Goal: Task Accomplishment & Management: Manage account settings

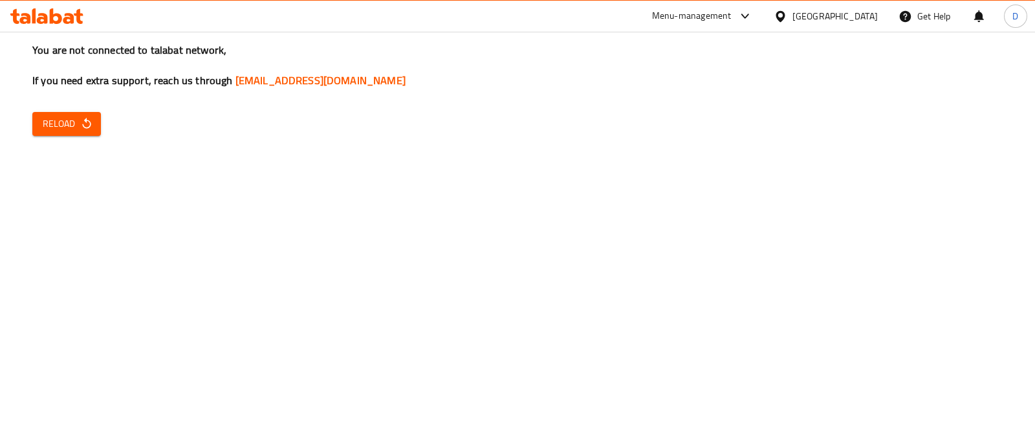
click at [62, 121] on span "Reload" at bounding box center [67, 124] width 48 height 16
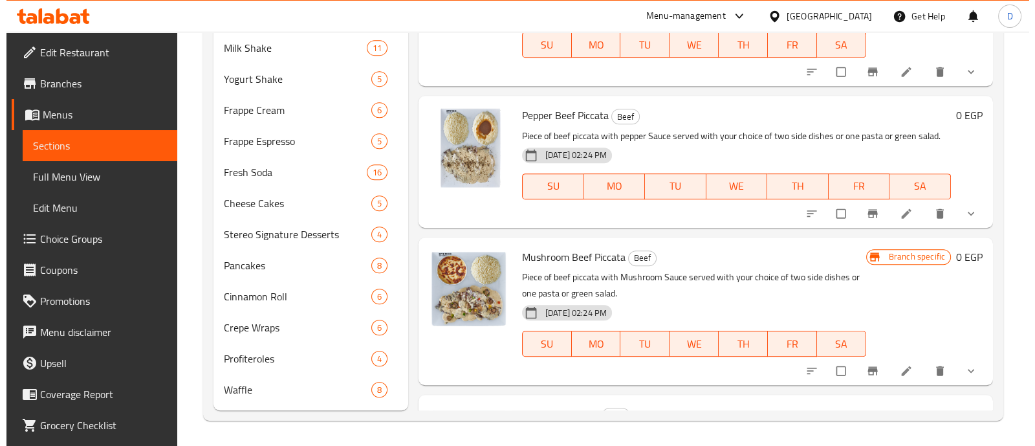
scroll to position [2120, 0]
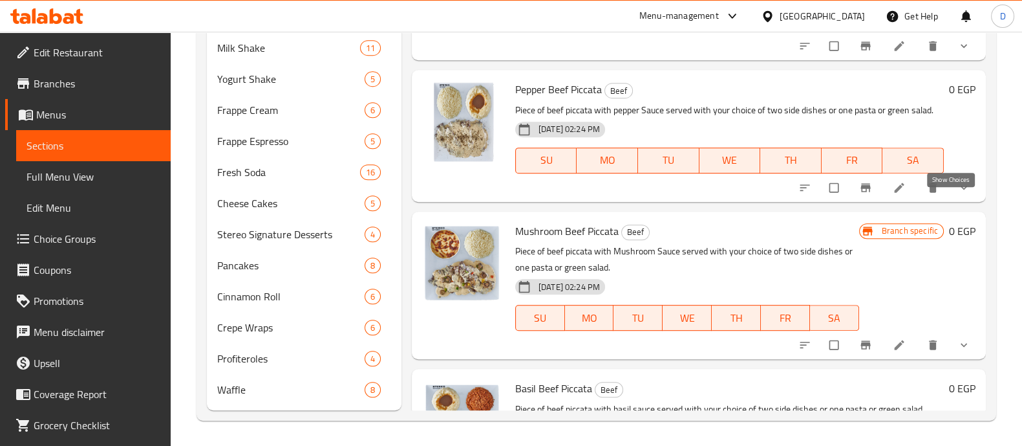
click at [958, 194] on icon "show more" at bounding box center [964, 187] width 13 height 13
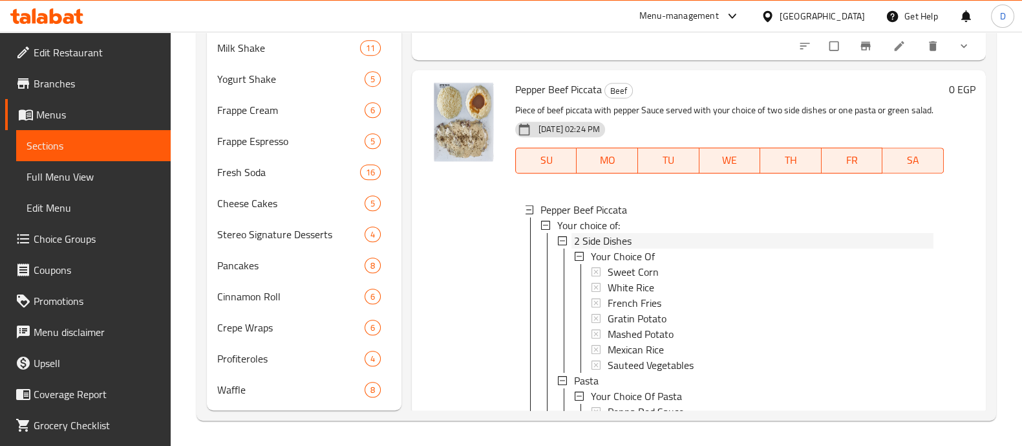
click at [643, 248] on div "2 Side Dishes" at bounding box center [754, 241] width 360 height 16
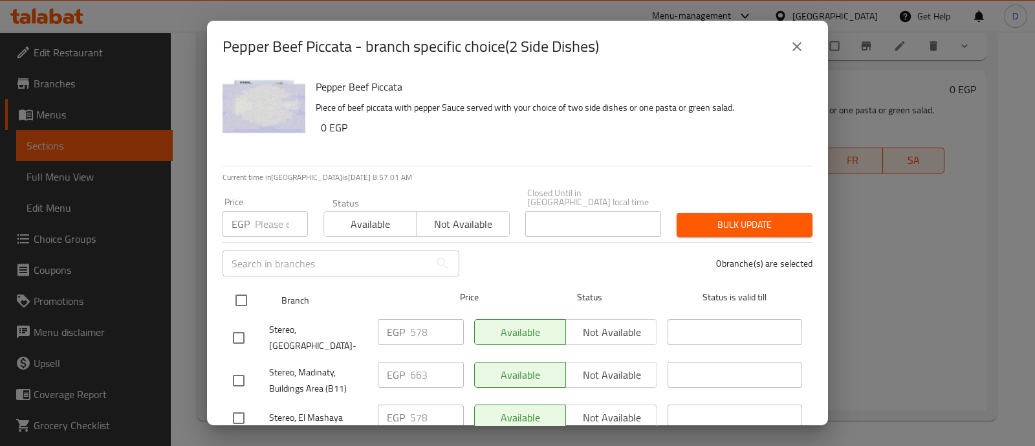
click at [244, 290] on input "checkbox" at bounding box center [241, 299] width 27 height 27
checkbox input "true"
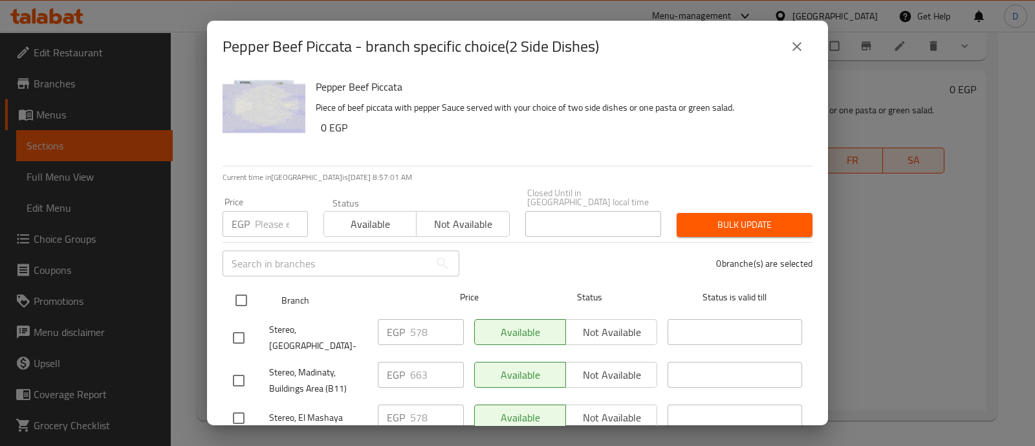
checkbox input "true"
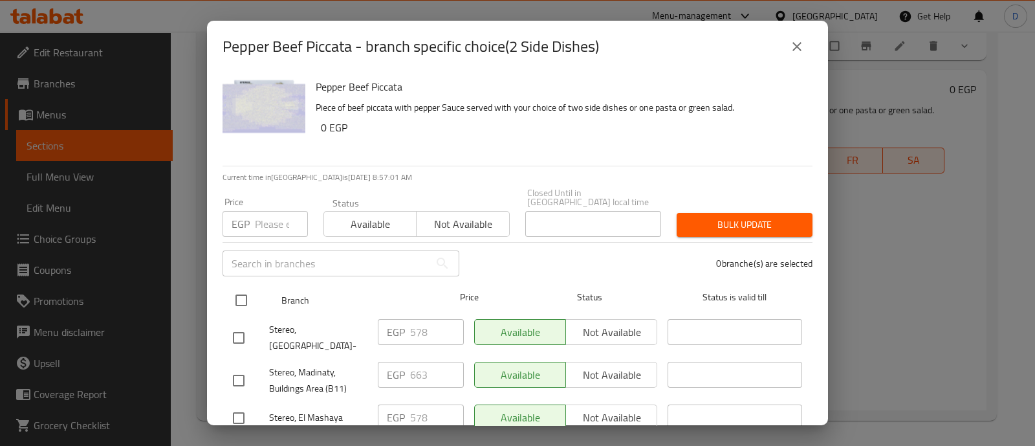
checkbox input "true"
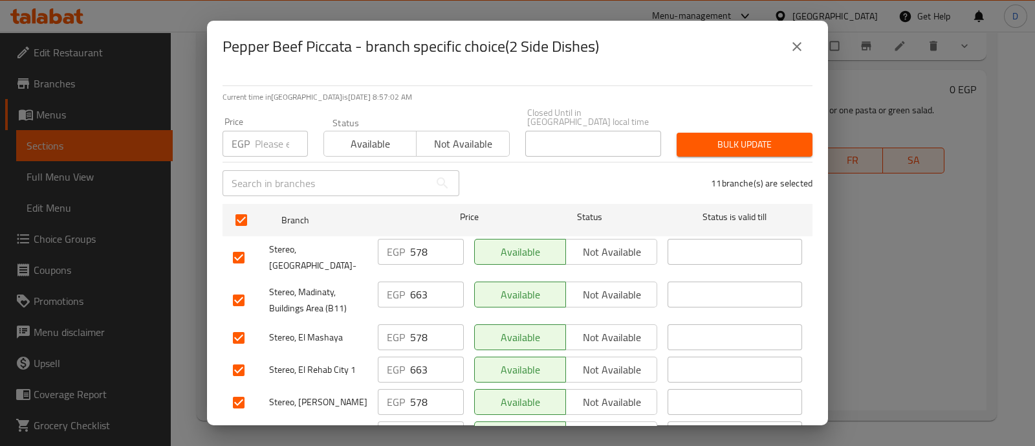
click at [244, 286] on input "checkbox" at bounding box center [238, 299] width 27 height 27
checkbox input "false"
click at [245, 356] on input "checkbox" at bounding box center [238, 369] width 27 height 27
checkbox input "false"
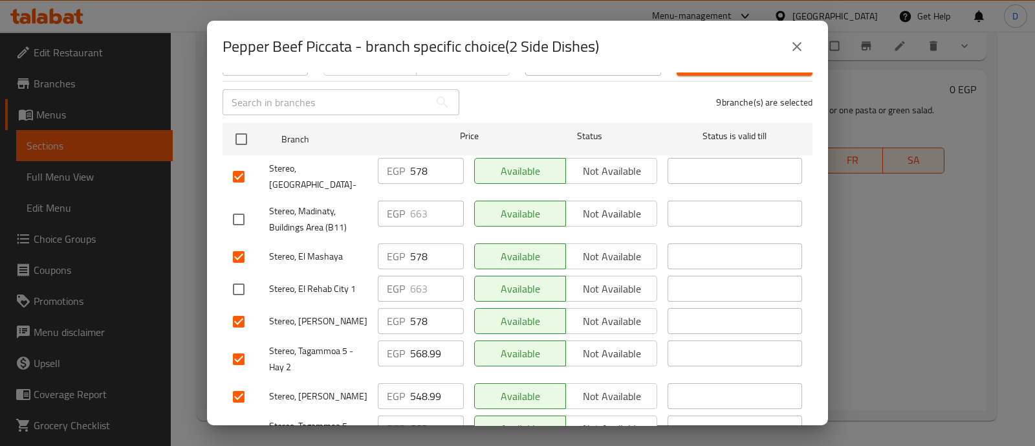
click at [238, 345] on input "checkbox" at bounding box center [238, 358] width 27 height 27
checkbox input "false"
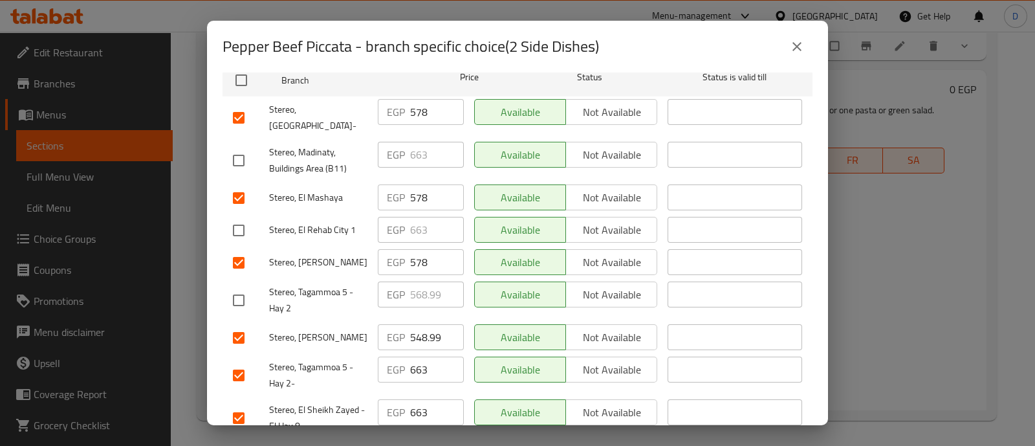
scroll to position [243, 0]
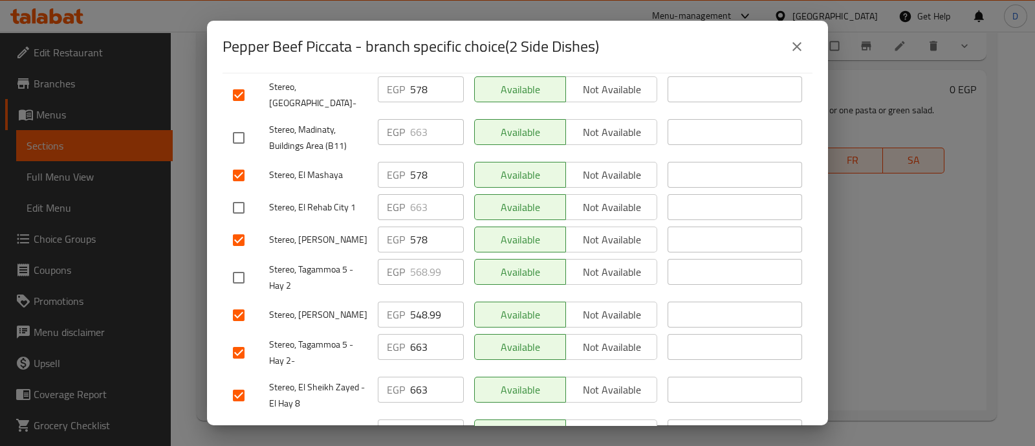
click at [239, 339] on input "checkbox" at bounding box center [238, 352] width 27 height 27
checkbox input "false"
click at [241, 382] on input "checkbox" at bounding box center [238, 395] width 27 height 27
checkbox input "false"
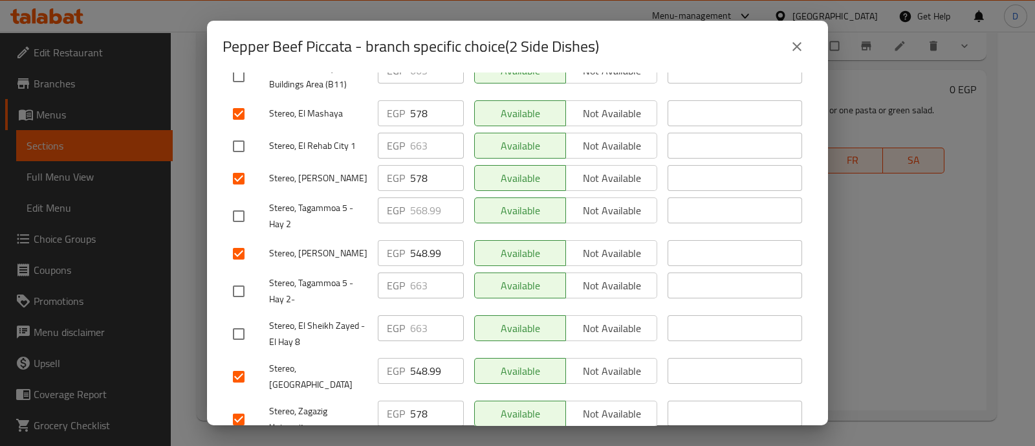
scroll to position [323, 0]
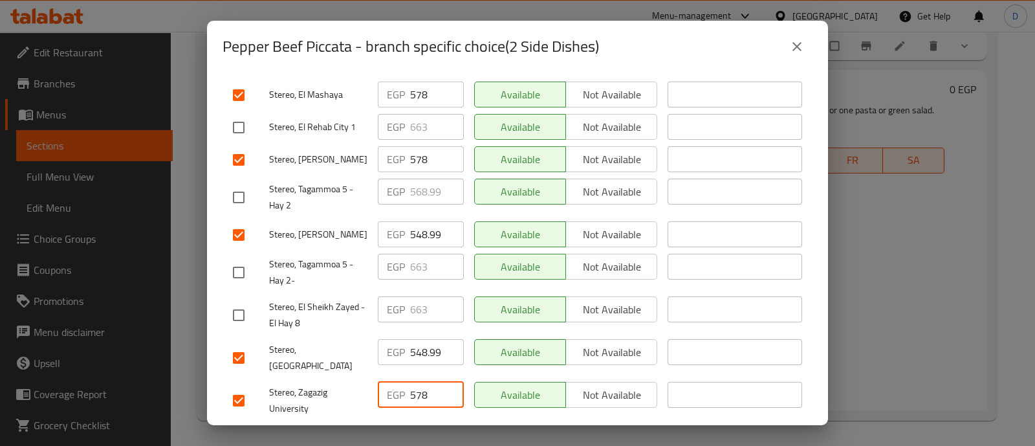
click at [430, 382] on input "578" at bounding box center [437, 395] width 54 height 26
paste input "611"
type input "611"
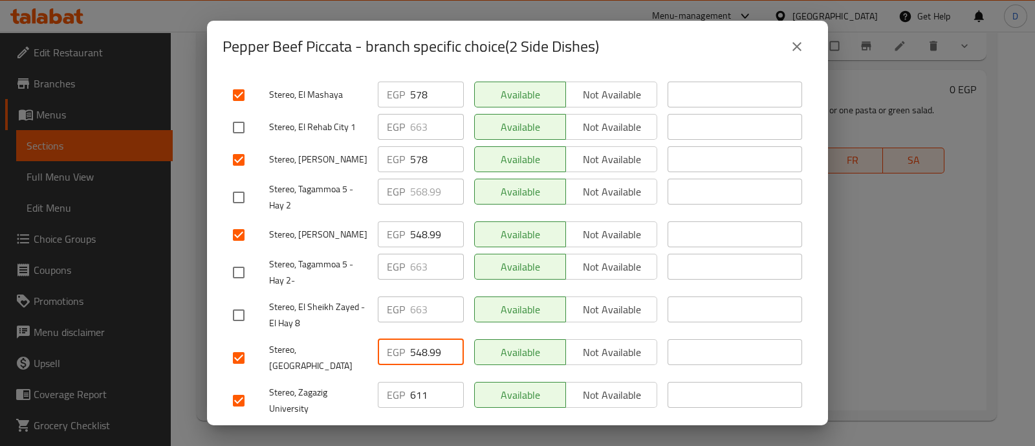
click at [426, 339] on input "548.99" at bounding box center [437, 352] width 54 height 26
paste input "611"
type input "611"
click at [420, 221] on input "548.99" at bounding box center [437, 234] width 54 height 26
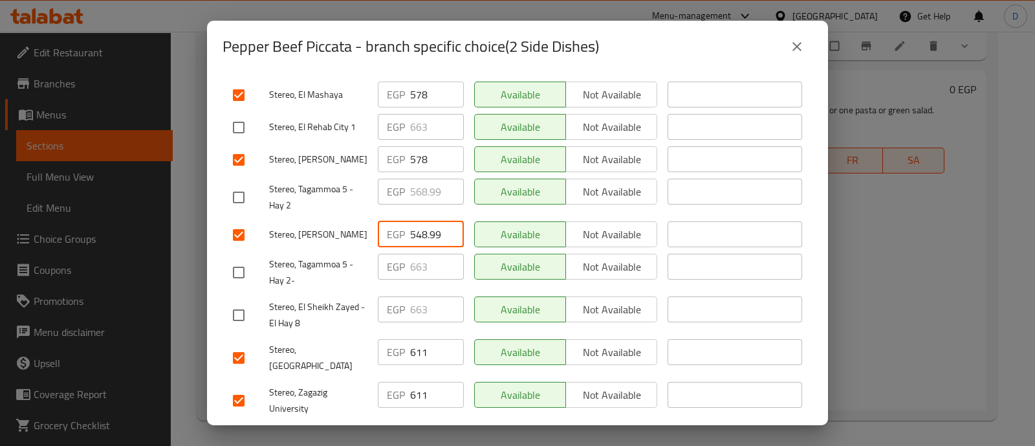
click at [420, 221] on input "548.99" at bounding box center [437, 234] width 54 height 26
paste input "611"
type input "611"
click at [420, 146] on input "578" at bounding box center [437, 159] width 54 height 26
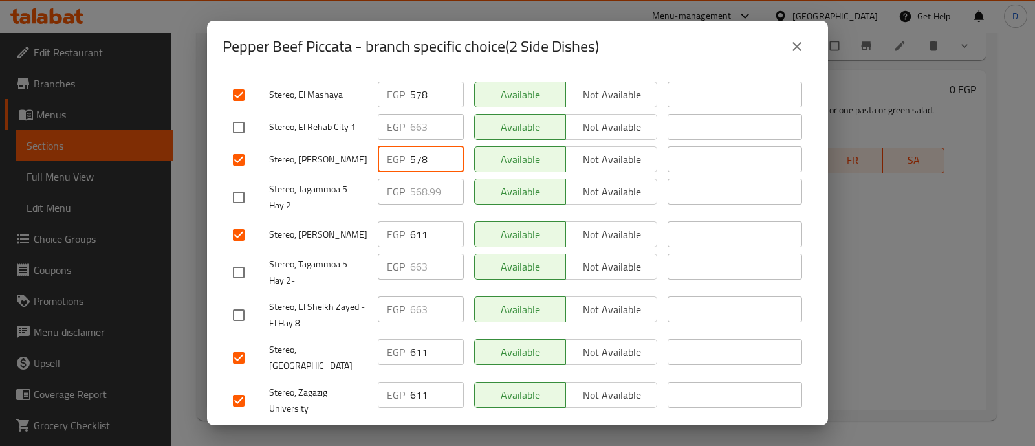
click at [420, 146] on input "578" at bounding box center [437, 159] width 54 height 26
paste input "611"
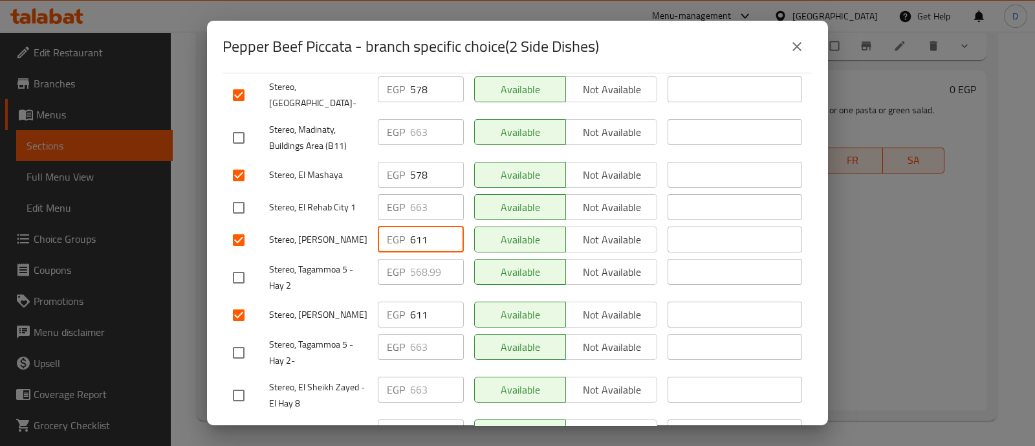
type input "611"
click at [418, 162] on input "578" at bounding box center [437, 175] width 54 height 26
paste input "611"
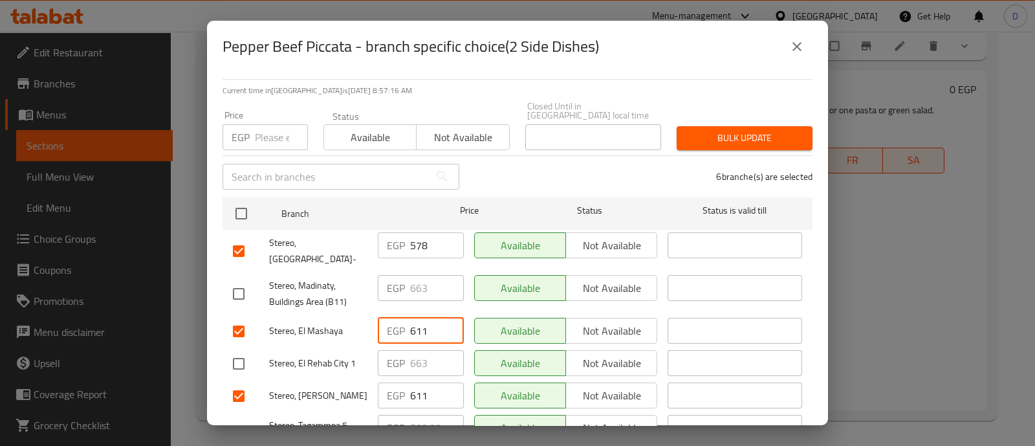
scroll to position [80, 0]
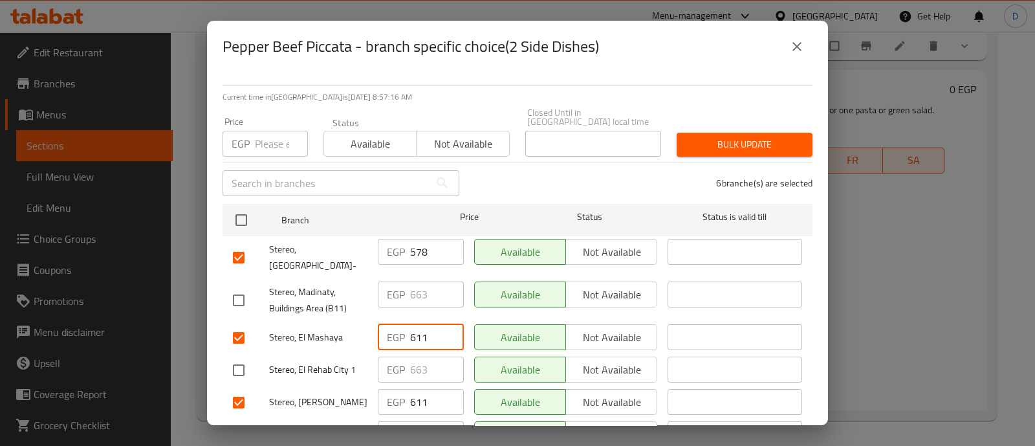
type input "611"
click at [414, 247] on input "578" at bounding box center [437, 252] width 54 height 26
paste input "611"
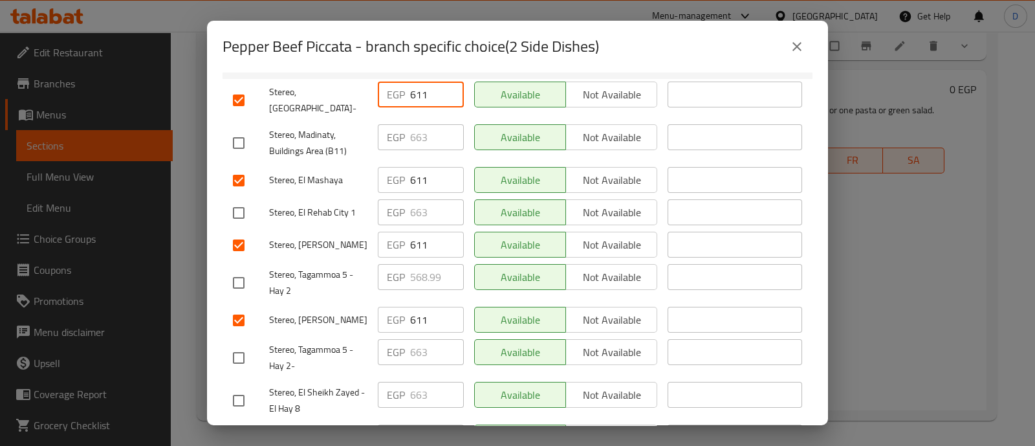
scroll to position [323, 0]
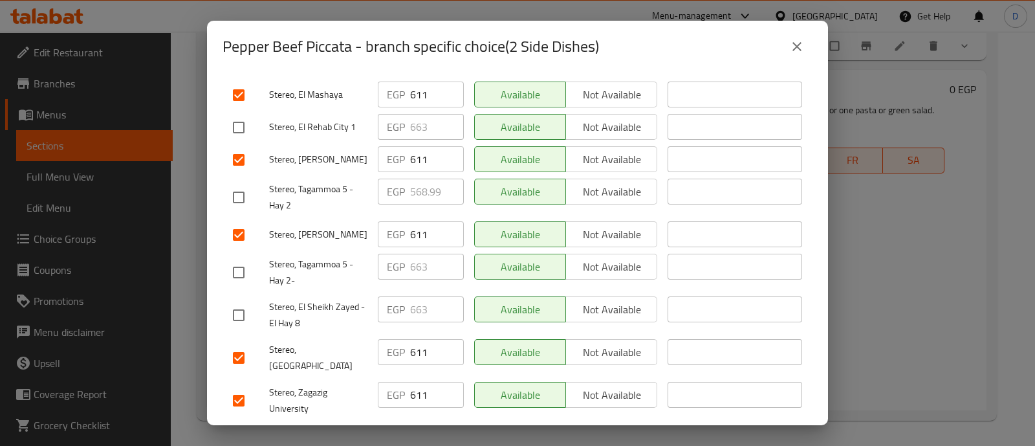
type input "611"
click at [449, 431] on span "Save" at bounding box center [517, 439] width 569 height 16
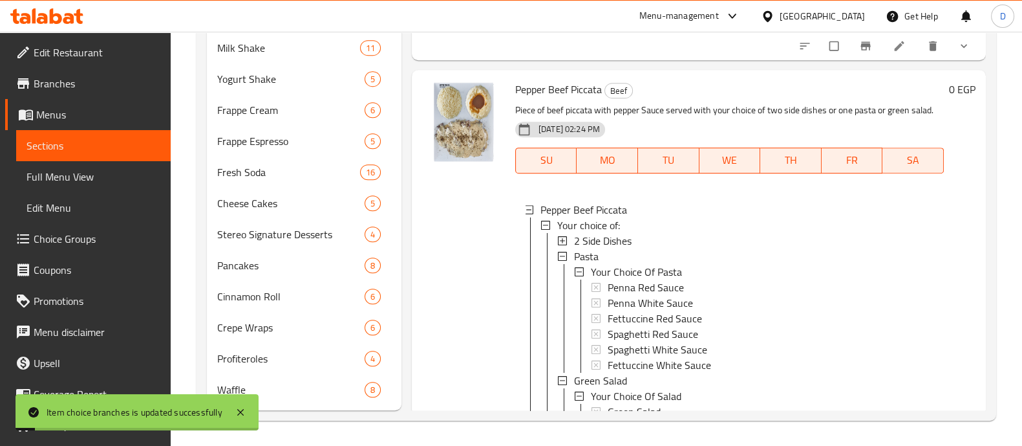
click at [456, 361] on div at bounding box center [463, 262] width 93 height 374
click at [656, 264] on div "Pasta" at bounding box center [754, 256] width 360 height 16
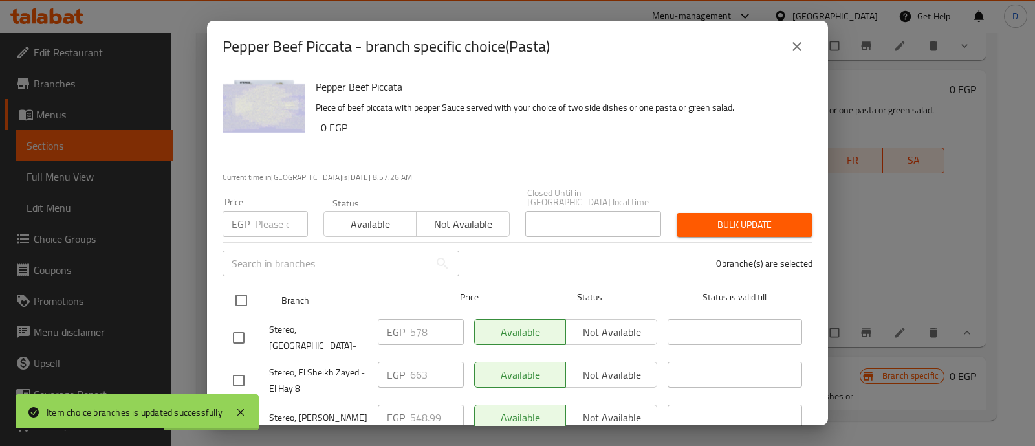
click at [242, 286] on input "checkbox" at bounding box center [241, 299] width 27 height 27
checkbox input "true"
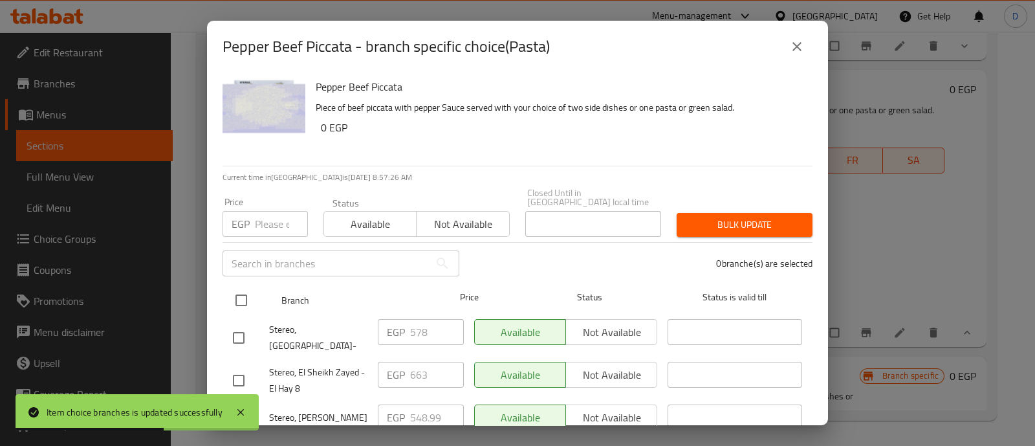
checkbox input "true"
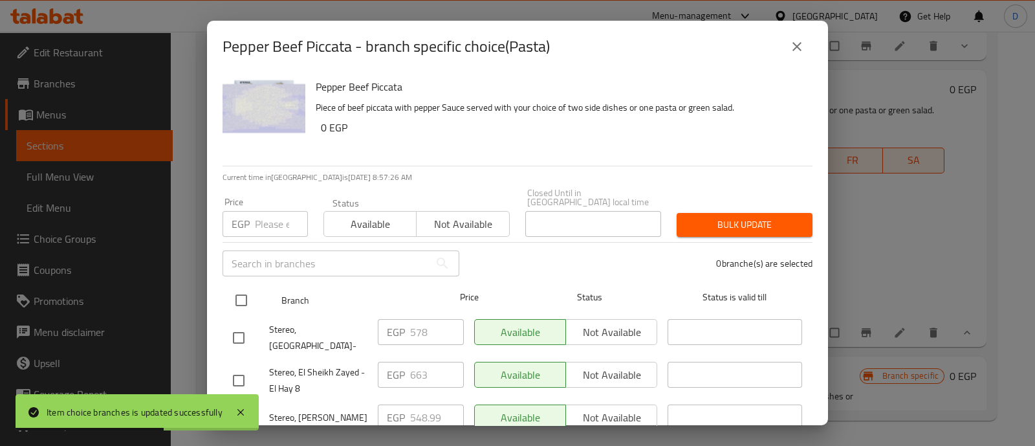
checkbox input "true"
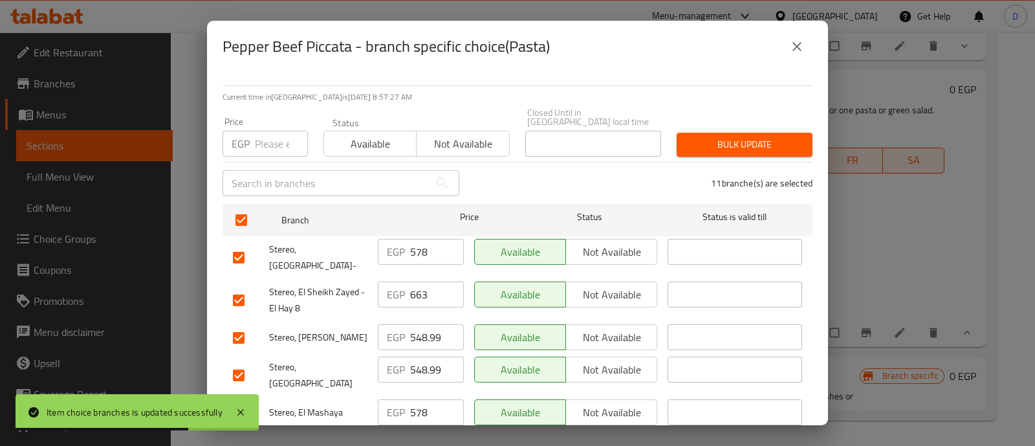
click at [236, 286] on input "checkbox" at bounding box center [238, 299] width 27 height 27
checkbox input "false"
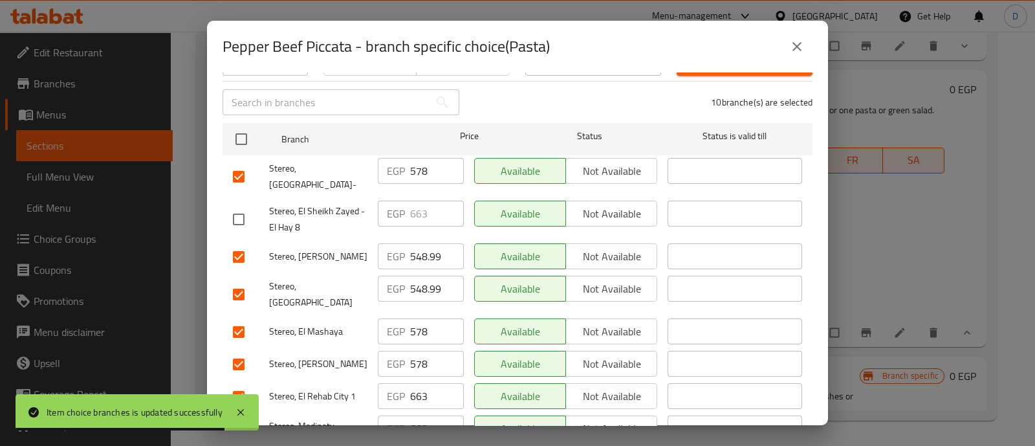
click at [243, 383] on input "checkbox" at bounding box center [238, 396] width 27 height 27
checkbox input "false"
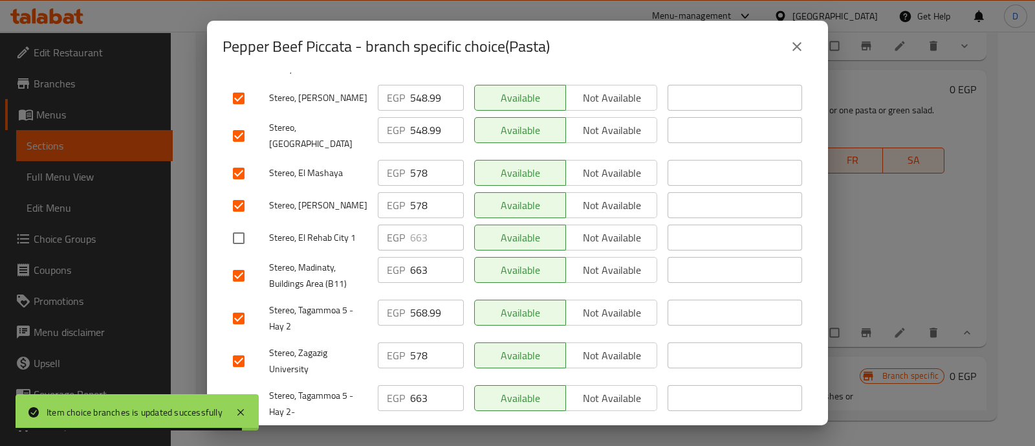
scroll to position [323, 0]
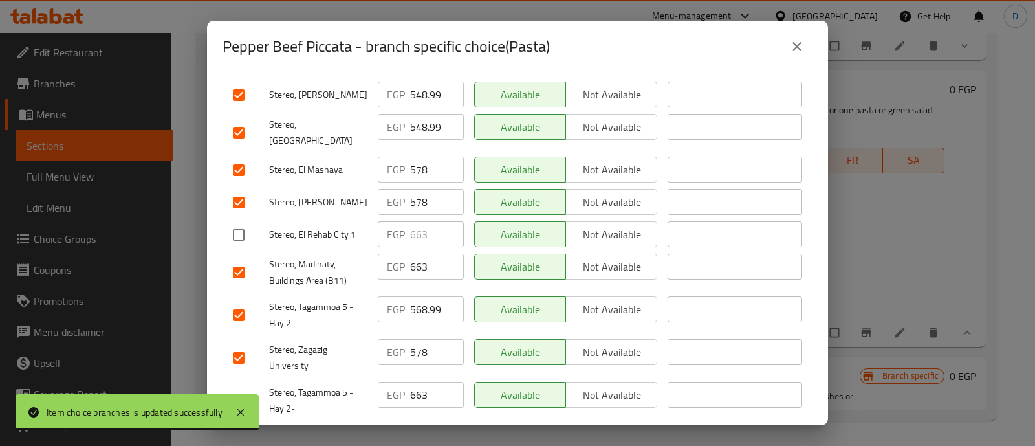
click at [247, 259] on input "checkbox" at bounding box center [238, 272] width 27 height 27
checkbox input "false"
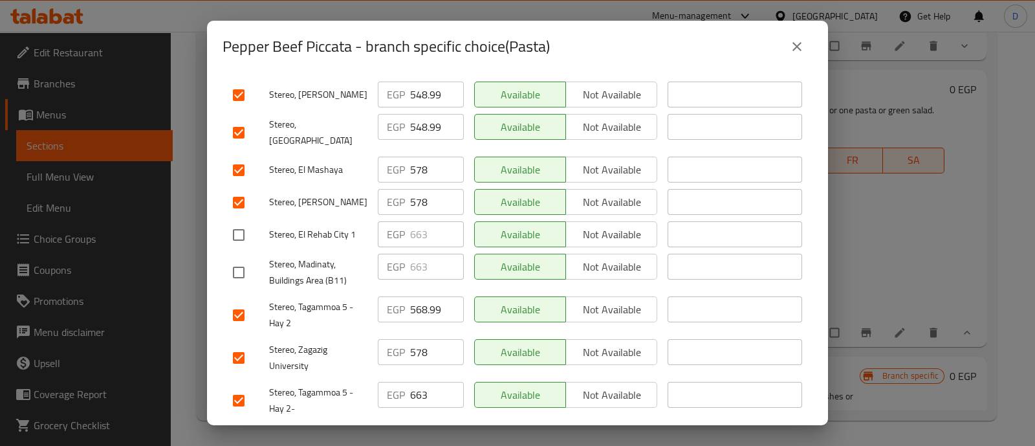
click at [245, 301] on input "checkbox" at bounding box center [238, 314] width 27 height 27
checkbox input "false"
click at [237, 376] on div "Stereo, Tagammoa 5 - Hay 2-" at bounding box center [300, 400] width 145 height 48
click at [241, 387] on input "checkbox" at bounding box center [238, 400] width 27 height 27
checkbox input "false"
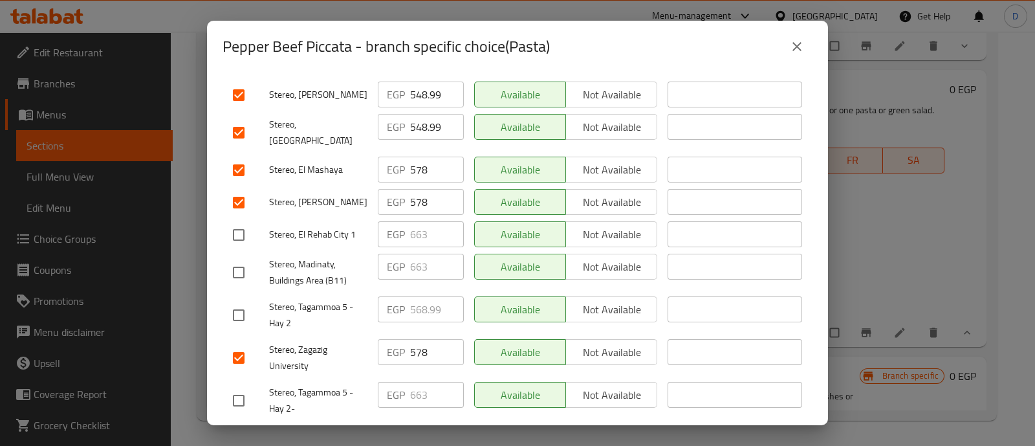
click at [414, 339] on input "578" at bounding box center [437, 352] width 54 height 26
paste input "611"
type input "611"
click at [420, 184] on div "EGP 578 ​" at bounding box center [420, 203] width 96 height 38
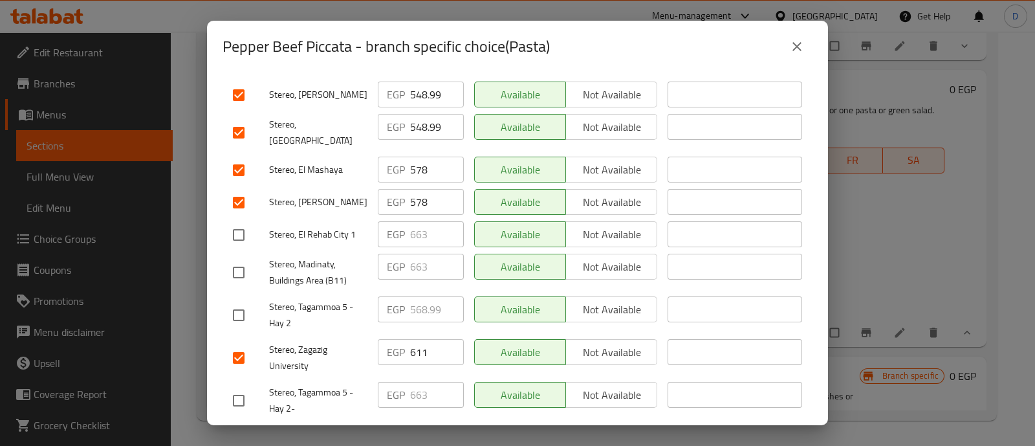
click at [420, 189] on input "578" at bounding box center [437, 202] width 54 height 26
paste input "611"
type input "611"
click at [415, 156] on input "578" at bounding box center [437, 169] width 54 height 26
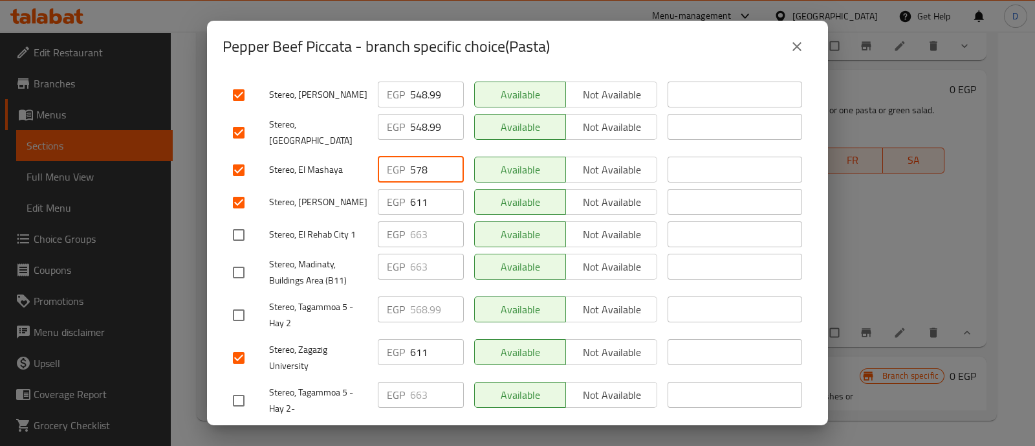
click at [415, 156] on input "578" at bounding box center [437, 169] width 54 height 26
paste input "611"
type input "611"
click at [420, 114] on input "548.99" at bounding box center [437, 127] width 54 height 26
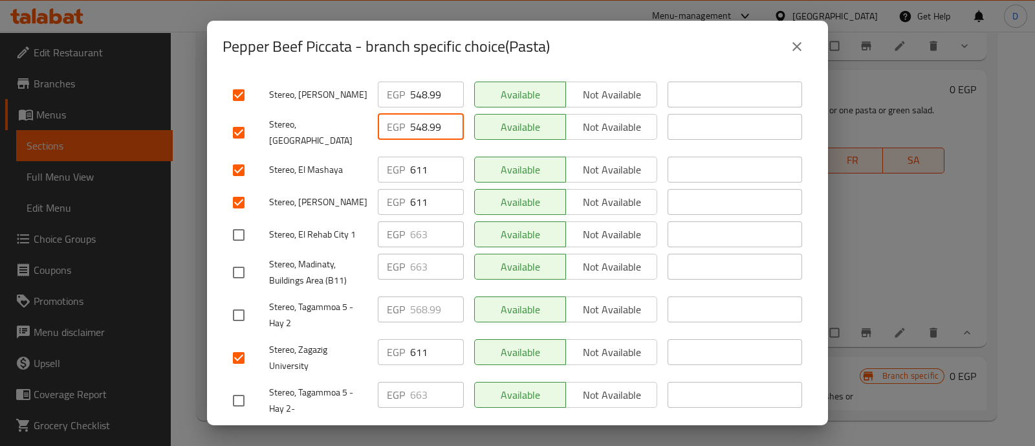
paste input "611"
type input "611"
click at [424, 81] on input "548.99" at bounding box center [437, 94] width 54 height 26
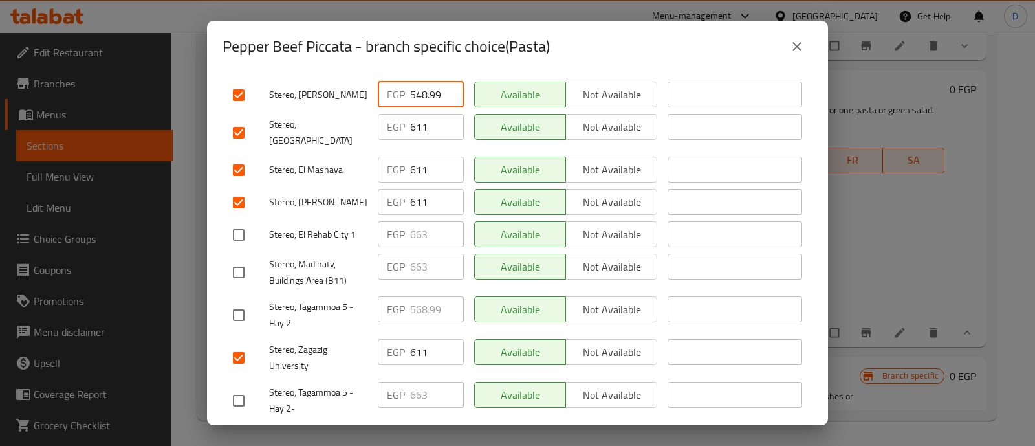
paste input "611"
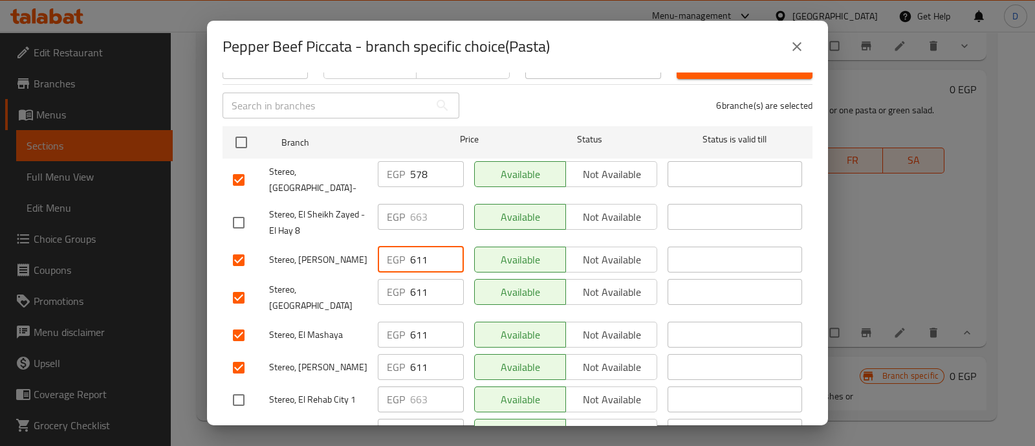
scroll to position [153, 0]
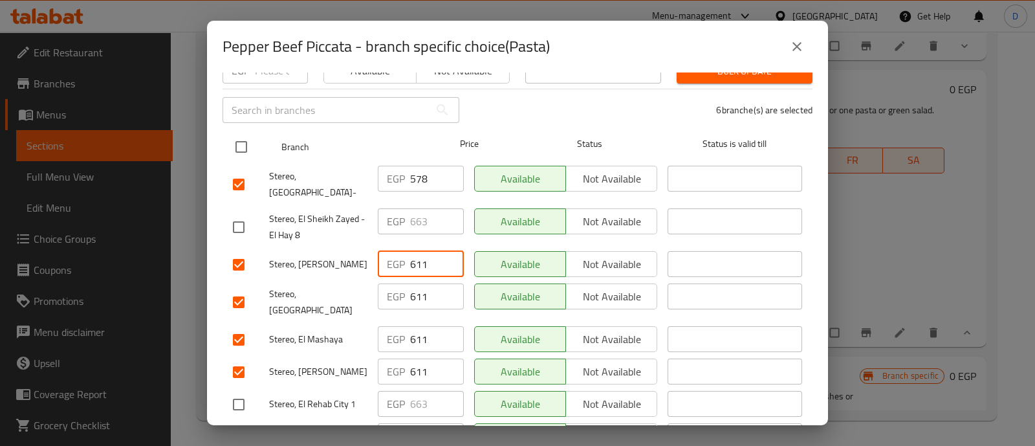
type input "611"
click at [421, 149] on div "Price" at bounding box center [469, 147] width 96 height 38
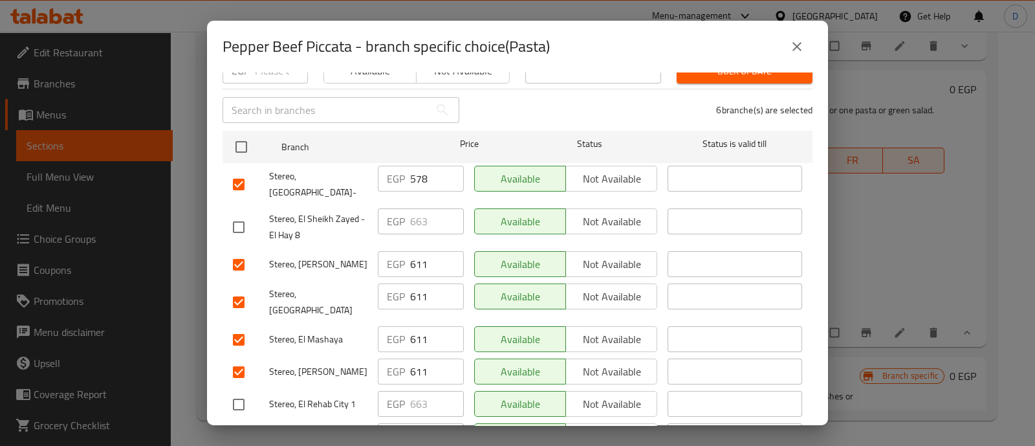
click at [416, 166] on input "578" at bounding box center [437, 179] width 54 height 26
paste input "611"
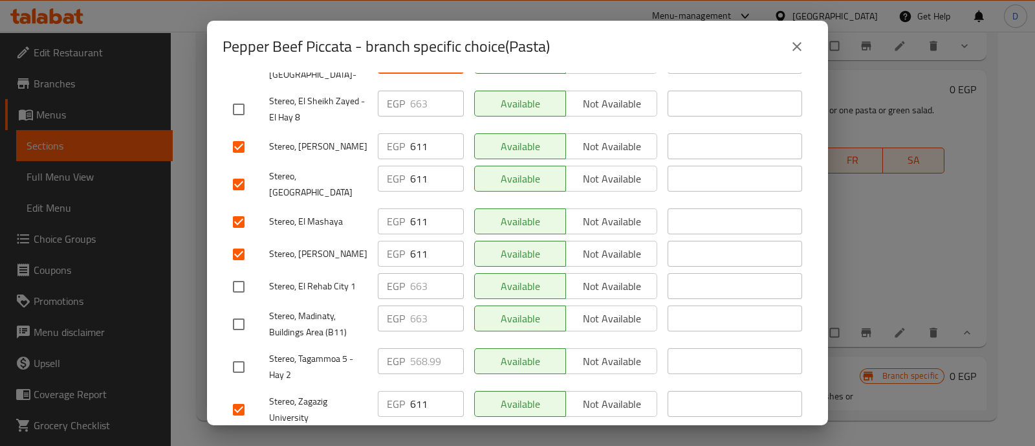
scroll to position [323, 0]
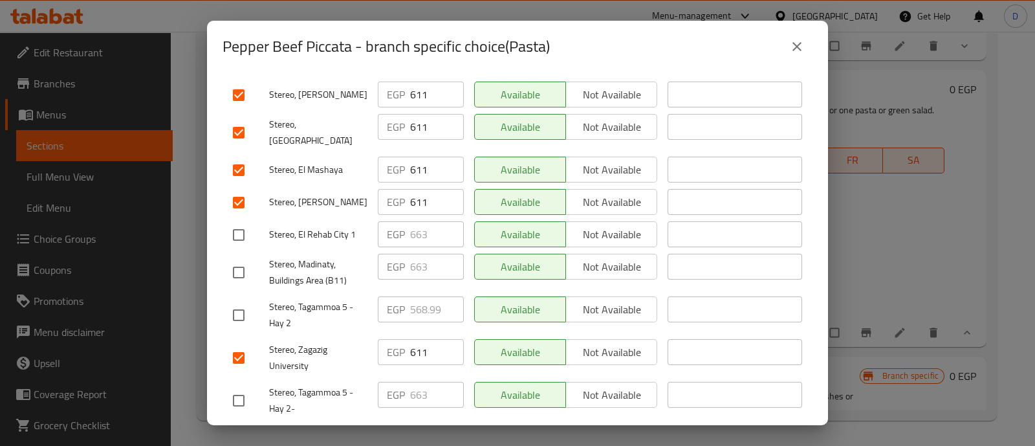
type input "611"
click at [442, 431] on span "Save" at bounding box center [517, 439] width 569 height 16
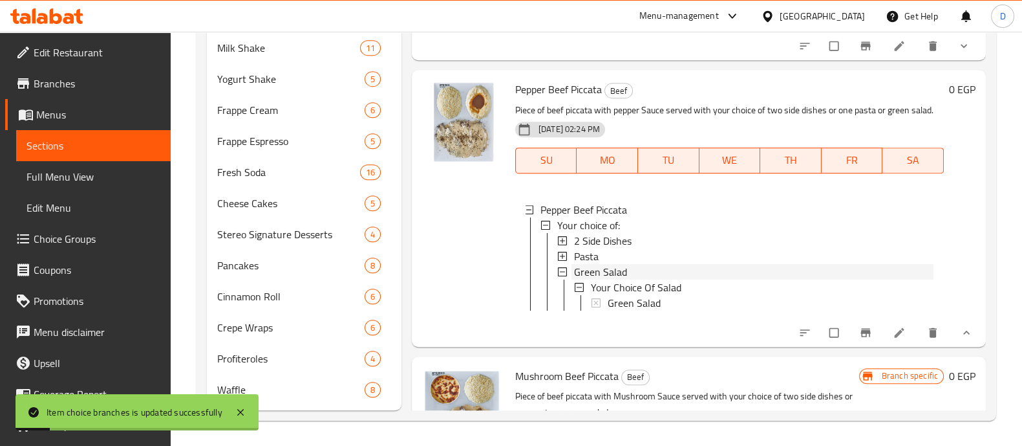
click at [605, 279] on span "Green Salad" at bounding box center [600, 272] width 53 height 16
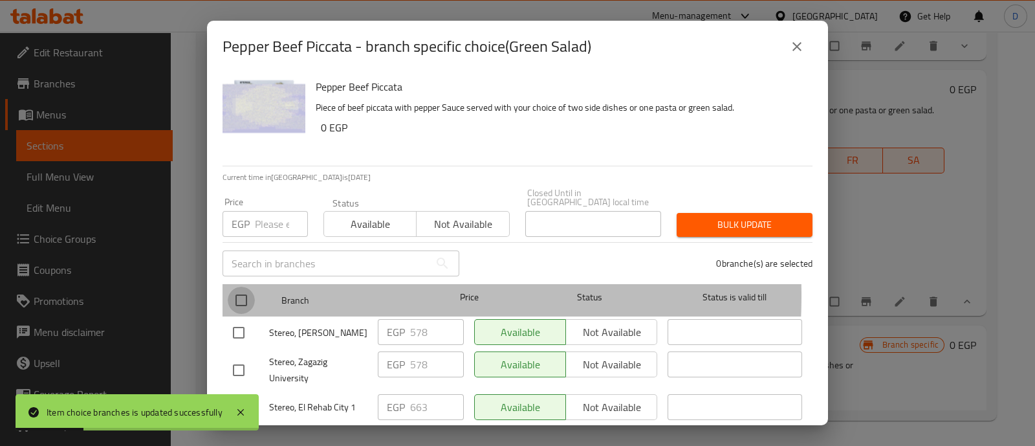
click at [240, 286] on input "checkbox" at bounding box center [241, 299] width 27 height 27
checkbox input "true"
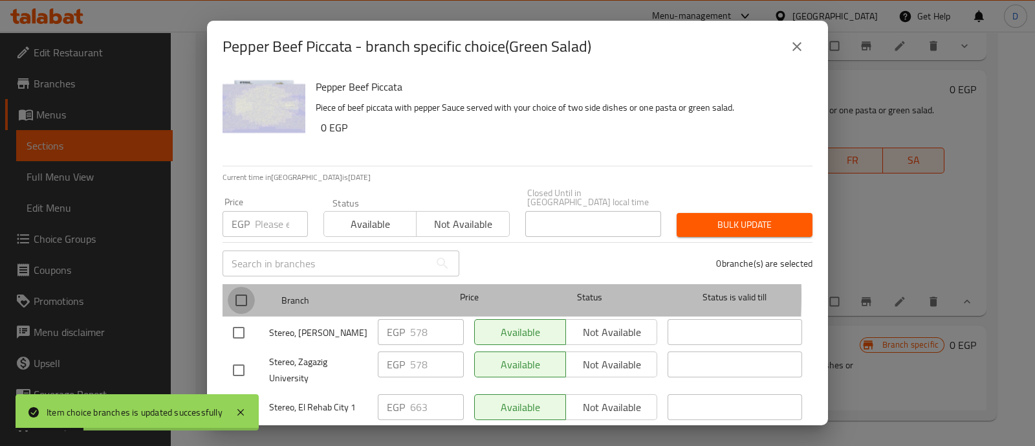
checkbox input "true"
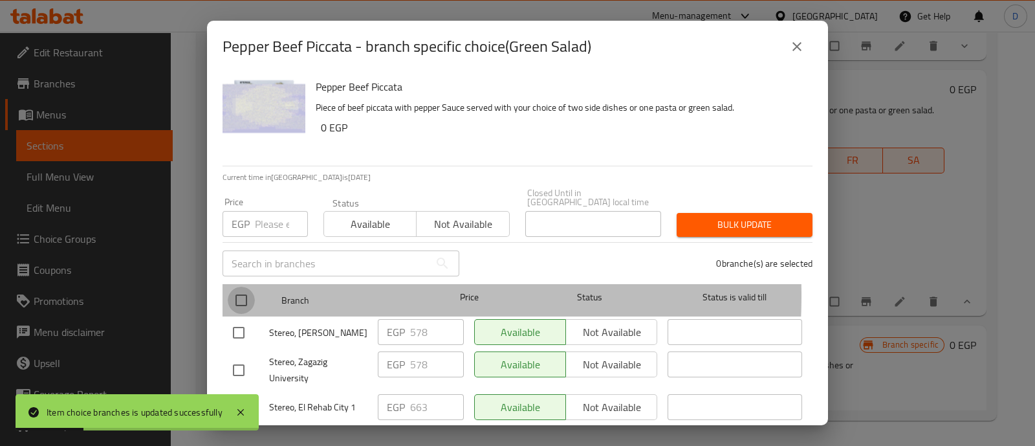
checkbox input "true"
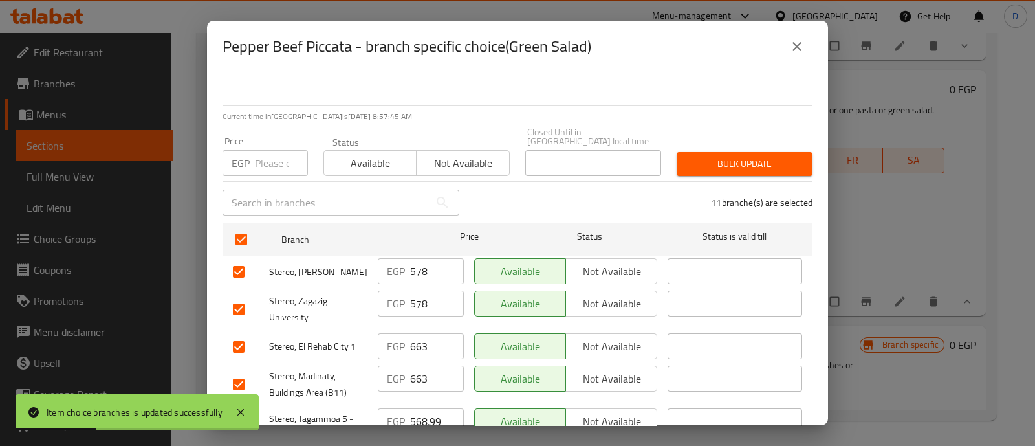
scroll to position [80, 0]
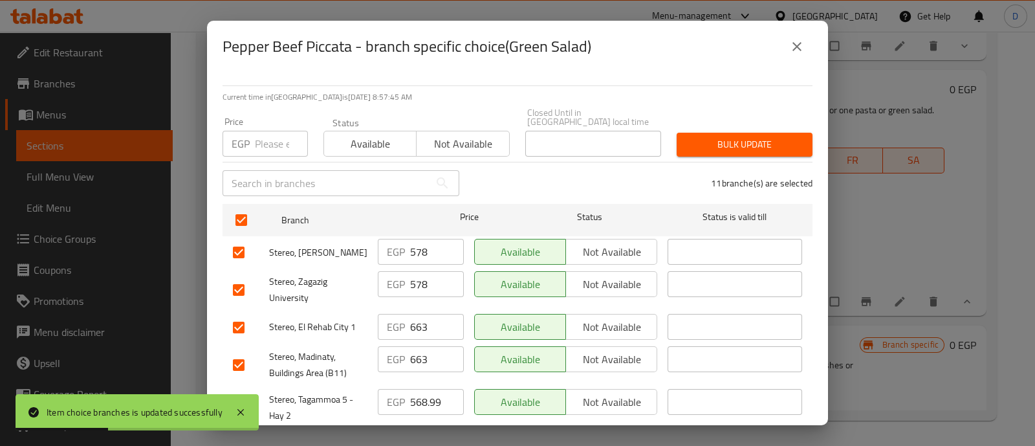
click at [241, 325] on input "checkbox" at bounding box center [238, 327] width 27 height 27
checkbox input "false"
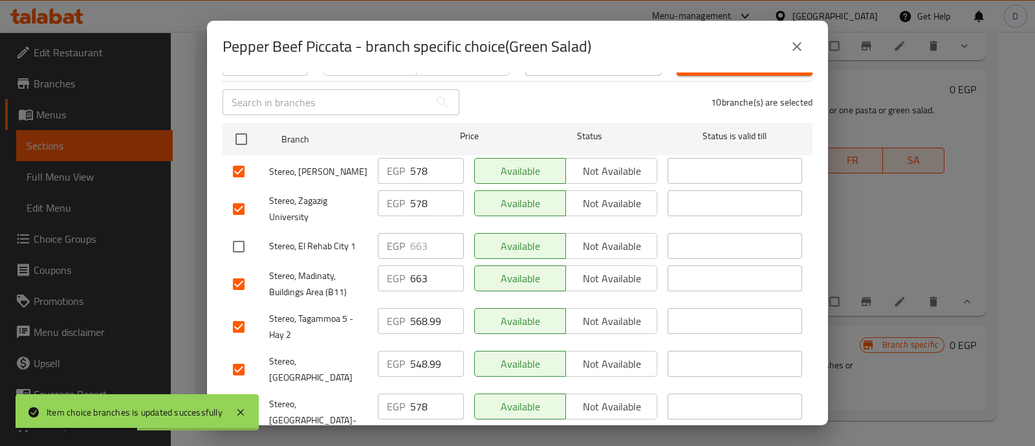
click at [245, 280] on input "checkbox" at bounding box center [238, 283] width 27 height 27
checkbox input "false"
click at [246, 321] on input "checkbox" at bounding box center [238, 326] width 27 height 27
checkbox input "false"
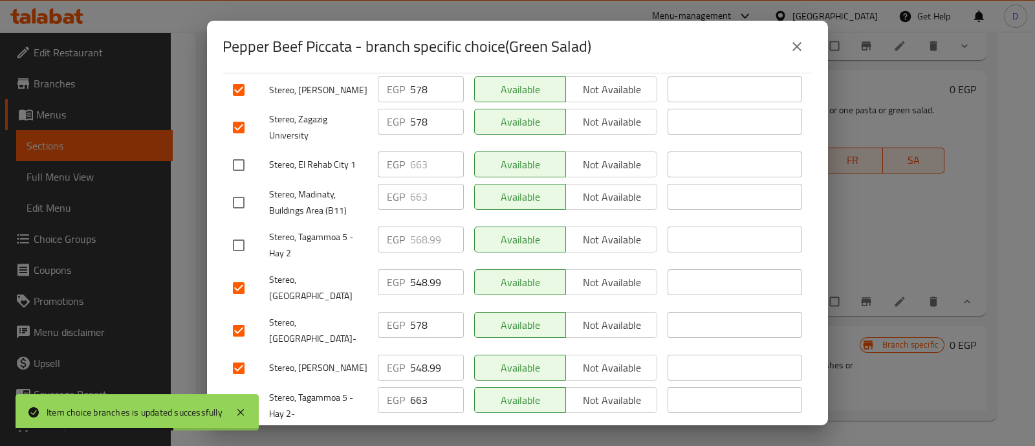
click at [239, 392] on input "checkbox" at bounding box center [238, 405] width 27 height 27
checkbox input "false"
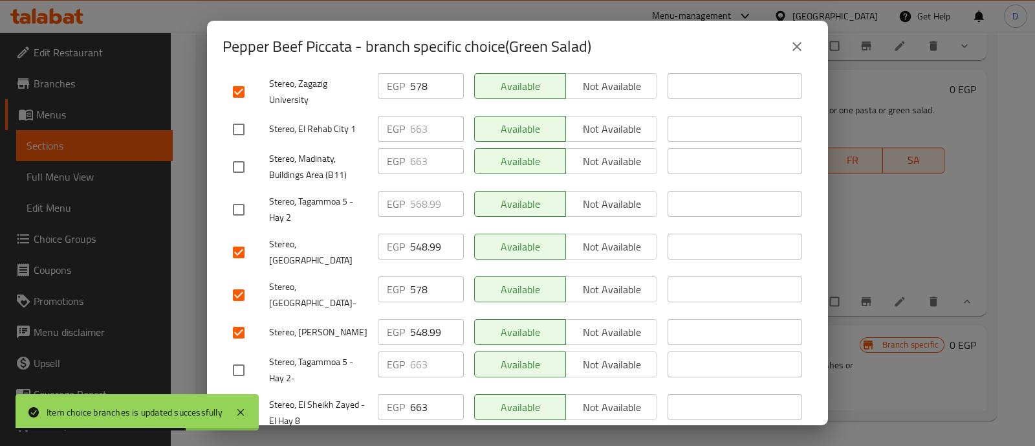
scroll to position [323, 0]
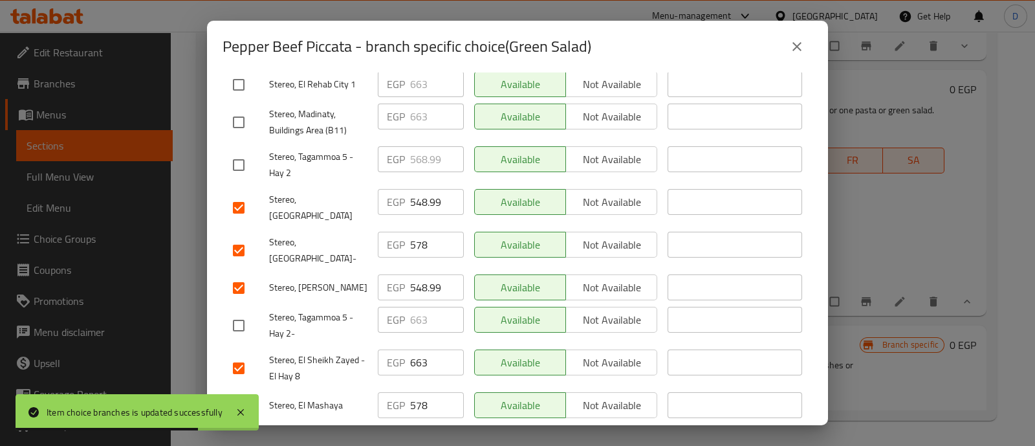
click at [237, 354] on input "checkbox" at bounding box center [238, 367] width 27 height 27
checkbox input "false"
click at [420, 392] on input "578" at bounding box center [437, 405] width 54 height 26
paste input "611"
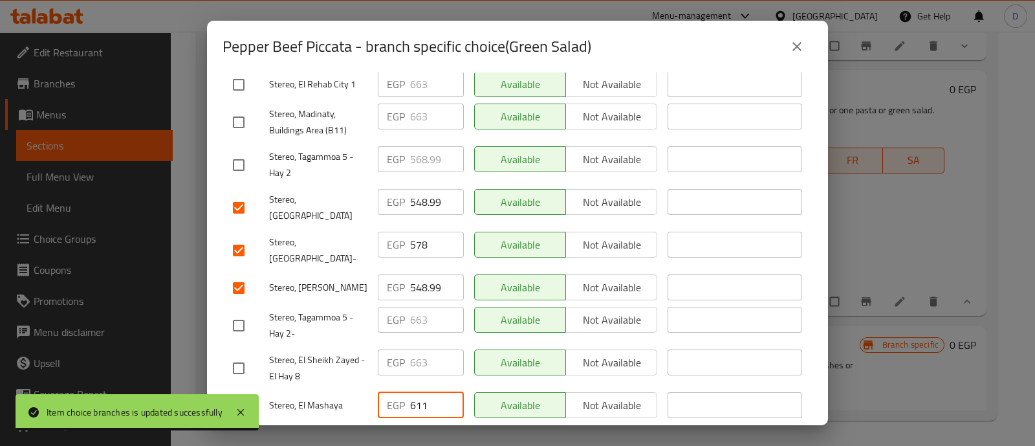
type input "611"
click at [418, 274] on input "548.99" at bounding box center [437, 287] width 54 height 26
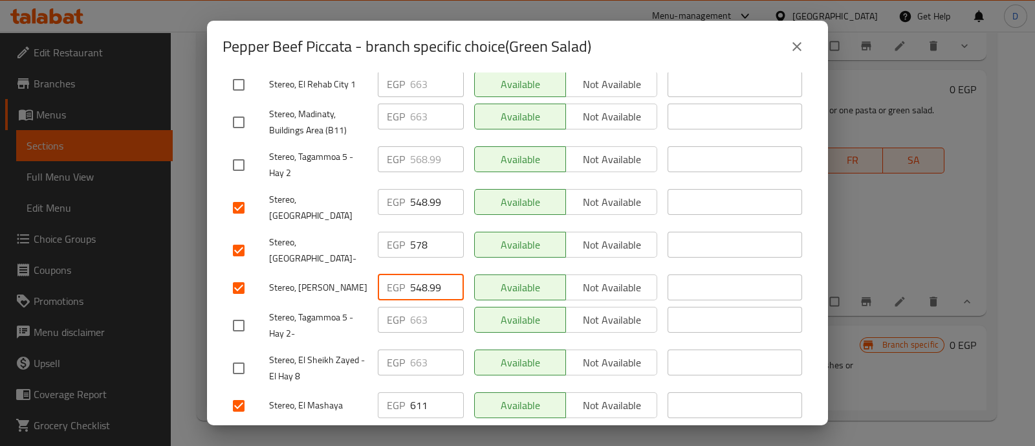
click at [418, 274] on input "548.99" at bounding box center [437, 287] width 54 height 26
paste input "611"
type input "611"
click at [415, 232] on input "578" at bounding box center [437, 245] width 54 height 26
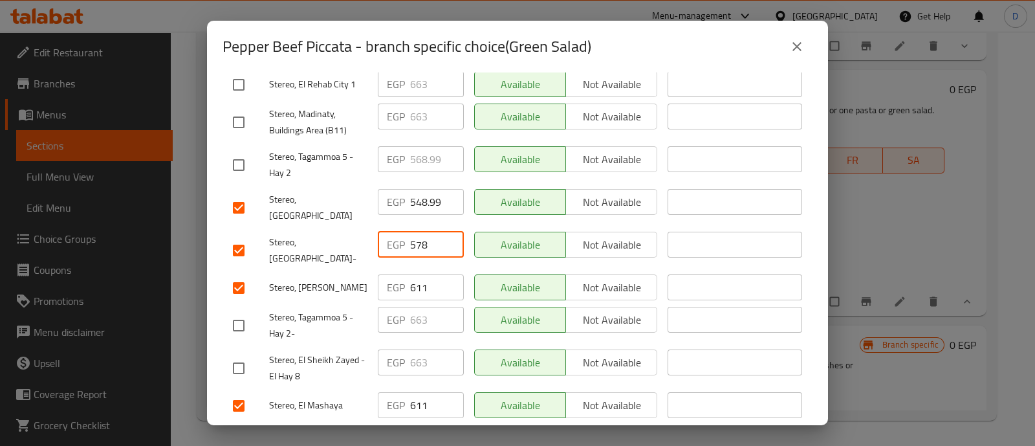
paste input "611"
type input "611"
click at [419, 193] on input "548.99" at bounding box center [437, 202] width 54 height 26
paste input "611"
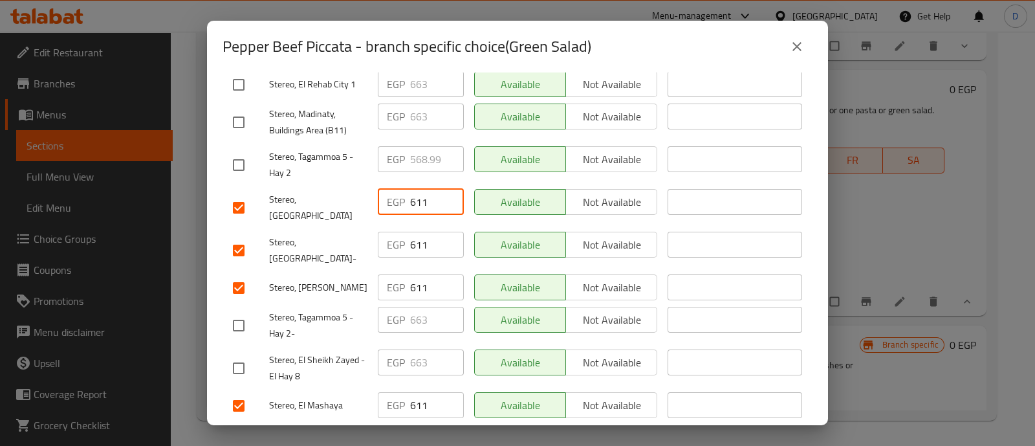
scroll to position [243, 0]
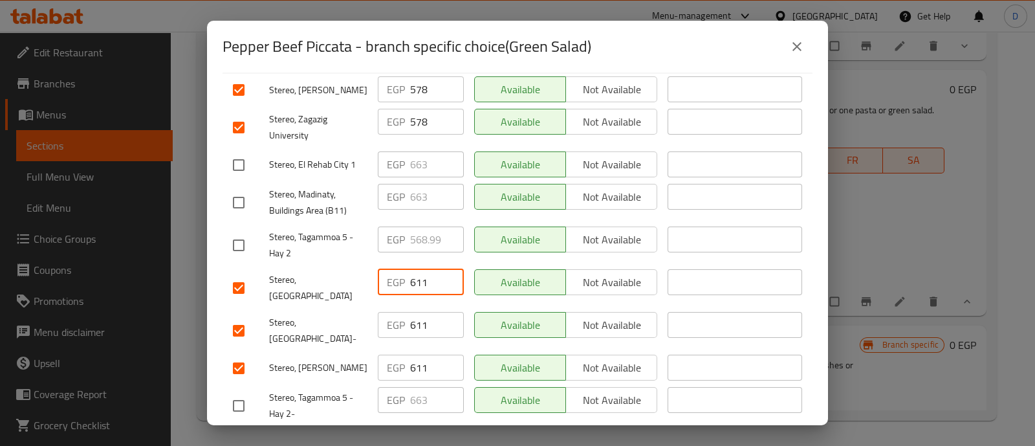
type input "611"
click at [418, 122] on input "578" at bounding box center [437, 122] width 54 height 26
paste input "611"
type input "611"
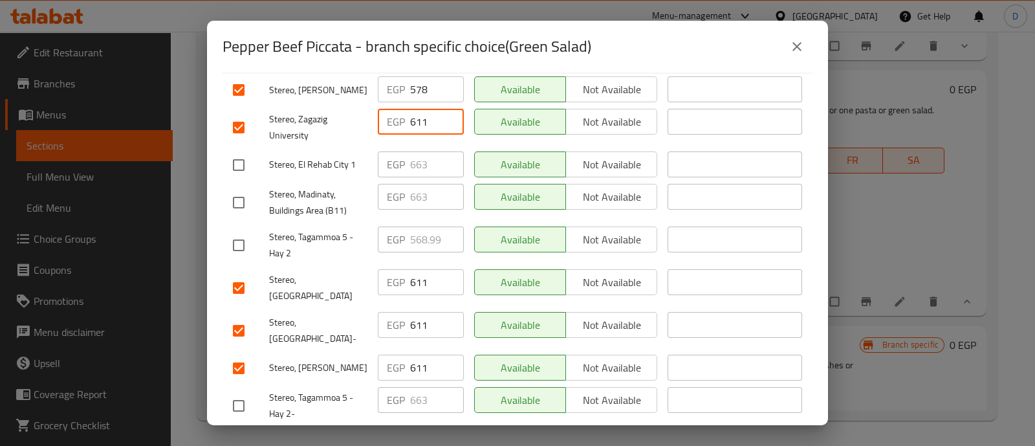
click at [418, 81] on input "578" at bounding box center [437, 89] width 54 height 26
paste input "611"
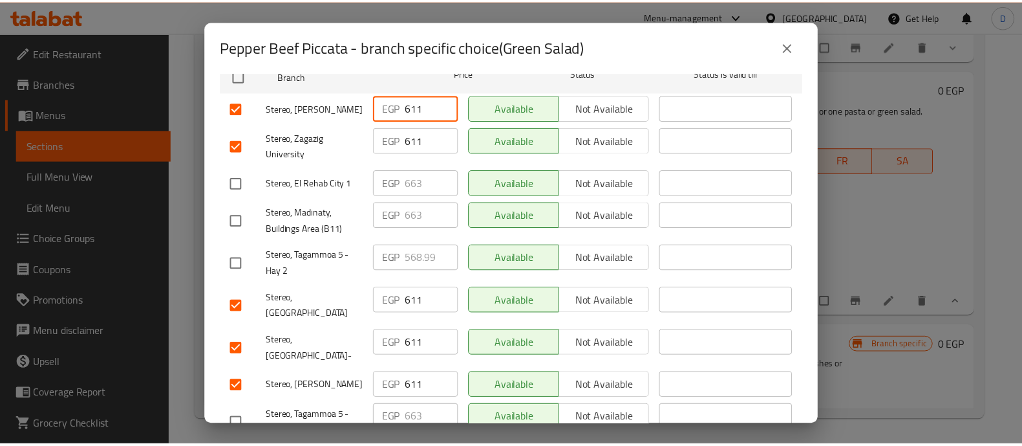
scroll to position [323, 0]
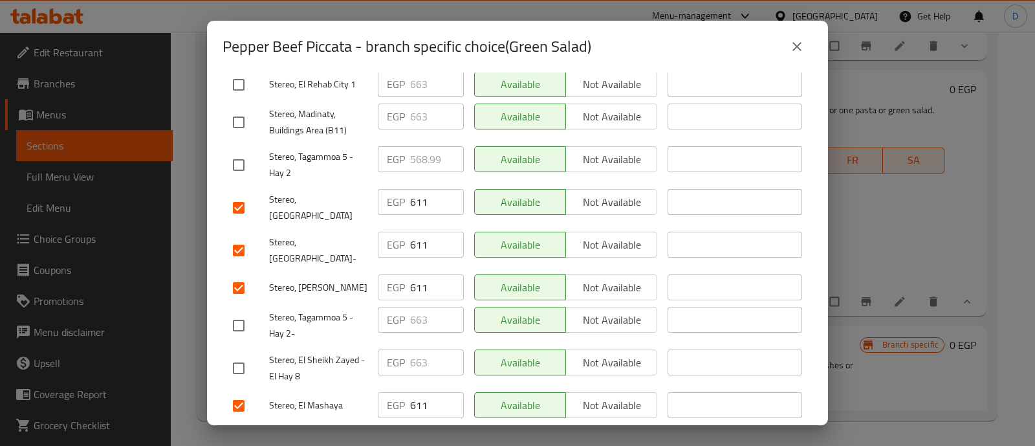
type input "611"
click at [465, 431] on span "Save" at bounding box center [517, 439] width 569 height 16
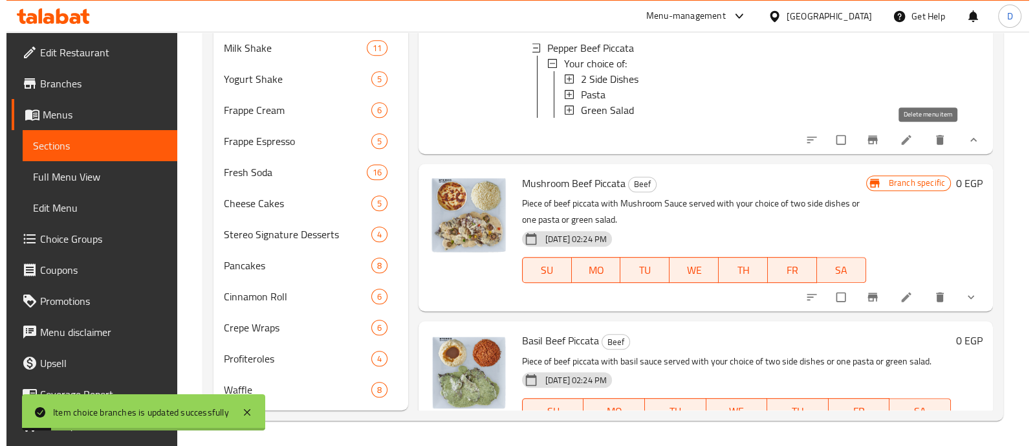
scroll to position [2363, 0]
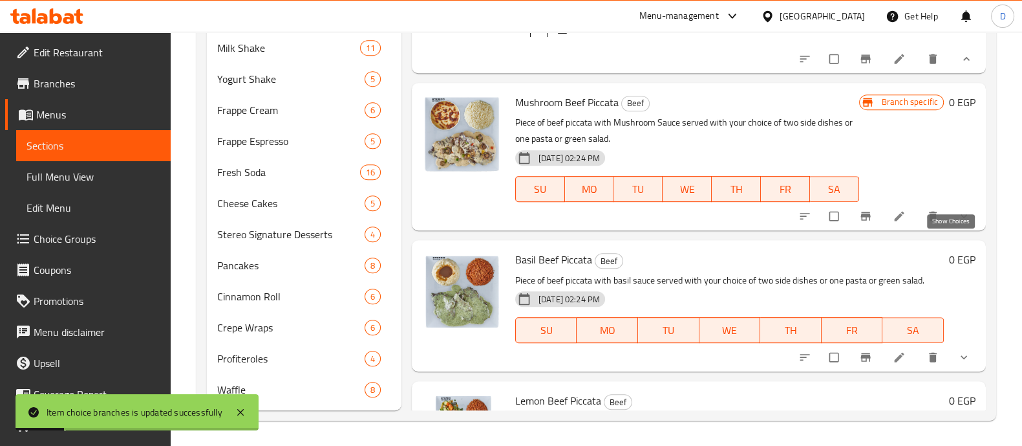
click at [958, 222] on icon "show more" at bounding box center [964, 216] width 13 height 13
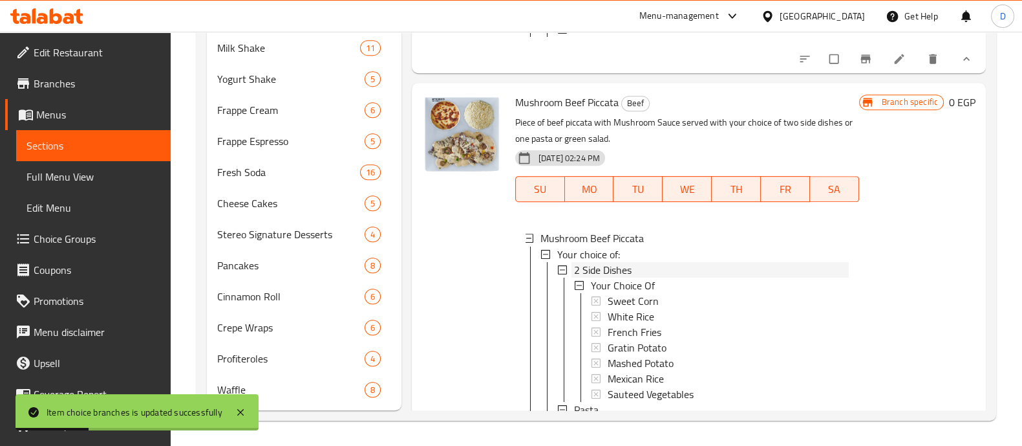
click at [596, 277] on span "2 Side Dishes" at bounding box center [603, 269] width 58 height 16
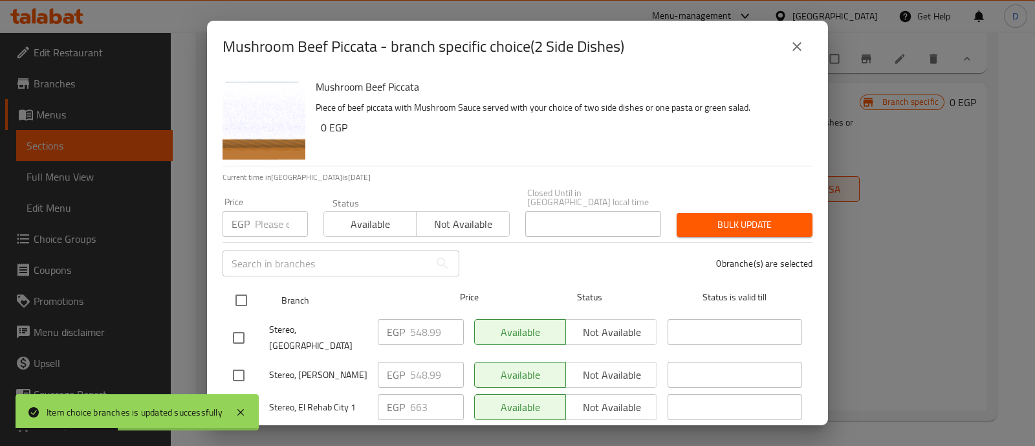
click at [246, 286] on input "checkbox" at bounding box center [241, 299] width 27 height 27
checkbox input "true"
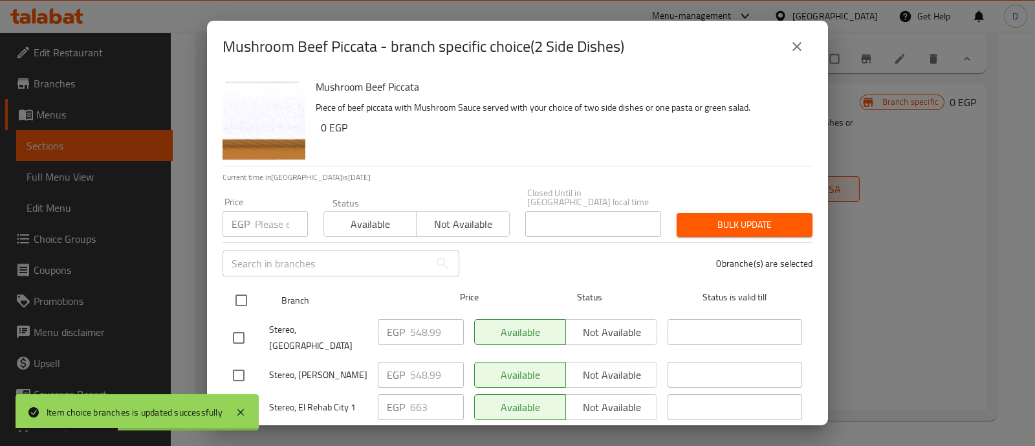
checkbox input "true"
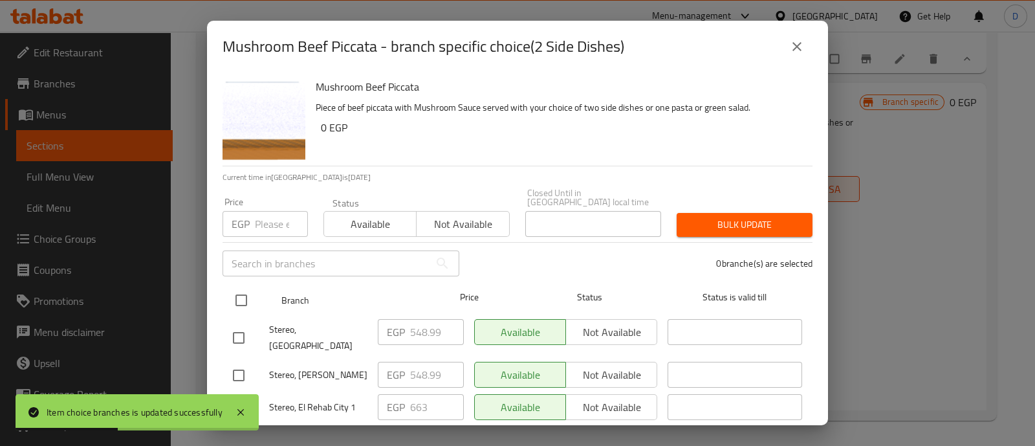
checkbox input "true"
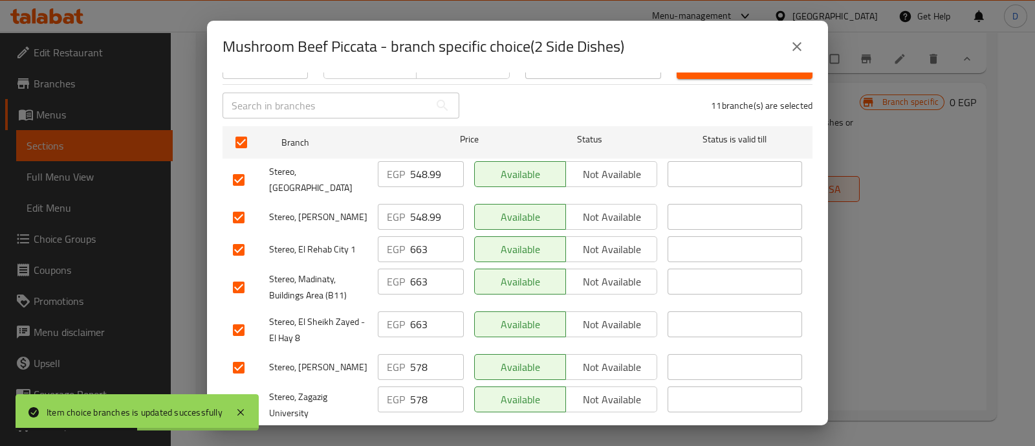
scroll to position [161, 0]
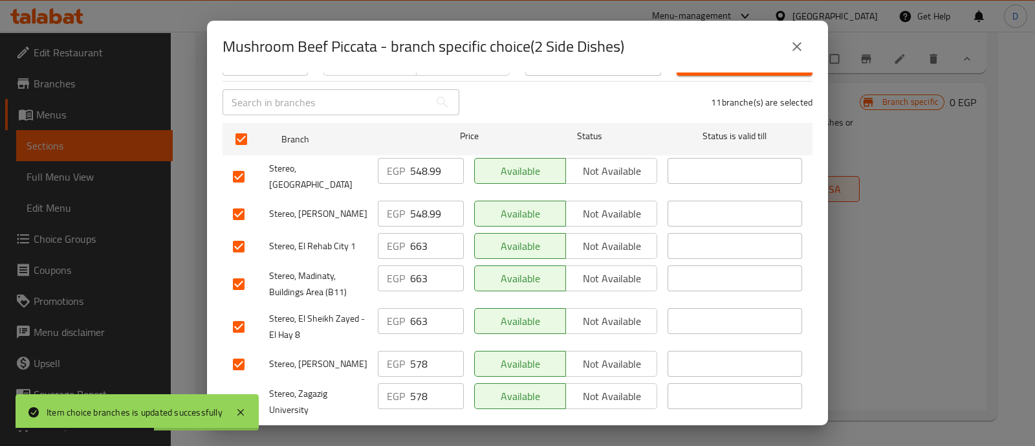
click at [240, 313] on input "checkbox" at bounding box center [238, 326] width 27 height 27
checkbox input "false"
click at [241, 270] on input "checkbox" at bounding box center [238, 283] width 27 height 27
checkbox input "false"
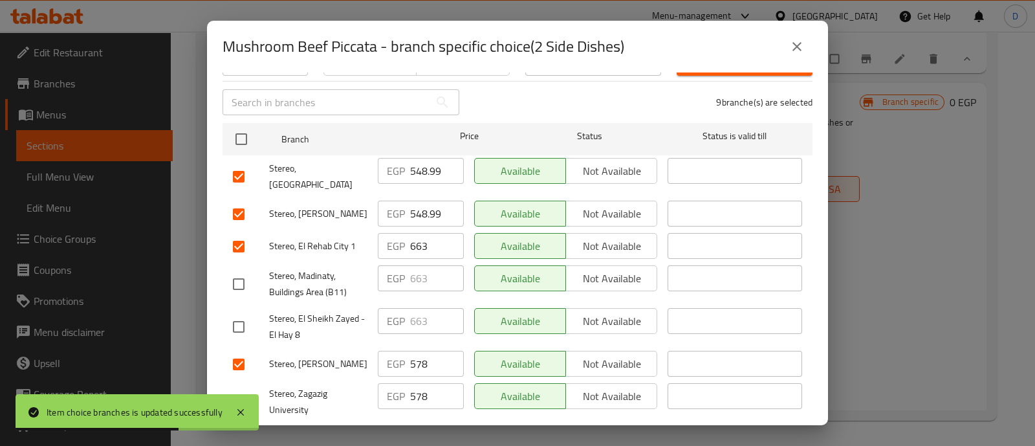
click at [242, 233] on input "checkbox" at bounding box center [238, 246] width 27 height 27
checkbox input "false"
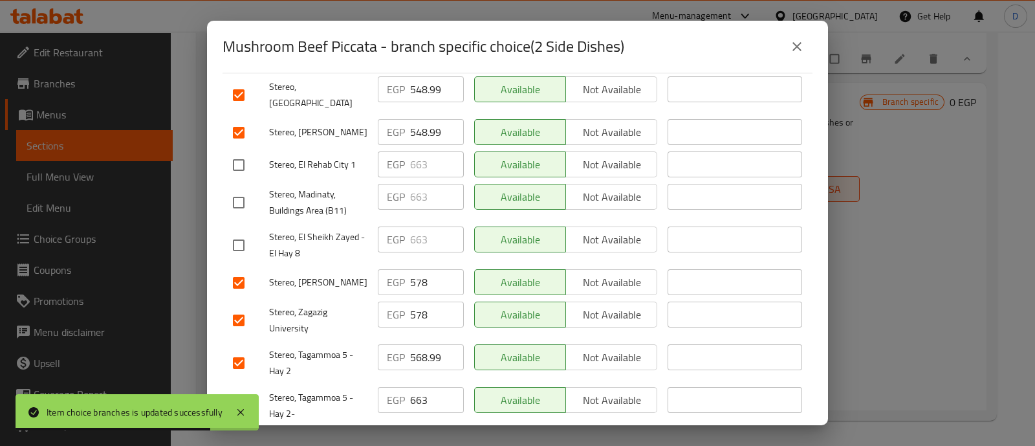
click at [239, 349] on input "checkbox" at bounding box center [238, 362] width 27 height 27
checkbox input "false"
click at [241, 392] on input "checkbox" at bounding box center [238, 405] width 27 height 27
checkbox input "false"
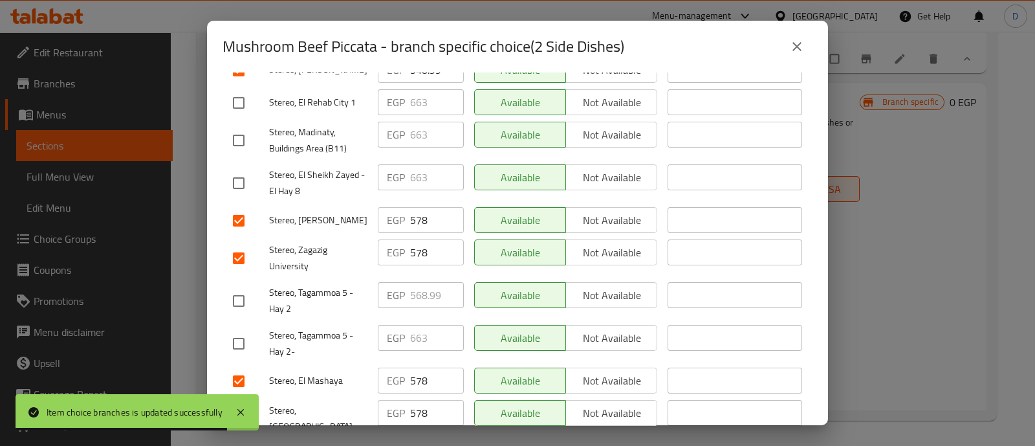
scroll to position [323, 0]
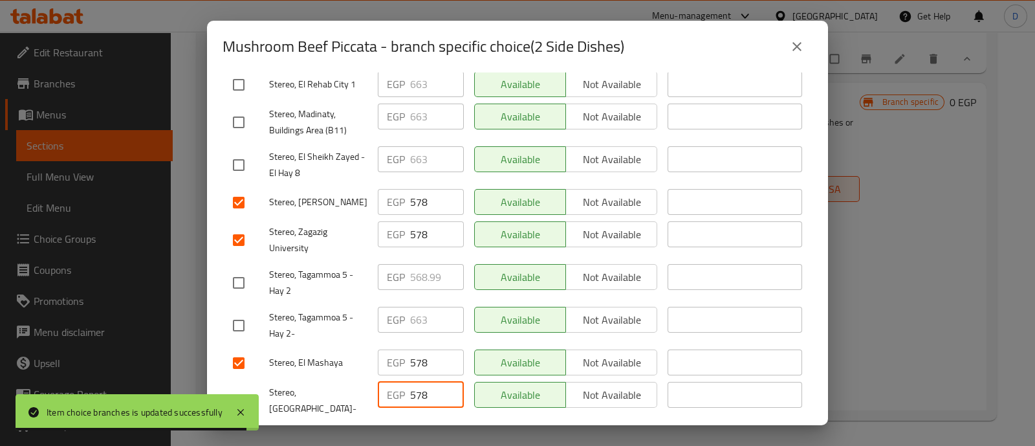
click at [427, 382] on input "578" at bounding box center [437, 395] width 54 height 26
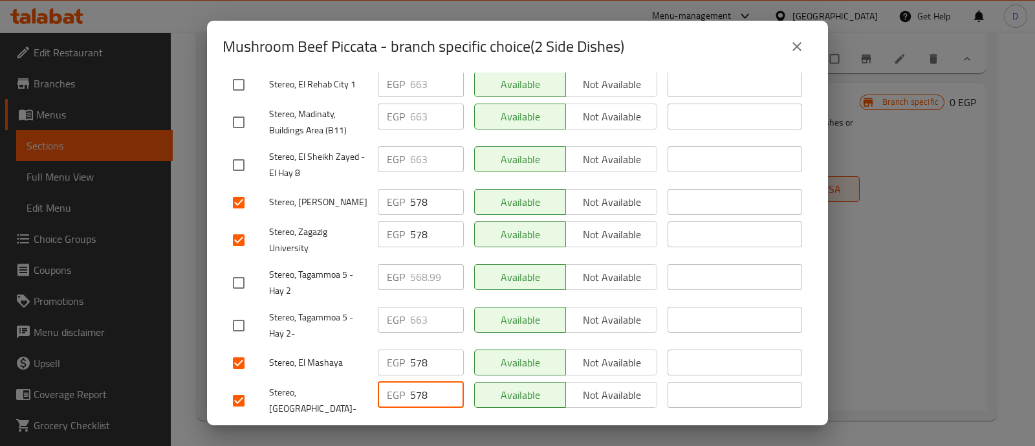
paste input "611"
type input "611"
click at [424, 349] on input "578" at bounding box center [437, 362] width 54 height 26
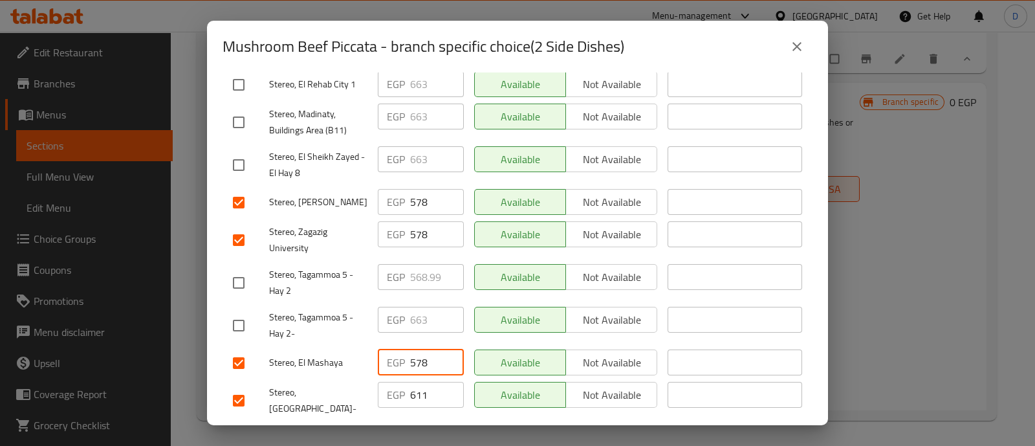
paste input "611"
type input "611"
click at [422, 221] on input "578" at bounding box center [437, 234] width 54 height 26
paste input "611"
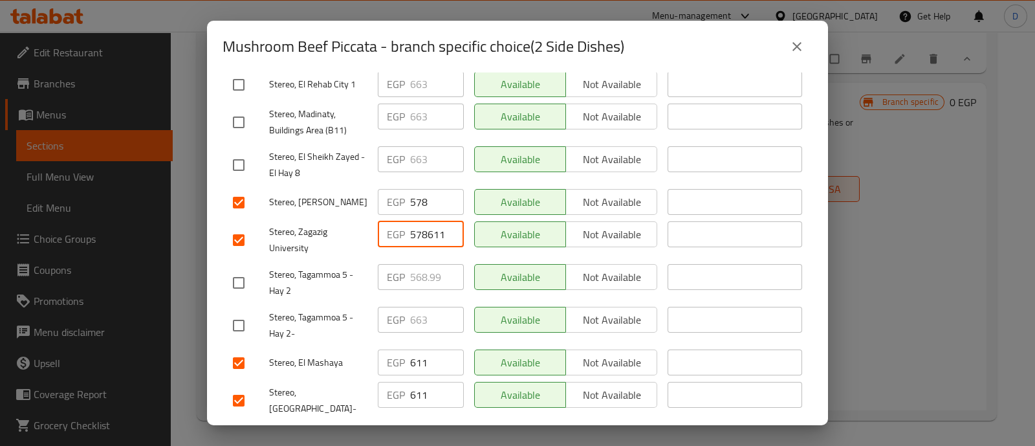
scroll to position [0, 2]
type input "578611"
click at [422, 189] on input "578" at bounding box center [437, 202] width 54 height 26
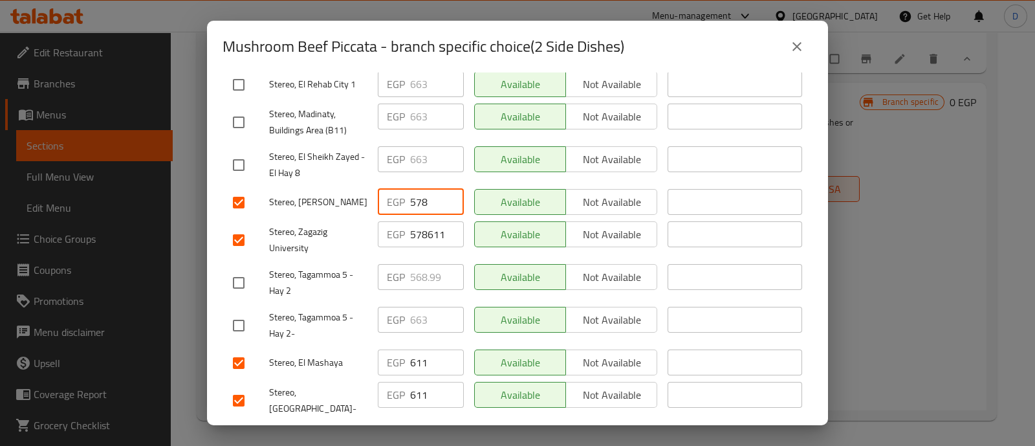
paste input "611"
click at [422, 189] on input "578611" at bounding box center [437, 202] width 54 height 26
paste input "number"
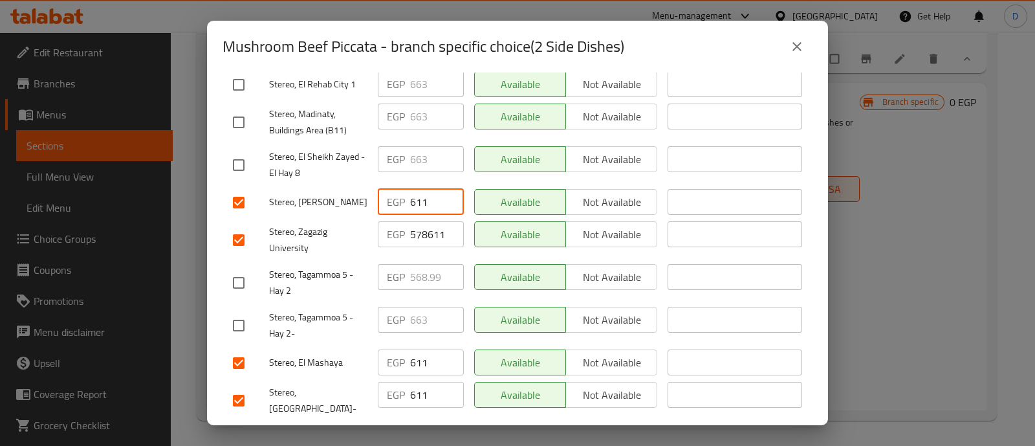
scroll to position [0, 0]
type input "611"
click at [417, 221] on input "578611" at bounding box center [437, 234] width 54 height 26
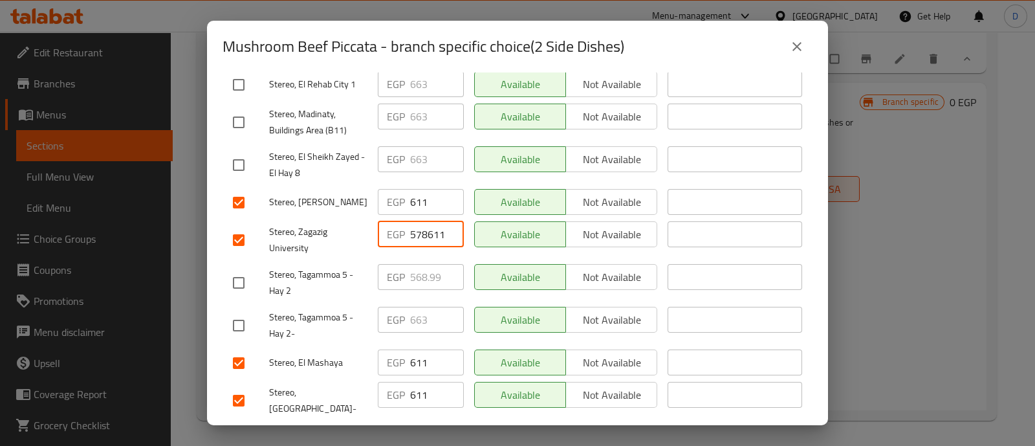
paste input "number"
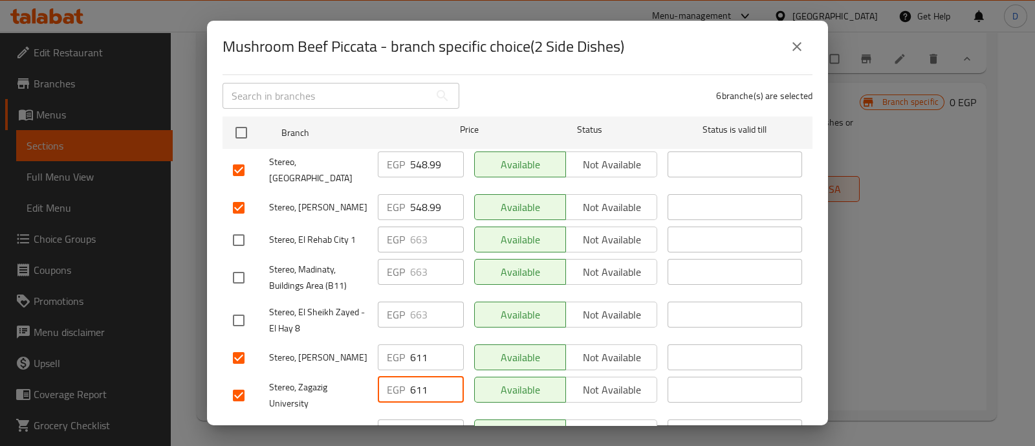
scroll to position [161, 0]
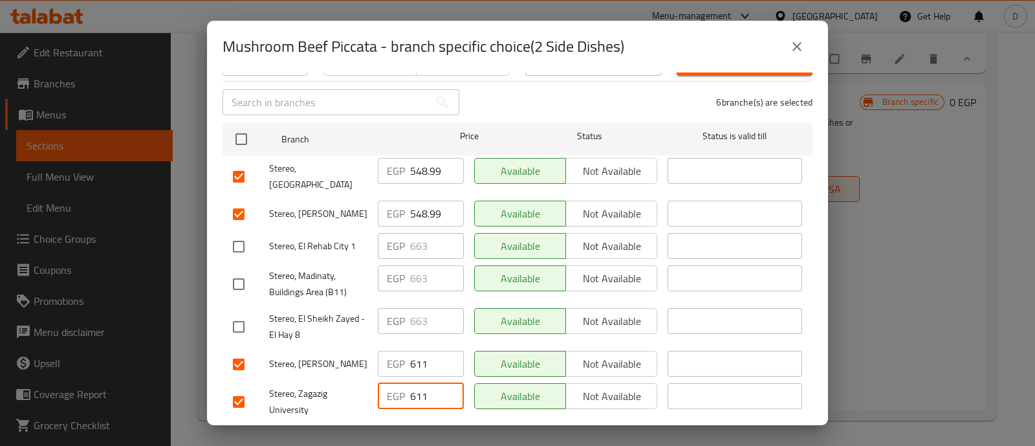
type input "611"
click at [423, 200] on input "548.99" at bounding box center [437, 213] width 54 height 26
paste input "611"
type input "611"
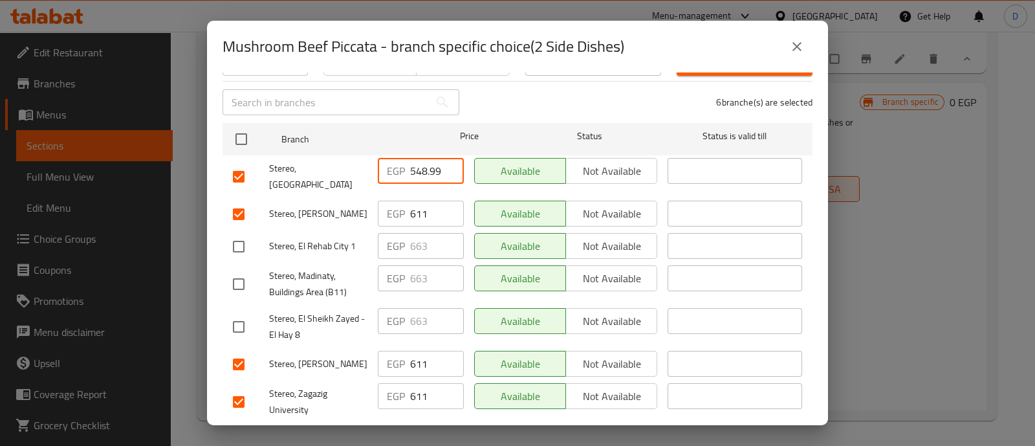
click at [418, 164] on input "548.99" at bounding box center [437, 171] width 54 height 26
paste input "611"
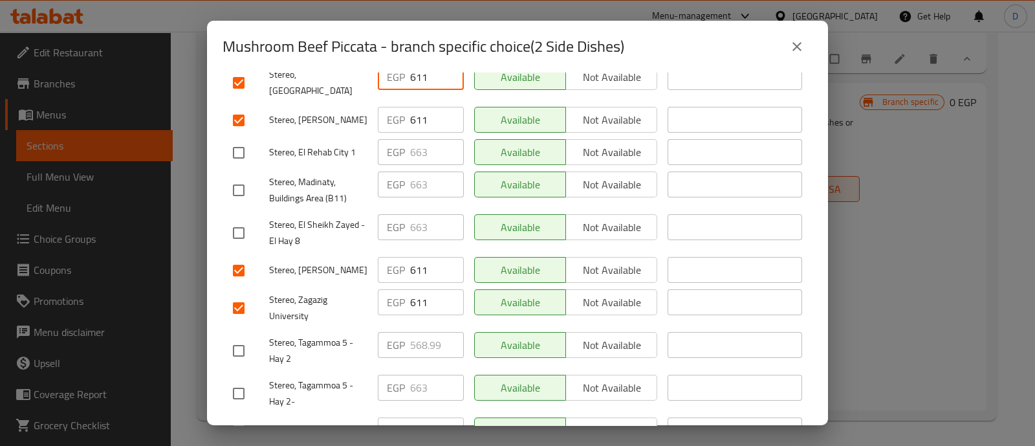
scroll to position [323, 0]
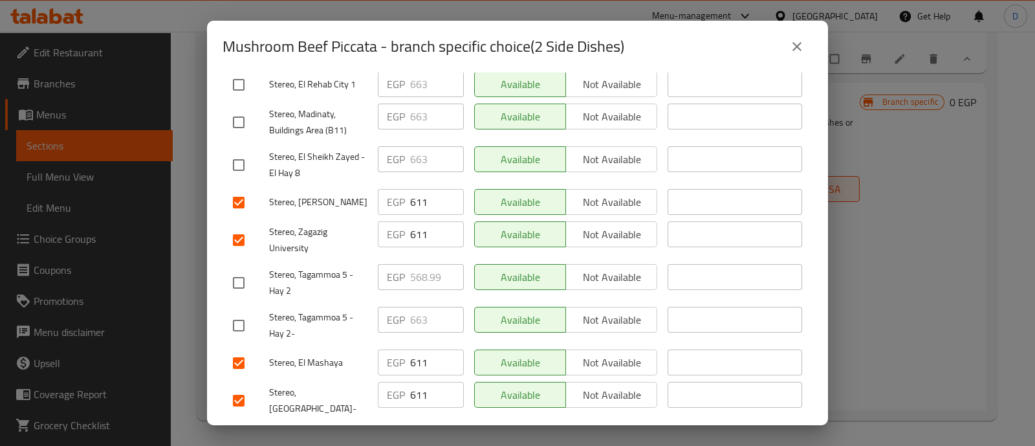
type input "611"
click at [457, 431] on span "Save" at bounding box center [517, 439] width 569 height 16
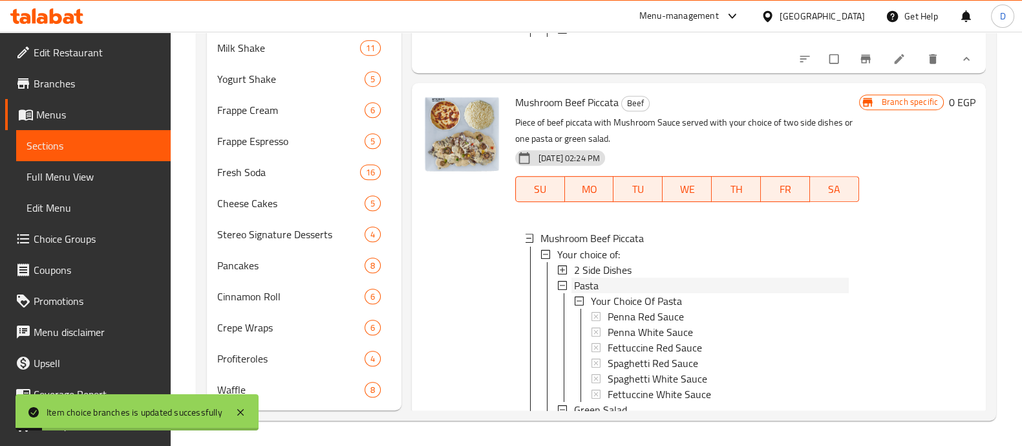
click at [611, 292] on div "Pasta" at bounding box center [711, 285] width 275 height 16
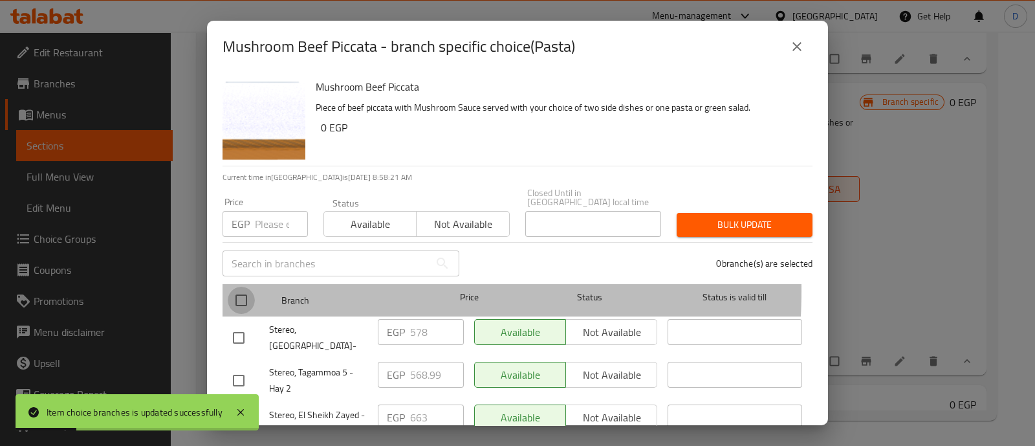
click at [244, 286] on input "checkbox" at bounding box center [241, 299] width 27 height 27
checkbox input "true"
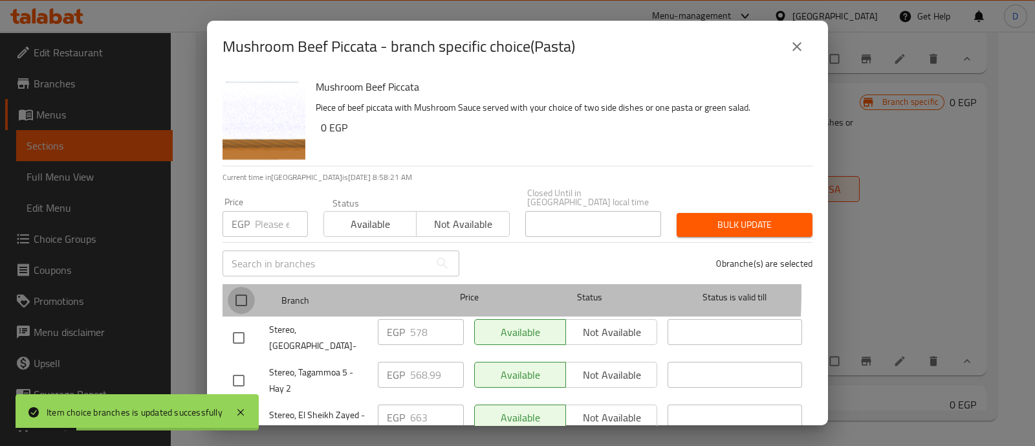
checkbox input "true"
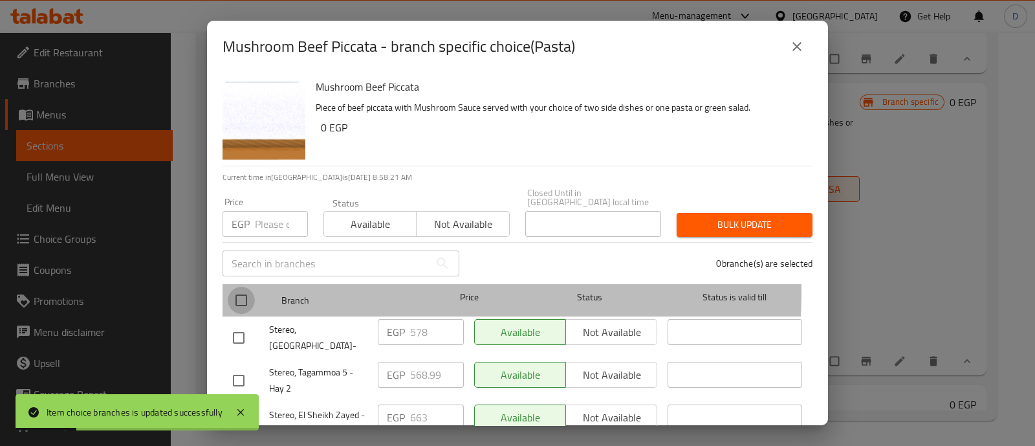
checkbox input "true"
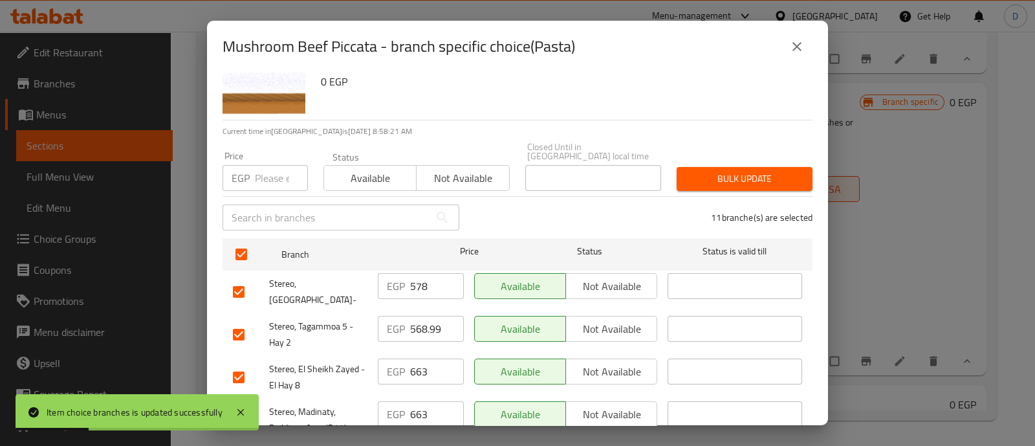
scroll to position [80, 0]
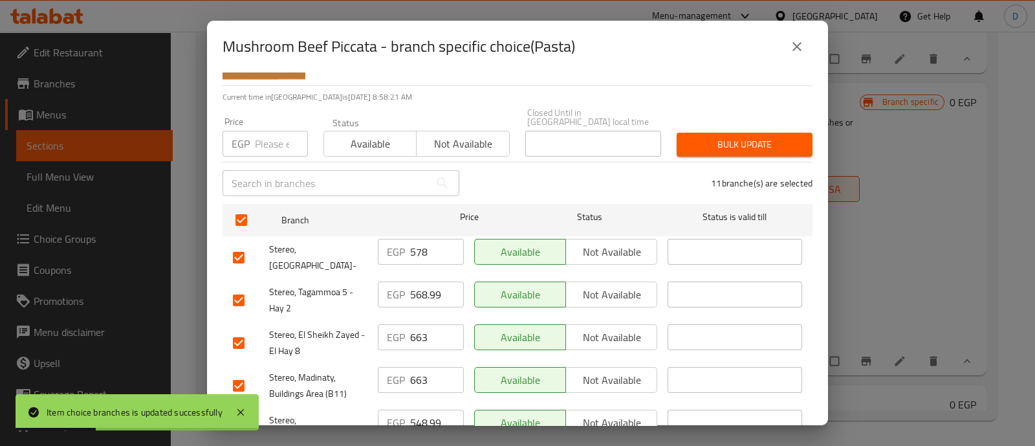
click at [239, 286] on input "checkbox" at bounding box center [238, 299] width 27 height 27
checkbox input "false"
click at [239, 329] on input "checkbox" at bounding box center [238, 342] width 27 height 27
checkbox input "false"
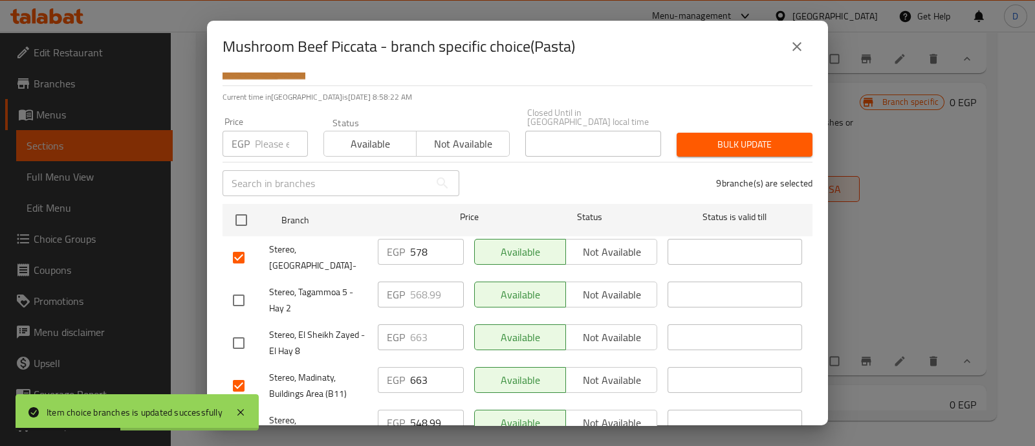
scroll to position [161, 0]
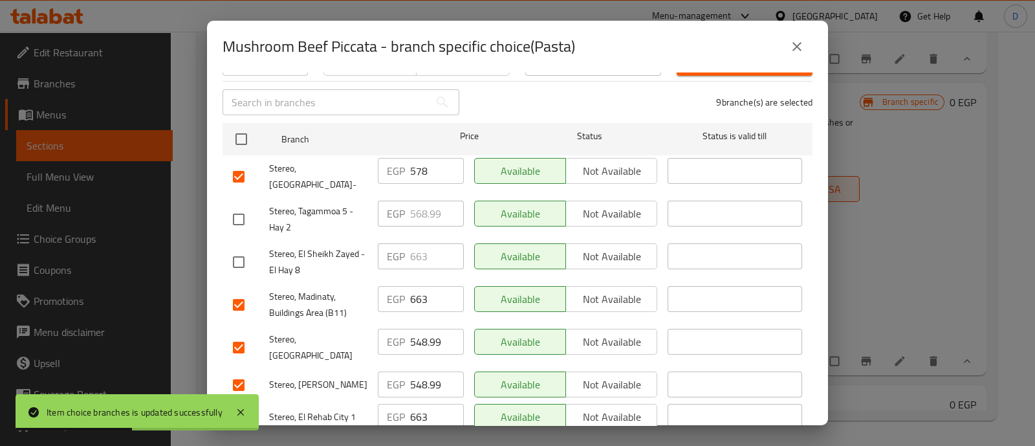
click at [243, 291] on input "checkbox" at bounding box center [238, 304] width 27 height 27
checkbox input "false"
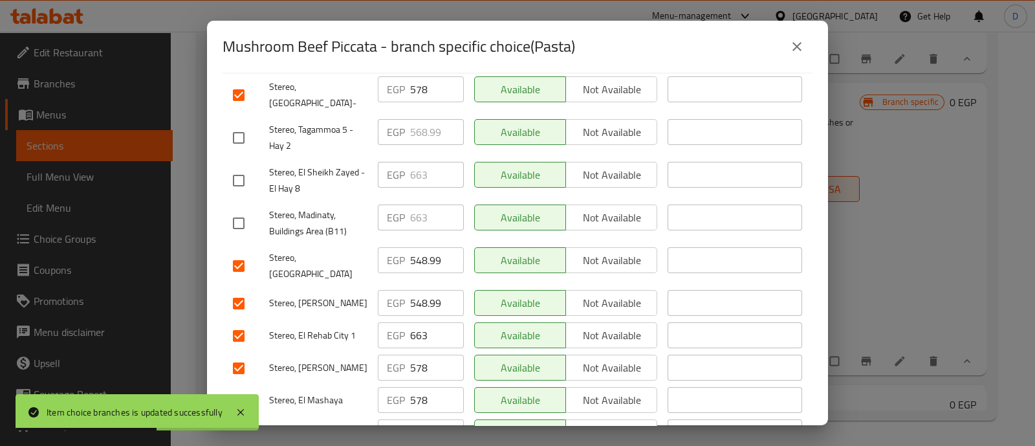
click at [241, 322] on input "checkbox" at bounding box center [238, 335] width 27 height 27
checkbox input "false"
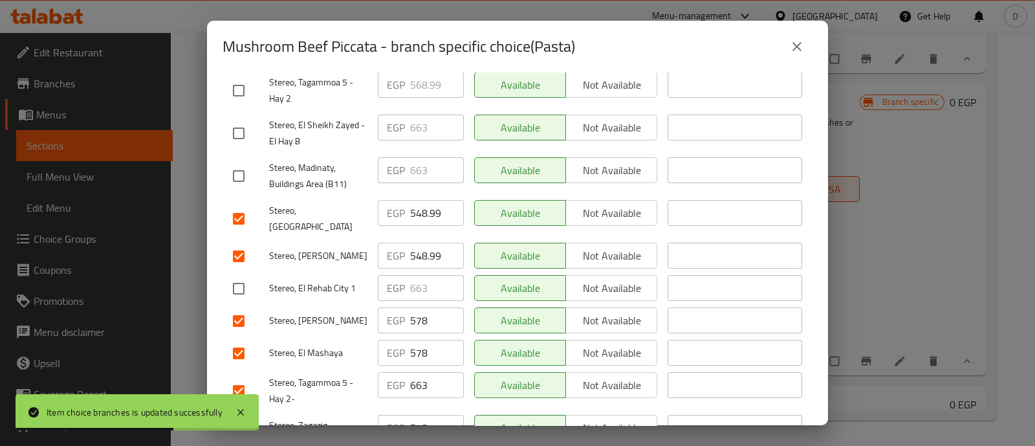
scroll to position [323, 0]
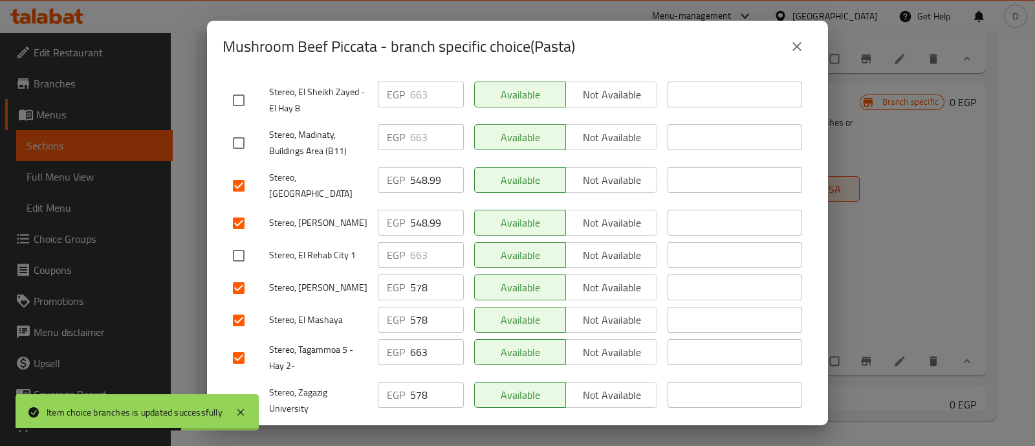
click at [239, 344] on input "checkbox" at bounding box center [238, 357] width 27 height 27
checkbox input "false"
click at [413, 382] on input "578" at bounding box center [437, 395] width 54 height 26
paste input "611"
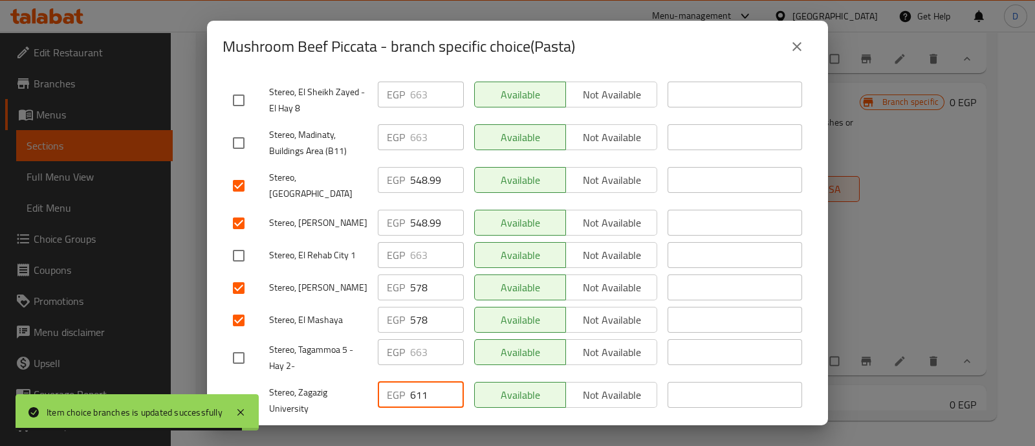
type input "611"
click at [417, 307] on input "578" at bounding box center [437, 320] width 54 height 26
paste input "611"
type input "611"
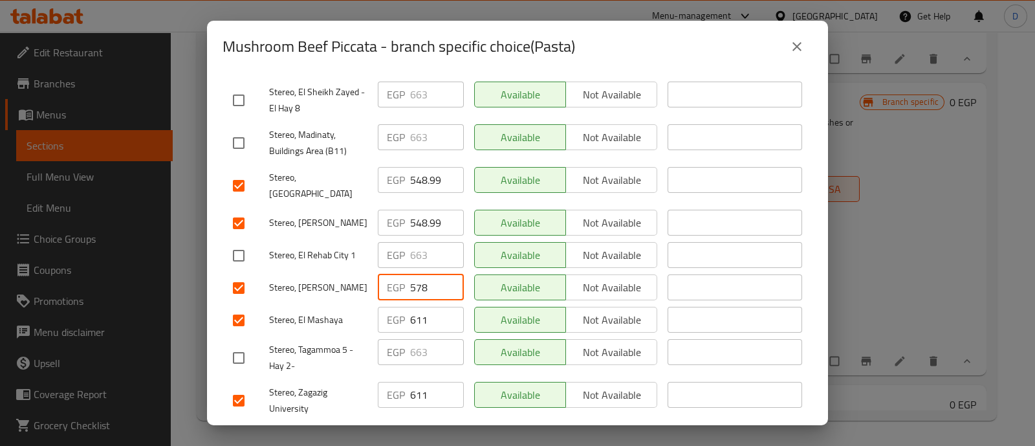
click at [414, 274] on input "578" at bounding box center [437, 287] width 54 height 26
paste input "611"
type input "611"
click at [416, 210] on input "548.99" at bounding box center [437, 223] width 54 height 26
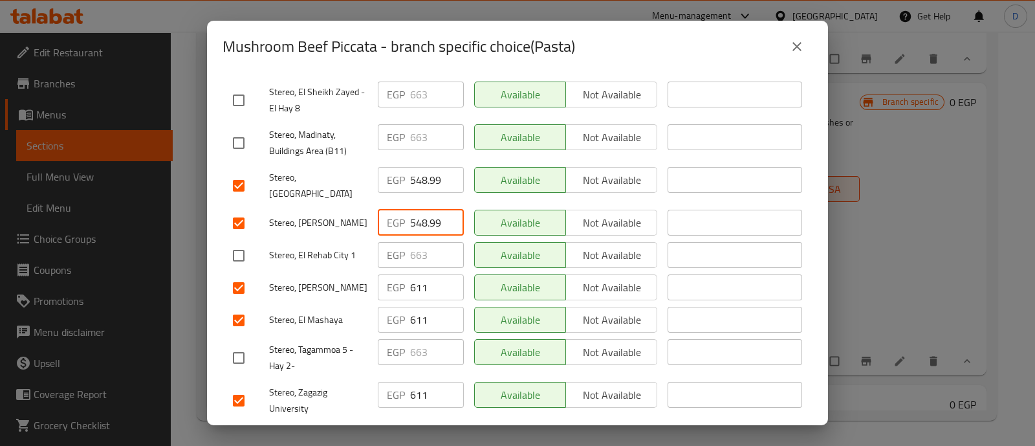
click at [416, 210] on input "548.99" at bounding box center [437, 223] width 54 height 26
paste input "611"
type input "611"
click at [419, 167] on input "548.99" at bounding box center [437, 180] width 54 height 26
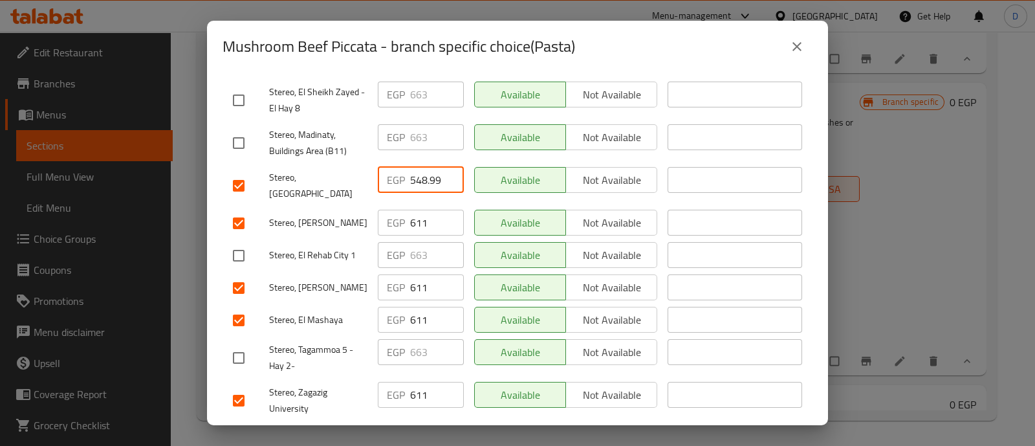
paste input "611"
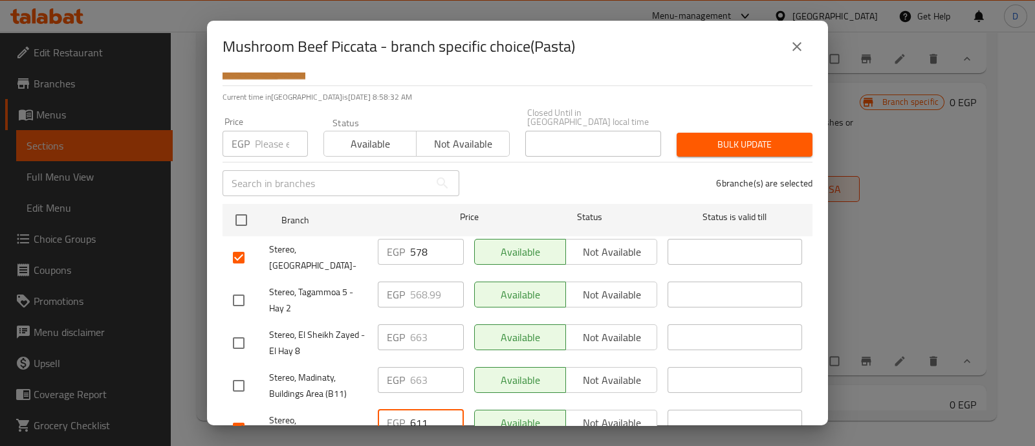
type input "611"
click at [415, 241] on input "578" at bounding box center [437, 252] width 54 height 26
paste input "611"
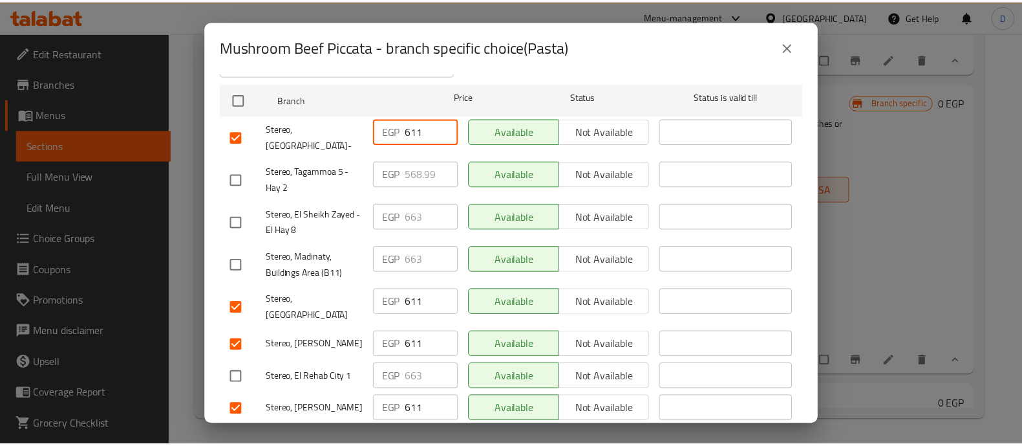
scroll to position [323, 0]
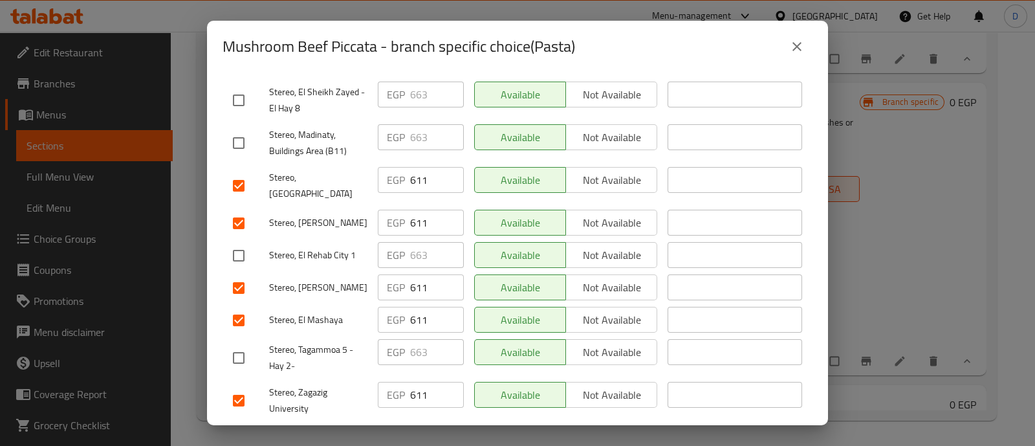
type input "611"
click at [448, 431] on span "Save" at bounding box center [517, 439] width 569 height 16
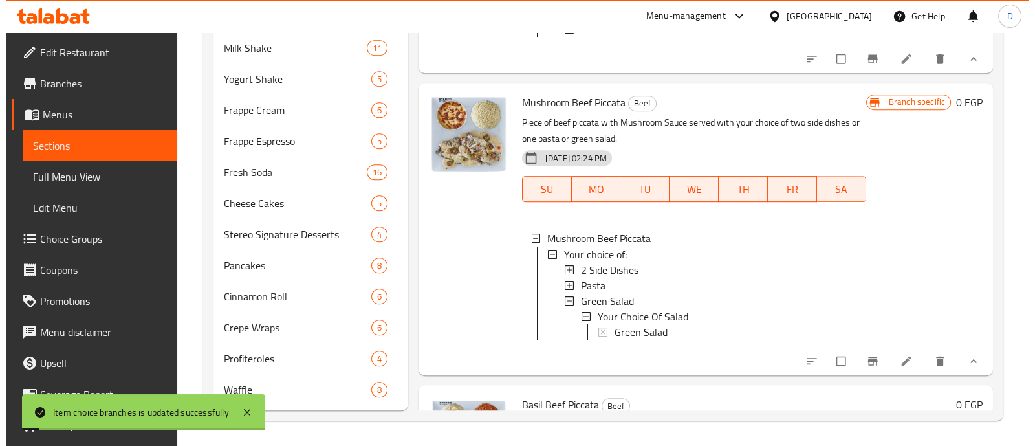
scroll to position [1, 0]
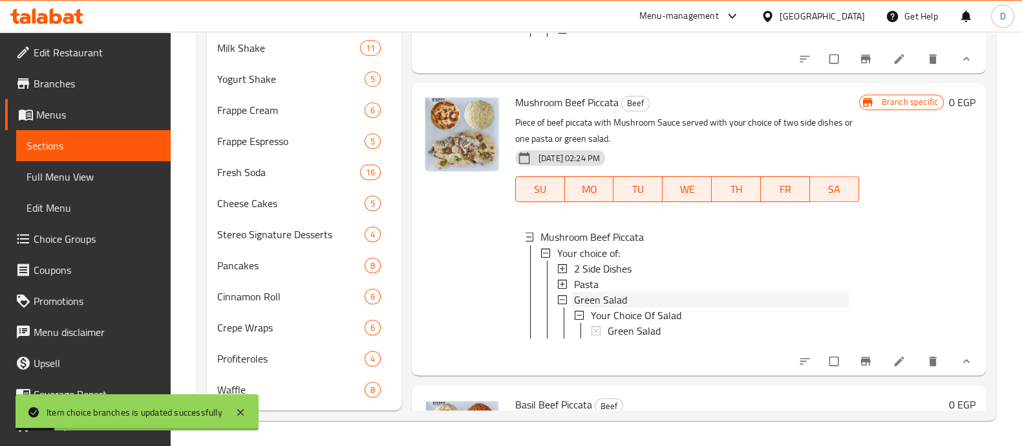
click at [588, 307] on span "Green Salad" at bounding box center [600, 299] width 53 height 16
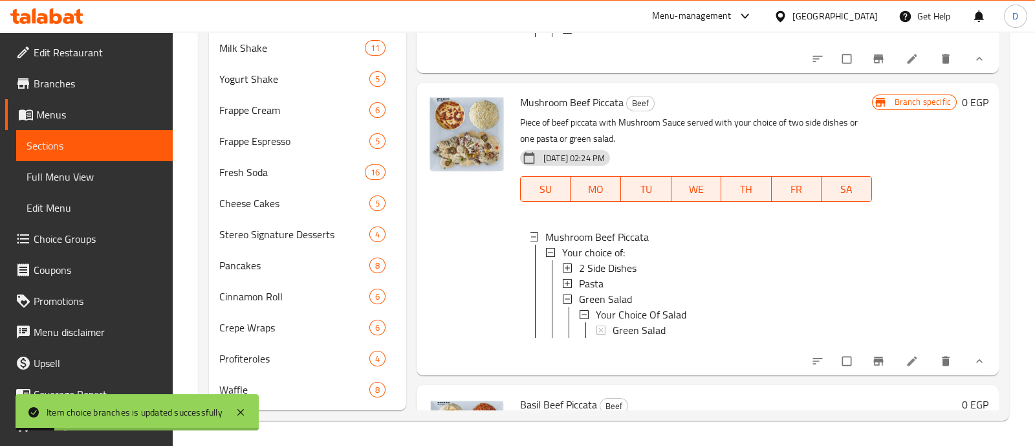
scroll to position [0, 0]
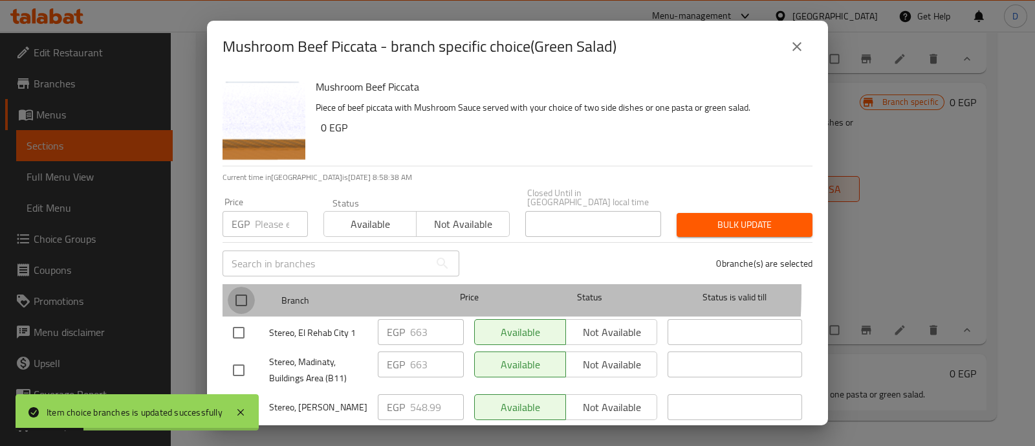
click at [243, 286] on input "checkbox" at bounding box center [241, 299] width 27 height 27
checkbox input "true"
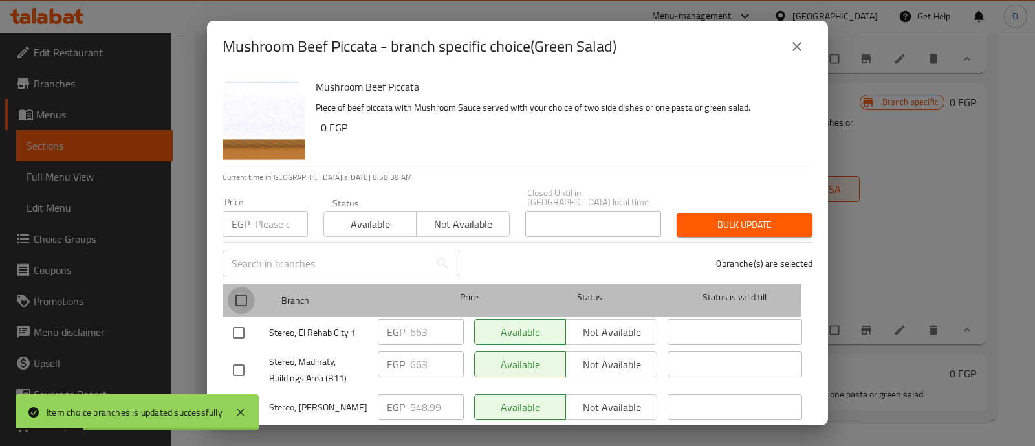
checkbox input "true"
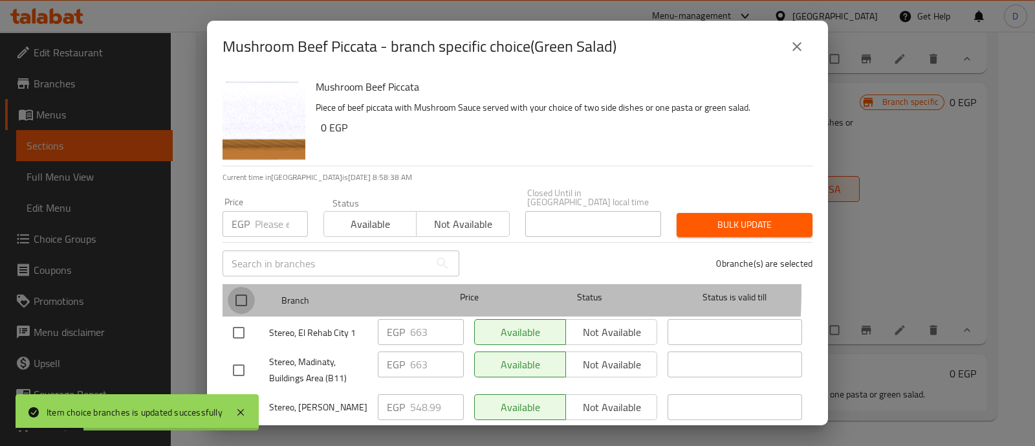
checkbox input "true"
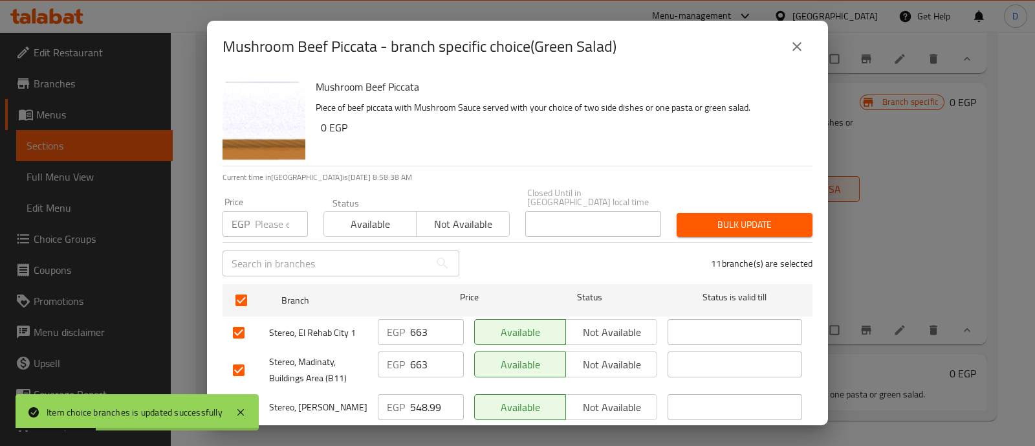
click at [239, 329] on input "checkbox" at bounding box center [238, 332] width 27 height 27
checkbox input "false"
drag, startPoint x: 243, startPoint y: 358, endPoint x: 242, endPoint y: 338, distance: 19.4
click at [243, 357] on input "checkbox" at bounding box center [238, 369] width 27 height 27
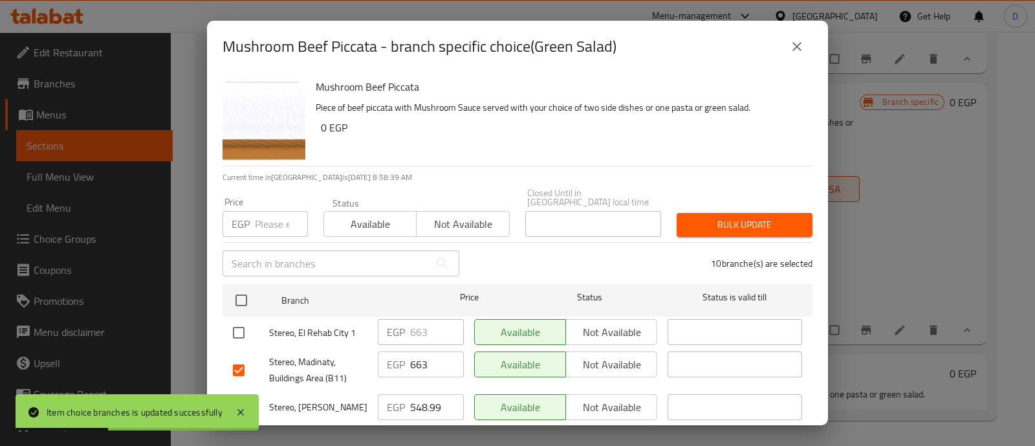
checkbox input "false"
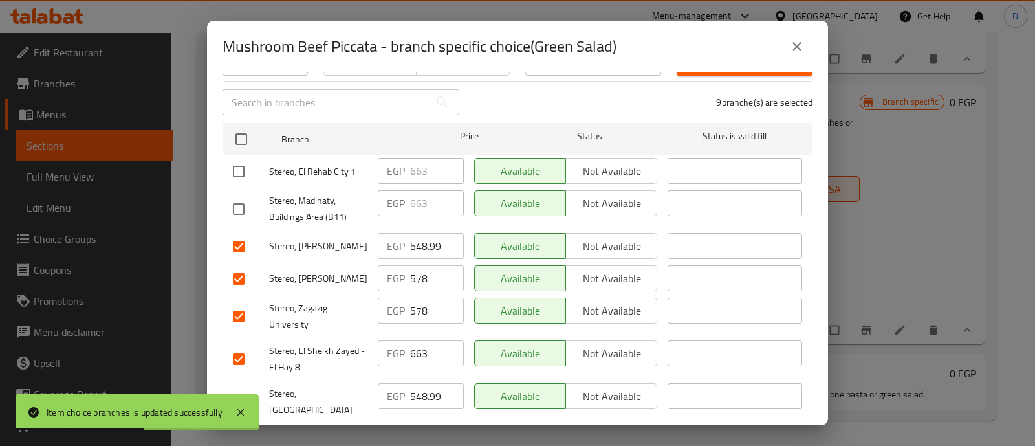
click at [246, 347] on input "checkbox" at bounding box center [238, 358] width 27 height 27
checkbox input "false"
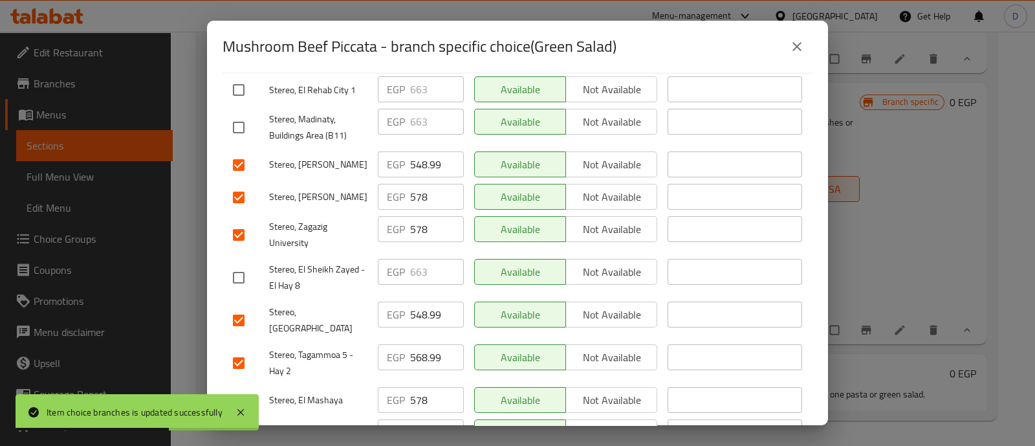
click at [245, 349] on input "checkbox" at bounding box center [238, 362] width 27 height 27
checkbox input "false"
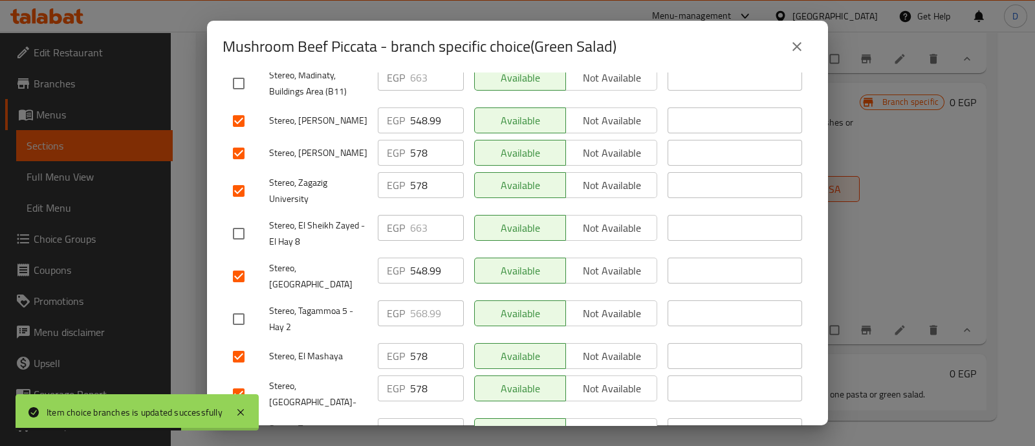
scroll to position [323, 0]
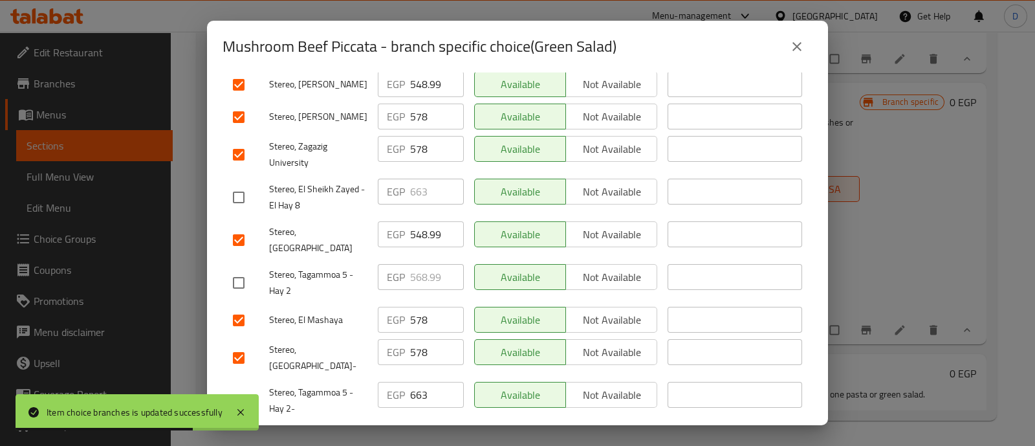
click at [236, 387] on input "checkbox" at bounding box center [238, 400] width 27 height 27
checkbox input "false"
click at [416, 339] on input "578" at bounding box center [437, 352] width 54 height 26
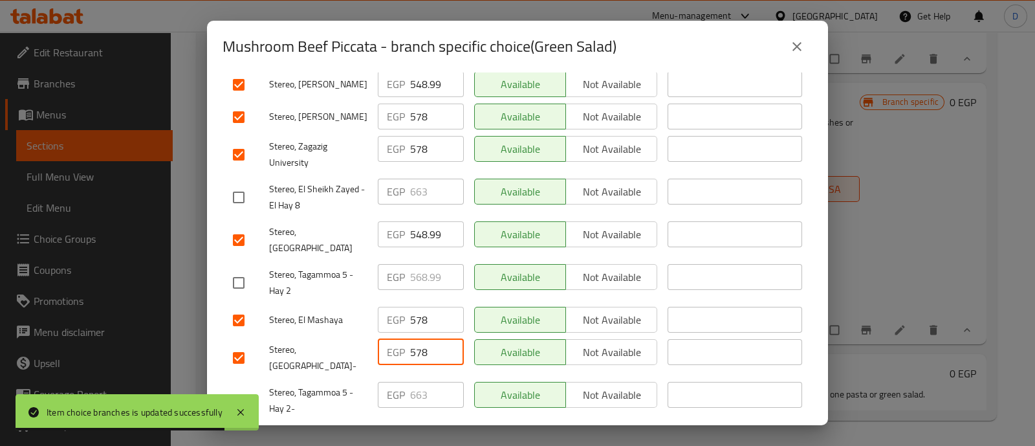
paste input "611"
type input "611"
click at [420, 307] on input "578" at bounding box center [437, 320] width 54 height 26
paste input "611"
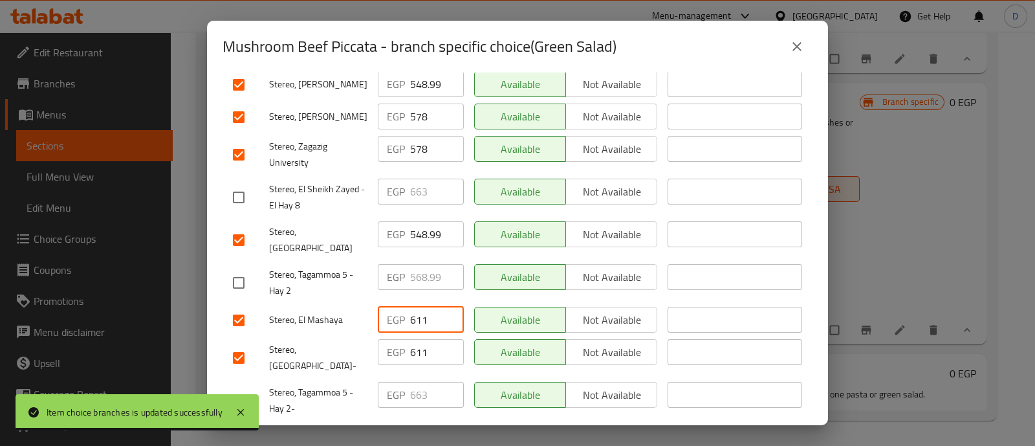
type input "611"
click at [417, 221] on input "548.99" at bounding box center [437, 234] width 54 height 26
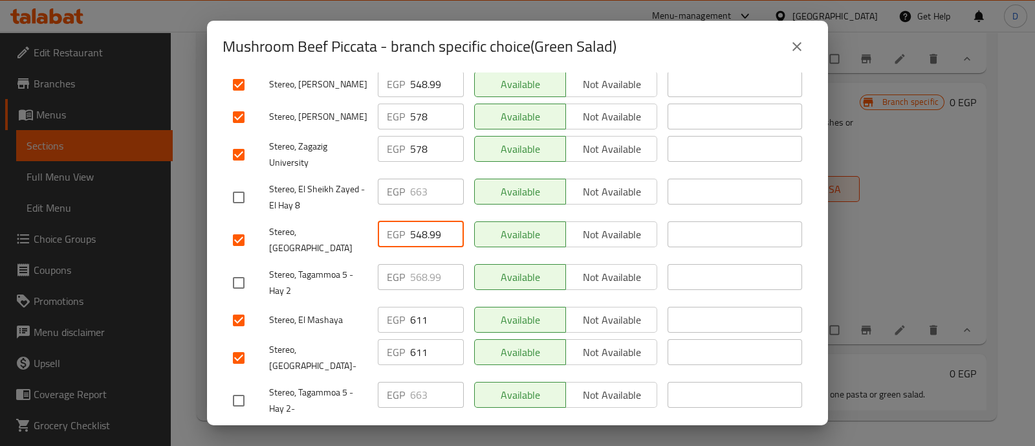
click at [417, 221] on input "548.99" at bounding box center [437, 234] width 54 height 26
paste input "611"
type input "611"
click at [419, 103] on input "578" at bounding box center [437, 116] width 54 height 26
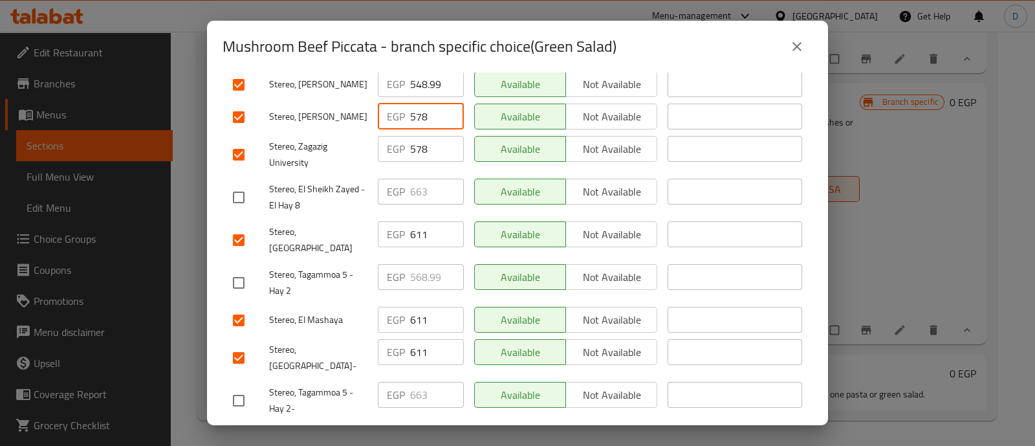
paste input "611"
type input "611"
click at [414, 142] on input "578" at bounding box center [437, 149] width 54 height 26
paste input "611"
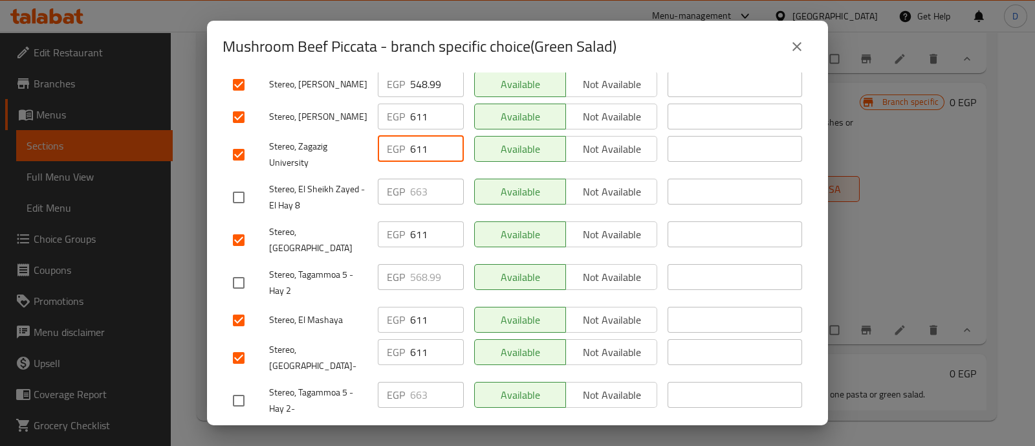
scroll to position [243, 0]
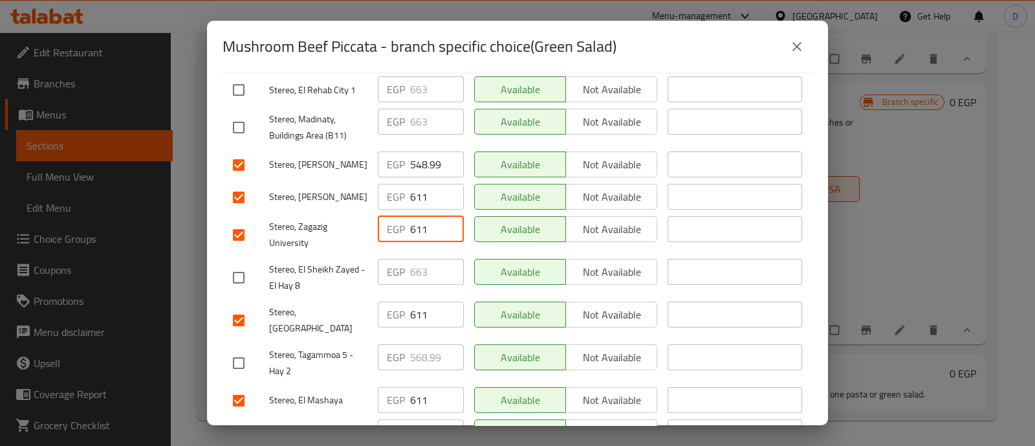
type input "611"
click at [414, 146] on div "EGP 548.99 ​" at bounding box center [420, 165] width 96 height 38
drag, startPoint x: 414, startPoint y: 140, endPoint x: 416, endPoint y: 146, distance: 7.0
click at [415, 146] on div "EGP 548.99 ​" at bounding box center [420, 165] width 96 height 38
click at [420, 154] on input "548.99" at bounding box center [437, 164] width 54 height 26
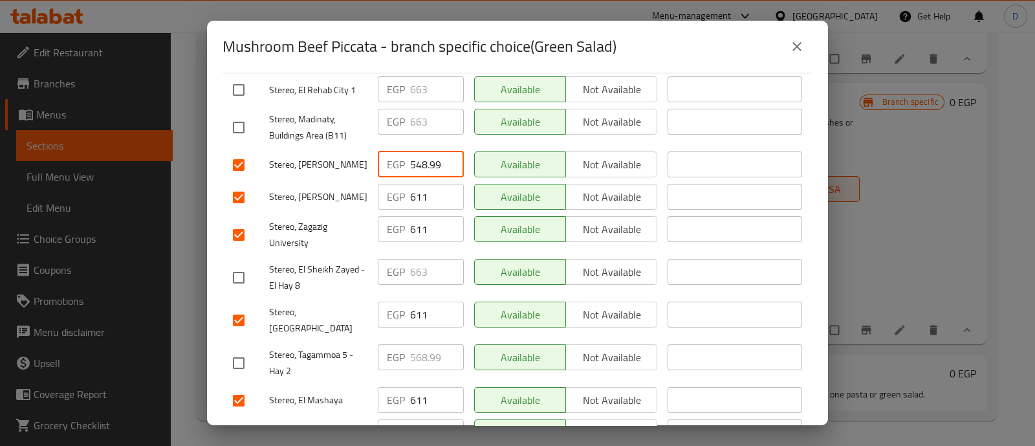
click at [420, 154] on input "548.99" at bounding box center [437, 164] width 54 height 26
paste input "611"
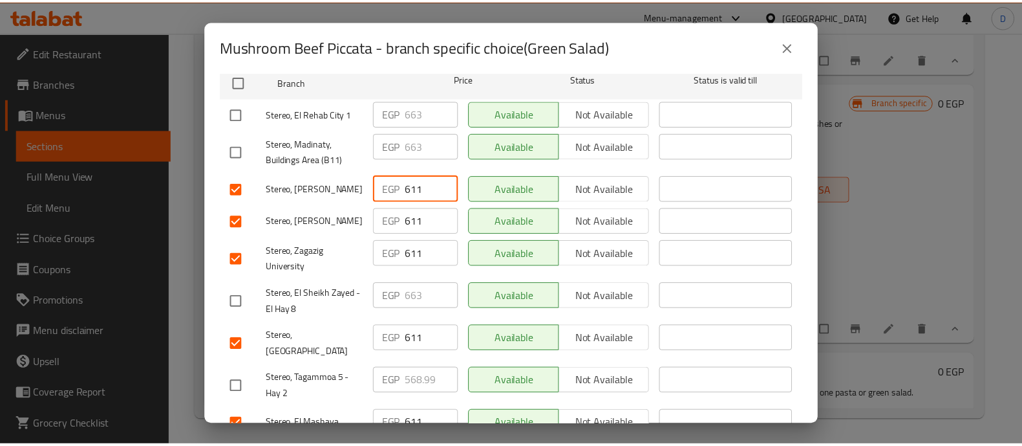
scroll to position [323, 0]
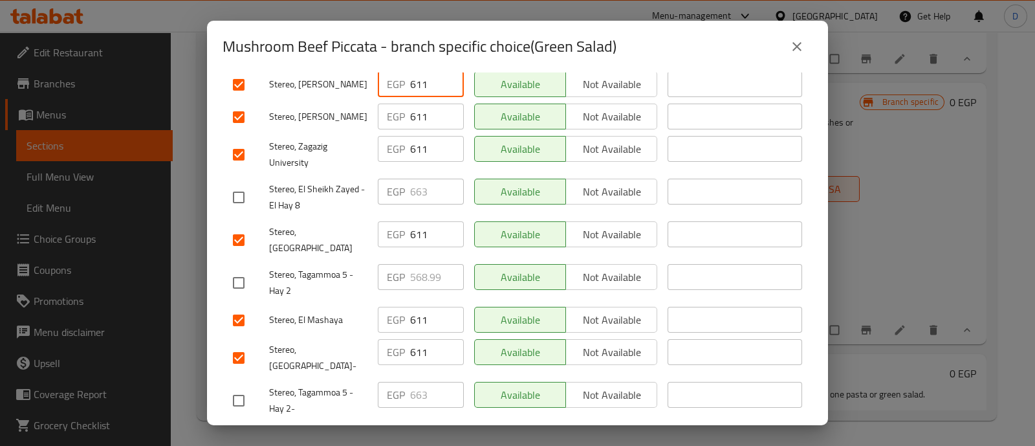
type input "611"
click at [428, 431] on span "Save" at bounding box center [517, 439] width 569 height 16
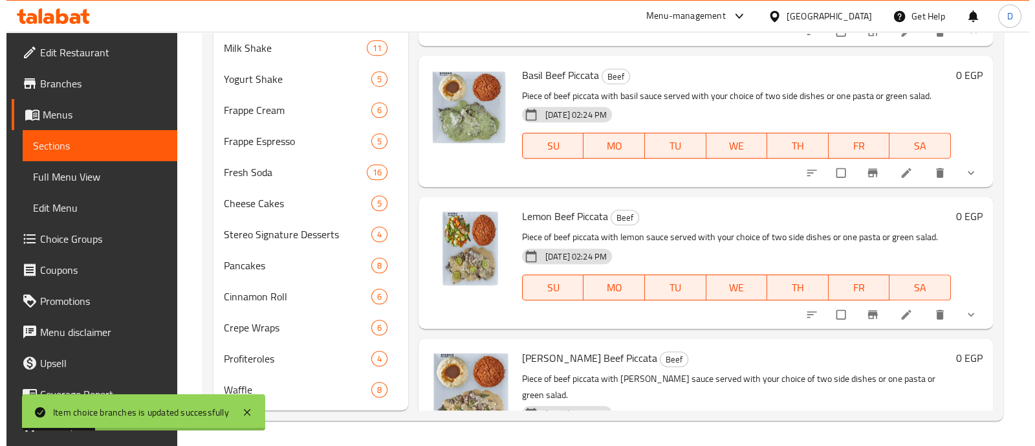
scroll to position [2686, 0]
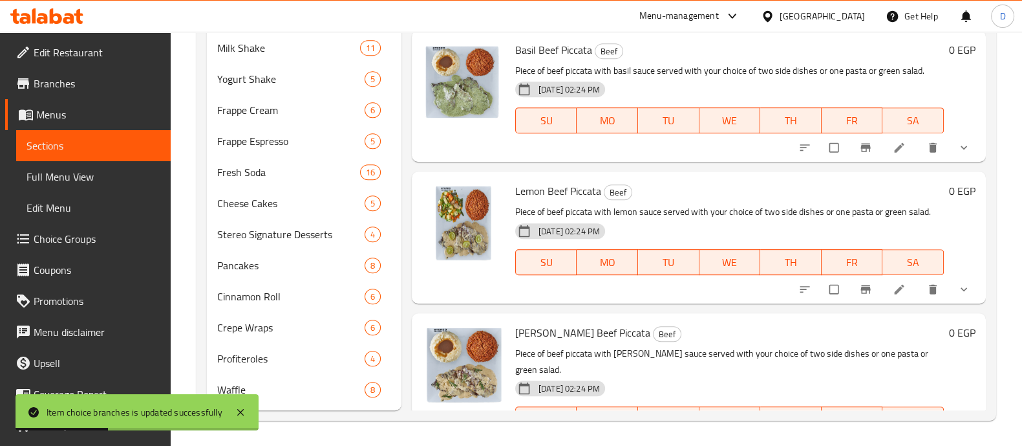
click at [961, 150] on icon "show more" at bounding box center [964, 148] width 6 height 4
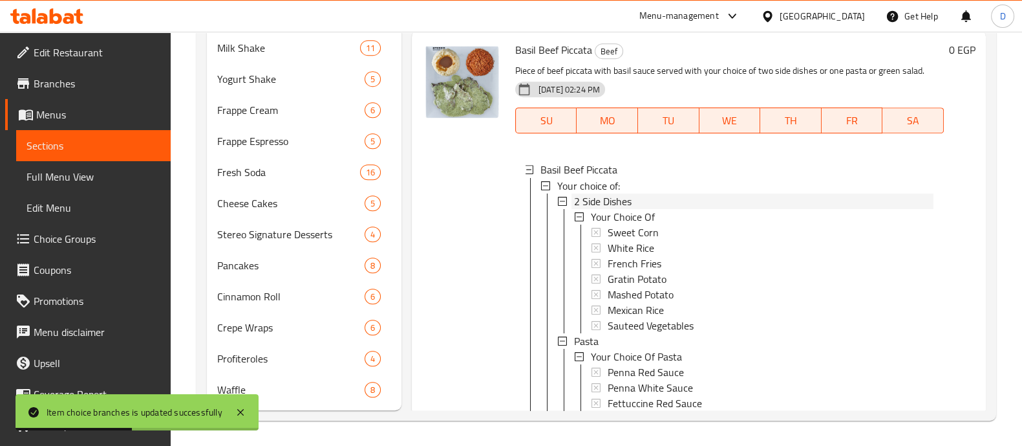
click at [651, 208] on div "2 Side Dishes" at bounding box center [754, 201] width 360 height 16
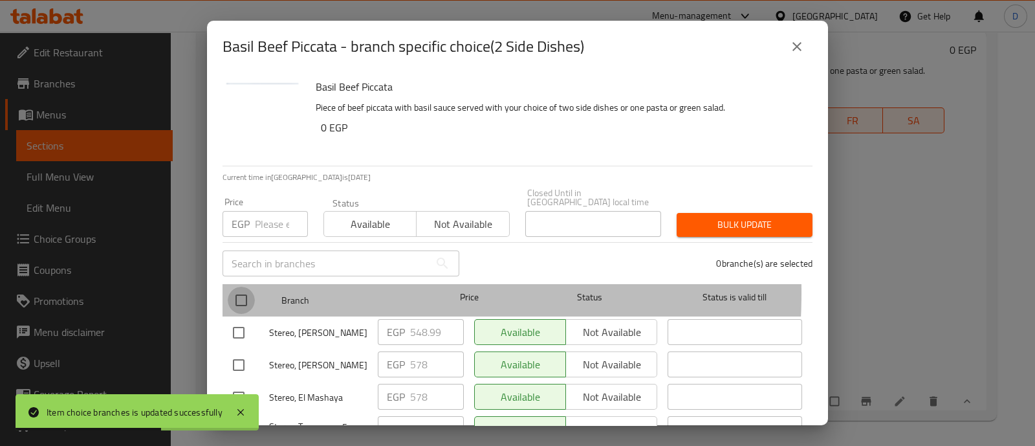
click at [247, 286] on input "checkbox" at bounding box center [241, 299] width 27 height 27
checkbox input "true"
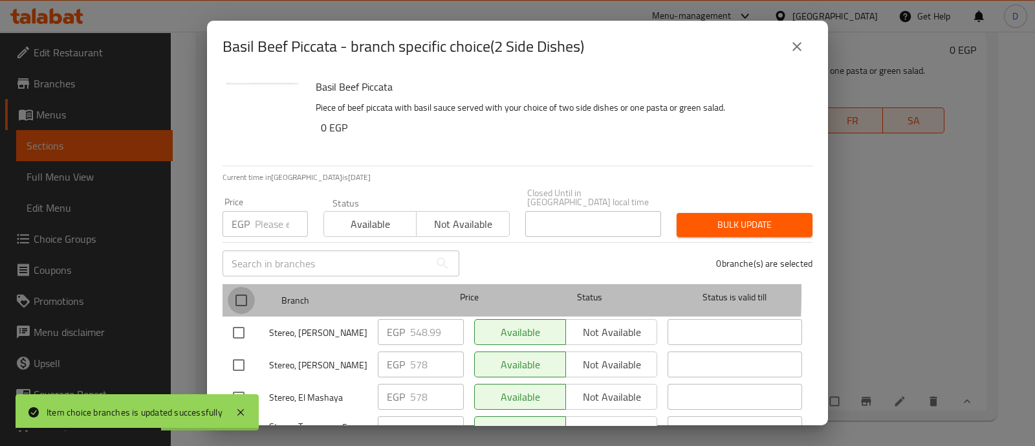
checkbox input "true"
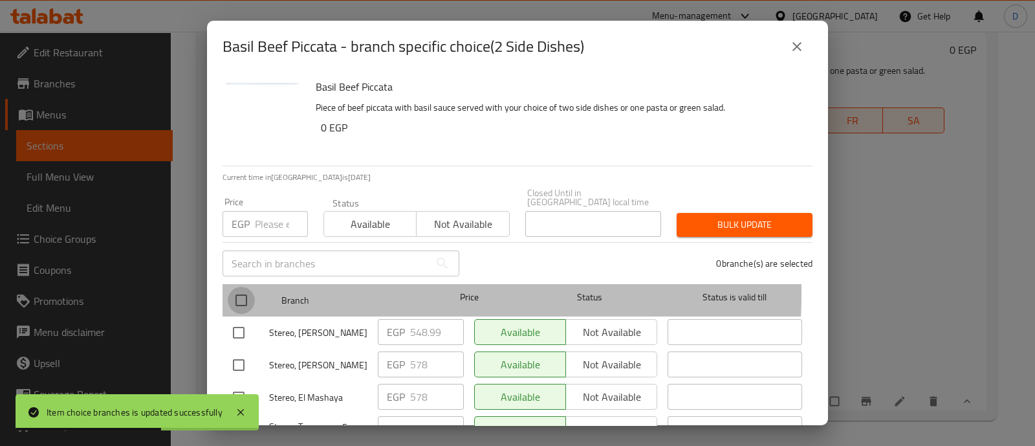
checkbox input "true"
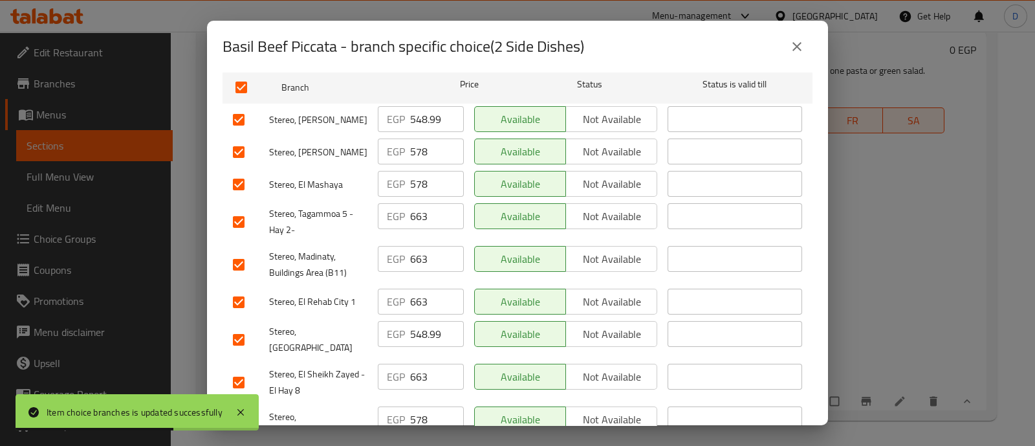
scroll to position [323, 0]
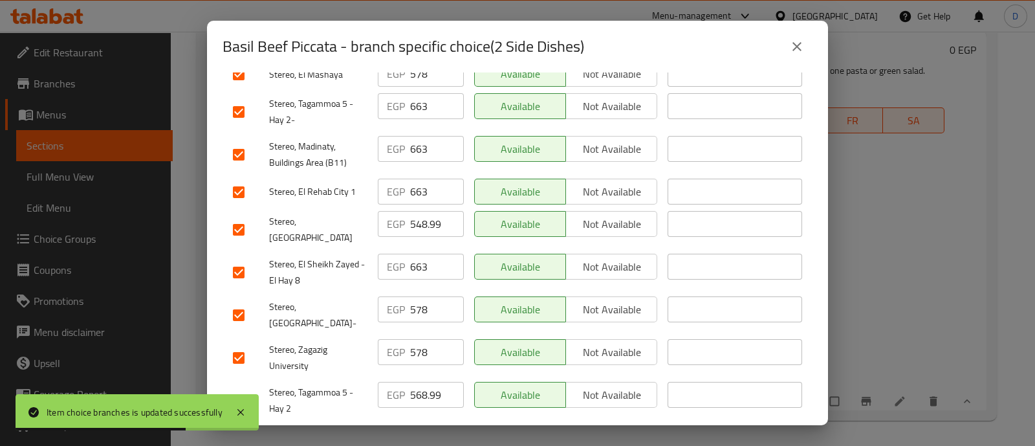
click at [249, 387] on input "checkbox" at bounding box center [238, 400] width 27 height 27
checkbox input "false"
click at [241, 259] on input "checkbox" at bounding box center [238, 272] width 27 height 27
checkbox input "false"
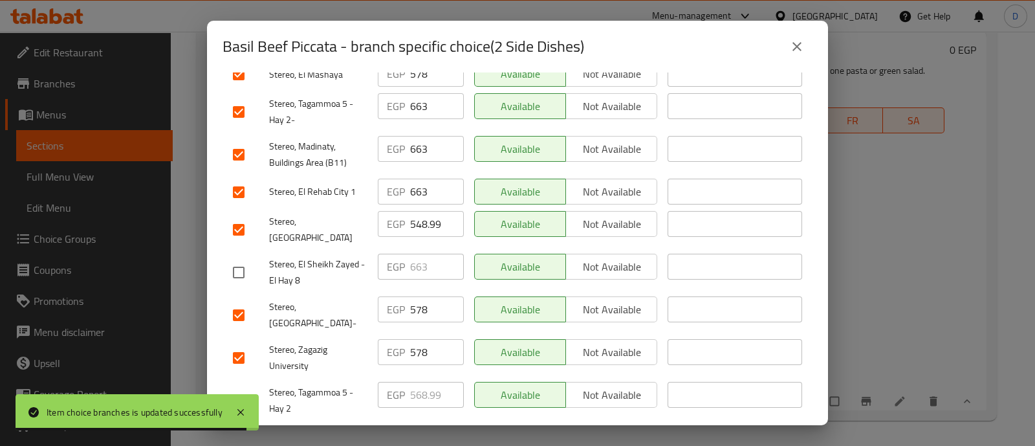
click at [241, 191] on input "checkbox" at bounding box center [238, 191] width 27 height 27
checkbox input "false"
click at [239, 141] on input "checkbox" at bounding box center [238, 154] width 27 height 27
checkbox input "false"
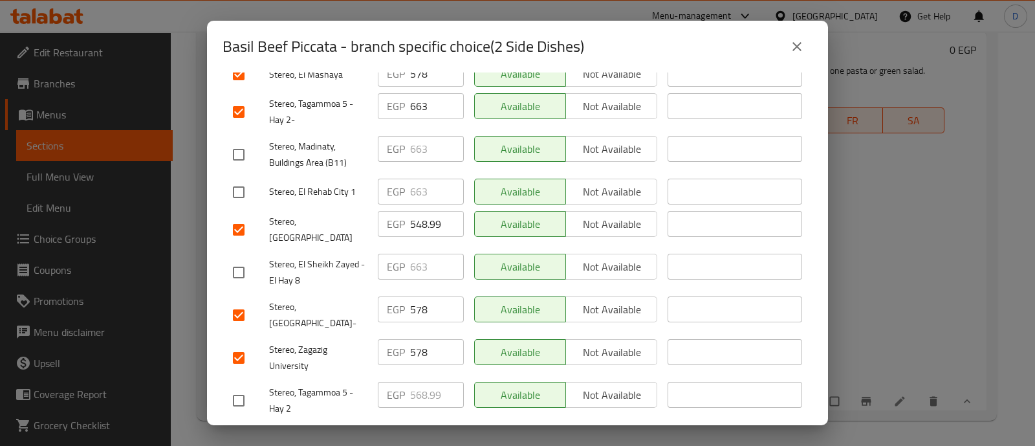
click at [241, 98] on input "checkbox" at bounding box center [238, 111] width 27 height 27
checkbox input "false"
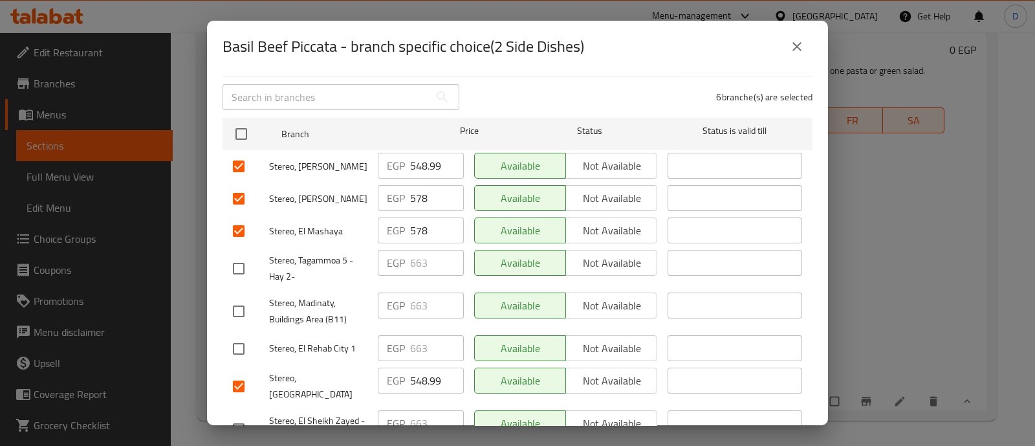
scroll to position [161, 0]
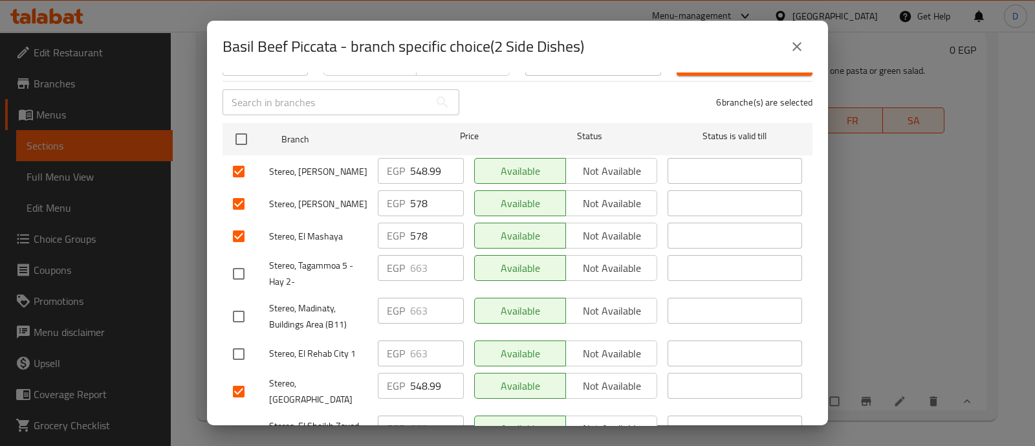
click at [410, 166] on input "548.99" at bounding box center [437, 171] width 54 height 26
paste input "611"
type input "611"
click at [405, 194] on div "EGP 578 ​" at bounding box center [421, 203] width 86 height 26
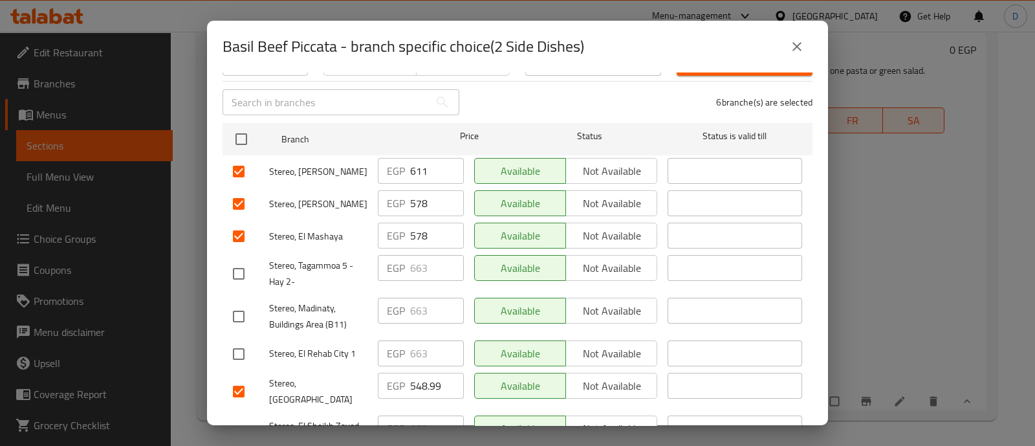
click at [405, 194] on div "EGP 578 ​" at bounding box center [421, 203] width 86 height 26
paste input "611"
click at [413, 199] on input "578611" at bounding box center [437, 203] width 54 height 26
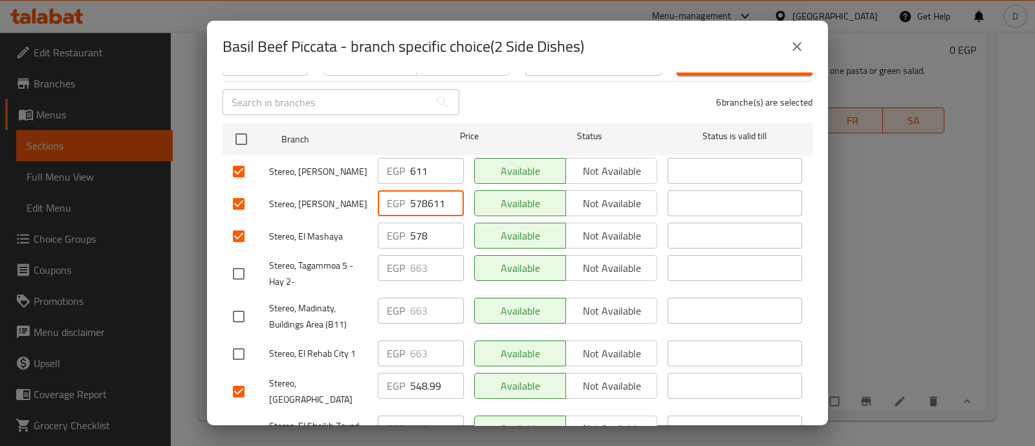
click at [413, 199] on input "578611" at bounding box center [437, 203] width 54 height 26
paste input "number"
type input "611"
click at [418, 239] on div "EGP 578 ​" at bounding box center [420, 236] width 96 height 38
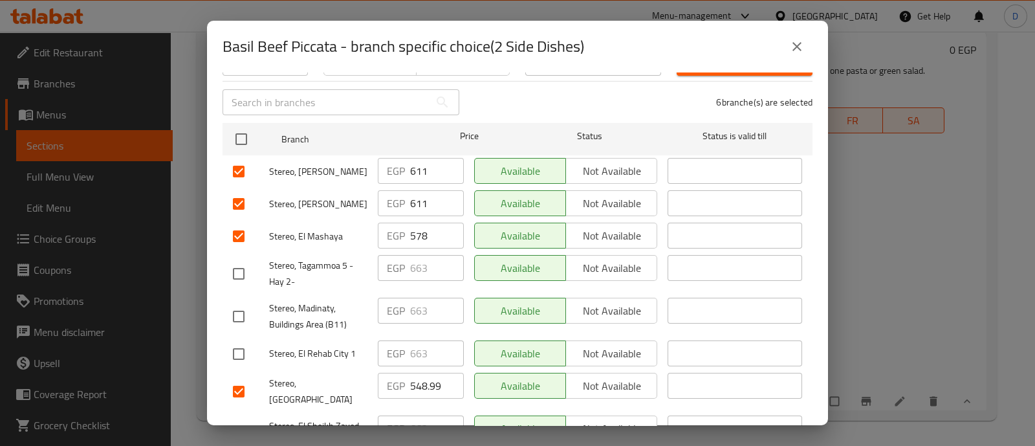
click at [418, 237] on input "578" at bounding box center [437, 235] width 54 height 26
click at [417, 231] on input "578" at bounding box center [437, 235] width 54 height 26
paste input "611"
type input "611"
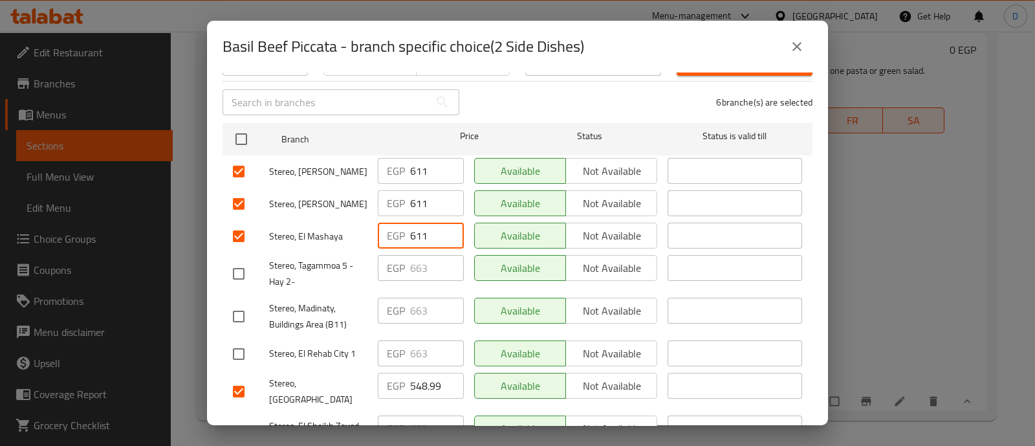
click at [418, 372] on input "548.99" at bounding box center [437, 385] width 54 height 26
paste input "611"
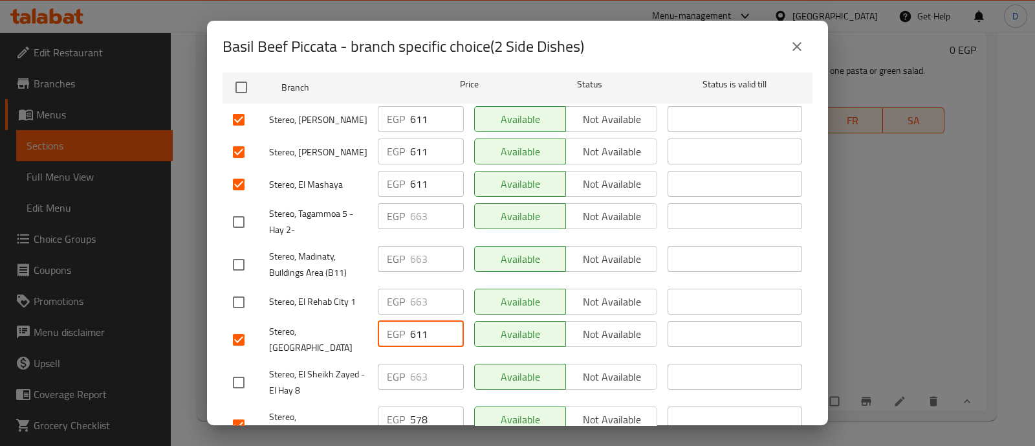
scroll to position [323, 0]
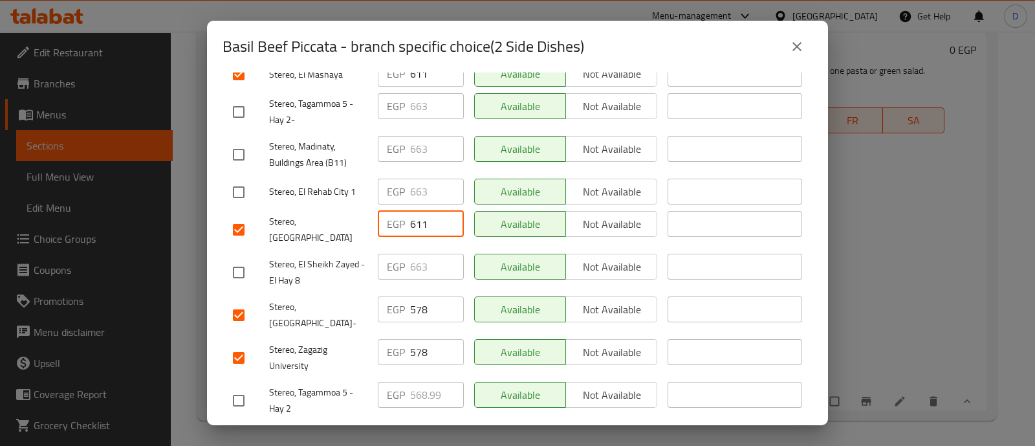
type input "611"
click at [418, 299] on input "578" at bounding box center [437, 309] width 54 height 26
click at [418, 296] on input "578" at bounding box center [437, 309] width 54 height 26
paste input "611"
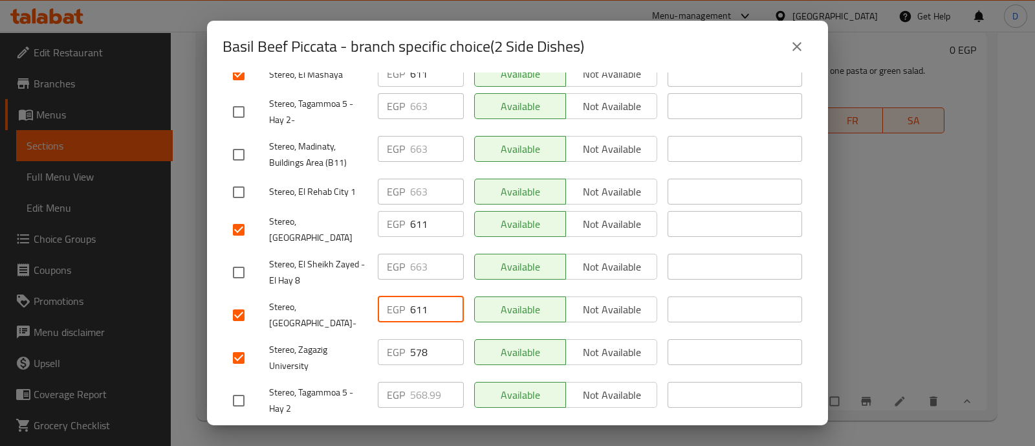
type input "611"
click at [417, 339] on input "578" at bounding box center [437, 352] width 54 height 26
paste input "611"
type input "611"
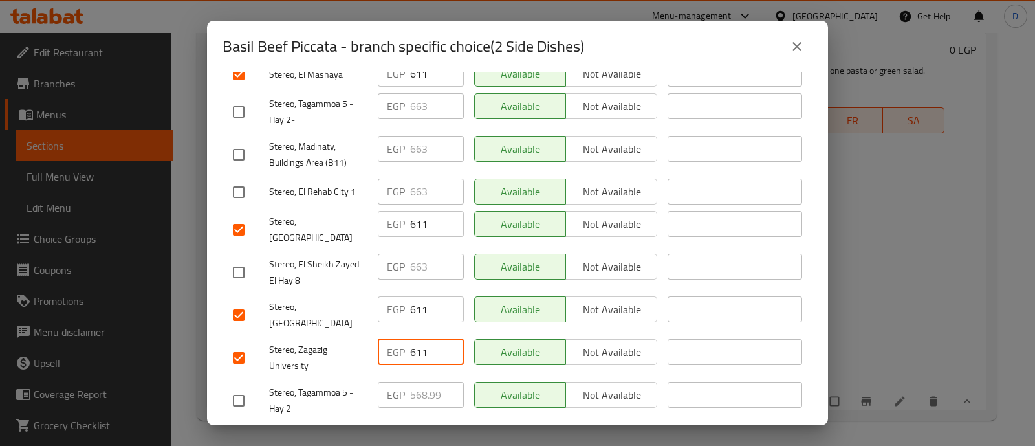
click at [423, 431] on span "Save" at bounding box center [517, 439] width 569 height 16
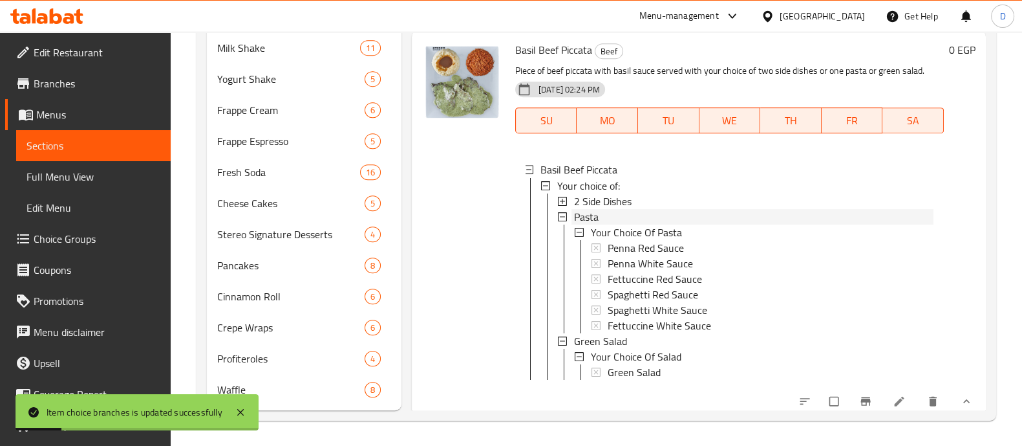
click at [603, 224] on div "Pasta" at bounding box center [754, 216] width 360 height 16
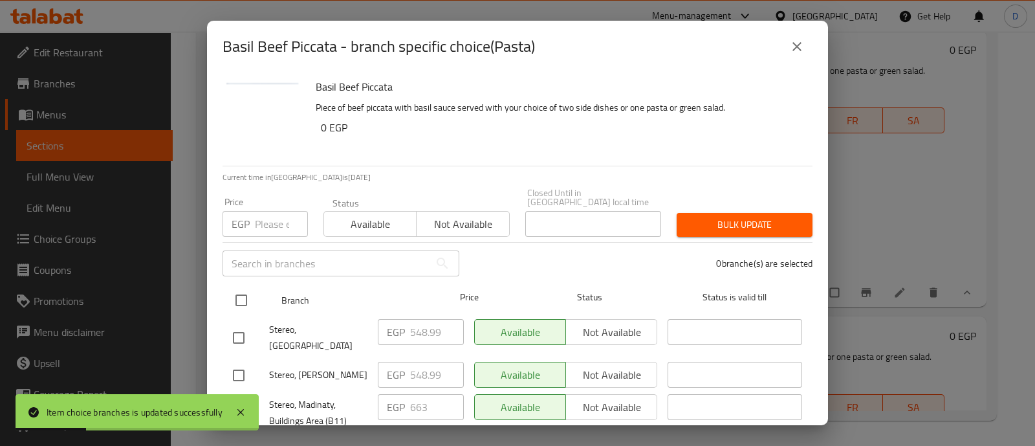
click at [242, 286] on input "checkbox" at bounding box center [241, 299] width 27 height 27
checkbox input "true"
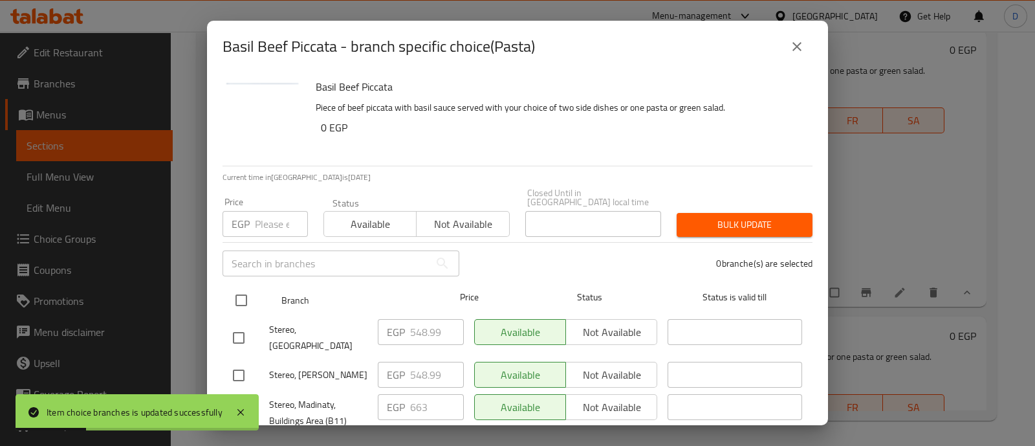
checkbox input "true"
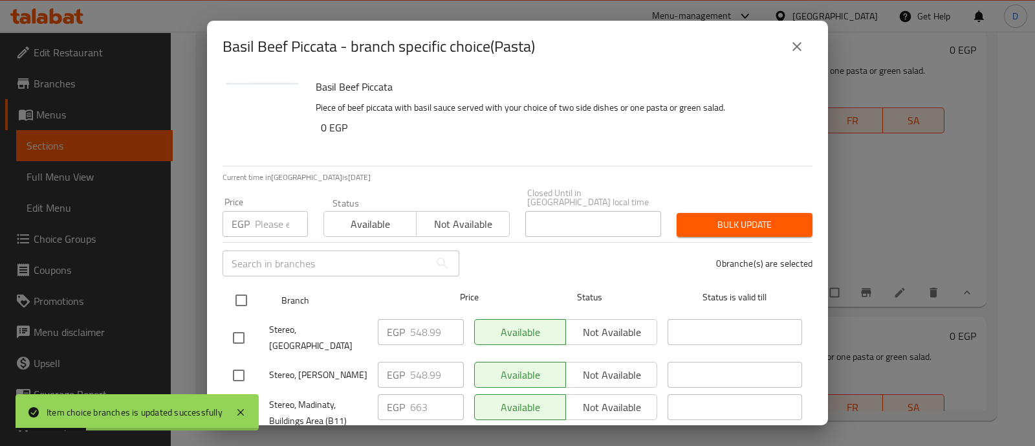
checkbox input "true"
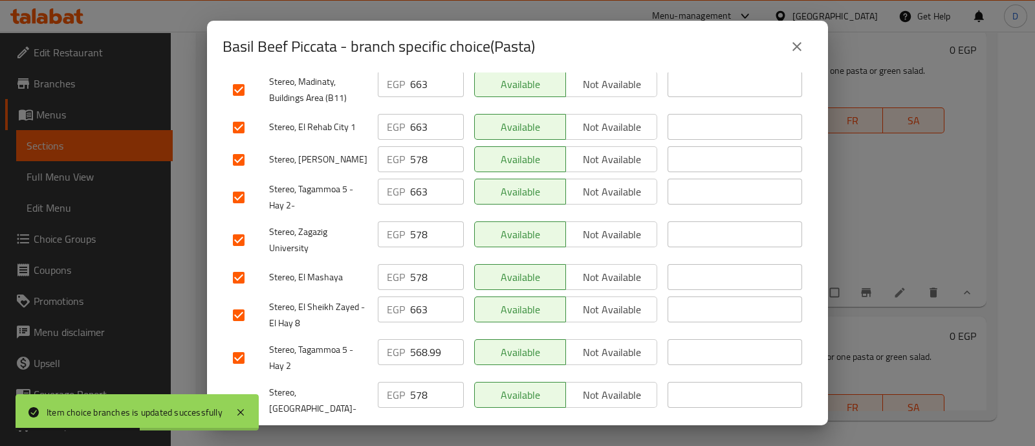
click at [246, 344] on input "checkbox" at bounding box center [238, 357] width 27 height 27
checkbox input "false"
click at [241, 301] on input "checkbox" at bounding box center [238, 314] width 27 height 27
checkbox input "false"
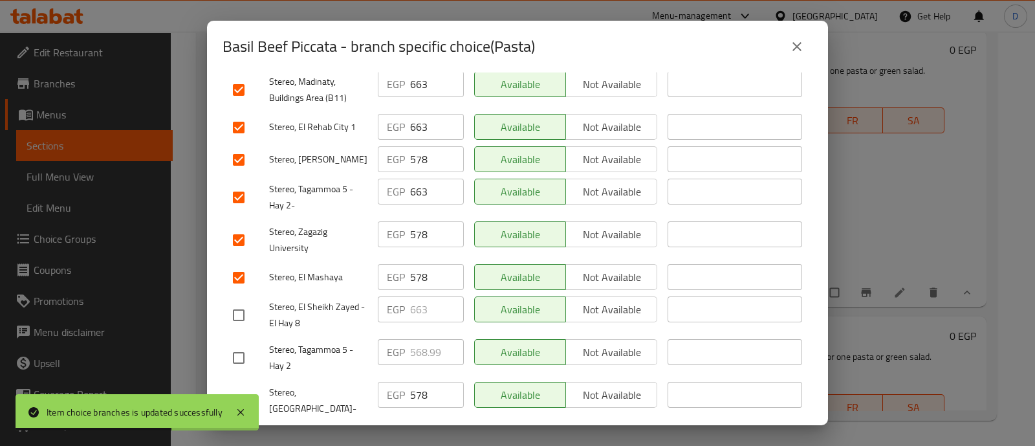
click at [248, 184] on input "checkbox" at bounding box center [238, 197] width 27 height 27
checkbox input "false"
click at [245, 114] on input "checkbox" at bounding box center [238, 127] width 27 height 27
checkbox input "false"
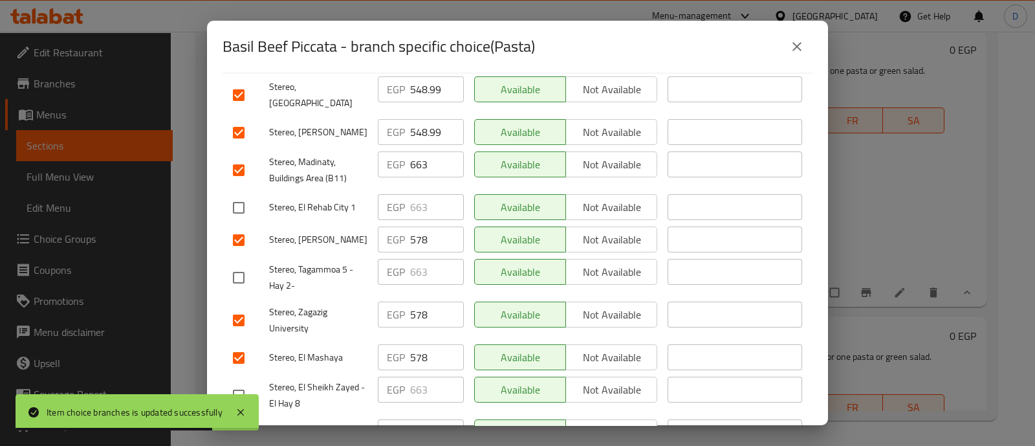
click at [239, 156] on input "checkbox" at bounding box center [238, 169] width 27 height 27
checkbox input "false"
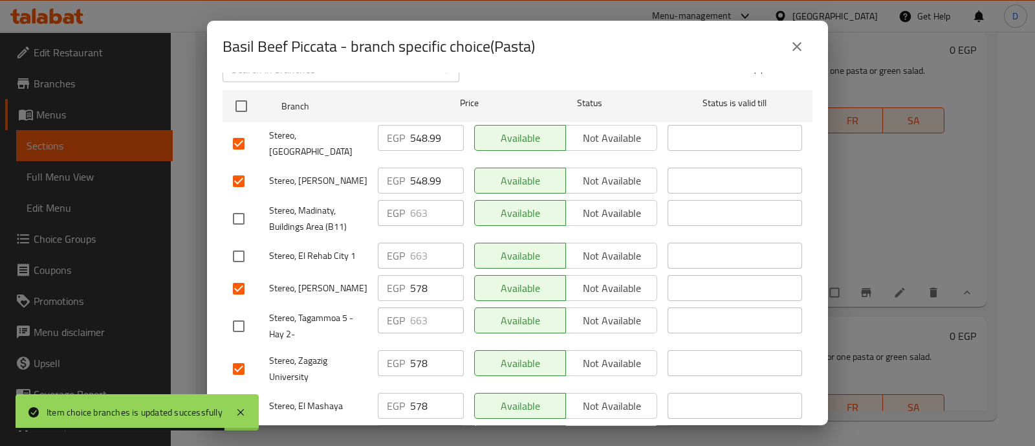
scroll to position [161, 0]
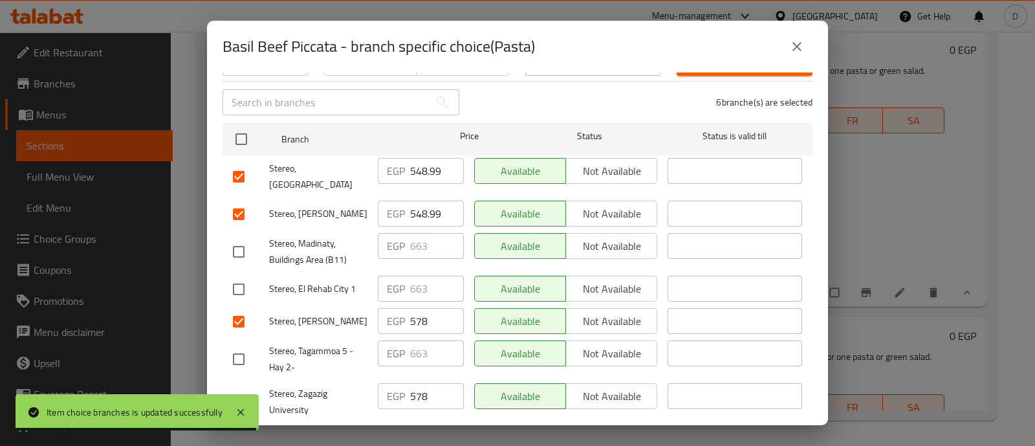
click at [427, 164] on input "548.99" at bounding box center [437, 171] width 54 height 26
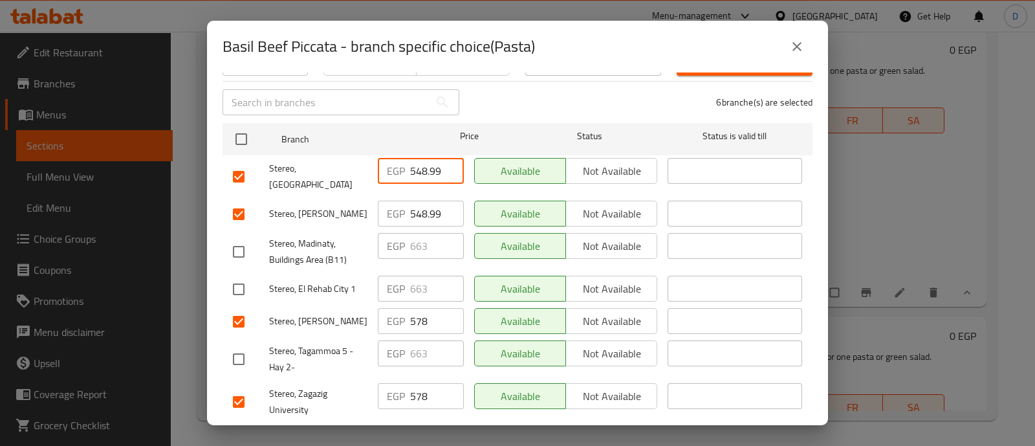
paste input "611"
type input "611"
click at [424, 200] on input "548.99" at bounding box center [437, 213] width 54 height 26
paste input "611"
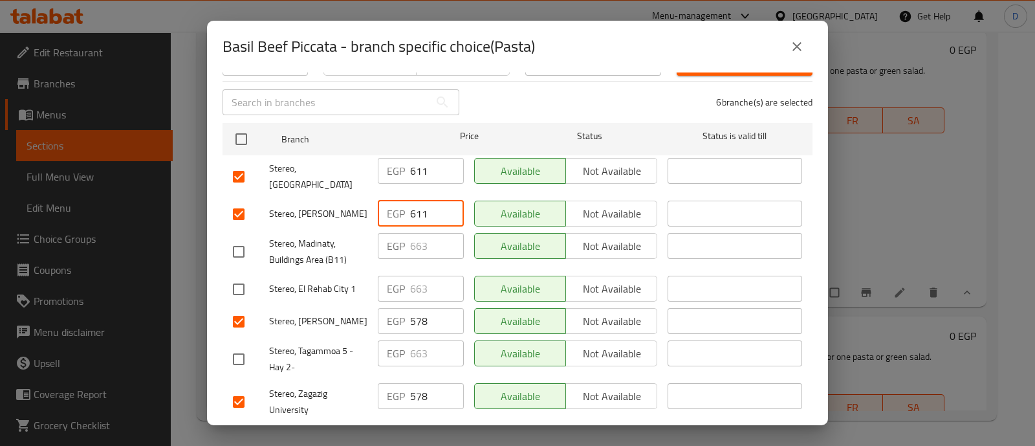
type input "611"
click at [421, 308] on input "578" at bounding box center [437, 321] width 54 height 26
paste input "611"
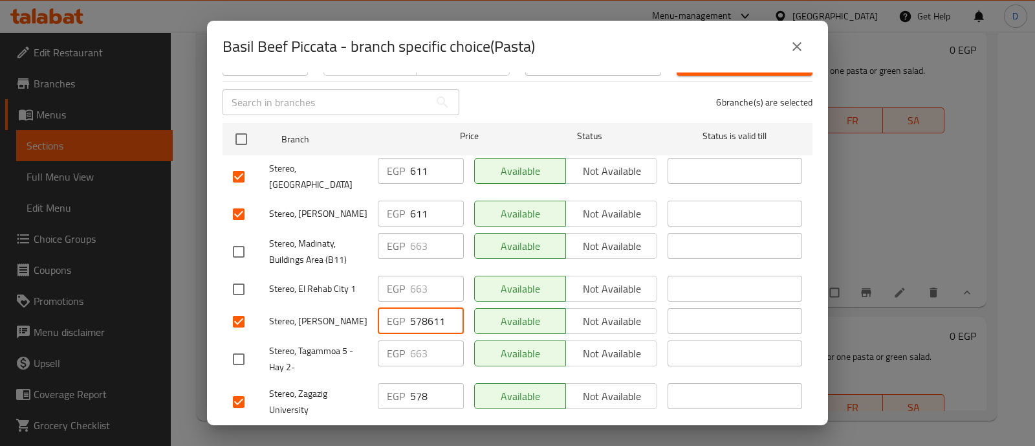
click at [421, 308] on input "578611" at bounding box center [437, 321] width 54 height 26
paste input "number"
type input "611"
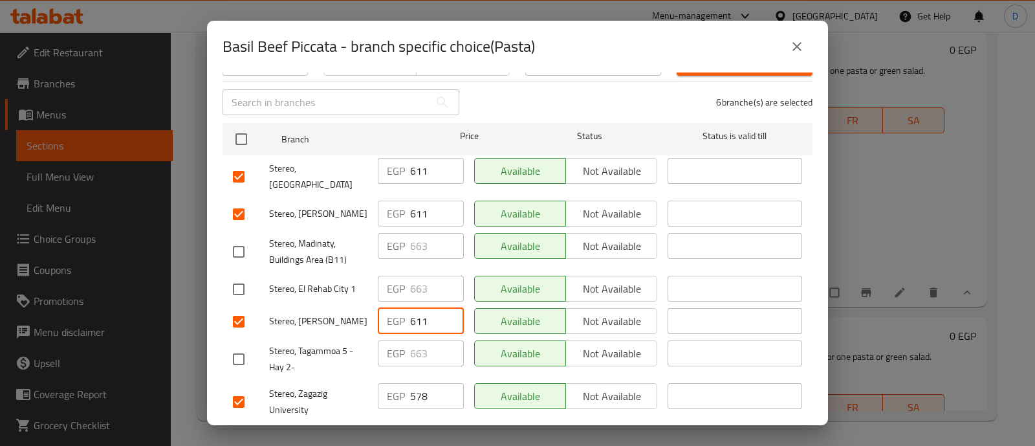
click at [413, 383] on input "578" at bounding box center [437, 396] width 54 height 26
paste input "611"
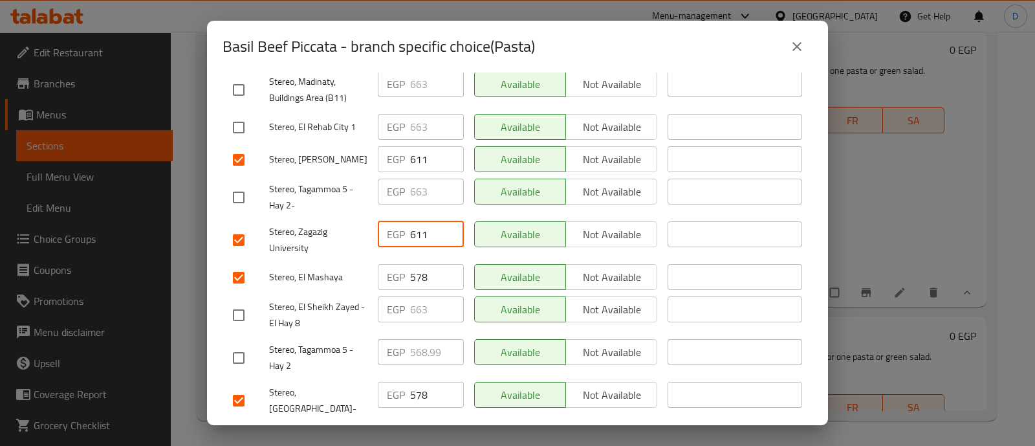
type input "611"
click at [417, 264] on input "578" at bounding box center [437, 277] width 54 height 26
paste input "611"
type input "611"
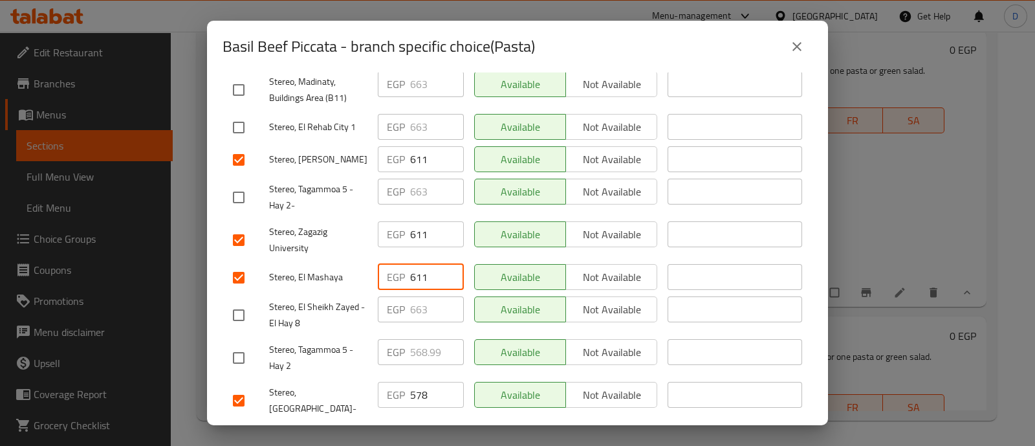
click at [421, 382] on input "578" at bounding box center [437, 395] width 54 height 26
paste input "611"
type input "611"
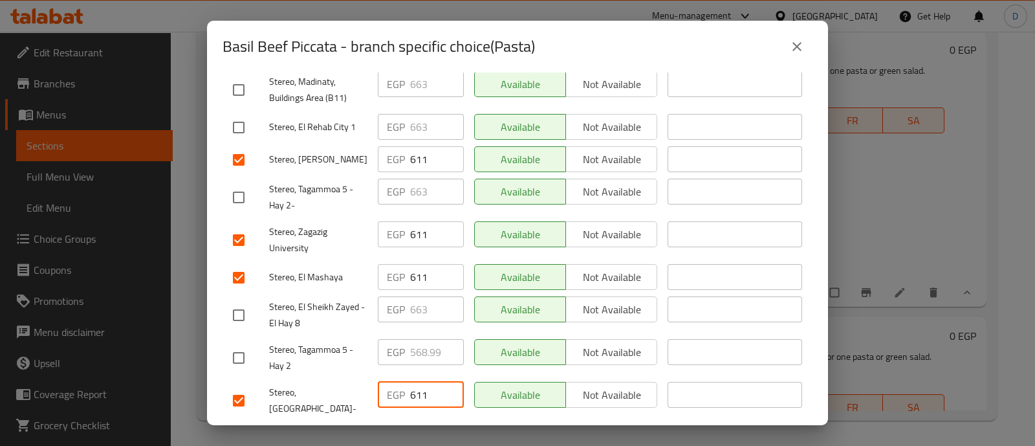
click at [419, 431] on span "Save" at bounding box center [517, 439] width 569 height 16
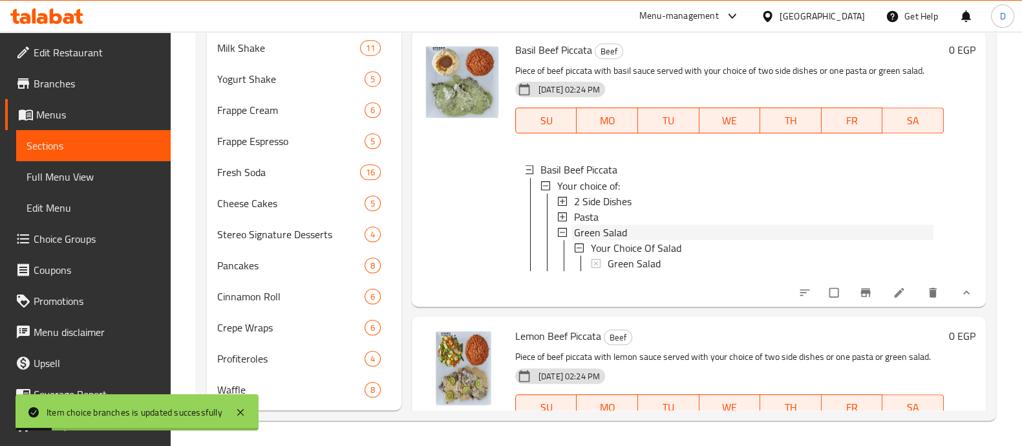
click at [621, 239] on span "Green Salad" at bounding box center [600, 232] width 53 height 16
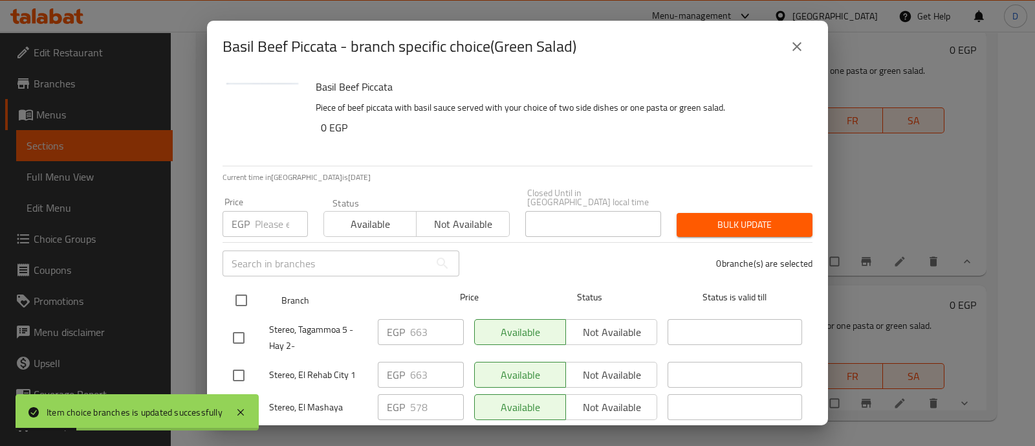
click at [233, 286] on input "checkbox" at bounding box center [241, 299] width 27 height 27
checkbox input "true"
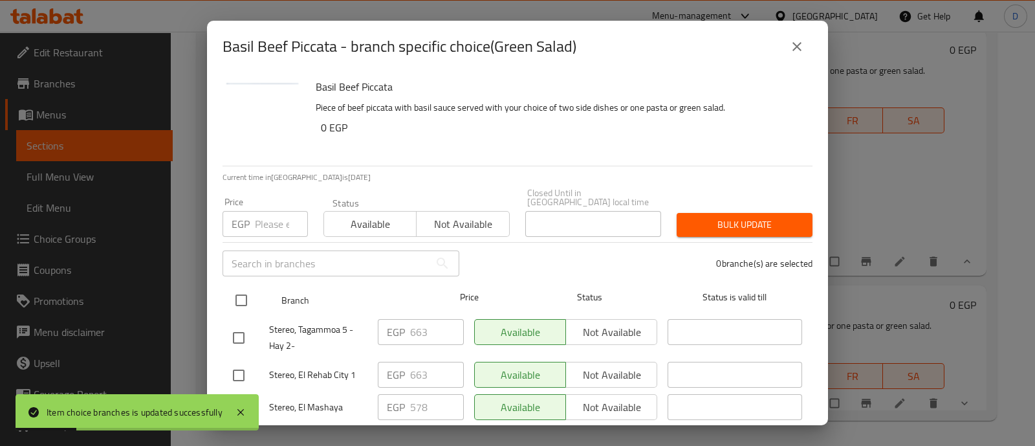
checkbox input "true"
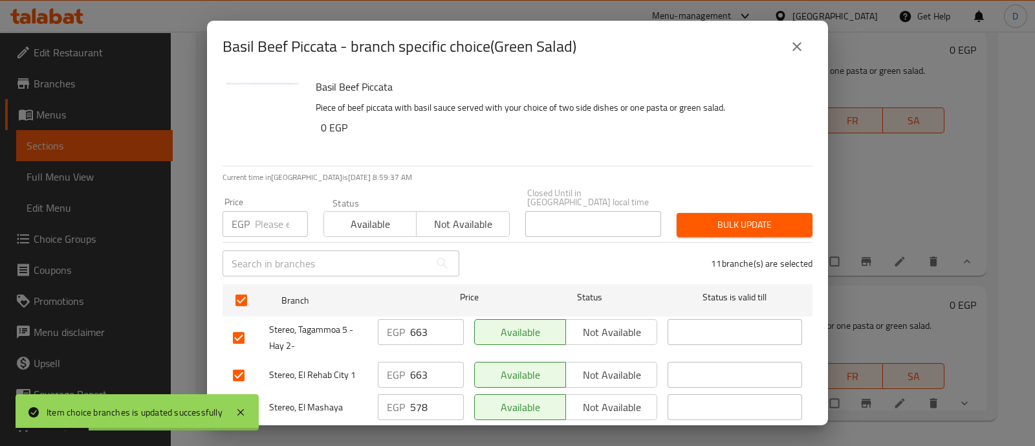
click at [236, 337] on input "checkbox" at bounding box center [238, 337] width 27 height 27
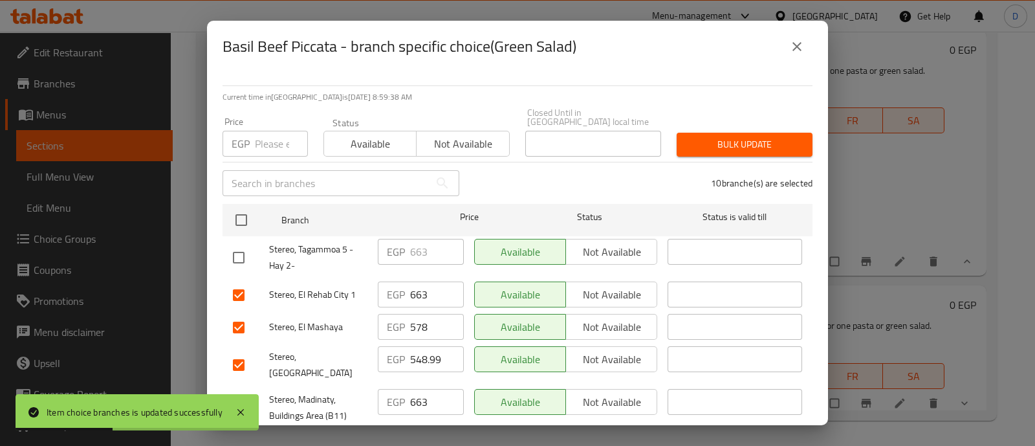
click at [239, 281] on input "checkbox" at bounding box center [238, 294] width 27 height 27
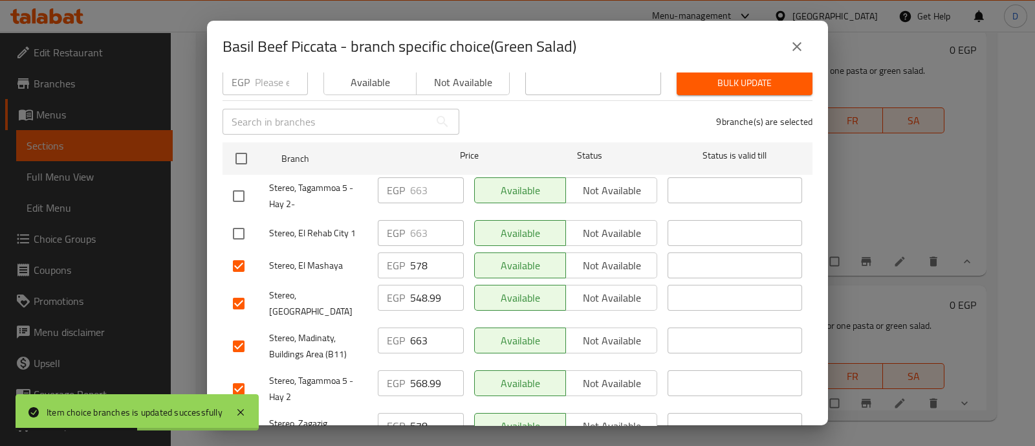
scroll to position [161, 0]
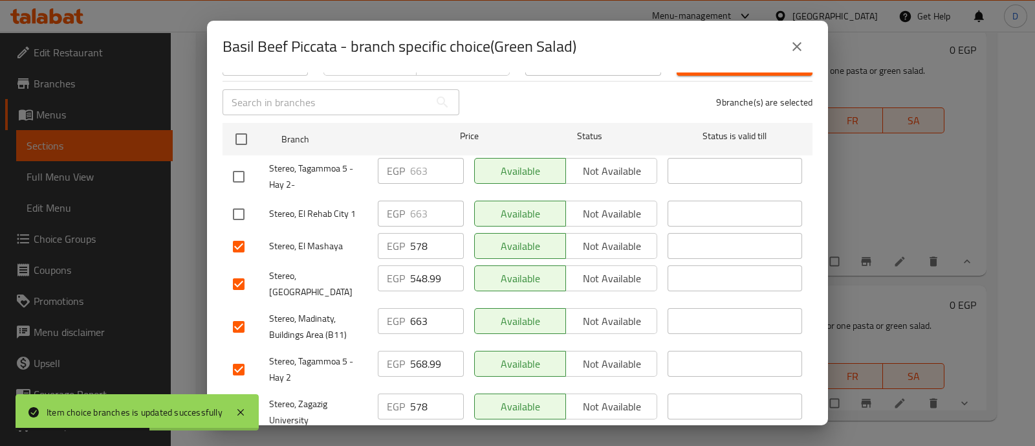
click at [253, 313] on div at bounding box center [251, 326] width 36 height 27
click at [249, 313] on input "checkbox" at bounding box center [238, 326] width 27 height 27
click at [246, 356] on input "checkbox" at bounding box center [238, 369] width 27 height 27
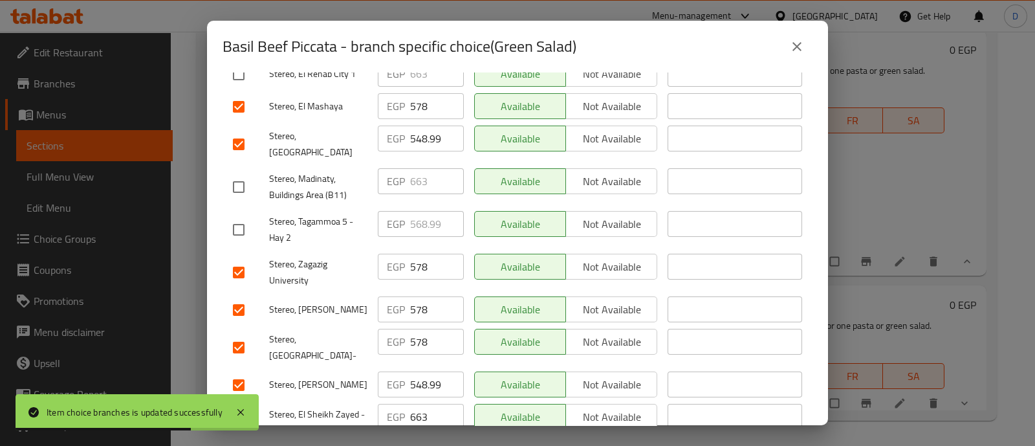
scroll to position [323, 0]
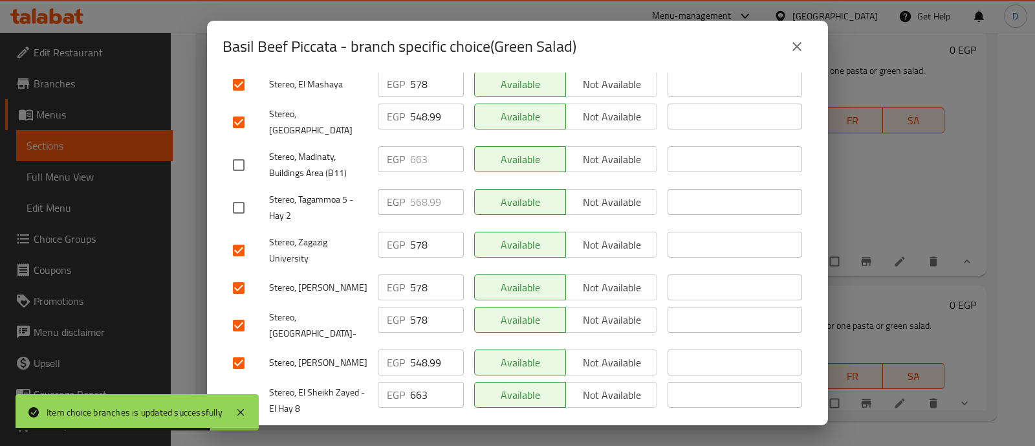
click at [237, 387] on input "checkbox" at bounding box center [238, 400] width 27 height 27
click at [410, 349] on input "548.99" at bounding box center [437, 362] width 54 height 26
click at [414, 349] on input "548.99" at bounding box center [437, 362] width 54 height 26
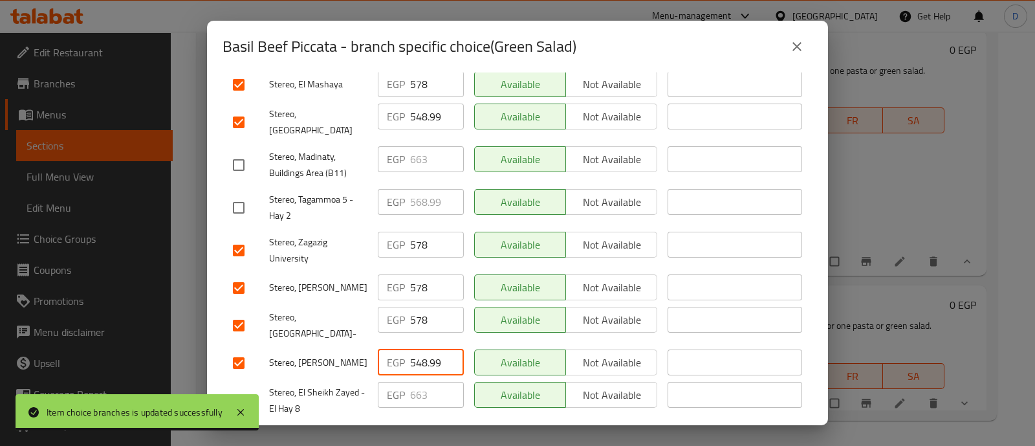
paste input "611"
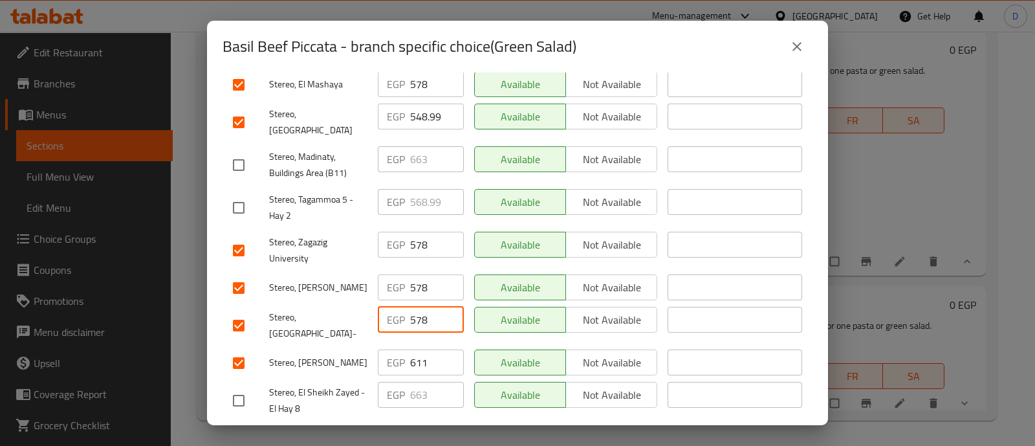
click at [412, 307] on input "578" at bounding box center [437, 320] width 54 height 26
paste input "611"
click at [415, 274] on input "578" at bounding box center [437, 287] width 54 height 26
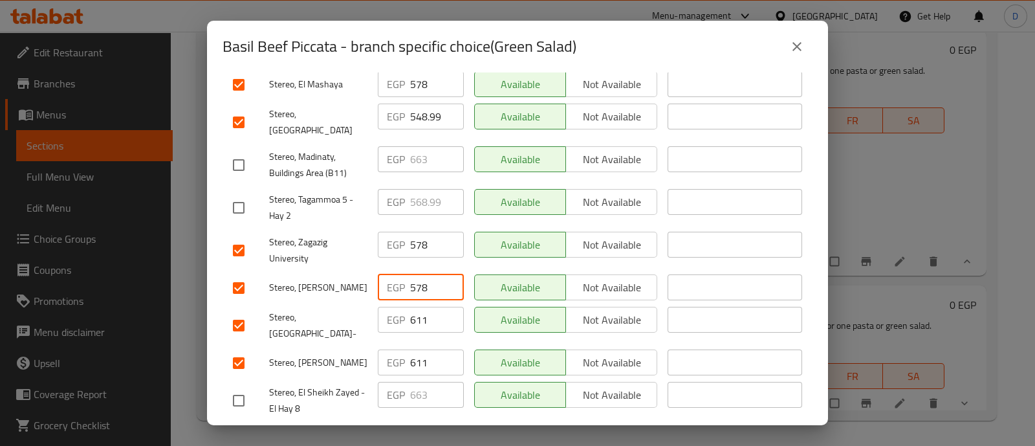
paste input "611"
click at [418, 233] on input "578" at bounding box center [437, 245] width 54 height 26
paste input "611"
click at [420, 107] on input "548.99" at bounding box center [437, 116] width 54 height 26
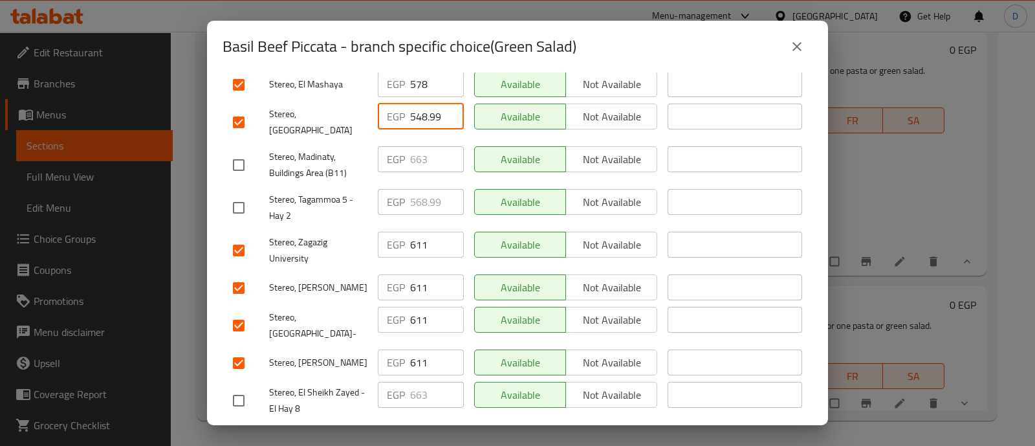
click at [420, 107] on input "548.99" at bounding box center [437, 116] width 54 height 26
paste input "611"
click at [418, 74] on input "578" at bounding box center [437, 84] width 54 height 26
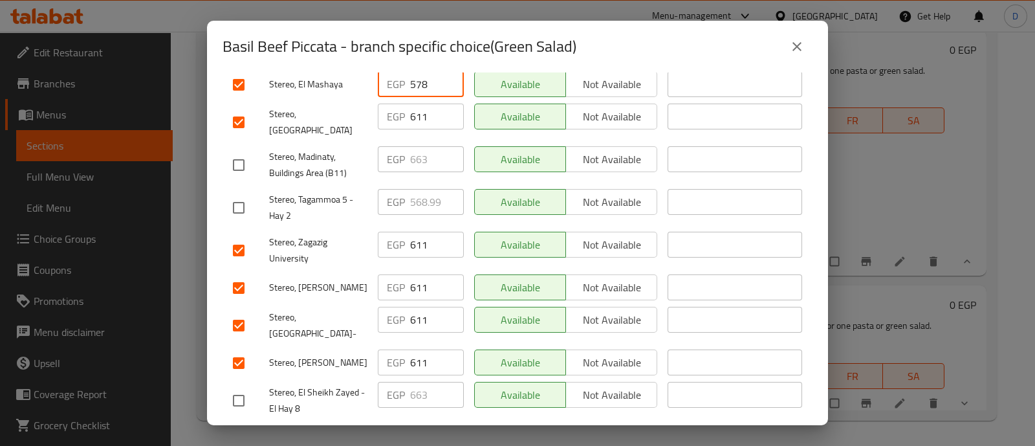
paste input "611"
click at [460, 431] on span "Save" at bounding box center [517, 439] width 569 height 16
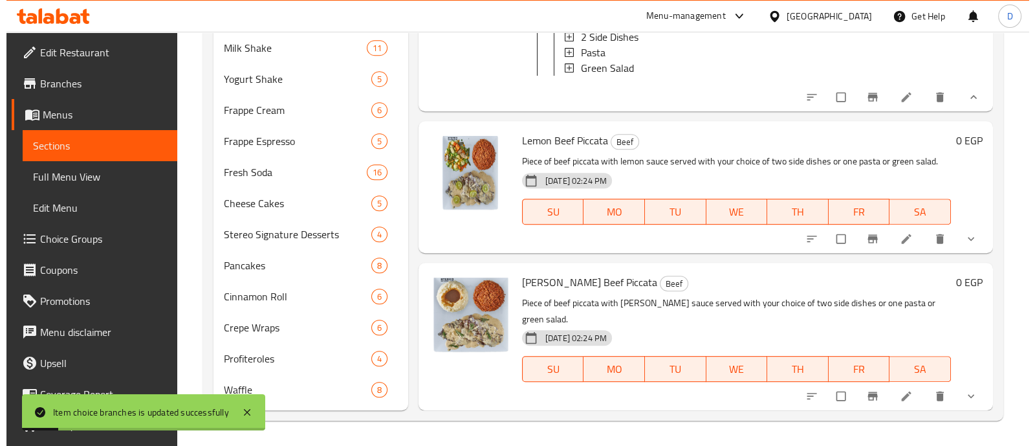
scroll to position [2904, 0]
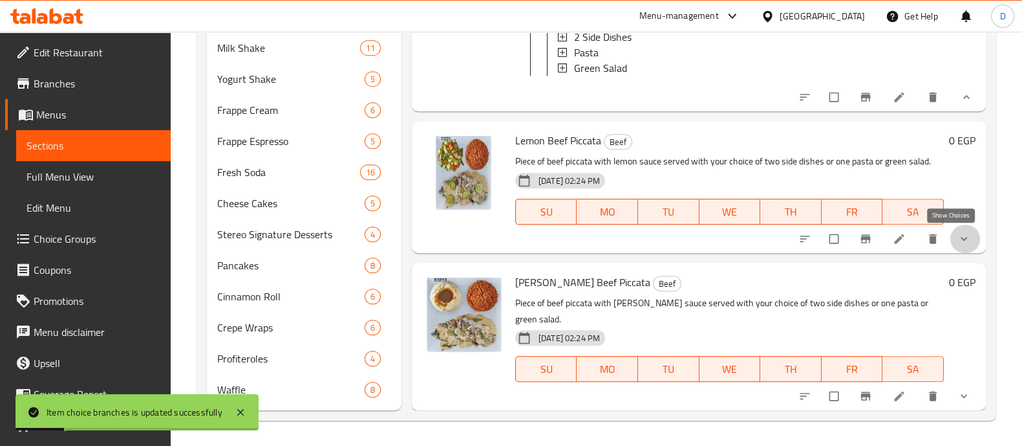
click at [958, 237] on icon "show more" at bounding box center [964, 238] width 13 height 13
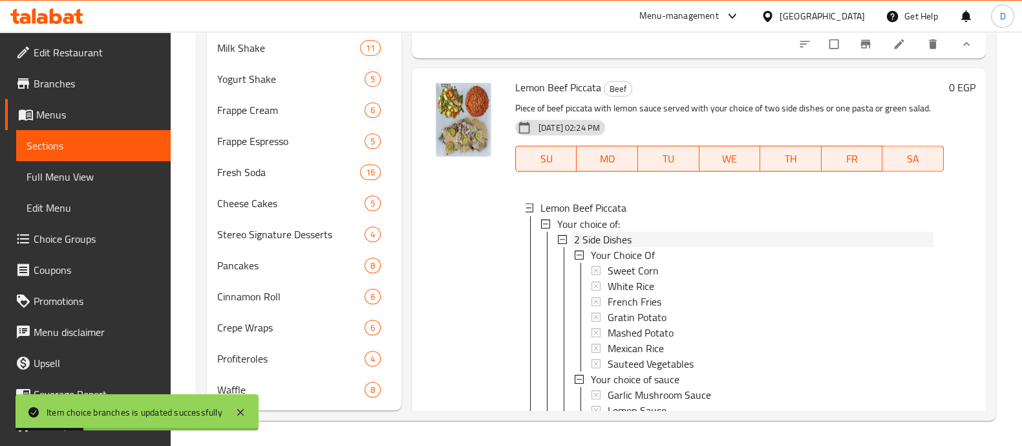
click at [609, 246] on span "2 Side Dishes" at bounding box center [603, 239] width 58 height 16
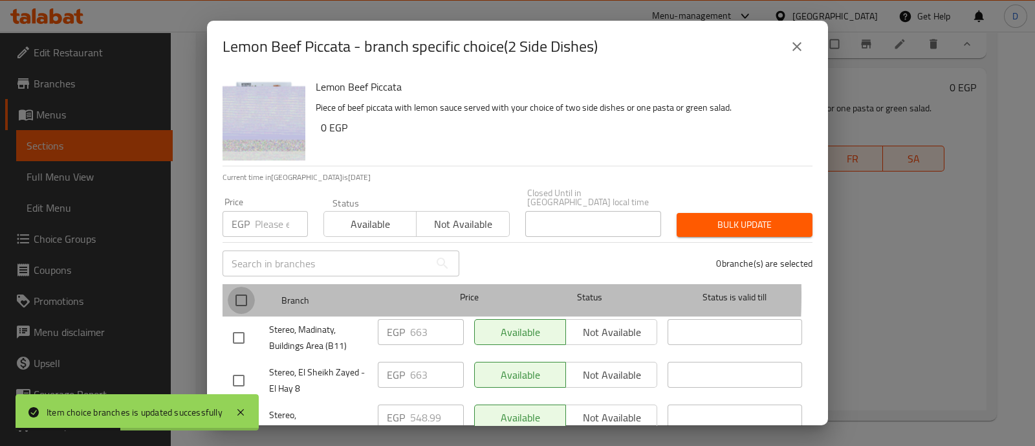
click at [237, 286] on input "checkbox" at bounding box center [241, 299] width 27 height 27
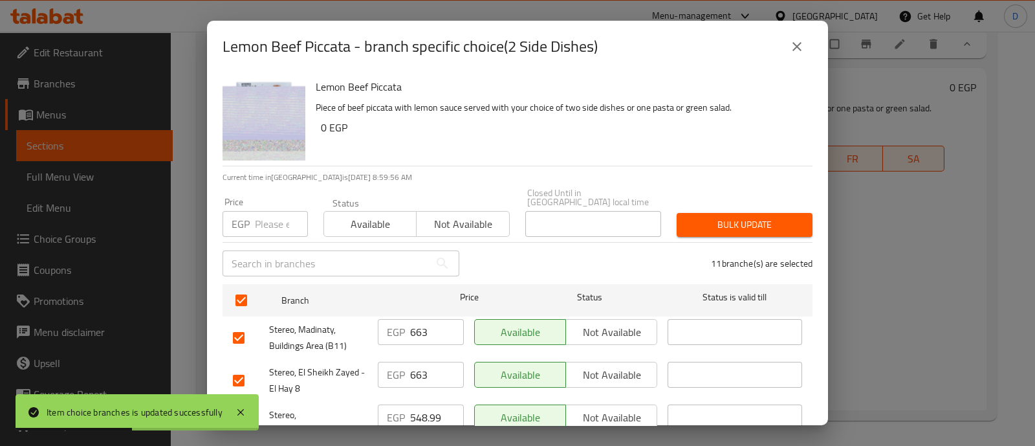
click at [246, 324] on input "checkbox" at bounding box center [238, 337] width 27 height 27
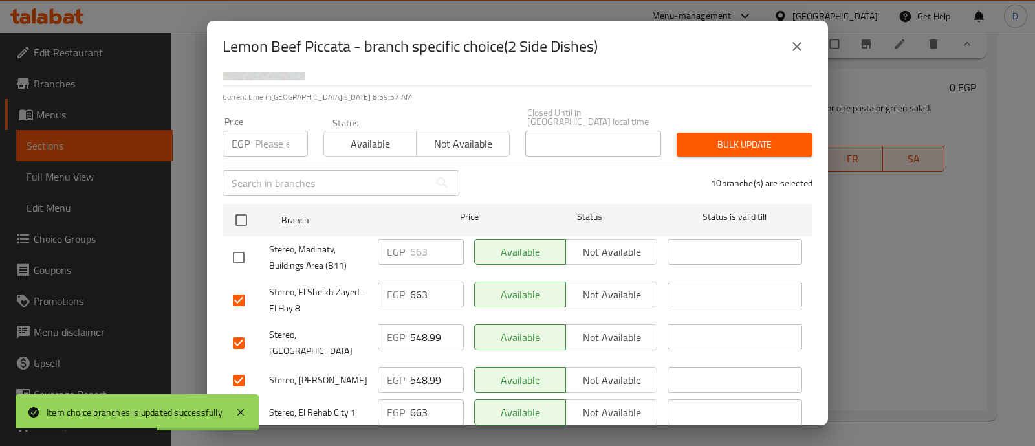
click at [246, 291] on input "checkbox" at bounding box center [238, 299] width 27 height 27
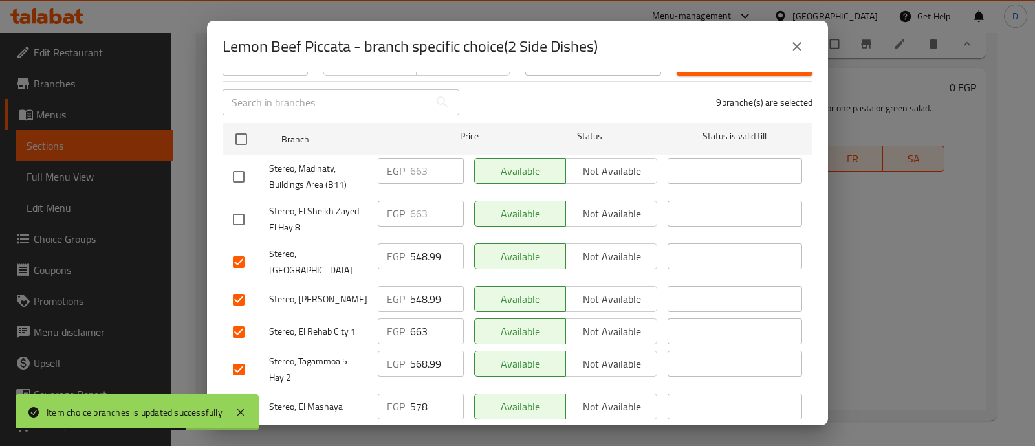
click at [246, 318] on input "checkbox" at bounding box center [238, 331] width 27 height 27
click at [246, 356] on input "checkbox" at bounding box center [238, 369] width 27 height 27
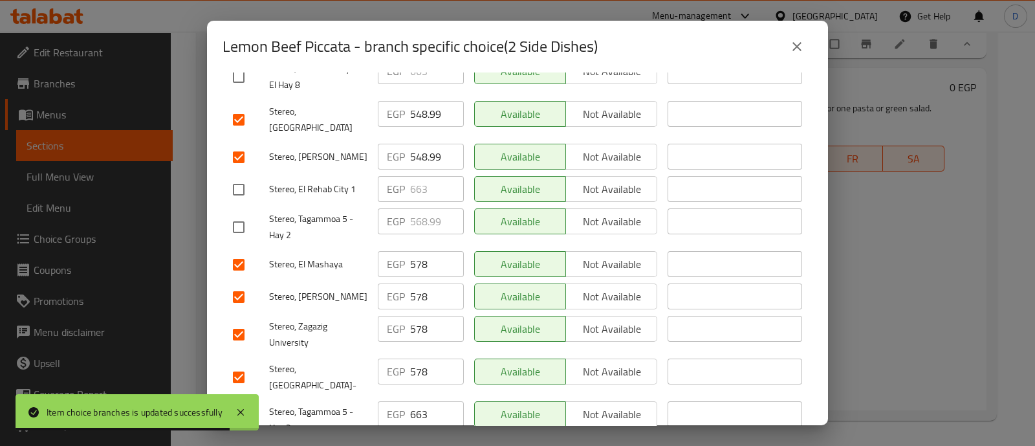
scroll to position [323, 0]
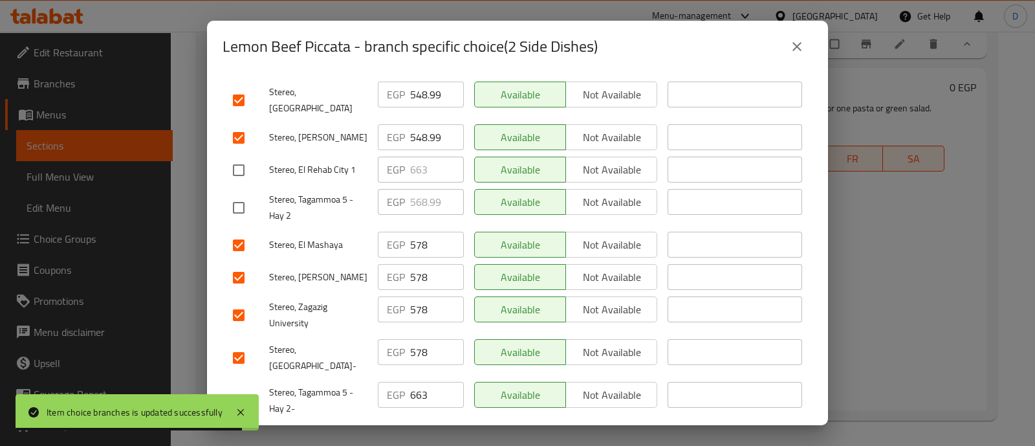
click at [239, 387] on input "checkbox" at bounding box center [238, 400] width 27 height 27
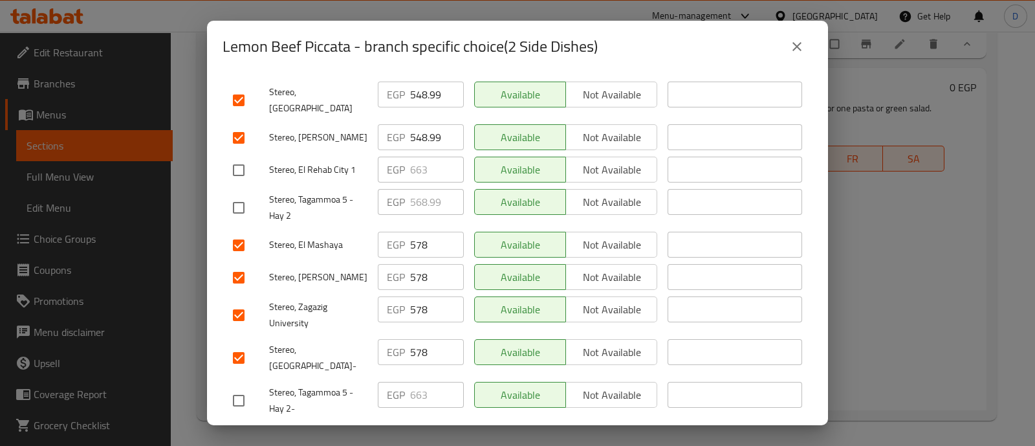
click at [405, 339] on div "EGP 578 ​" at bounding box center [421, 352] width 86 height 26
drag, startPoint x: 405, startPoint y: 318, endPoint x: 407, endPoint y: 325, distance: 7.6
click at [405, 334] on div "EGP 578 ​" at bounding box center [420, 358] width 96 height 48
click at [415, 339] on input "578" at bounding box center [437, 352] width 54 height 26
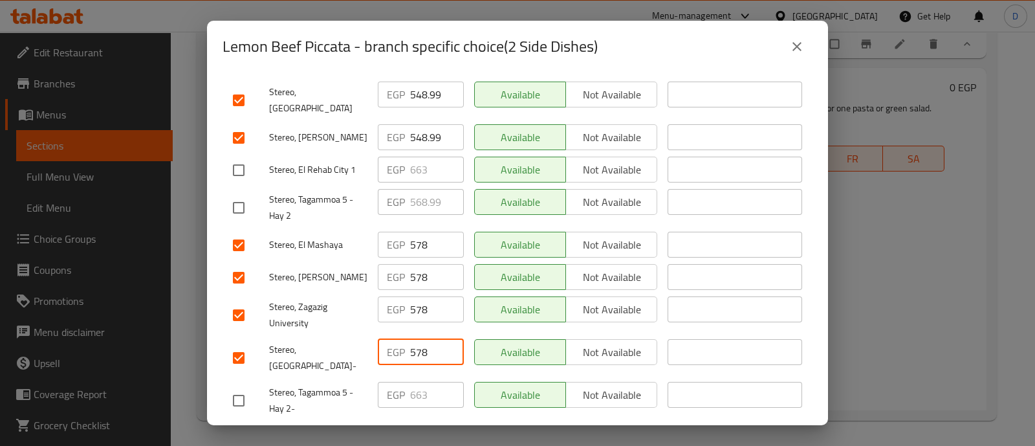
paste input "611"
click at [410, 297] on input "578" at bounding box center [437, 309] width 54 height 26
paste input "611"
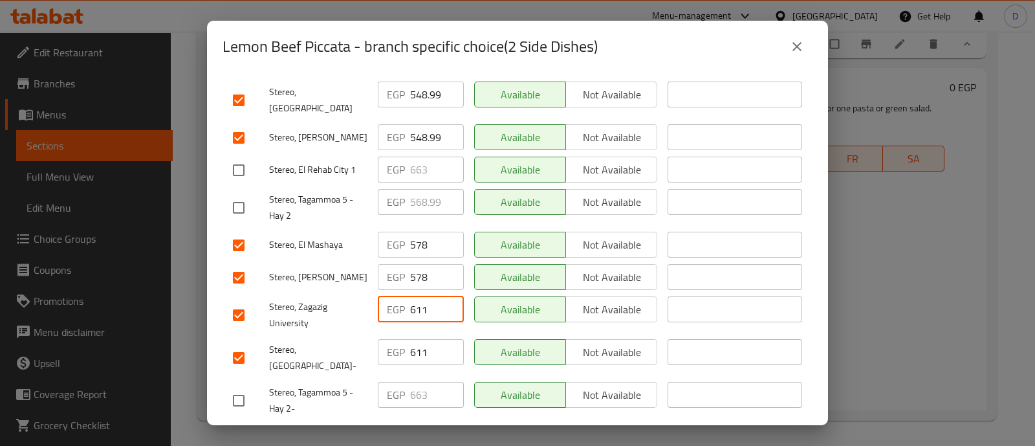
click at [410, 264] on input "578" at bounding box center [437, 277] width 54 height 26
paste input "611"
click at [411, 232] on input "578" at bounding box center [437, 245] width 54 height 26
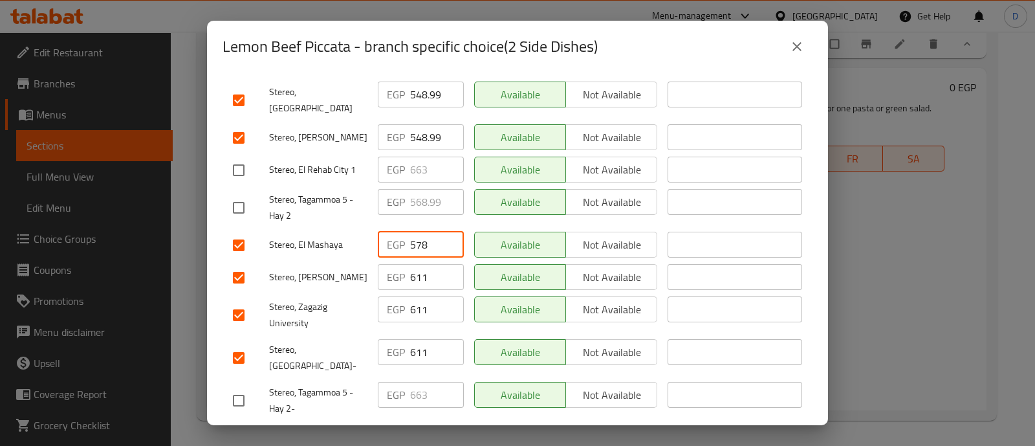
paste input "611"
click at [411, 124] on input "548.99" at bounding box center [437, 137] width 54 height 26
paste input "611"
click at [420, 81] on input "548.99" at bounding box center [437, 94] width 54 height 26
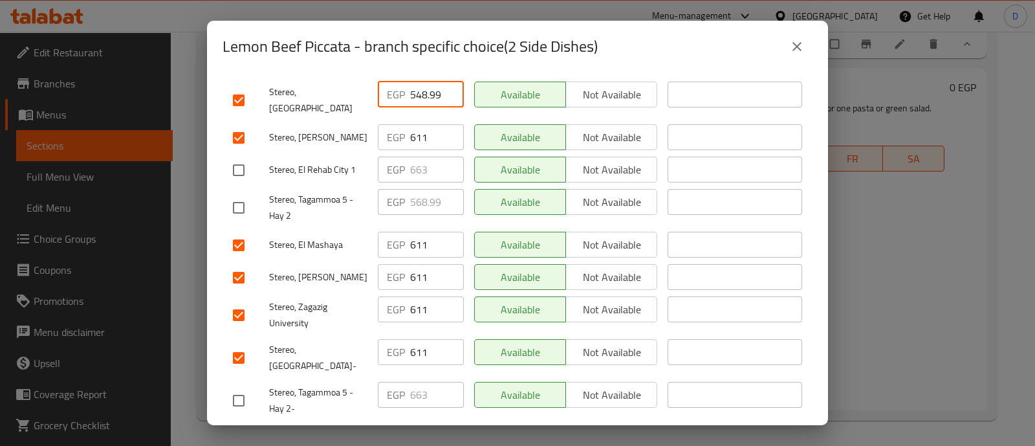
click at [420, 81] on input "548.99" at bounding box center [437, 94] width 54 height 26
paste input "611"
click at [439, 431] on span "Save" at bounding box center [517, 439] width 569 height 16
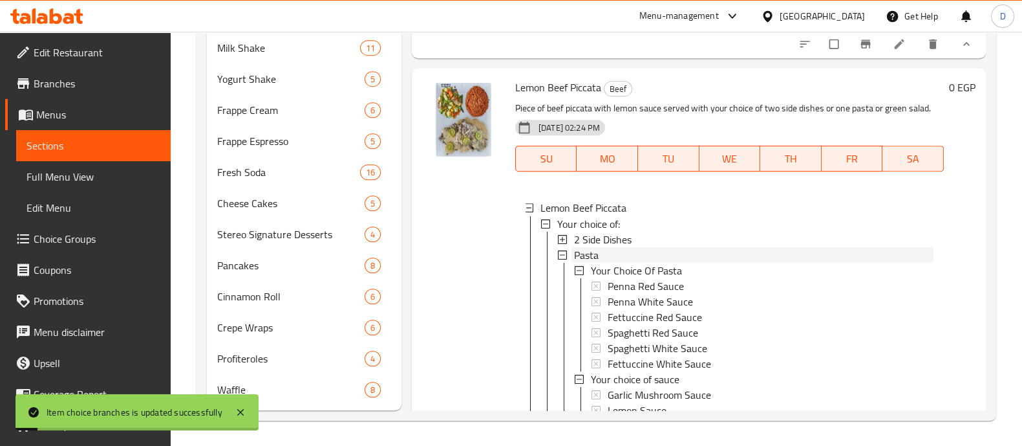
click at [654, 262] on div "Pasta" at bounding box center [754, 254] width 360 height 16
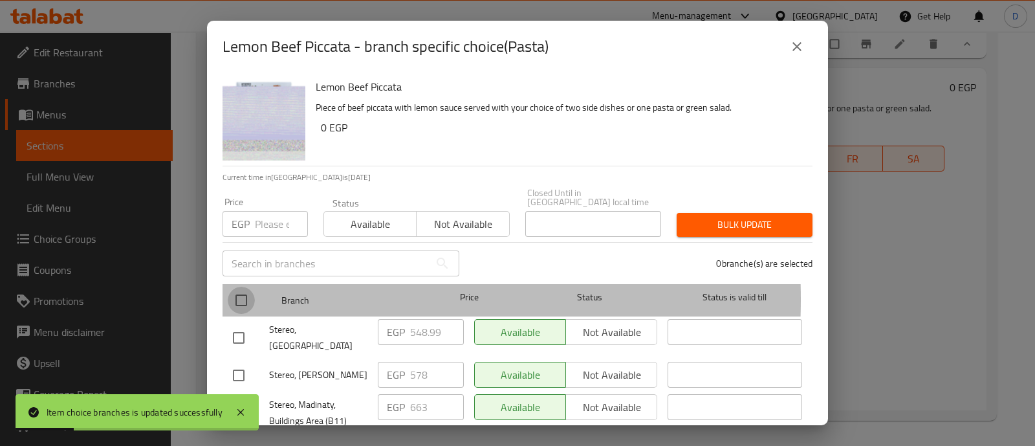
click at [233, 291] on input "checkbox" at bounding box center [241, 299] width 27 height 27
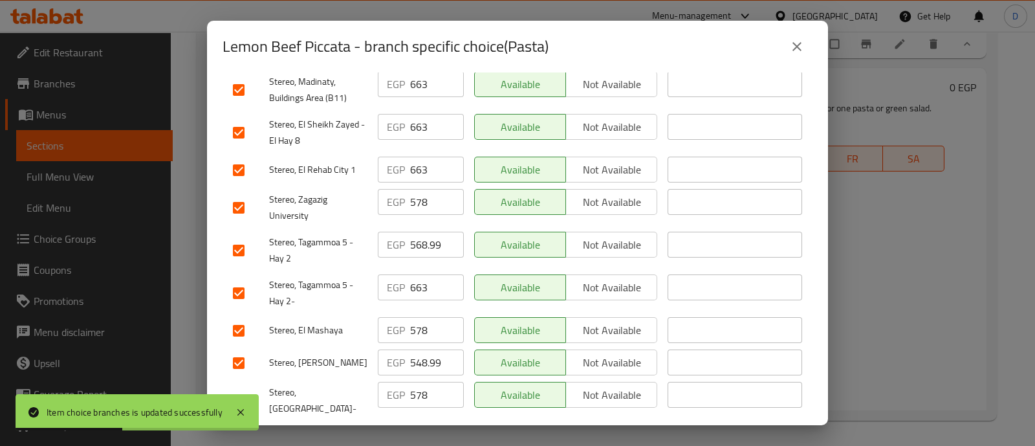
click at [251, 237] on input "checkbox" at bounding box center [238, 250] width 27 height 27
click at [243, 279] on input "checkbox" at bounding box center [238, 292] width 27 height 27
click at [244, 156] on input "checkbox" at bounding box center [238, 169] width 27 height 27
click at [244, 119] on input "checkbox" at bounding box center [238, 132] width 27 height 27
drag, startPoint x: 246, startPoint y: 76, endPoint x: 254, endPoint y: 92, distance: 18.2
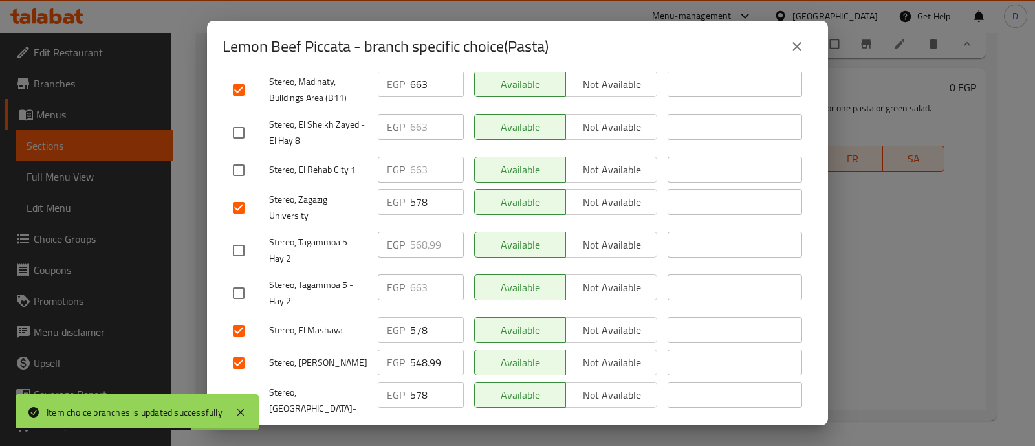
click at [246, 77] on input "checkbox" at bounding box center [238, 89] width 27 height 27
click at [417, 382] on input "578" at bounding box center [437, 395] width 54 height 26
paste input "611"
click at [416, 349] on input "548.99" at bounding box center [437, 362] width 54 height 26
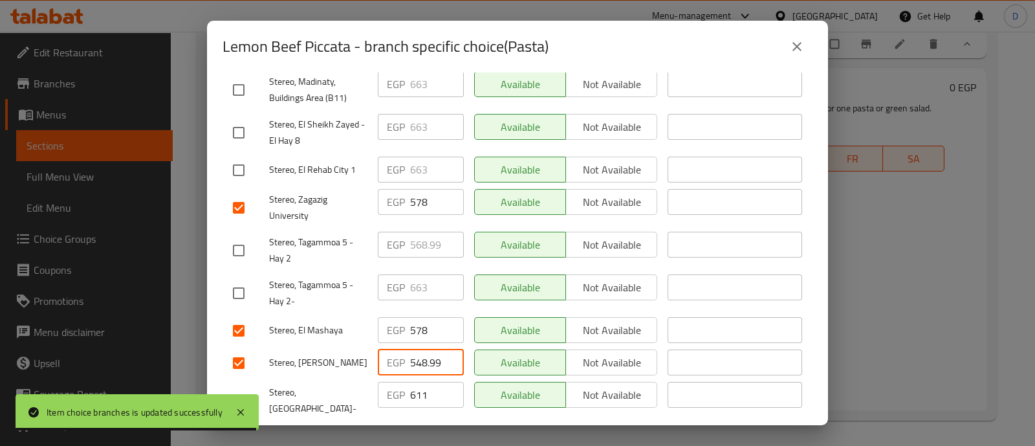
click at [416, 349] on input "548.99" at bounding box center [437, 362] width 54 height 26
paste input "611"
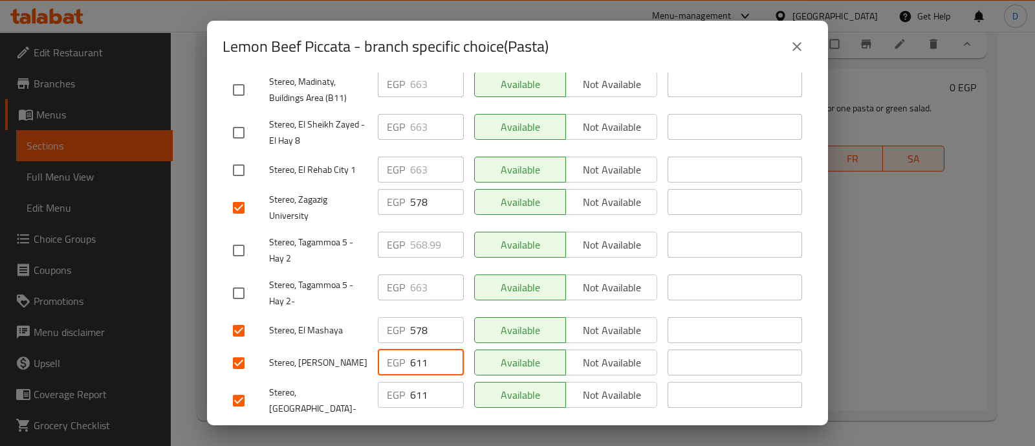
click at [413, 317] on input "578" at bounding box center [437, 330] width 54 height 26
paste input "611"
click at [420, 189] on input "578" at bounding box center [437, 202] width 54 height 26
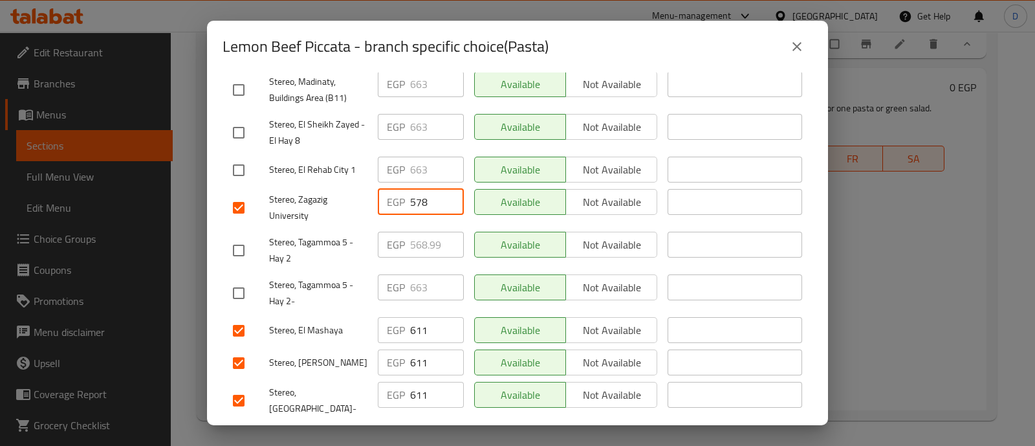
click at [420, 189] on input "578" at bounding box center [437, 202] width 54 height 26
paste input "611"
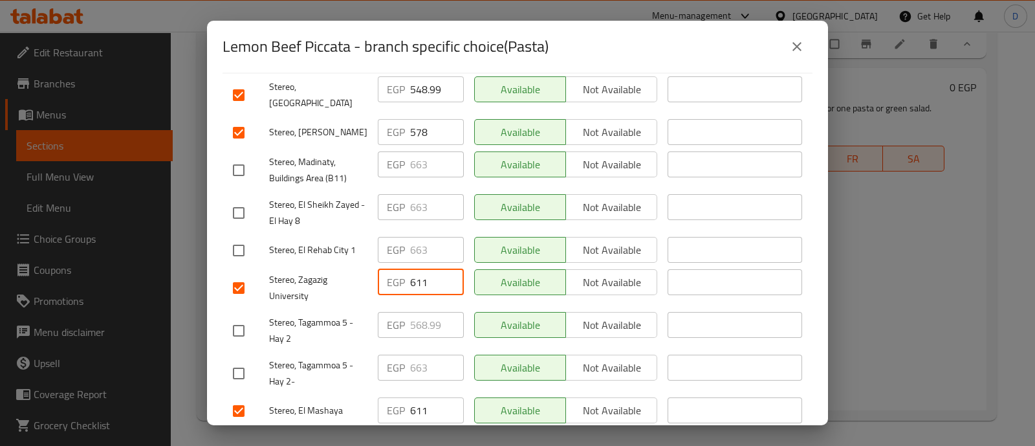
click at [420, 119] on input "578" at bounding box center [437, 132] width 54 height 26
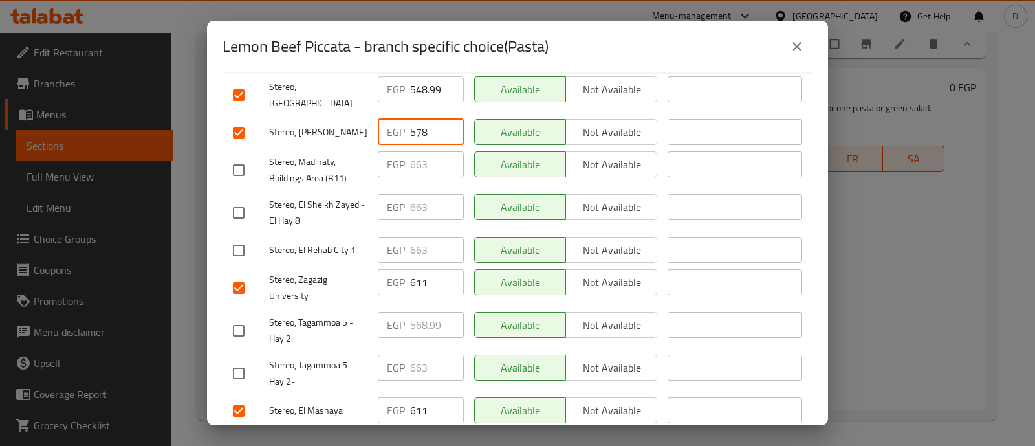
click at [420, 119] on input "578" at bounding box center [437, 132] width 54 height 26
paste input "611"
click at [418, 78] on input "548.99" at bounding box center [437, 89] width 54 height 26
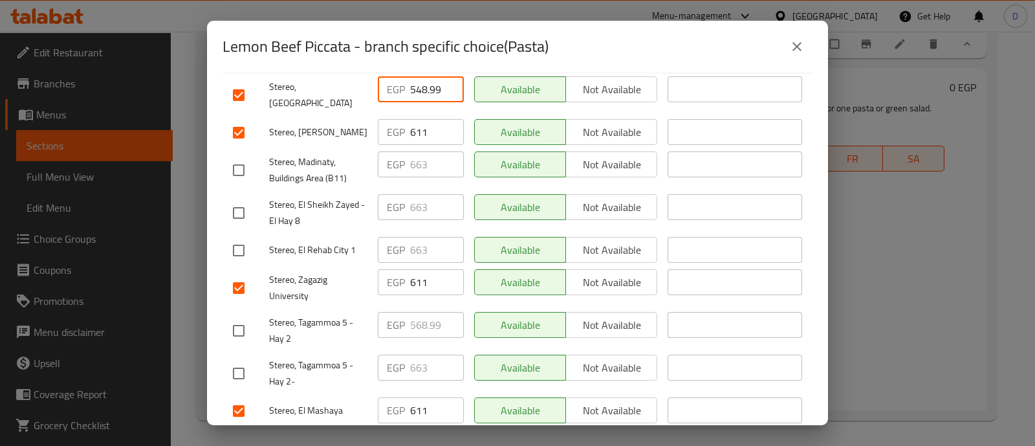
click at [418, 78] on input "548.99" at bounding box center [437, 89] width 54 height 26
paste input "611"
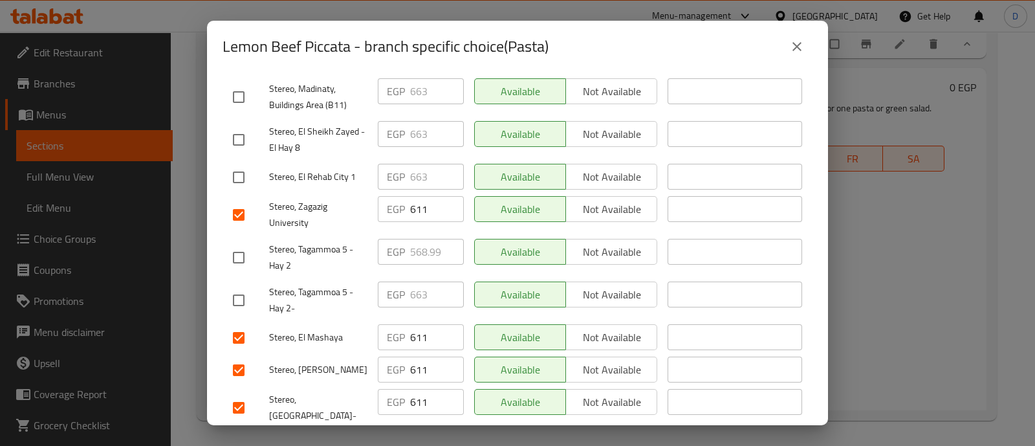
scroll to position [323, 0]
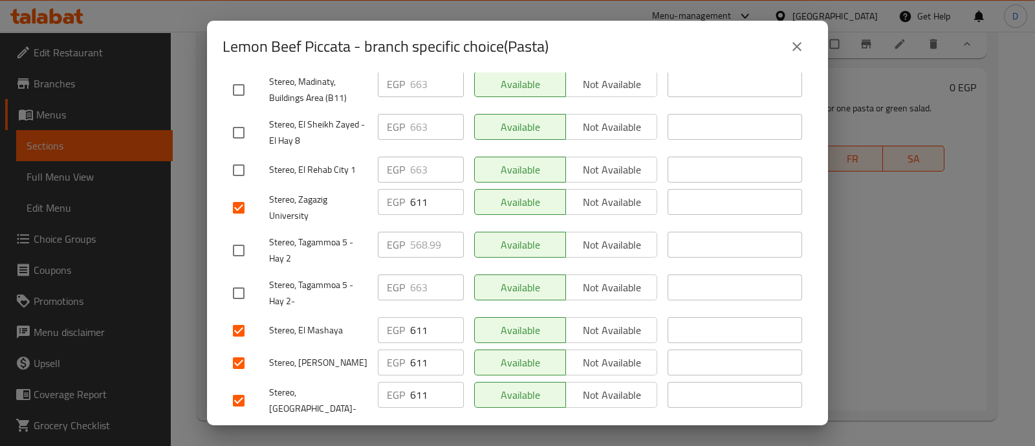
click at [433, 431] on span "Save" at bounding box center [517, 439] width 569 height 16
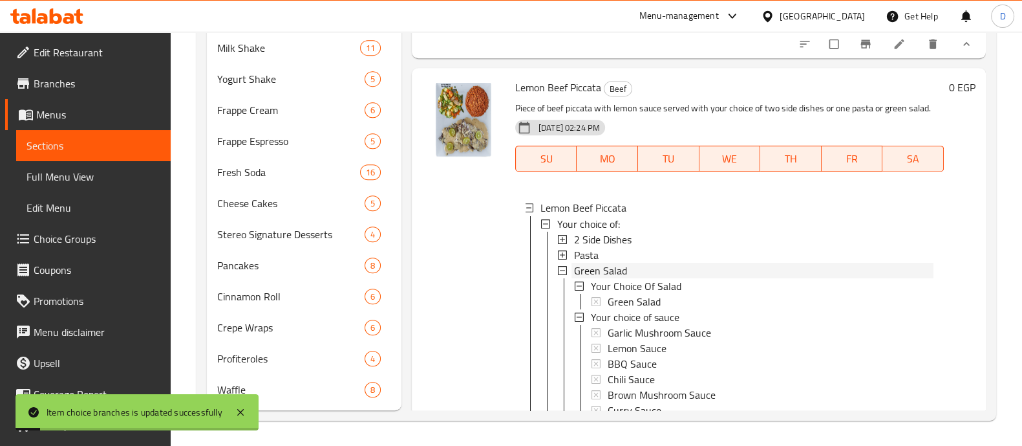
click at [639, 277] on div "Green Salad" at bounding box center [754, 270] width 360 height 16
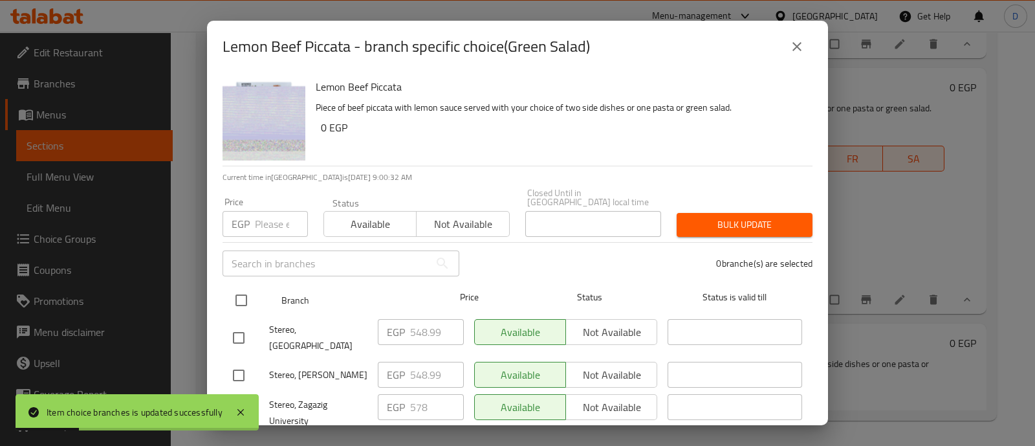
click at [237, 286] on input "checkbox" at bounding box center [241, 299] width 27 height 27
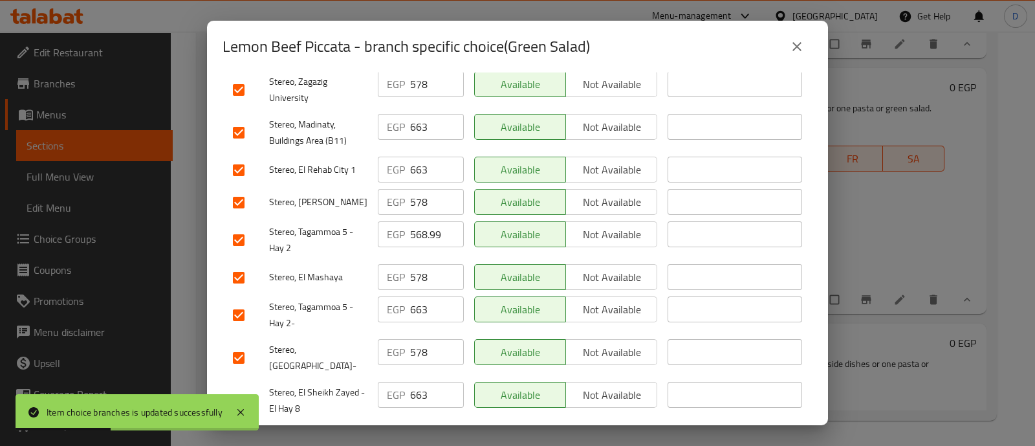
click at [244, 387] on input "checkbox" at bounding box center [238, 400] width 27 height 27
click at [236, 301] on input "checkbox" at bounding box center [238, 314] width 27 height 27
click at [235, 226] on input "checkbox" at bounding box center [238, 239] width 27 height 27
drag, startPoint x: 236, startPoint y: 147, endPoint x: 237, endPoint y: 138, distance: 8.5
click at [236, 156] on input "checkbox" at bounding box center [238, 169] width 27 height 27
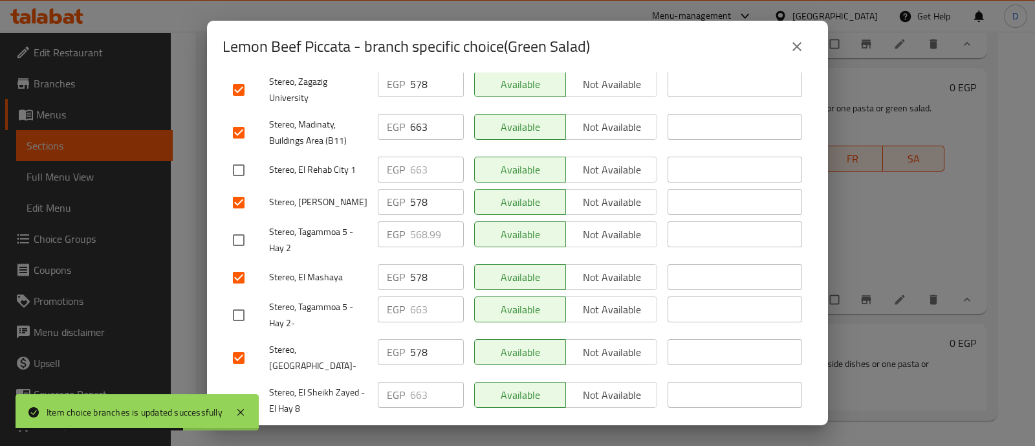
click at [239, 119] on input "checkbox" at bounding box center [238, 132] width 27 height 27
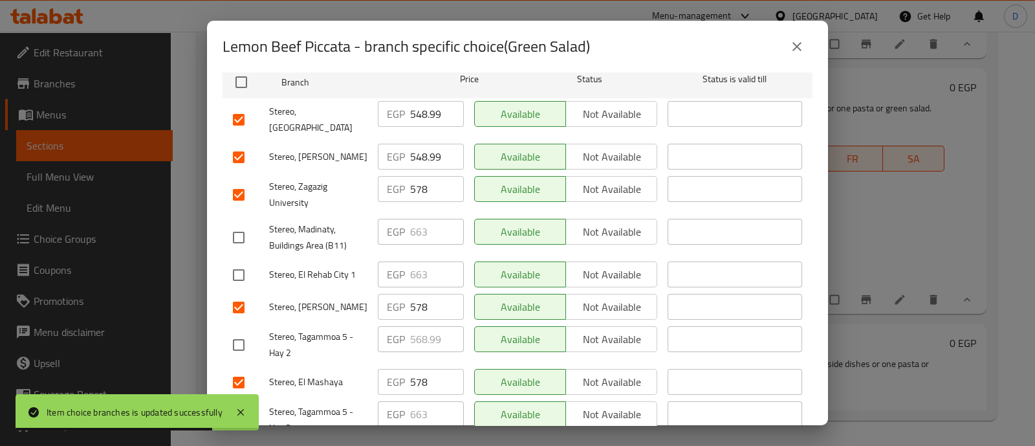
scroll to position [161, 0]
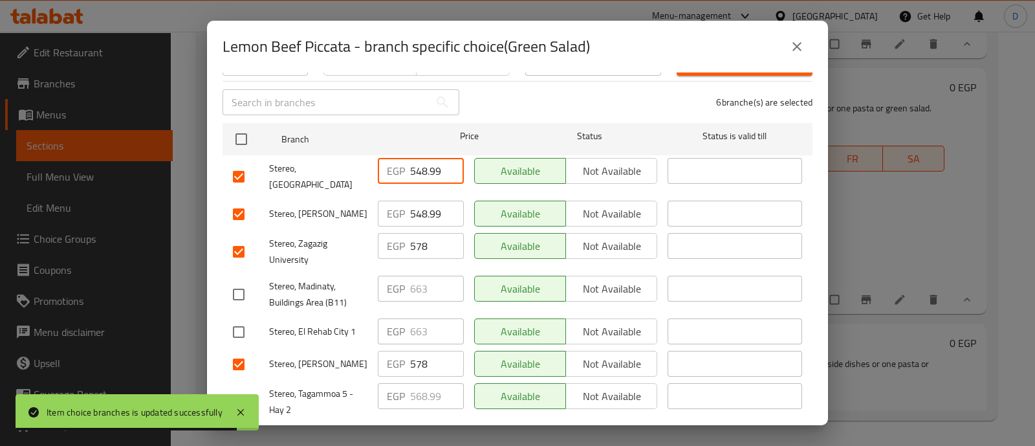
click at [434, 162] on input "548.99" at bounding box center [437, 171] width 54 height 26
click at [435, 160] on input "548.99" at bounding box center [437, 171] width 54 height 26
paste input "611"
click at [422, 200] on input "548.99" at bounding box center [437, 213] width 54 height 26
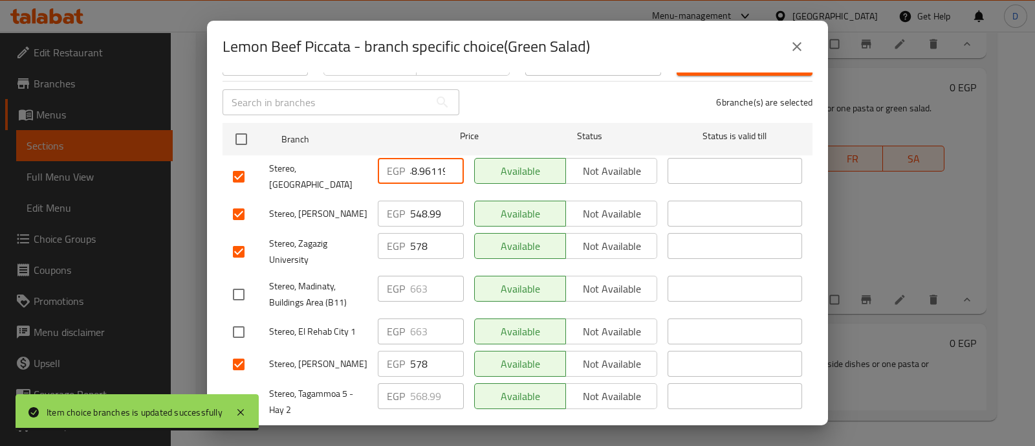
scroll to position [0, 0]
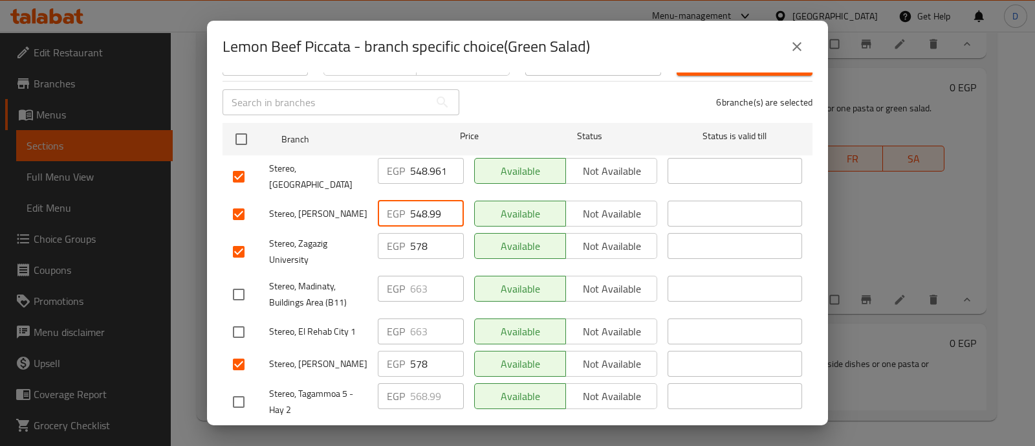
click at [422, 200] on input "548.99" at bounding box center [437, 213] width 54 height 26
paste input "611"
click at [427, 162] on input "548.96119" at bounding box center [437, 171] width 54 height 26
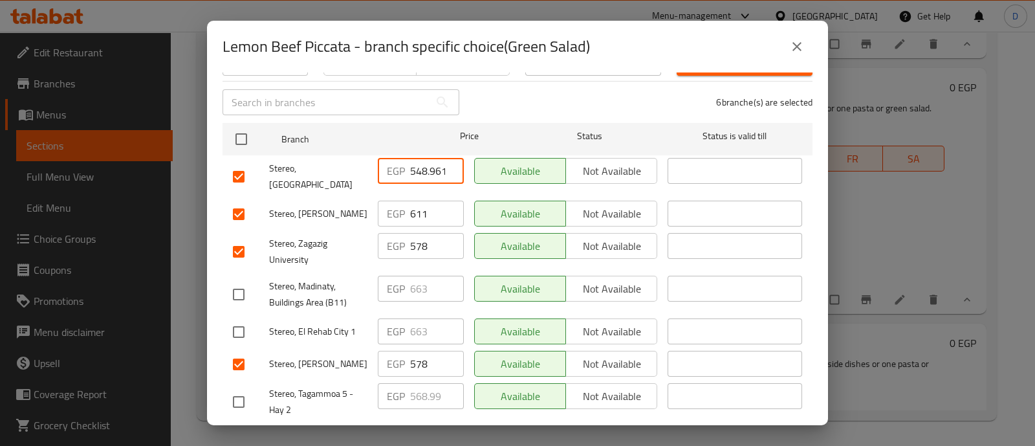
click at [427, 162] on input "548.96119" at bounding box center [437, 171] width 54 height 26
paste input "611"
click at [417, 351] on input "578" at bounding box center [437, 364] width 54 height 26
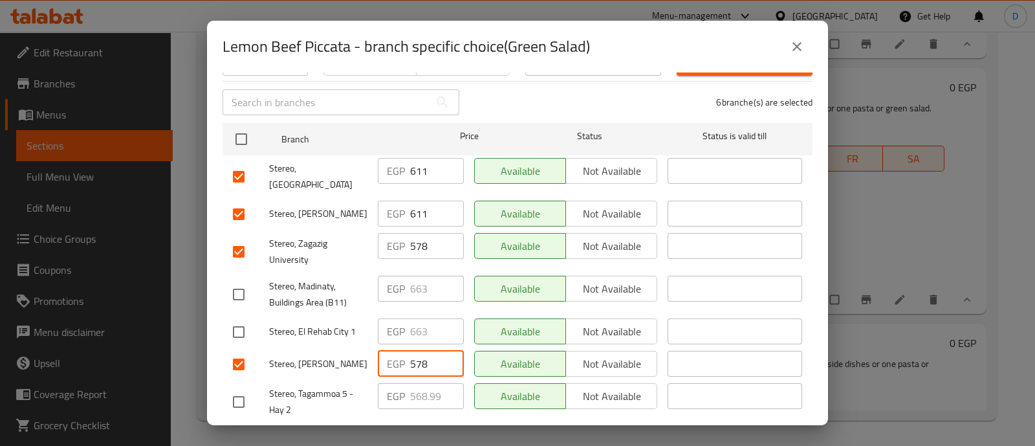
paste input "611"
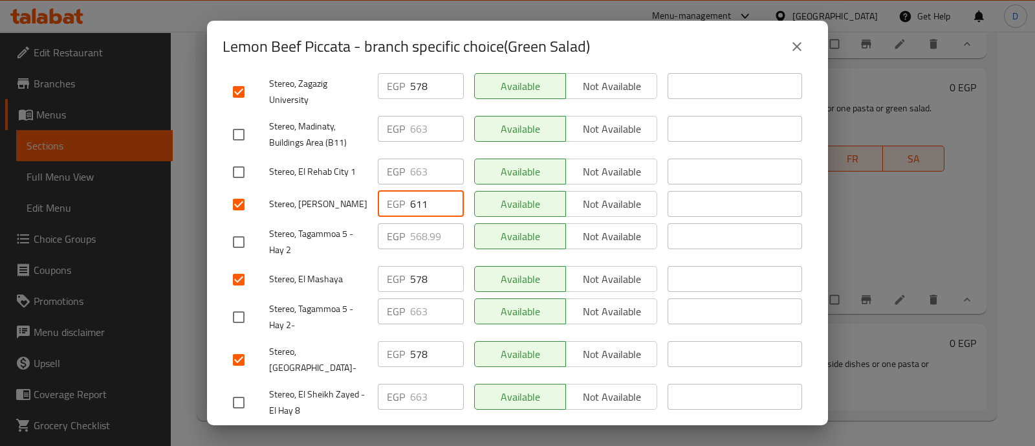
scroll to position [323, 0]
click at [416, 339] on input "578" at bounding box center [437, 352] width 54 height 26
paste input "611"
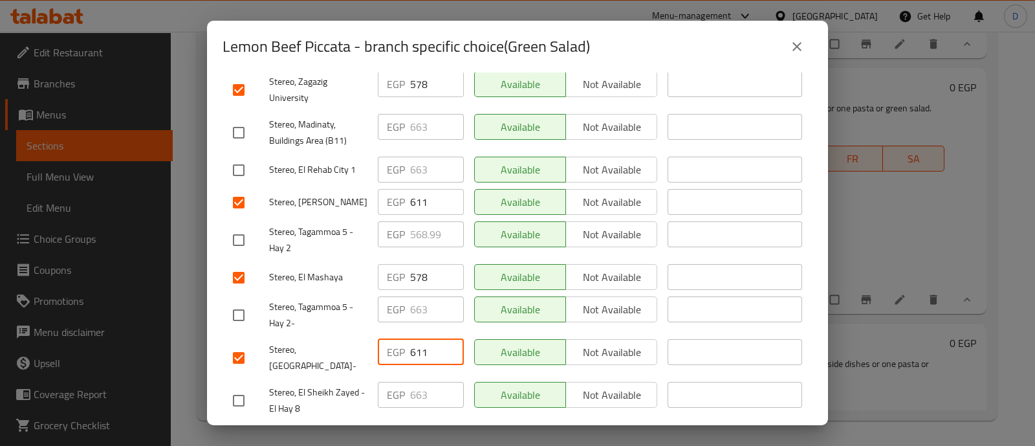
click at [412, 264] on input "578" at bounding box center [437, 277] width 54 height 26
paste input "611"
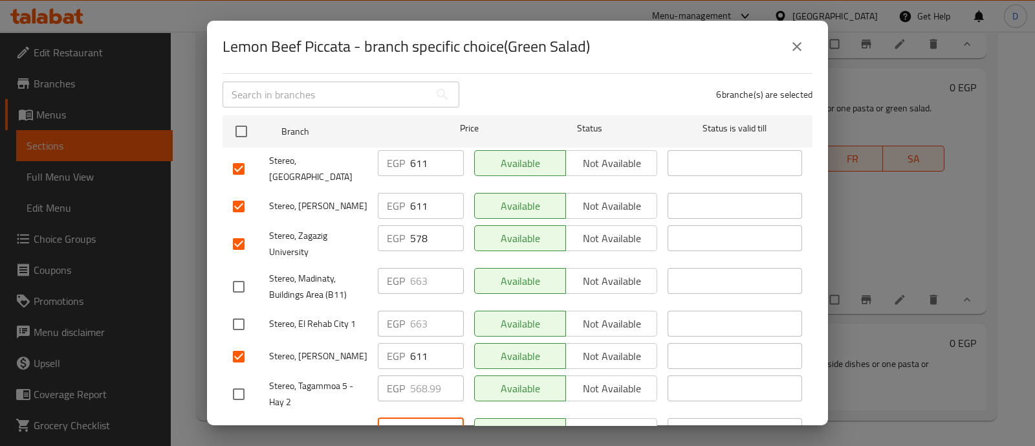
scroll to position [161, 0]
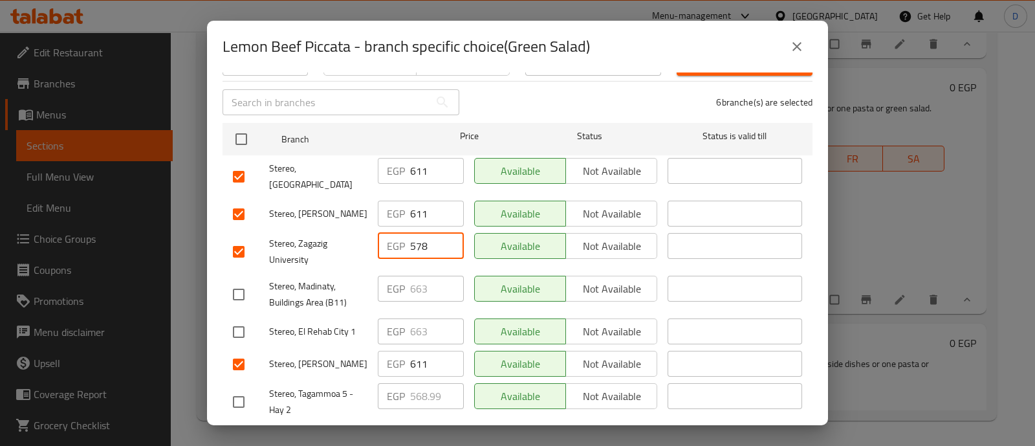
click at [420, 233] on input "578" at bounding box center [437, 246] width 54 height 26
paste input "611"
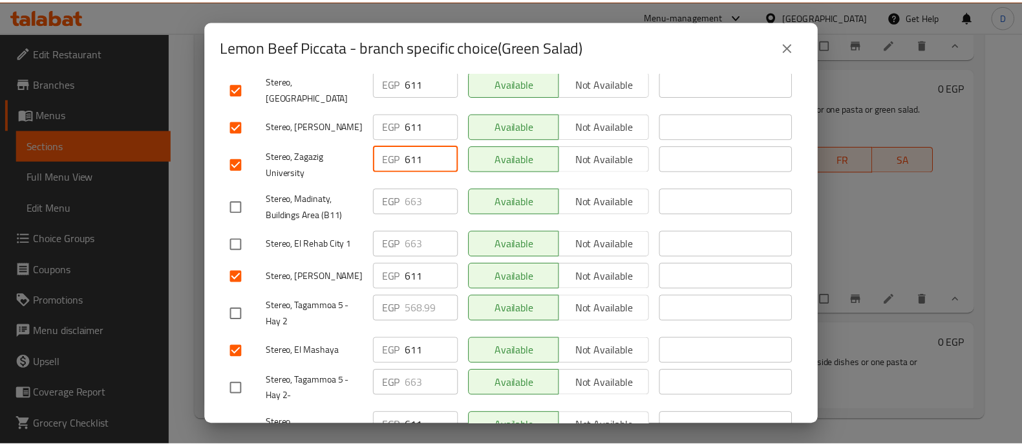
scroll to position [323, 0]
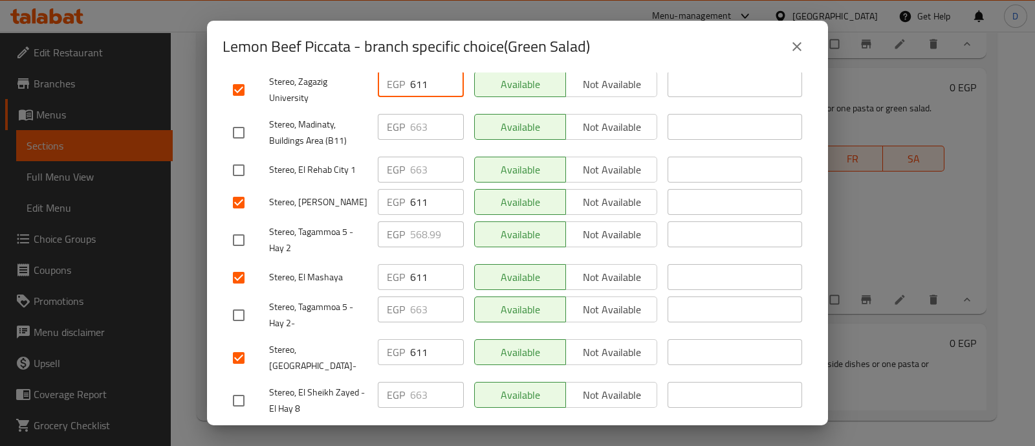
click at [441, 431] on span "Save" at bounding box center [517, 439] width 569 height 16
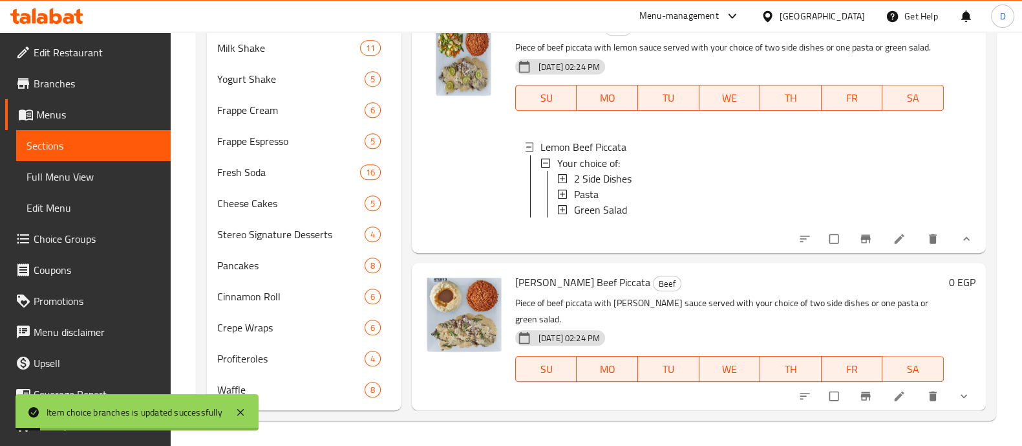
scroll to position [3030, 0]
click at [958, 396] on icon "show more" at bounding box center [964, 395] width 13 height 13
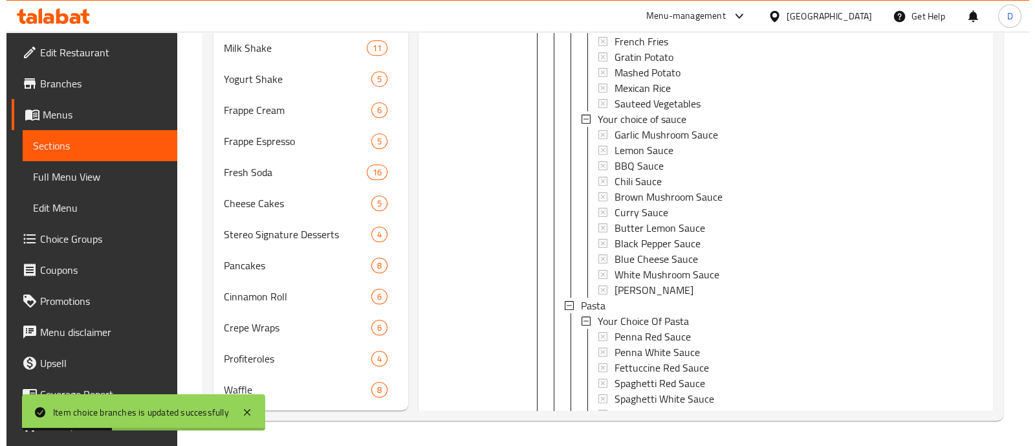
scroll to position [3272, 0]
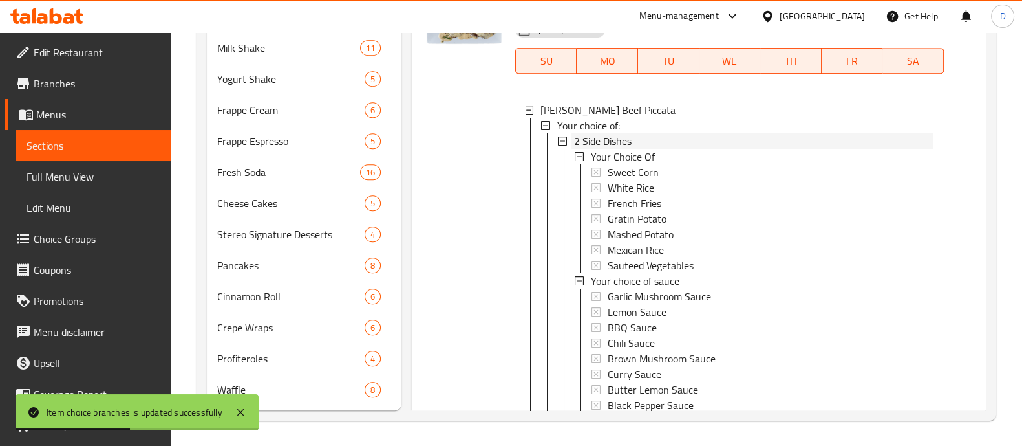
click at [694, 149] on div "2 Side Dishes" at bounding box center [754, 141] width 360 height 16
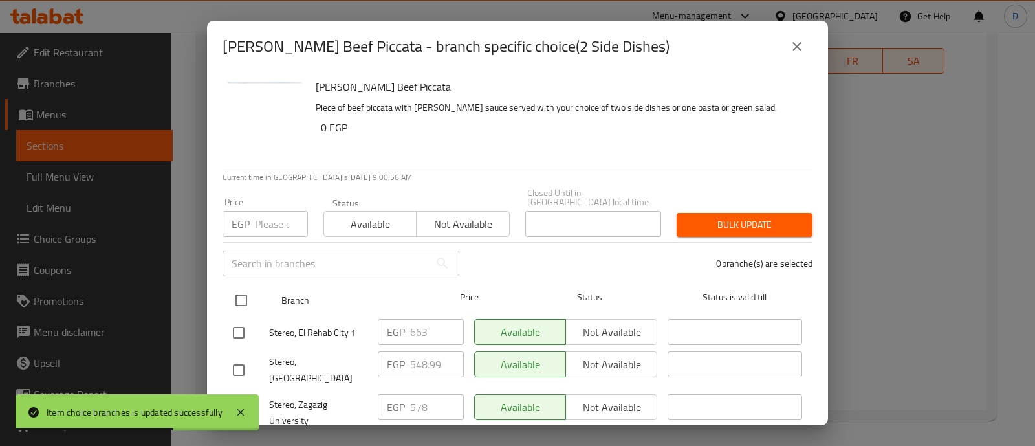
click at [241, 286] on input "checkbox" at bounding box center [241, 299] width 27 height 27
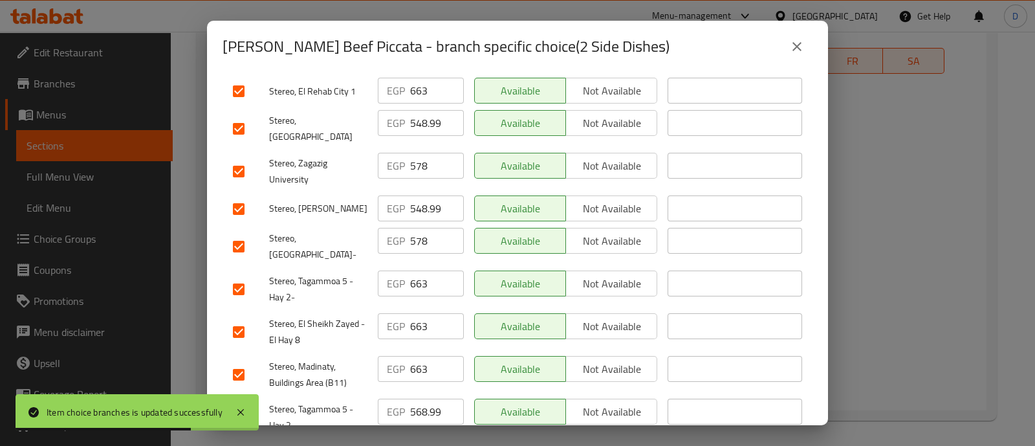
scroll to position [243, 0]
click at [239, 317] on input "checkbox" at bounding box center [238, 330] width 27 height 27
click at [246, 274] on input "checkbox" at bounding box center [238, 287] width 27 height 27
click at [248, 360] on input "checkbox" at bounding box center [238, 373] width 27 height 27
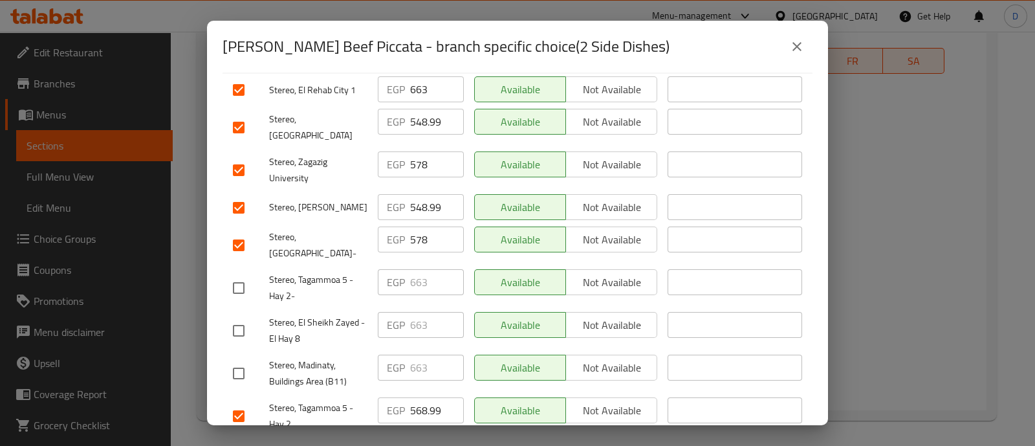
click at [248, 402] on input "checkbox" at bounding box center [238, 415] width 27 height 27
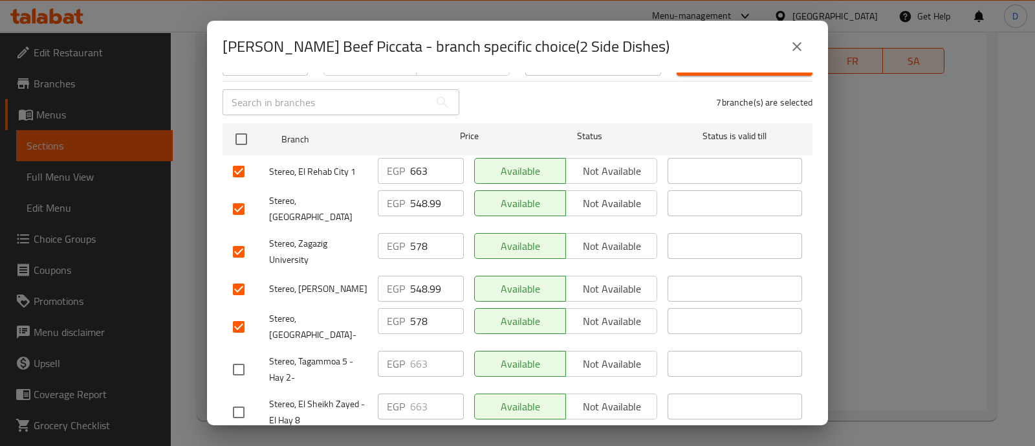
click at [248, 159] on input "checkbox" at bounding box center [238, 171] width 27 height 27
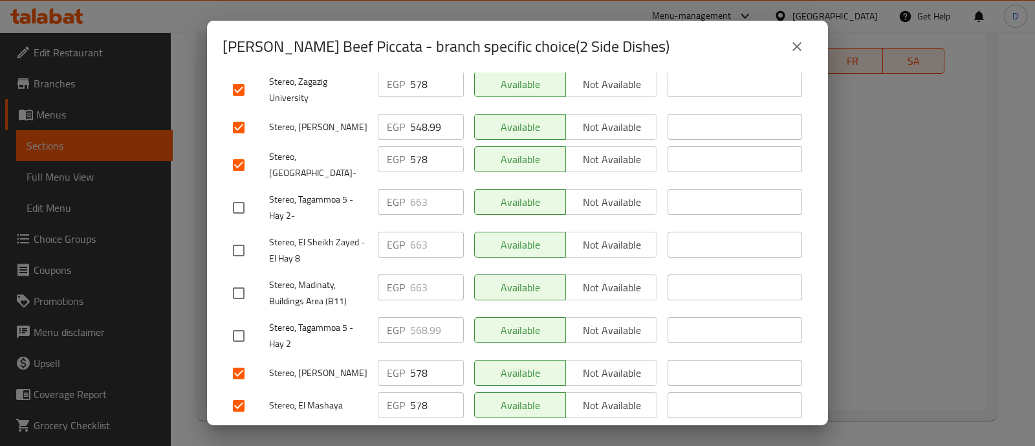
click at [423, 392] on input "578" at bounding box center [437, 405] width 54 height 26
paste input "611"
click at [418, 360] on input "578" at bounding box center [437, 373] width 54 height 26
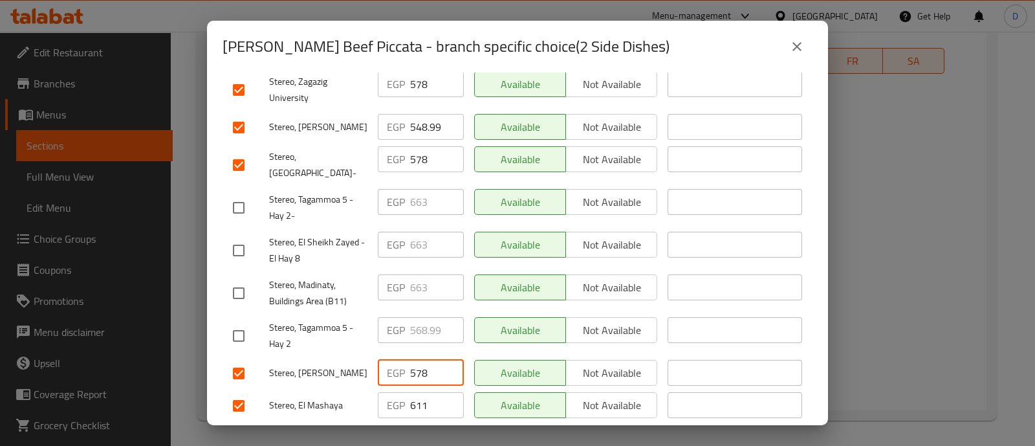
click at [418, 360] on input "578" at bounding box center [437, 373] width 54 height 26
paste input "611"
click at [418, 146] on input "578" at bounding box center [437, 159] width 54 height 26
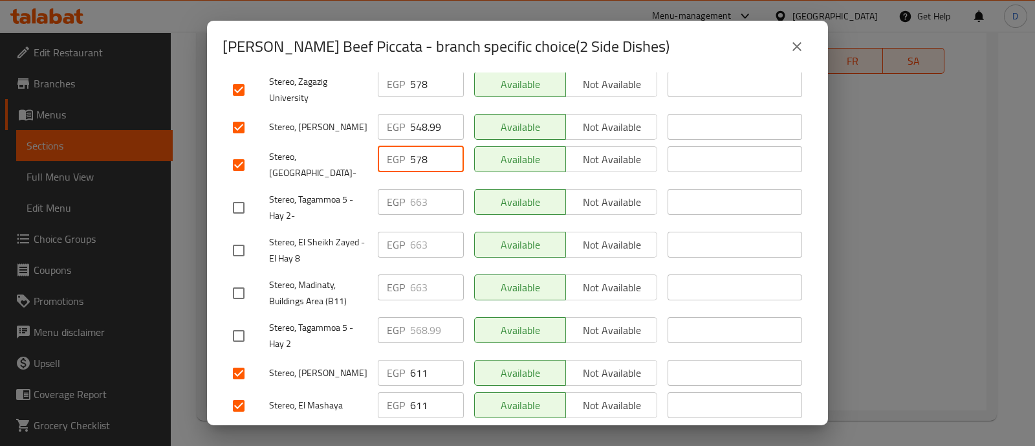
paste input "611"
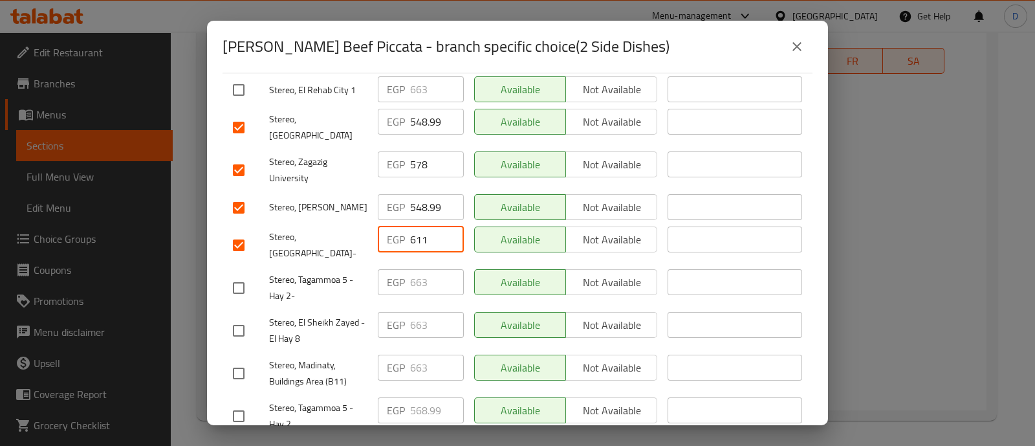
click at [429, 167] on div "EGP 578 ​" at bounding box center [420, 170] width 96 height 48
click at [426, 194] on input "548.99" at bounding box center [437, 207] width 54 height 26
paste input "611"
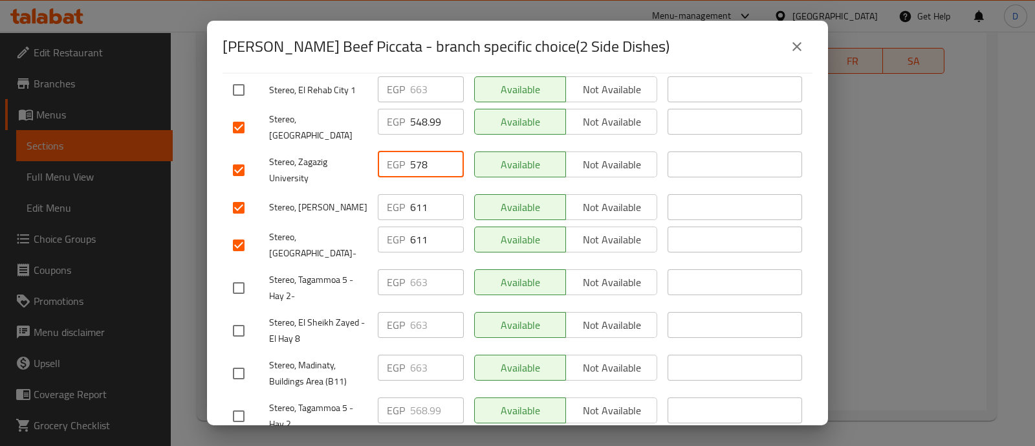
click at [419, 152] on input "578" at bounding box center [437, 164] width 54 height 26
paste input "611"
click at [423, 109] on input "548.99" at bounding box center [437, 122] width 54 height 26
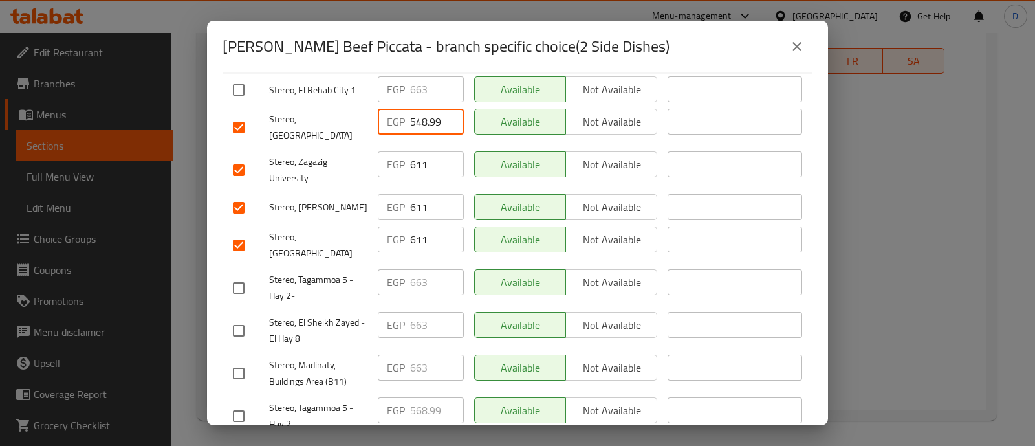
click at [423, 109] on input "548.99" at bounding box center [437, 122] width 54 height 26
paste input "611"
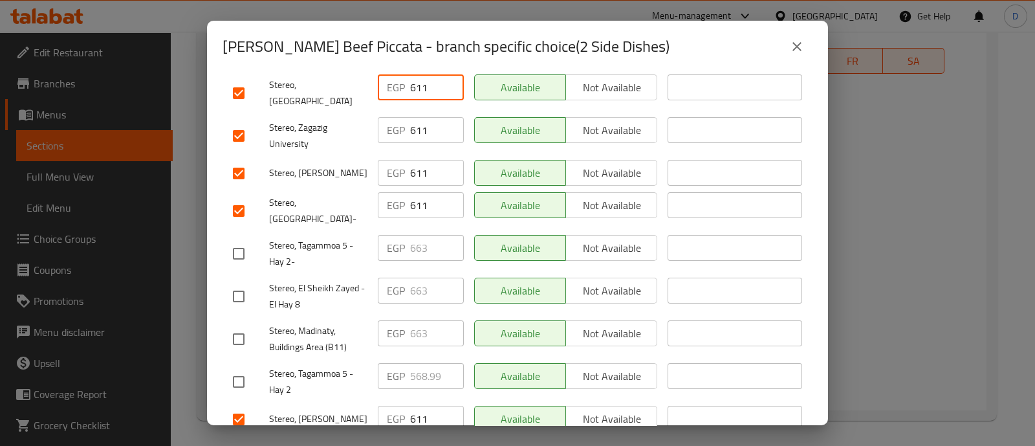
scroll to position [323, 0]
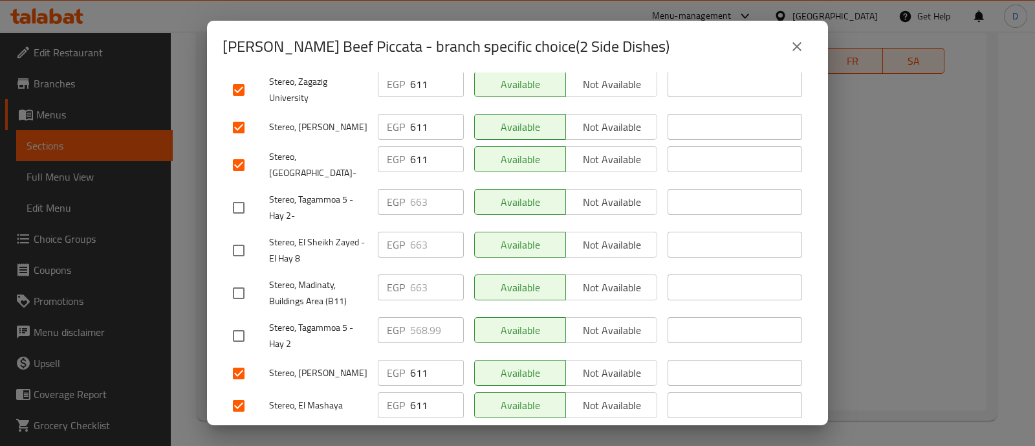
click at [449, 431] on span "Save" at bounding box center [517, 439] width 569 height 16
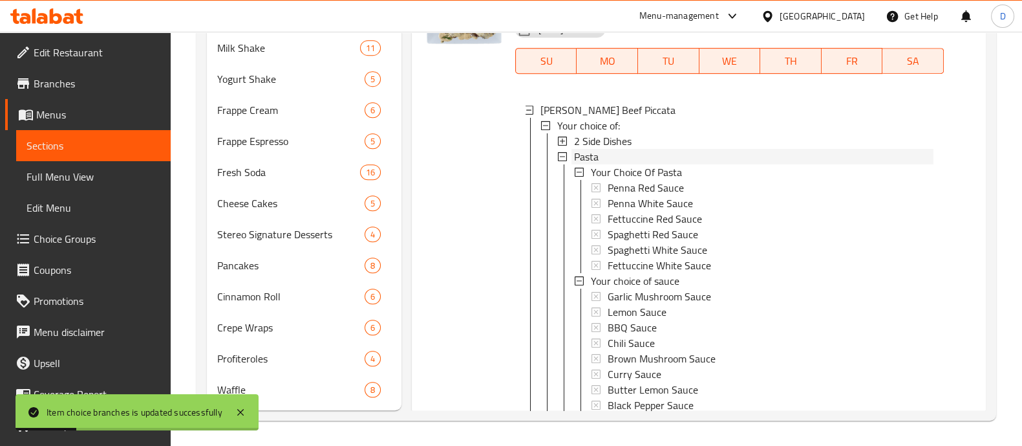
click at [629, 164] on div "Pasta" at bounding box center [754, 157] width 360 height 16
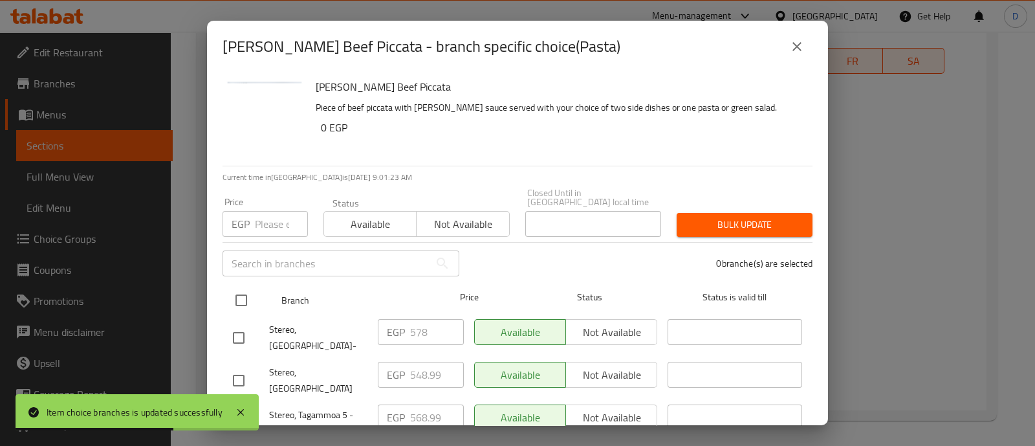
click at [243, 290] on input "checkbox" at bounding box center [241, 299] width 27 height 27
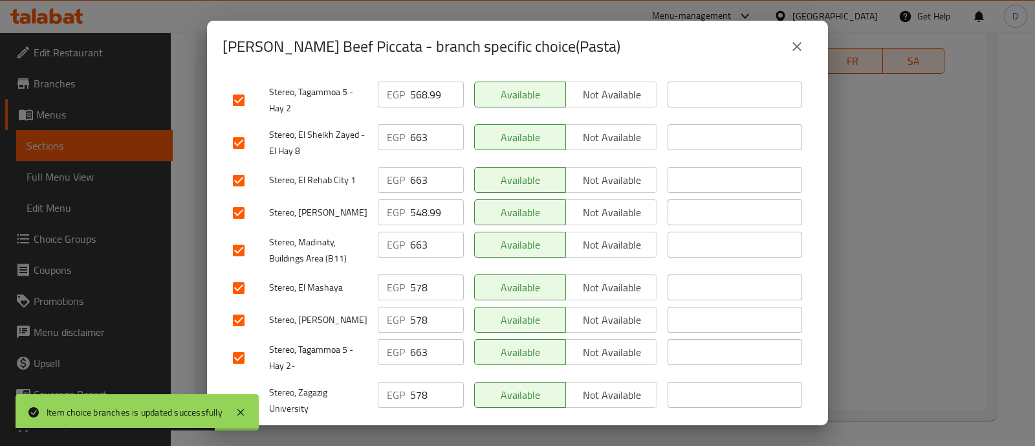
click at [244, 387] on input "checkbox" at bounding box center [238, 400] width 27 height 27
click at [243, 387] on input "checkbox" at bounding box center [238, 400] width 27 height 27
click at [244, 344] on input "checkbox" at bounding box center [238, 357] width 27 height 27
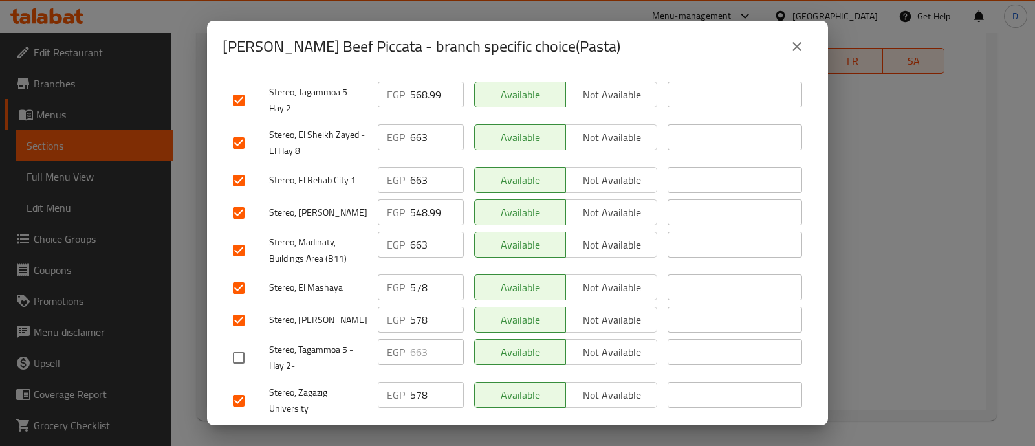
click at [239, 237] on input "checkbox" at bounding box center [238, 250] width 27 height 27
click at [243, 167] on input "checkbox" at bounding box center [238, 180] width 27 height 27
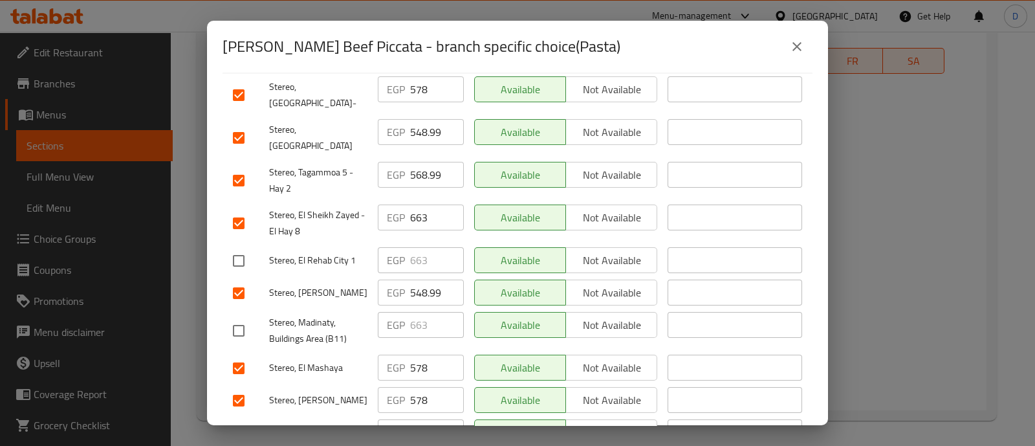
click at [239, 210] on input "checkbox" at bounding box center [238, 223] width 27 height 27
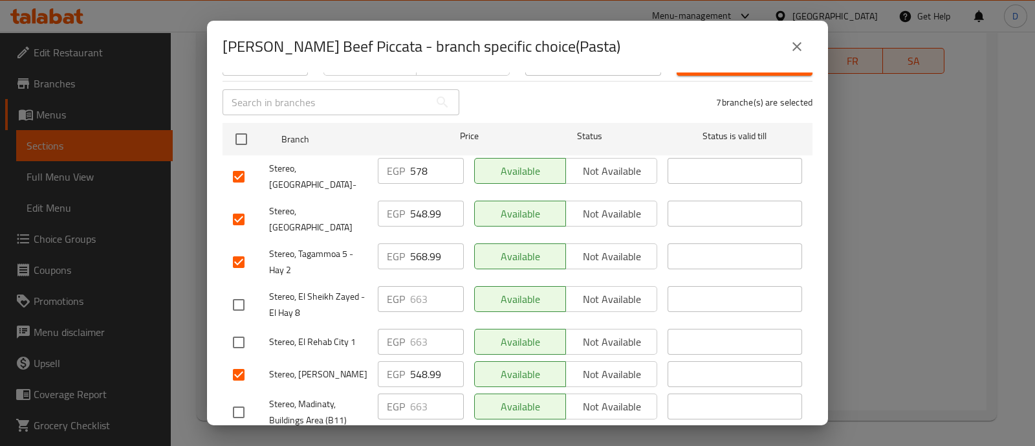
click at [236, 248] on input "checkbox" at bounding box center [238, 261] width 27 height 27
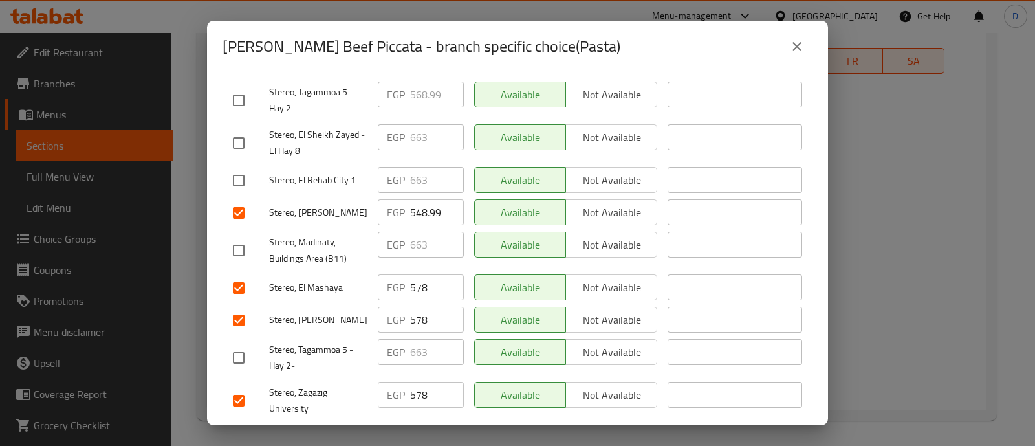
click at [416, 382] on input "578" at bounding box center [437, 395] width 54 height 26
paste input "611"
click at [416, 307] on input "578" at bounding box center [437, 320] width 54 height 26
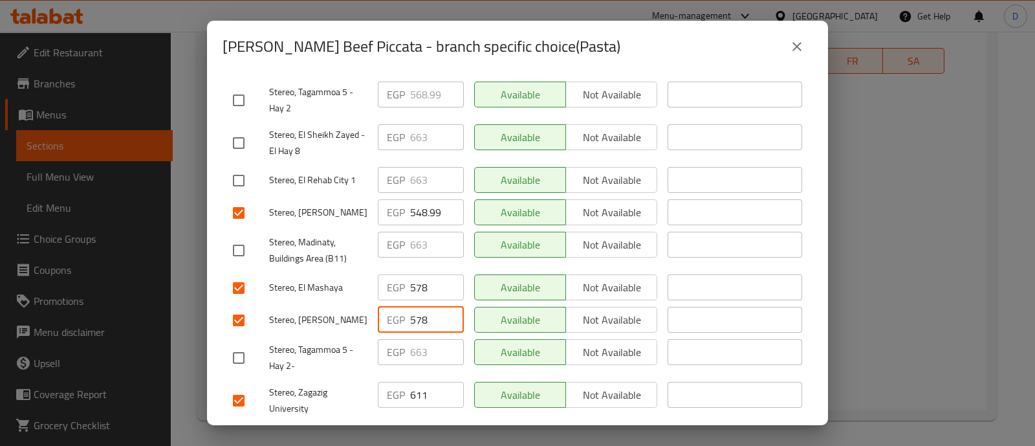
click at [416, 307] on input "578" at bounding box center [437, 320] width 54 height 26
paste input "611"
click at [416, 274] on input "578" at bounding box center [437, 287] width 54 height 26
click at [417, 274] on input "578" at bounding box center [437, 287] width 54 height 26
paste input "611"
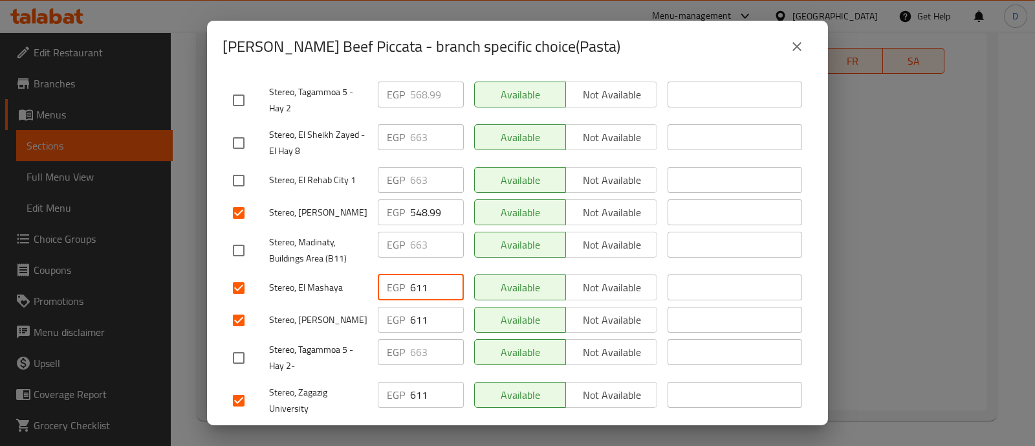
click at [415, 199] on input "548.99" at bounding box center [437, 212] width 54 height 26
paste input "611"
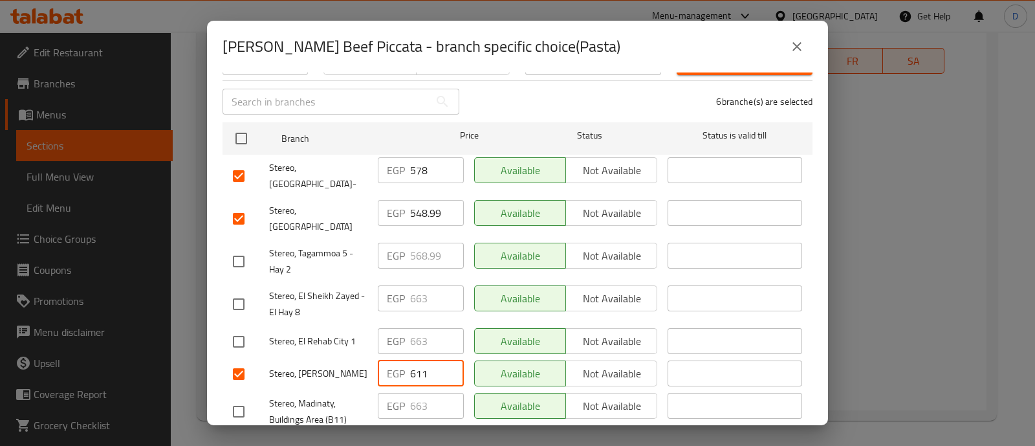
scroll to position [161, 0]
click at [423, 200] on input "548.99" at bounding box center [437, 213] width 54 height 26
paste input "611"
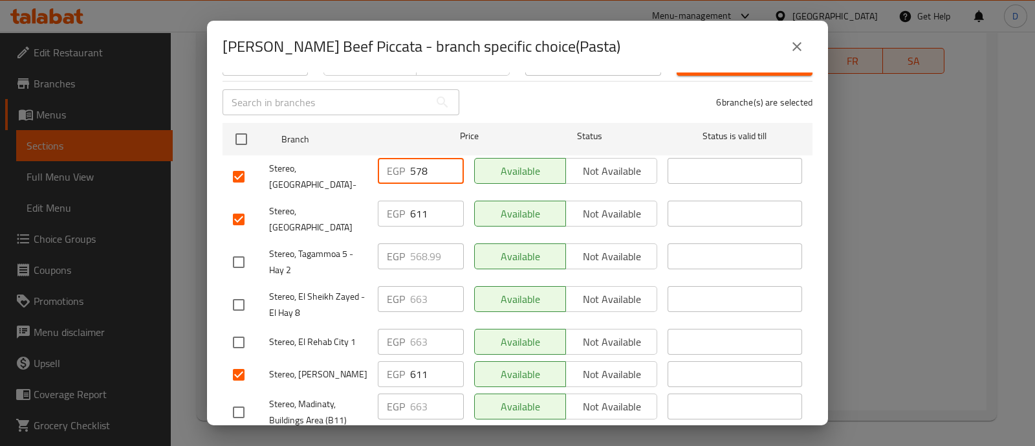
click at [422, 163] on input "578" at bounding box center [437, 171] width 54 height 26
paste input "611"
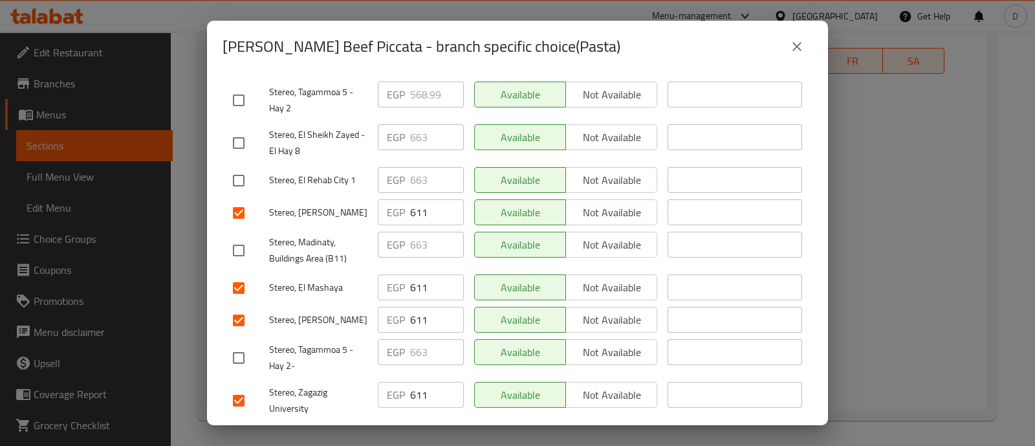
click at [445, 431] on span "Save" at bounding box center [517, 439] width 569 height 16
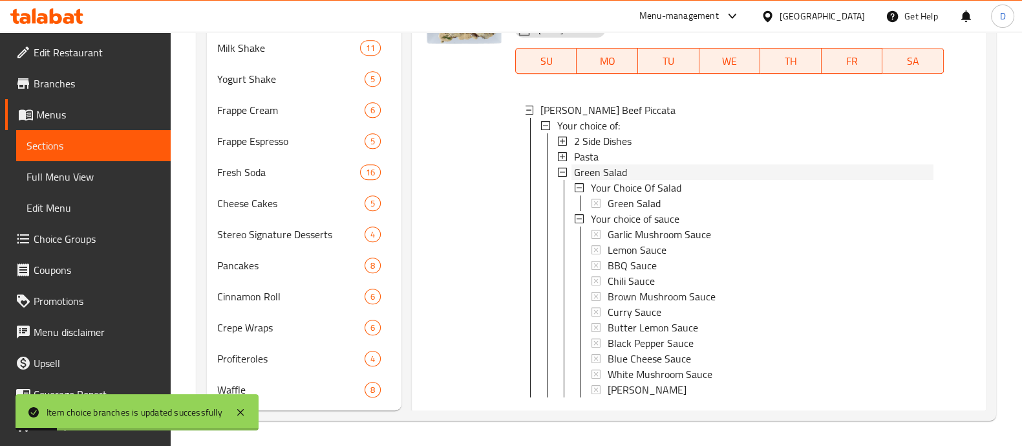
click at [640, 180] on div "Green Salad" at bounding box center [754, 172] width 360 height 16
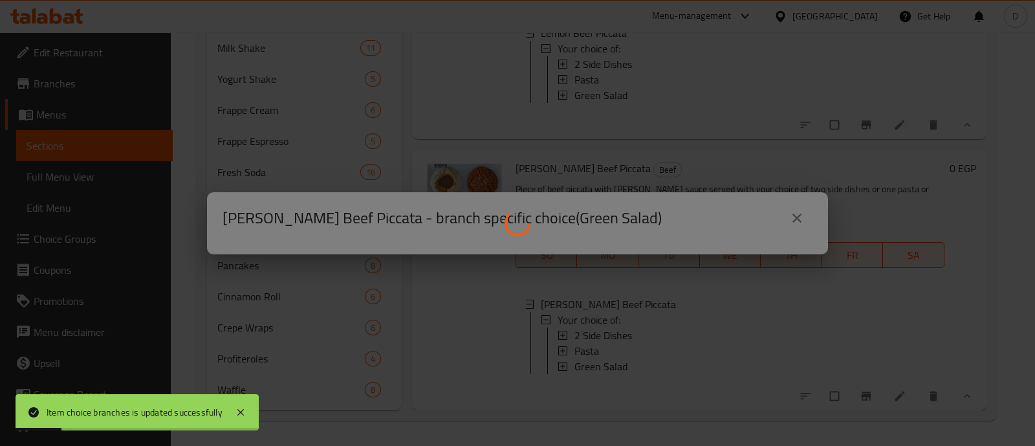
scroll to position [3156, 0]
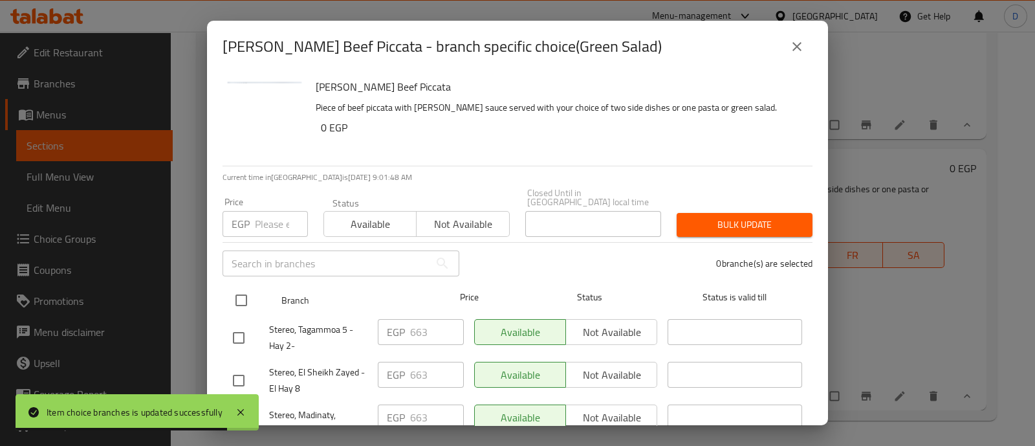
click at [246, 289] on input "checkbox" at bounding box center [241, 299] width 27 height 27
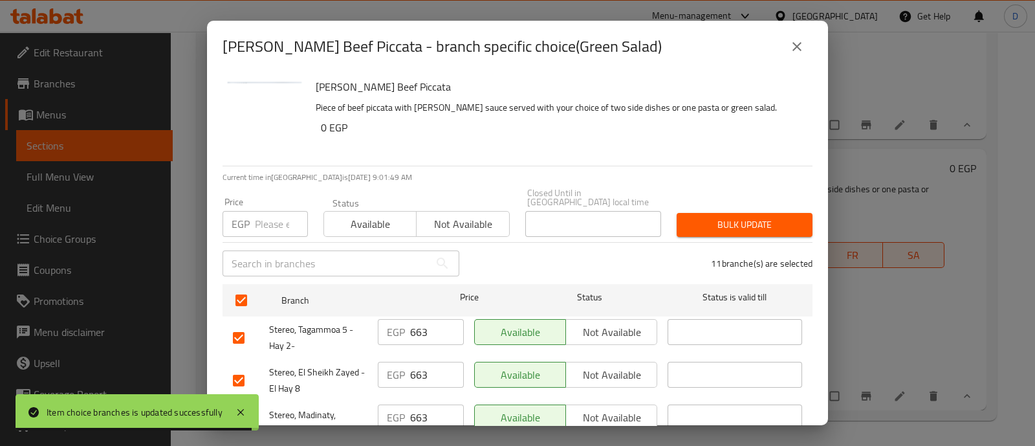
click at [241, 324] on input "checkbox" at bounding box center [238, 337] width 27 height 27
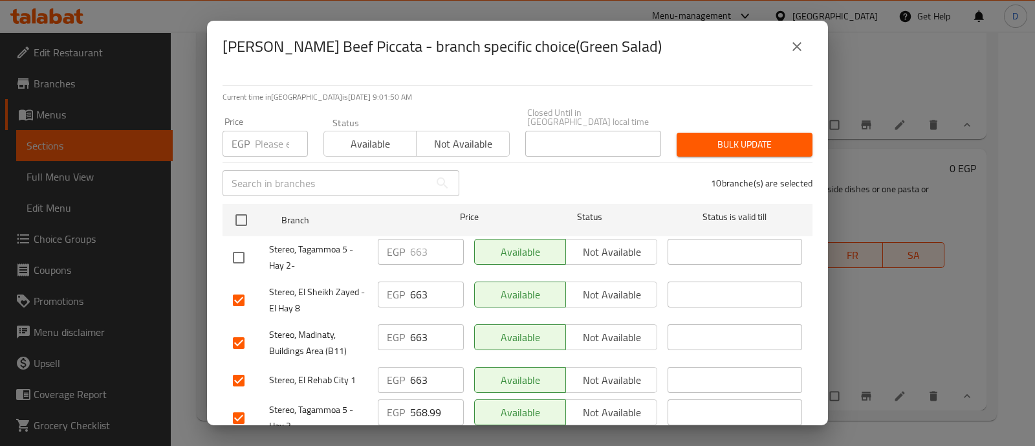
click at [244, 289] on input "checkbox" at bounding box center [238, 299] width 27 height 27
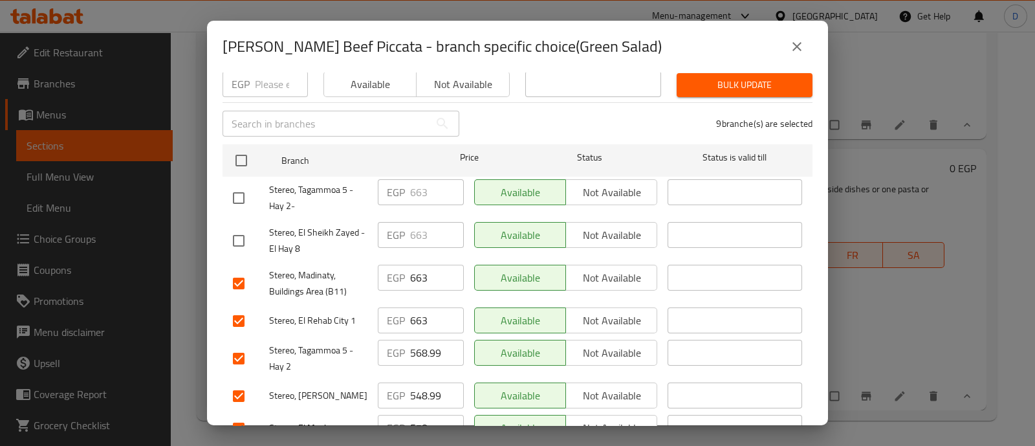
scroll to position [161, 0]
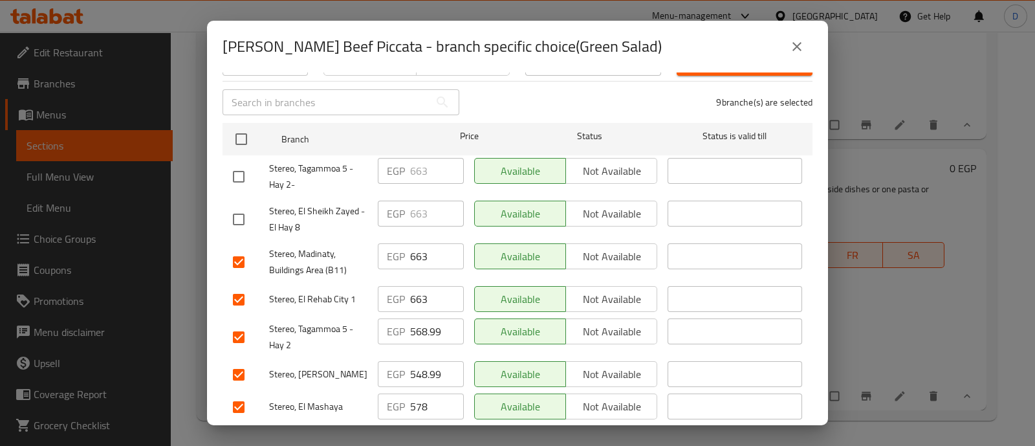
click at [246, 254] on input "checkbox" at bounding box center [238, 261] width 27 height 27
click at [253, 296] on div at bounding box center [251, 299] width 36 height 27
click at [247, 291] on input "checkbox" at bounding box center [238, 299] width 27 height 27
click at [248, 323] on input "checkbox" at bounding box center [238, 336] width 27 height 27
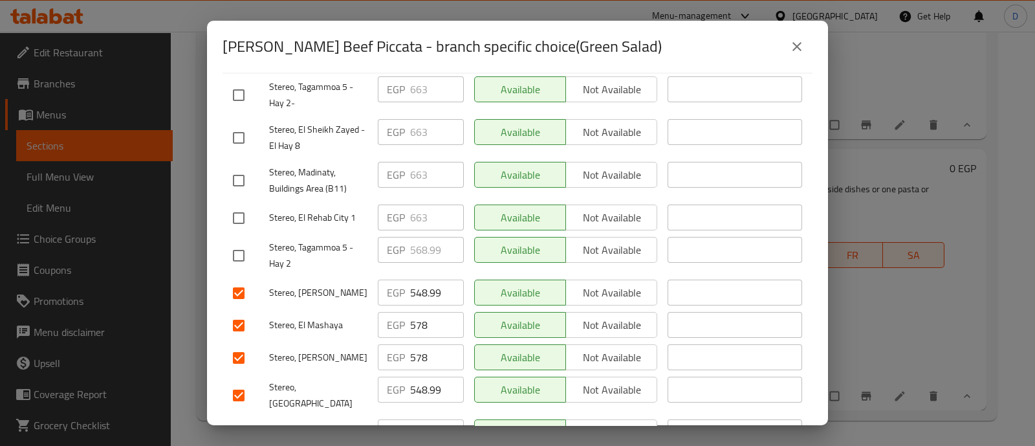
click at [432, 282] on input "548.99" at bounding box center [437, 292] width 54 height 26
paste input "611"
click at [421, 315] on input "578" at bounding box center [437, 325] width 54 height 26
click at [422, 314] on input "578" at bounding box center [437, 325] width 54 height 26
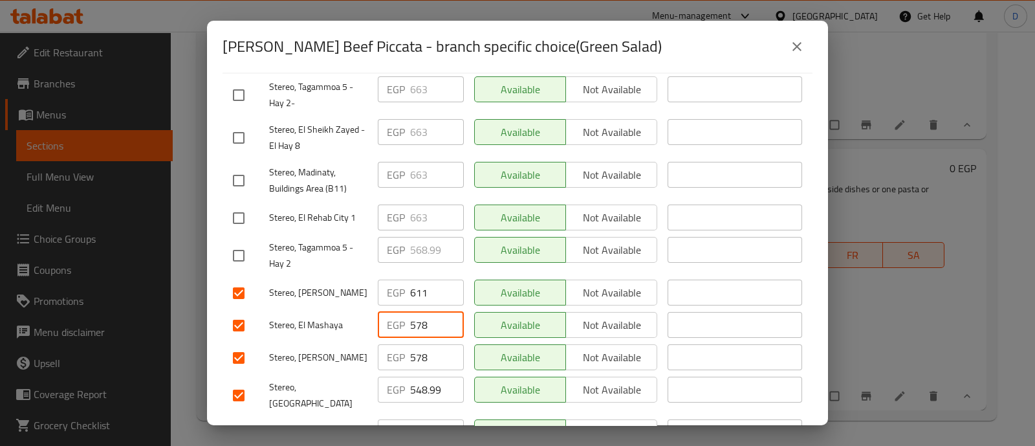
click at [423, 314] on input "578" at bounding box center [437, 325] width 54 height 26
paste input "611"
click at [422, 314] on input "578611" at bounding box center [437, 325] width 54 height 26
paste input "number"
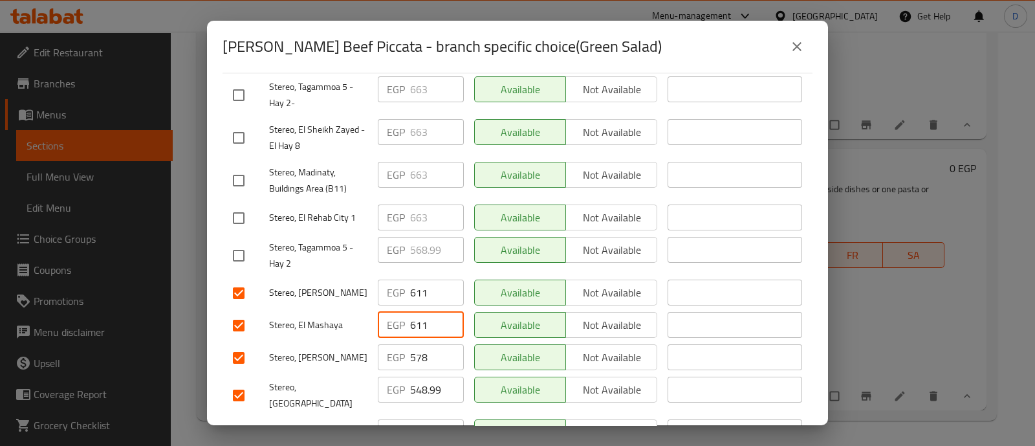
scroll to position [0, 0]
click at [417, 371] on div "EGP 548.99 ​" at bounding box center [420, 395] width 96 height 48
click at [411, 347] on input "578" at bounding box center [437, 357] width 54 height 26
click at [411, 345] on input "578" at bounding box center [437, 357] width 54 height 26
paste input "611"
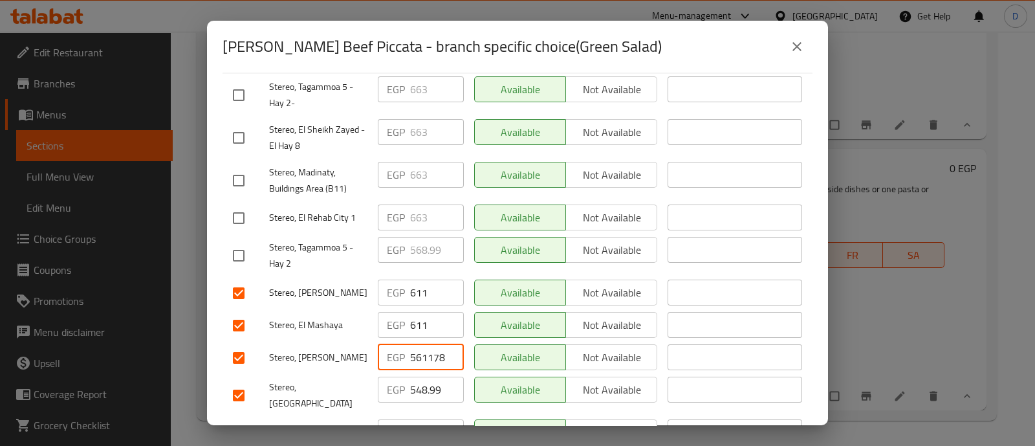
click at [413, 345] on input "561178" at bounding box center [437, 357] width 54 height 26
click at [414, 345] on input "561178" at bounding box center [437, 357] width 54 height 26
paste input "611"
click at [414, 346] on input "561161178" at bounding box center [437, 357] width 54 height 26
click at [415, 346] on input "561161178" at bounding box center [437, 357] width 54 height 26
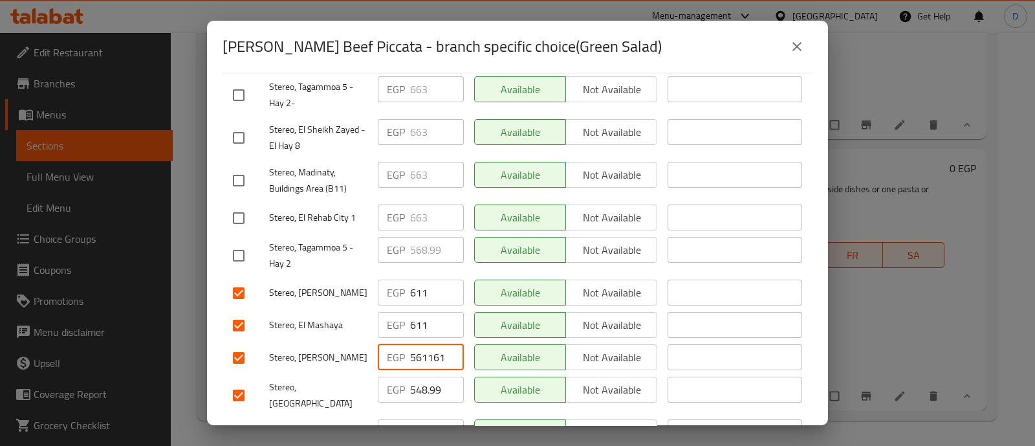
paste input "611"
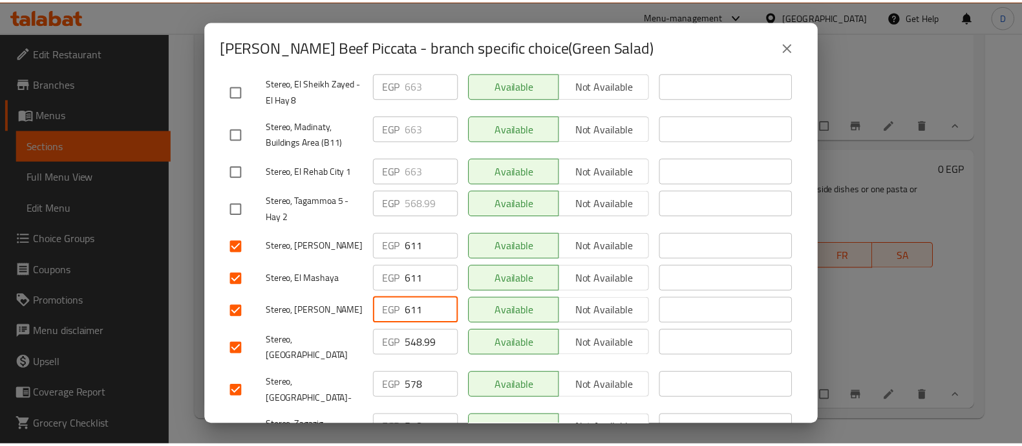
scroll to position [323, 0]
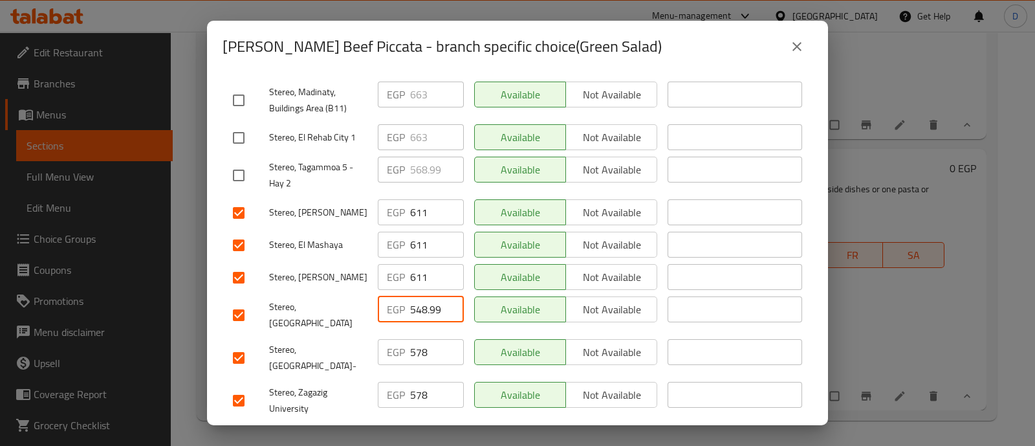
click at [418, 296] on input "548.99" at bounding box center [437, 309] width 54 height 26
paste input "611"
click at [422, 339] on input "578" at bounding box center [437, 352] width 54 height 26
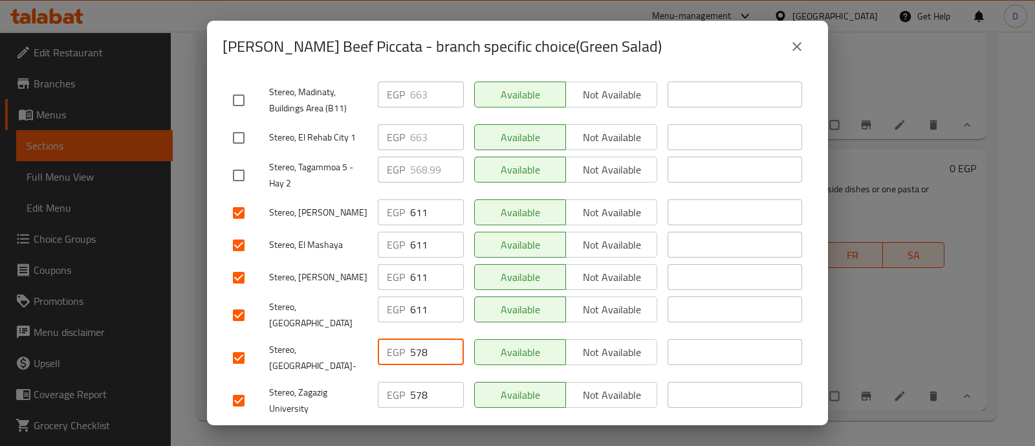
click at [422, 339] on input "578" at bounding box center [437, 352] width 54 height 26
paste input "611"
click at [420, 382] on input "578" at bounding box center [437, 395] width 54 height 26
paste input "611"
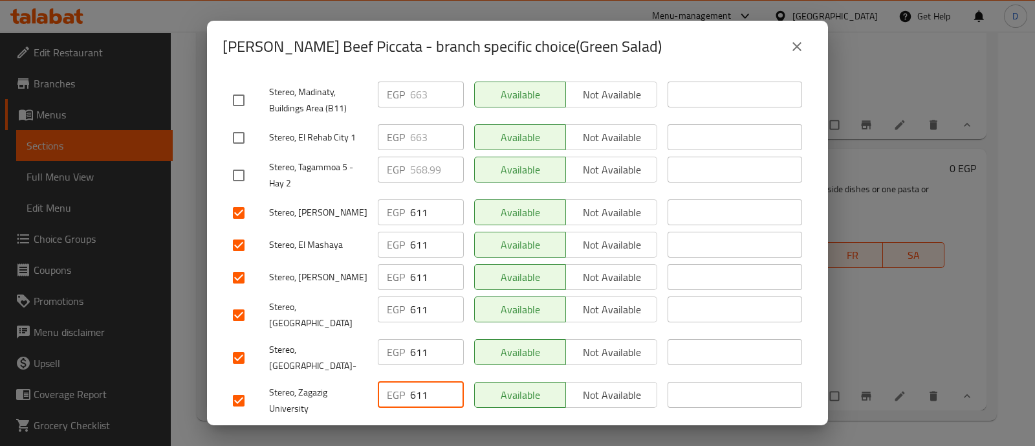
click at [423, 431] on span "Save" at bounding box center [517, 439] width 569 height 16
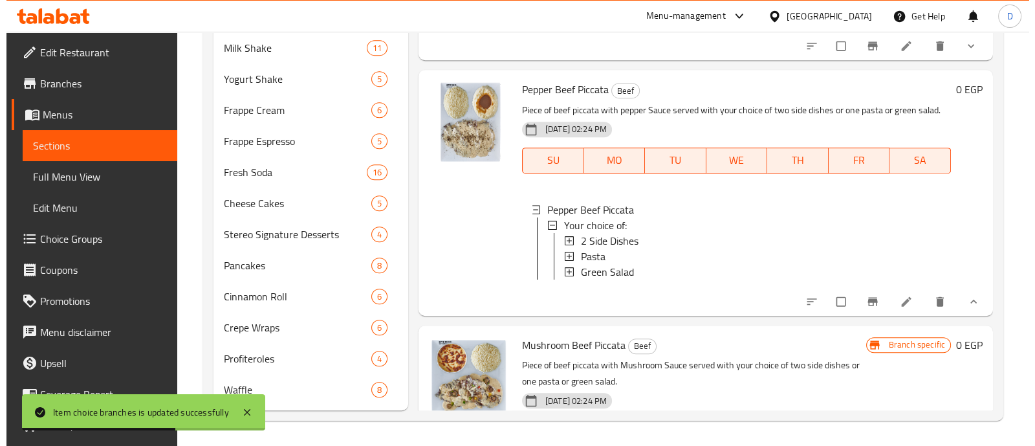
scroll to position [2104, 0]
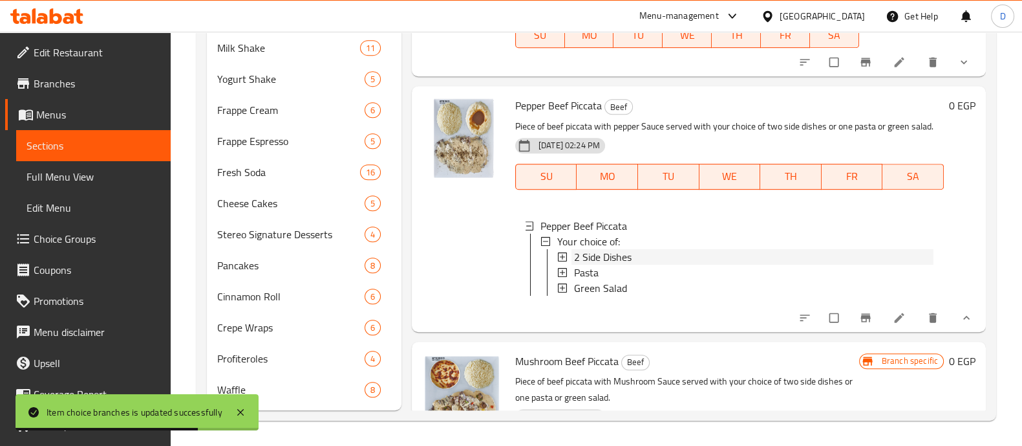
click at [598, 264] on span "2 Side Dishes" at bounding box center [603, 257] width 58 height 16
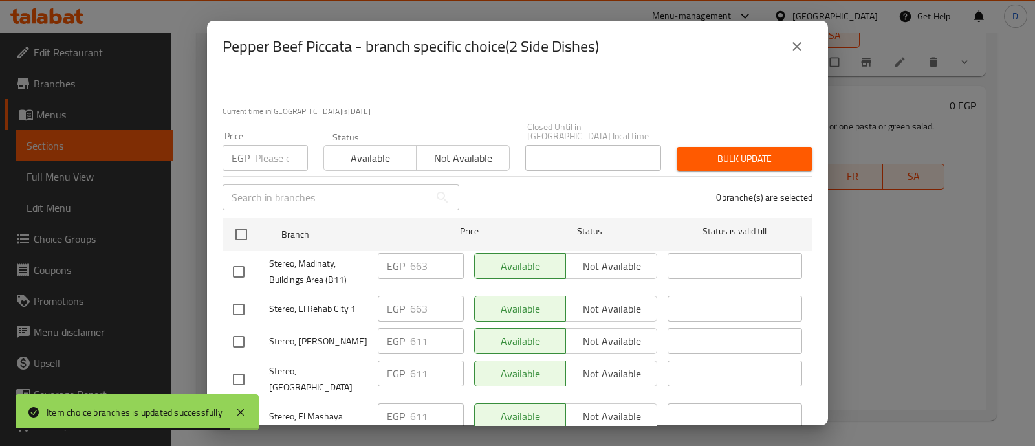
scroll to position [161, 0]
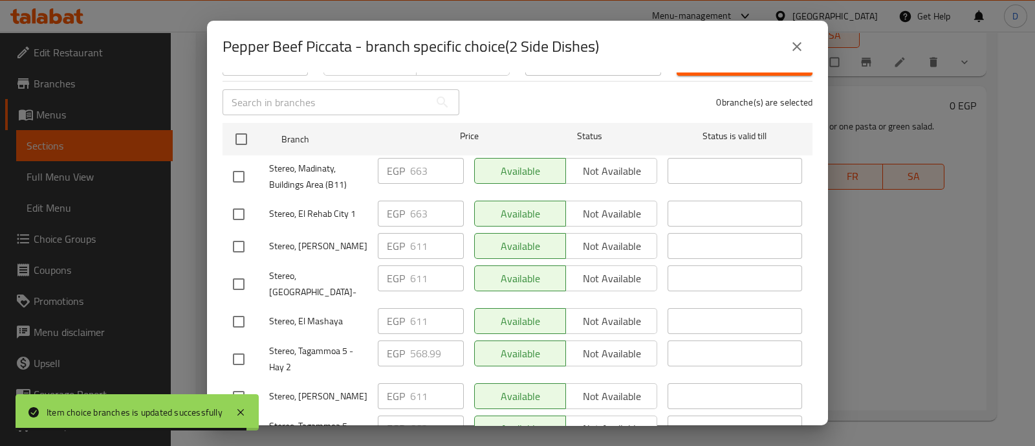
click at [247, 163] on input "checkbox" at bounding box center [238, 176] width 27 height 27
click at [242, 208] on input "checkbox" at bounding box center [238, 213] width 27 height 27
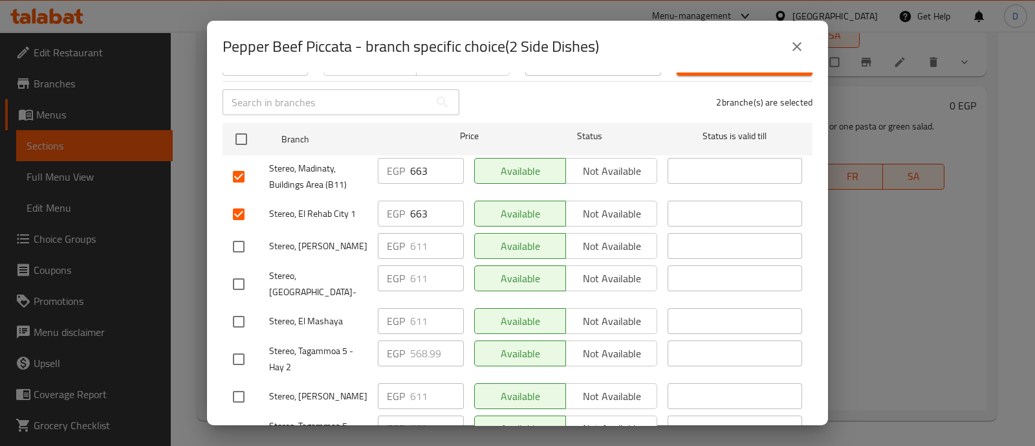
click at [243, 345] on input "checkbox" at bounding box center [238, 358] width 27 height 27
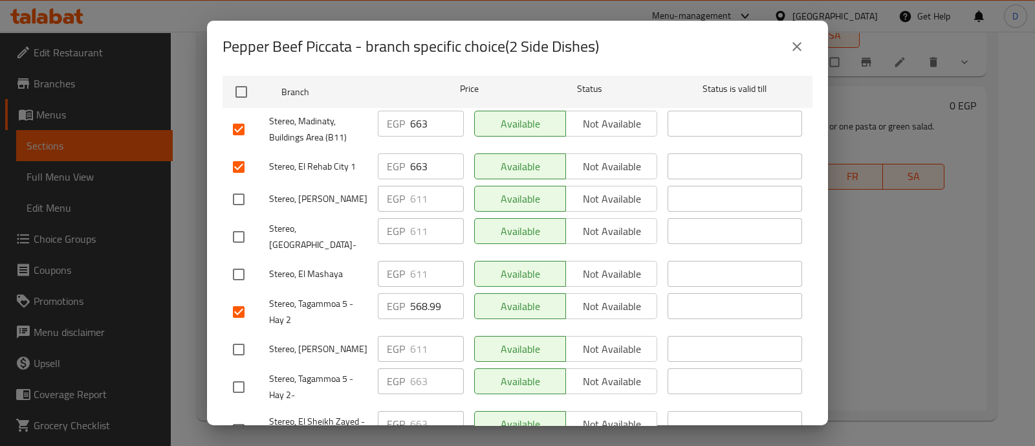
scroll to position [243, 0]
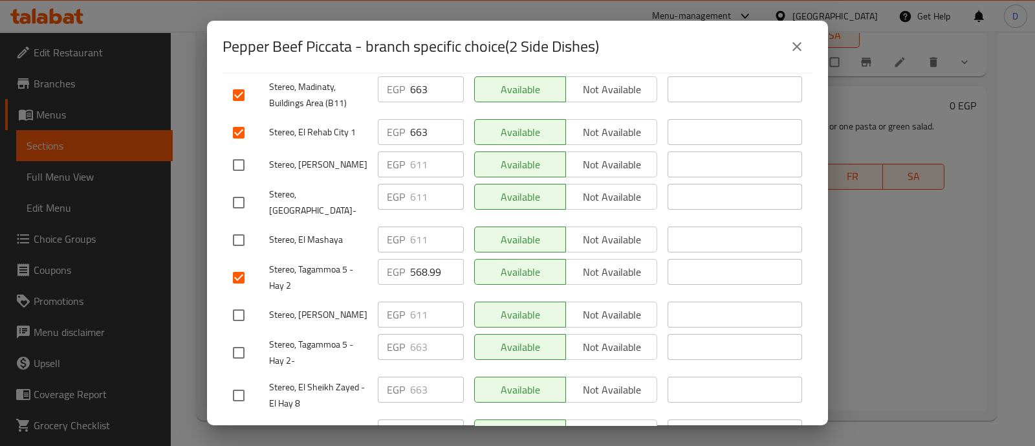
click at [244, 339] on input "checkbox" at bounding box center [238, 352] width 27 height 27
click at [241, 382] on input "checkbox" at bounding box center [238, 395] width 27 height 27
click at [429, 376] on input "663" at bounding box center [437, 389] width 54 height 26
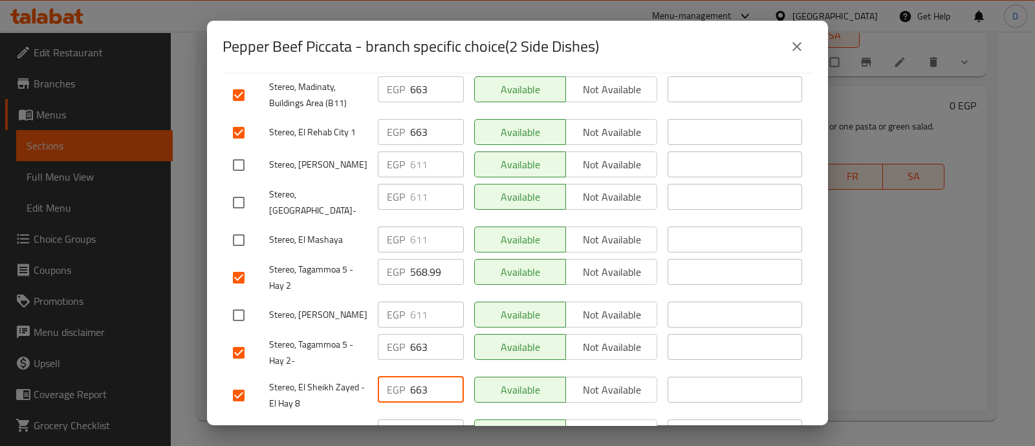
paste input "708"
click at [427, 259] on input "568.99" at bounding box center [437, 272] width 54 height 26
paste input "708"
click at [420, 334] on input "663" at bounding box center [437, 347] width 54 height 26
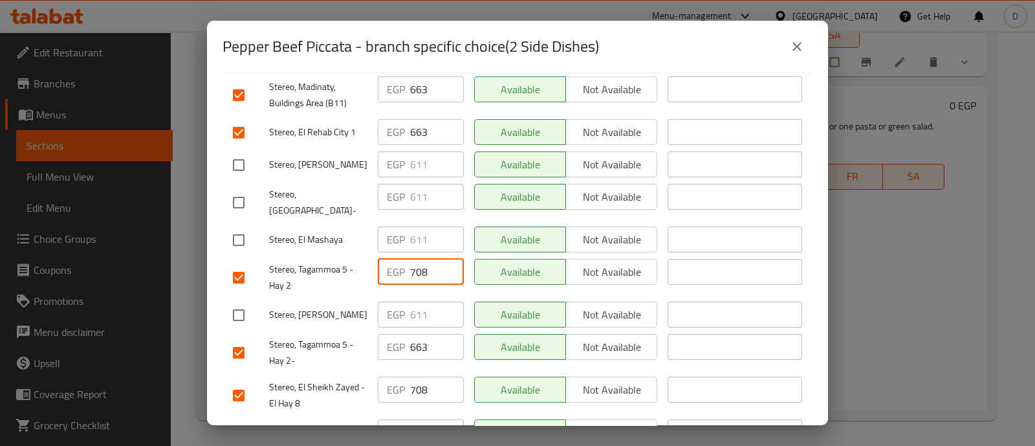
click at [420, 334] on input "663" at bounding box center [437, 347] width 54 height 26
paste
click at [417, 131] on input "663" at bounding box center [437, 132] width 54 height 26
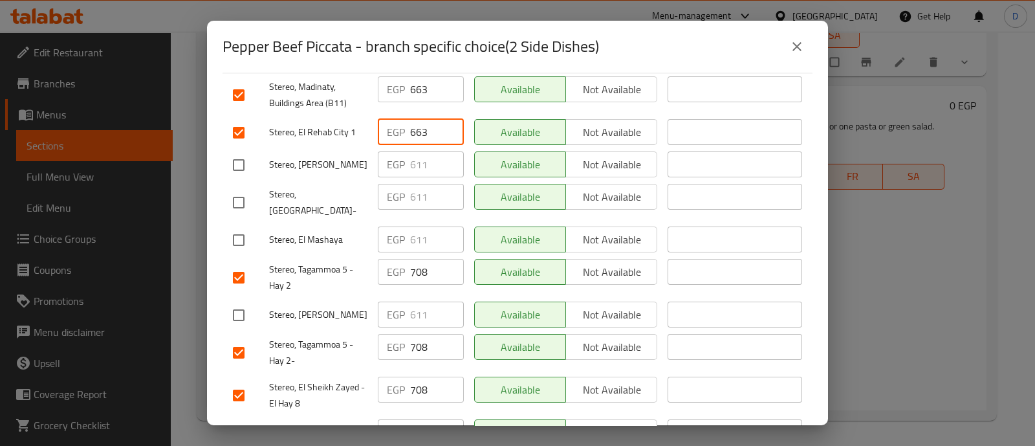
click at [417, 131] on input "663" at bounding box center [437, 132] width 54 height 26
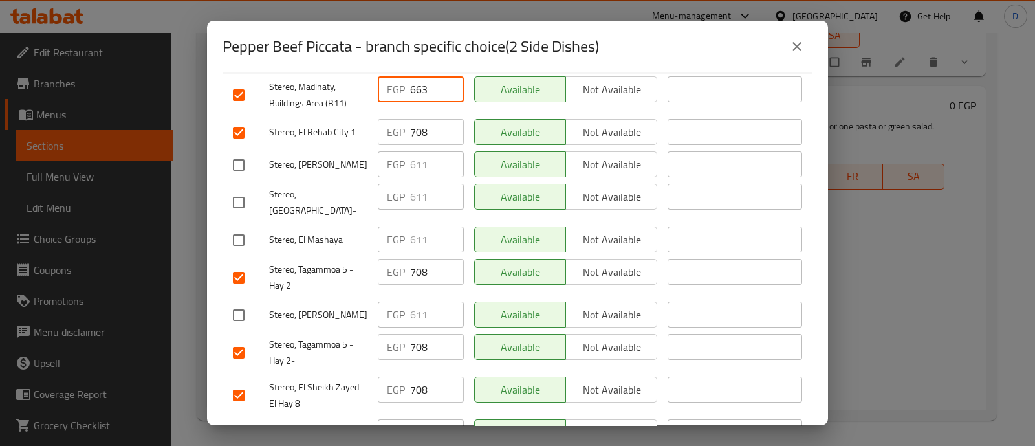
click at [416, 83] on input "663" at bounding box center [437, 89] width 54 height 26
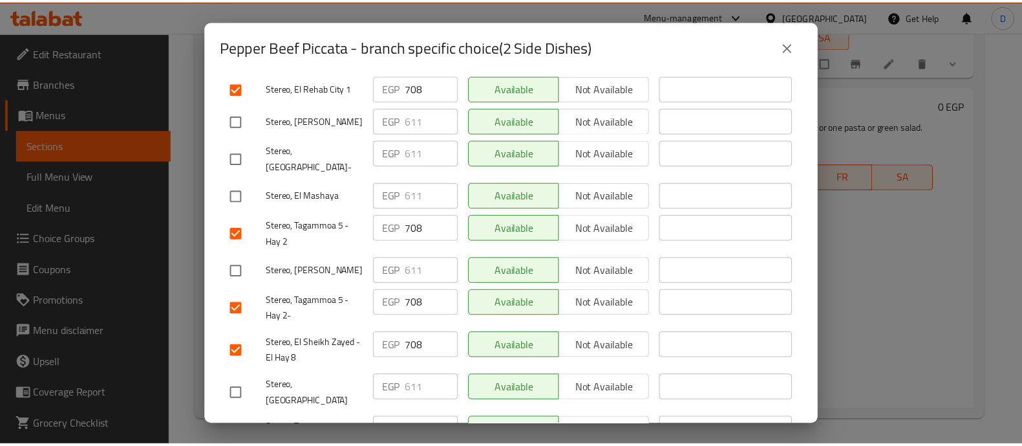
scroll to position [323, 0]
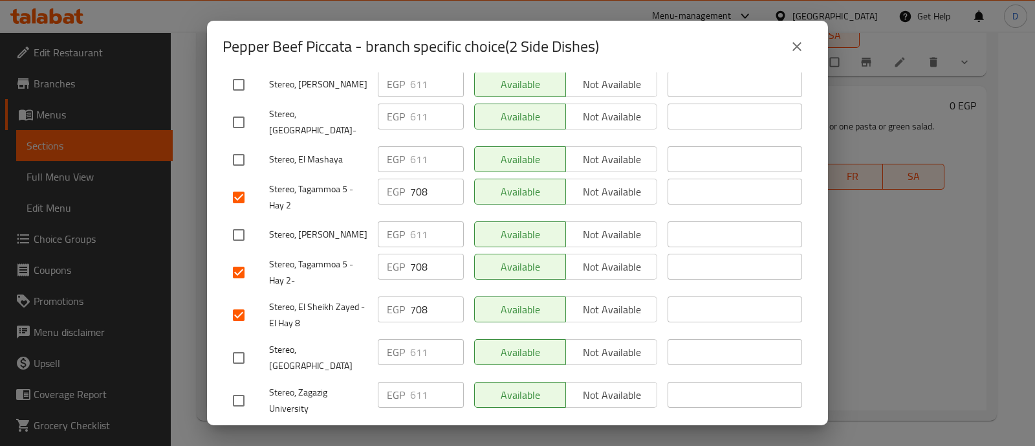
click at [448, 431] on span "Save" at bounding box center [517, 439] width 569 height 16
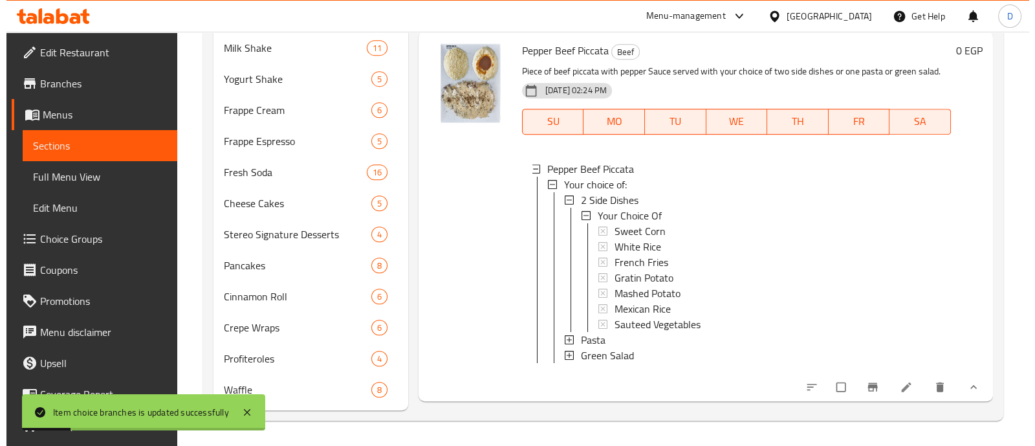
scroll to position [2185, 0]
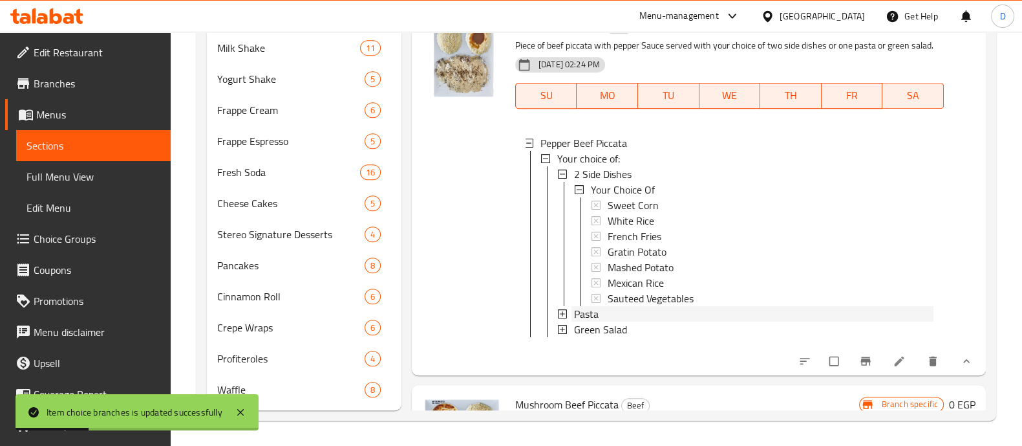
click at [629, 321] on div "Pasta" at bounding box center [754, 314] width 360 height 16
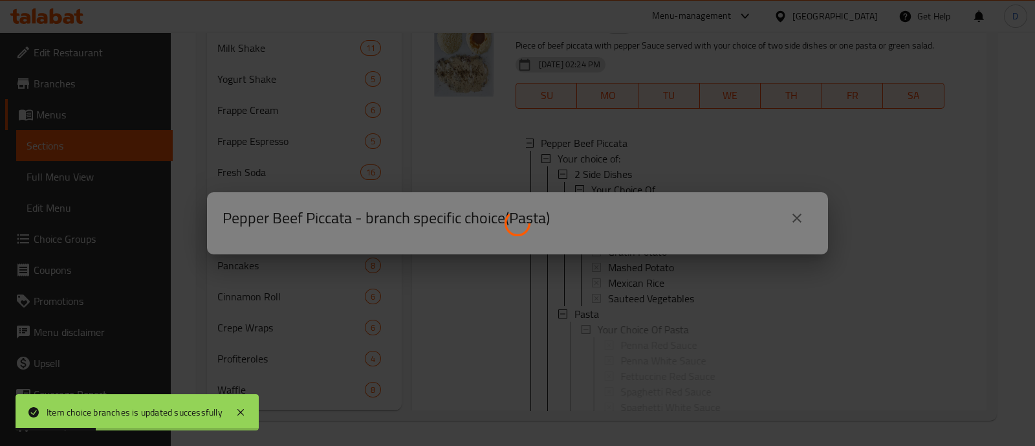
scroll to position [1, 0]
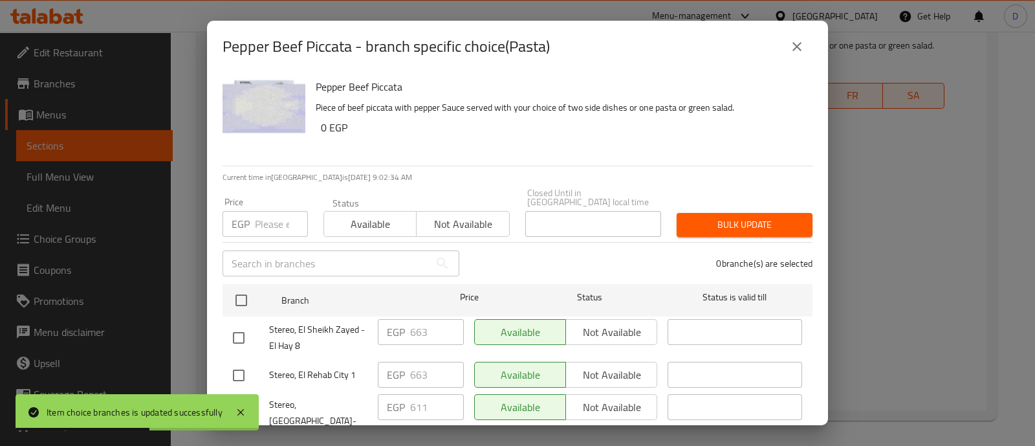
click at [243, 327] on input "checkbox" at bounding box center [238, 337] width 27 height 27
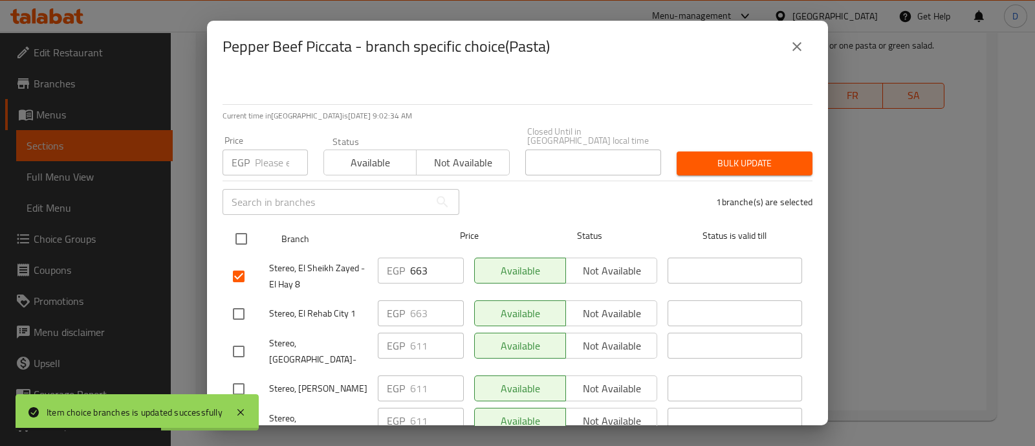
scroll to position [80, 0]
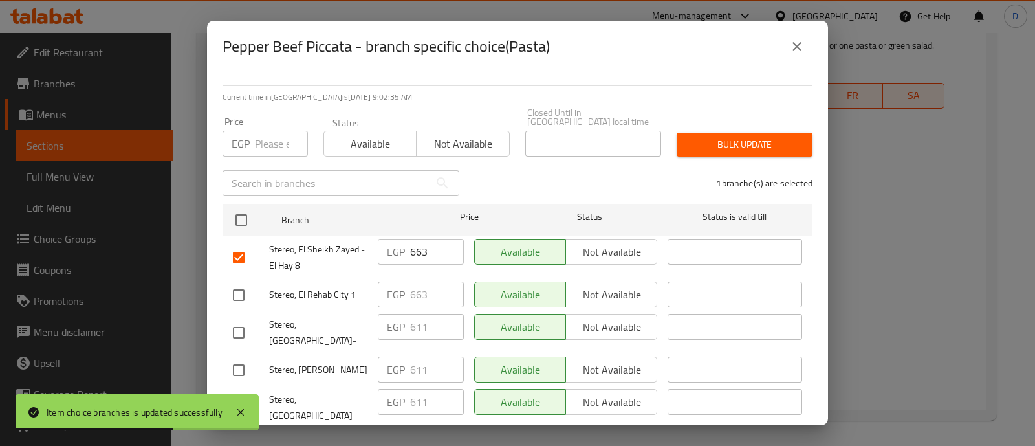
click at [230, 289] on input "checkbox" at bounding box center [238, 294] width 27 height 27
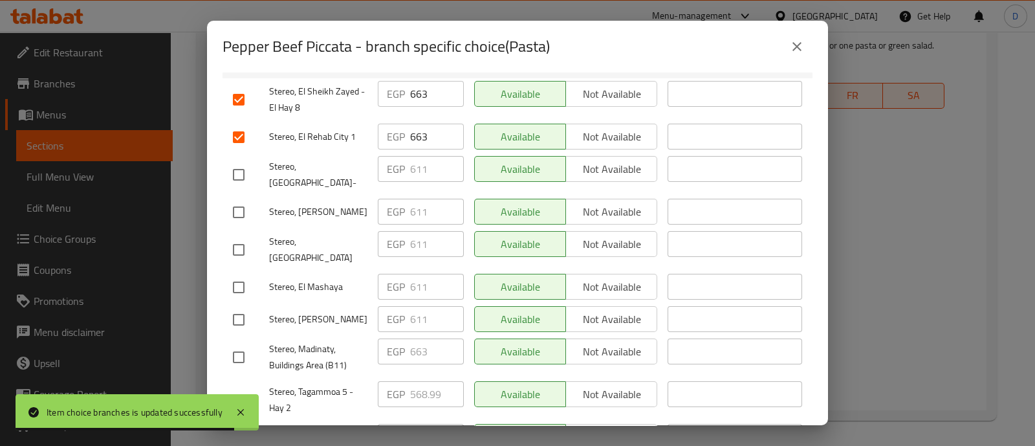
scroll to position [243, 0]
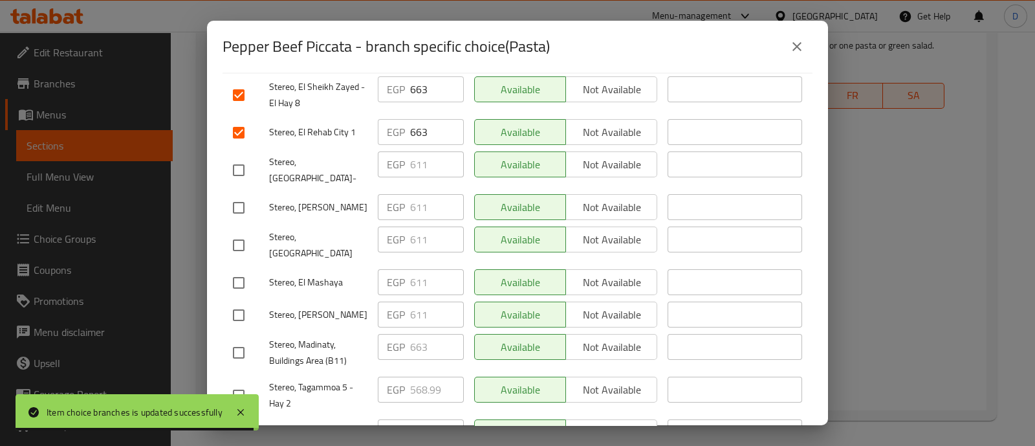
click at [242, 339] on input "checkbox" at bounding box center [238, 352] width 27 height 27
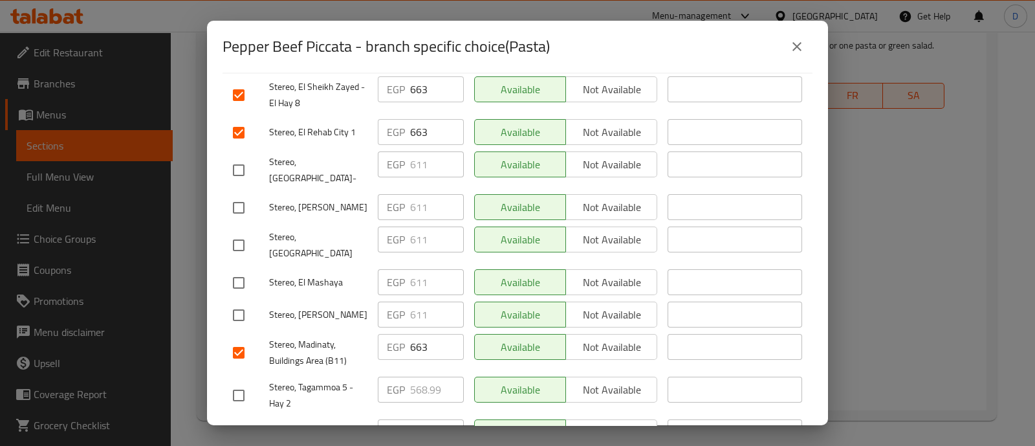
click at [246, 382] on input "checkbox" at bounding box center [238, 395] width 27 height 27
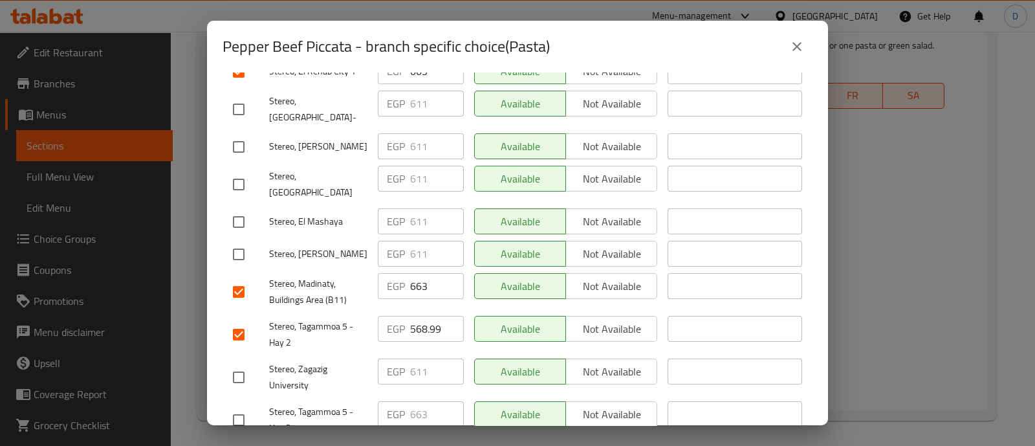
scroll to position [323, 0]
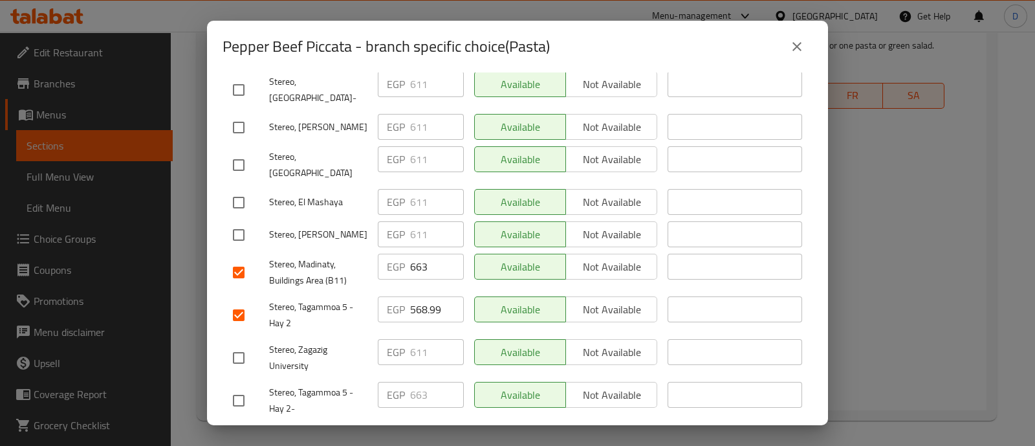
click at [243, 387] on input "checkbox" at bounding box center [238, 400] width 27 height 27
click at [426, 382] on input "663" at bounding box center [437, 395] width 54 height 26
click at [427, 382] on input "663" at bounding box center [437, 395] width 54 height 26
click at [420, 296] on input "568.99" at bounding box center [437, 309] width 54 height 26
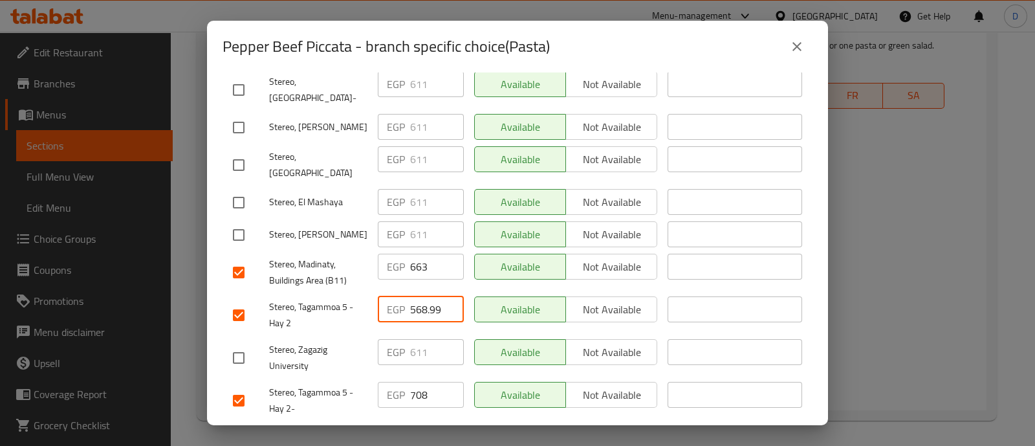
click at [420, 296] on input "568.99" at bounding box center [437, 309] width 54 height 26
click at [417, 254] on input "663" at bounding box center [437, 267] width 54 height 26
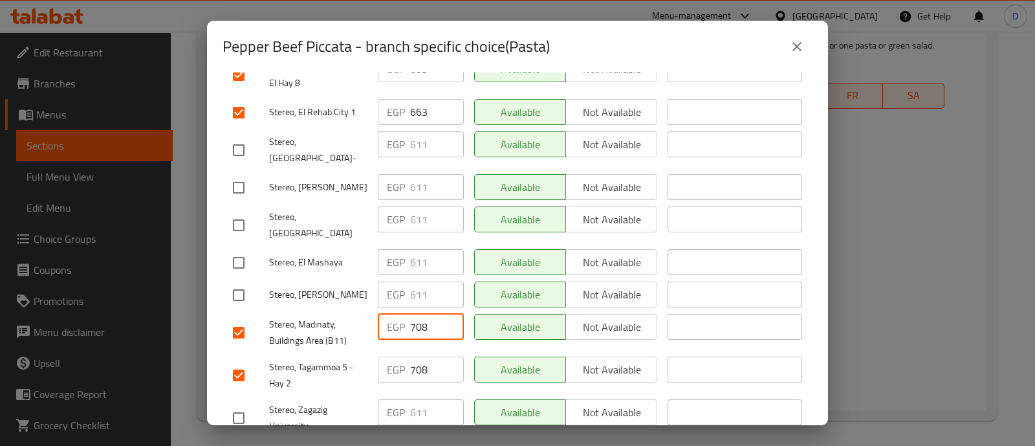
scroll to position [243, 0]
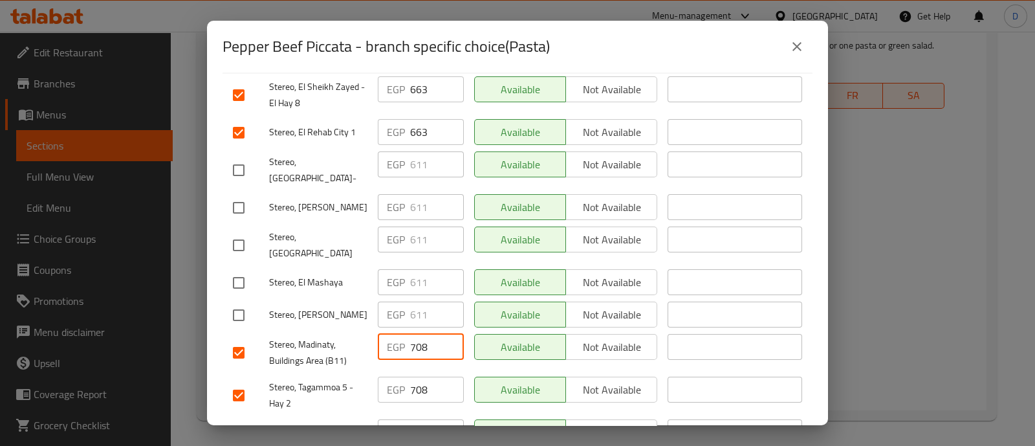
click at [414, 119] on input "663" at bounding box center [437, 132] width 54 height 26
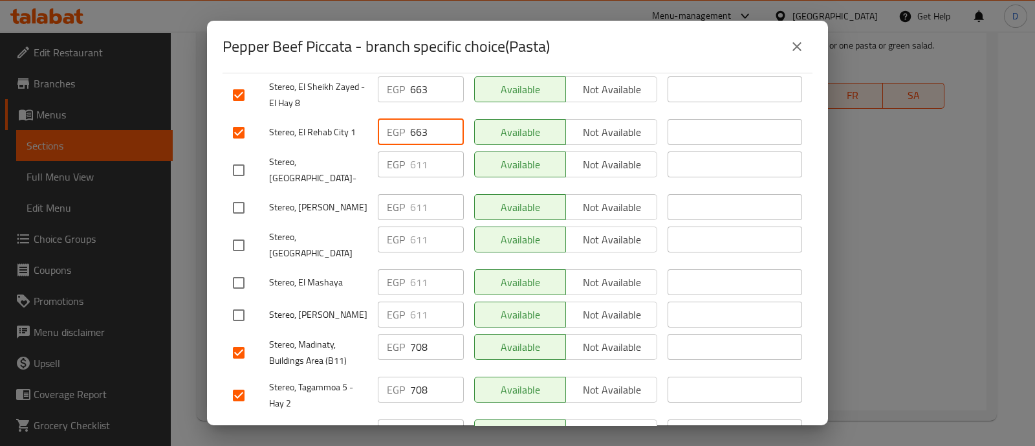
click at [413, 119] on input "663" at bounding box center [437, 132] width 54 height 26
click at [414, 80] on input "663" at bounding box center [437, 89] width 54 height 26
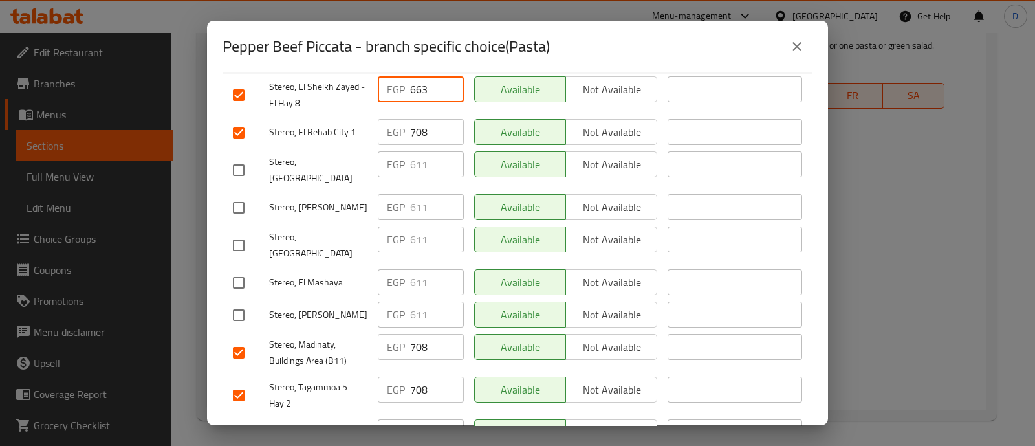
click at [414, 80] on input "663" at bounding box center [437, 89] width 54 height 26
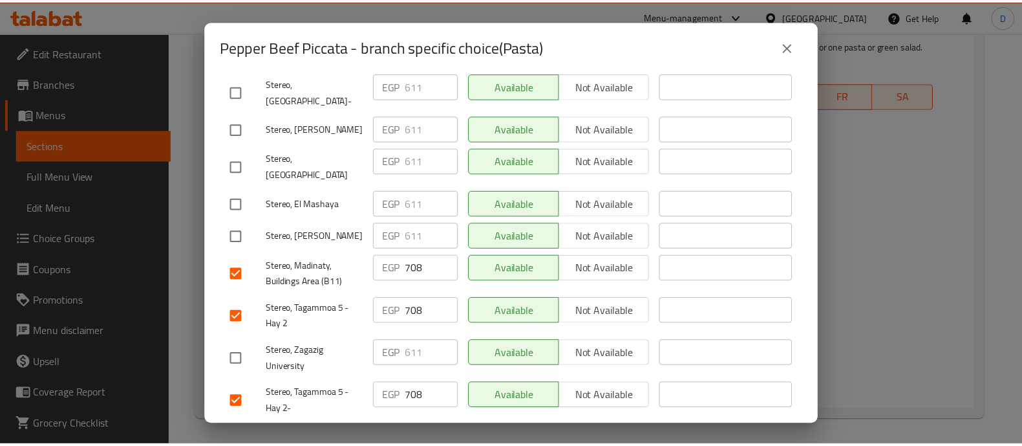
scroll to position [323, 0]
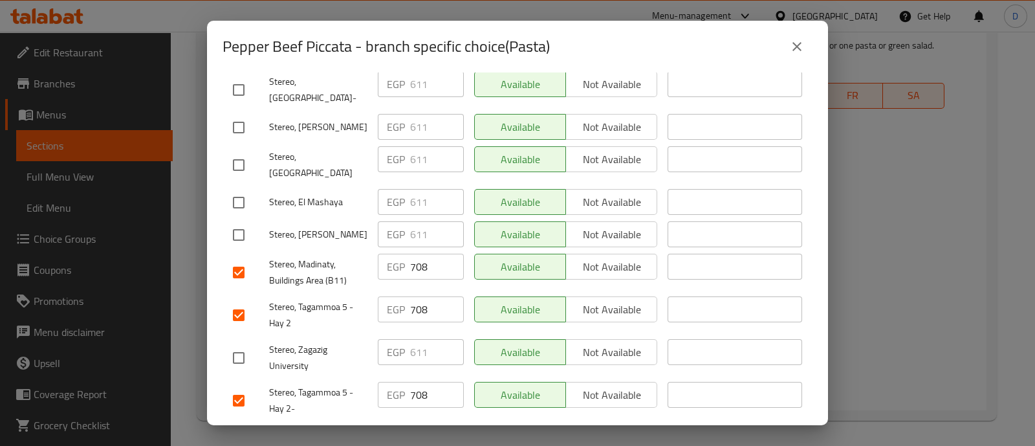
click at [454, 431] on span "Save" at bounding box center [517, 439] width 569 height 16
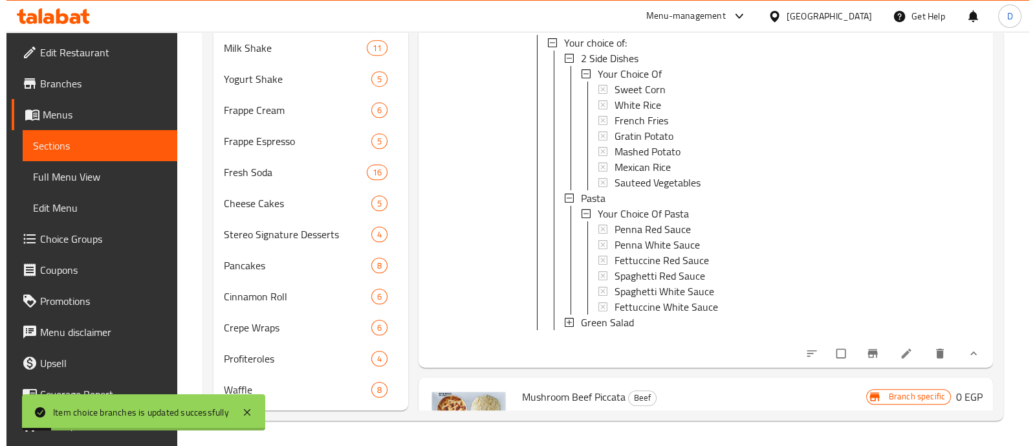
scroll to position [2382, 0]
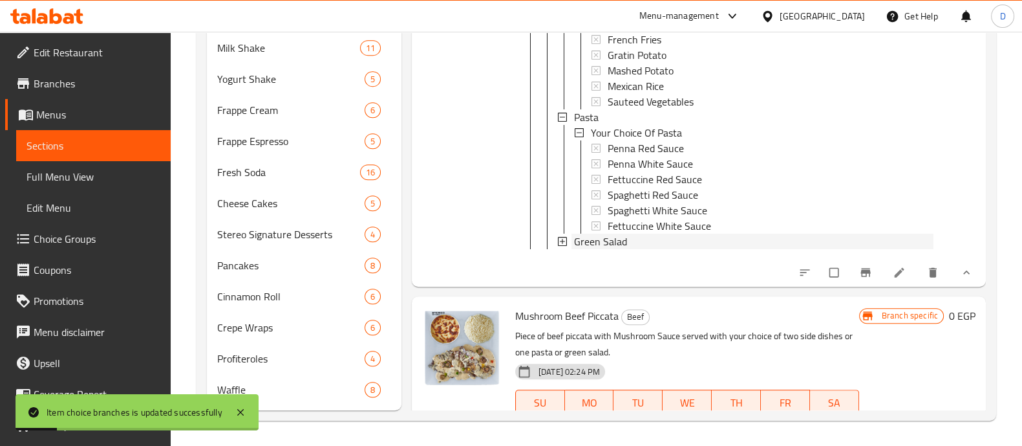
click at [667, 249] on div "Green Salad" at bounding box center [754, 241] width 360 height 16
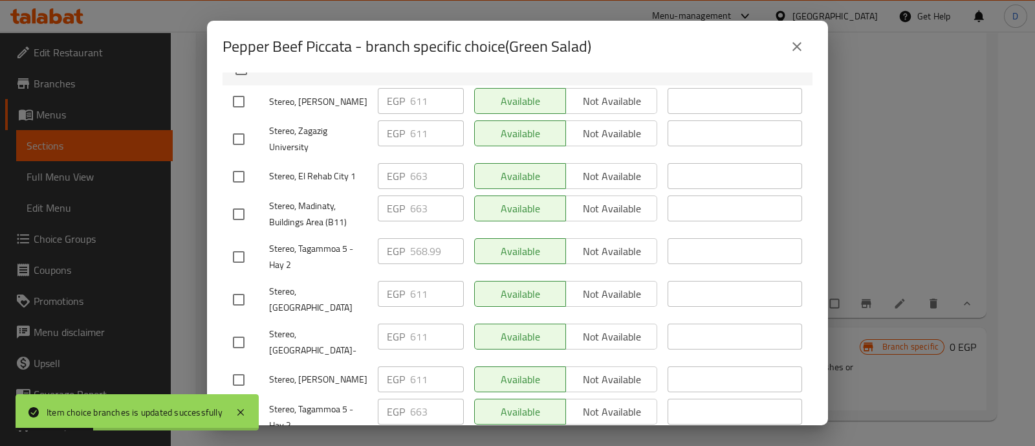
scroll to position [243, 0]
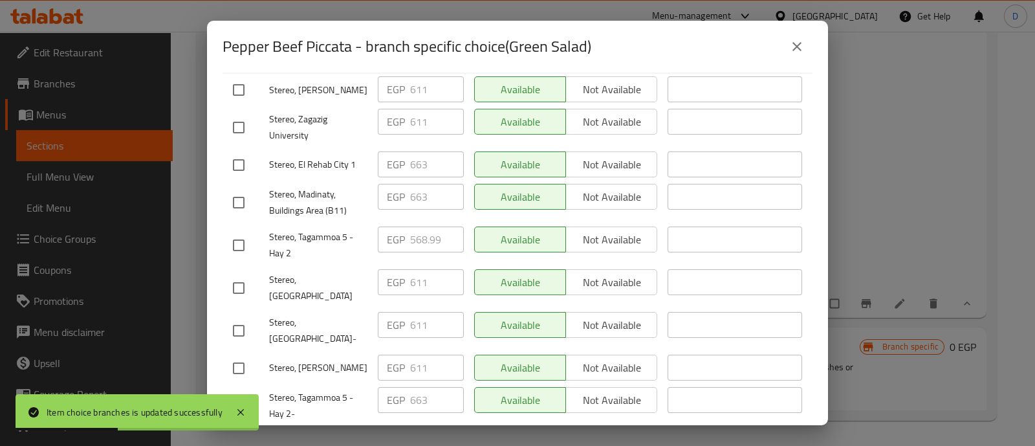
click at [241, 151] on input "checkbox" at bounding box center [238, 164] width 27 height 27
click at [239, 194] on input "checkbox" at bounding box center [238, 202] width 27 height 27
click at [246, 241] on input "checkbox" at bounding box center [238, 245] width 27 height 27
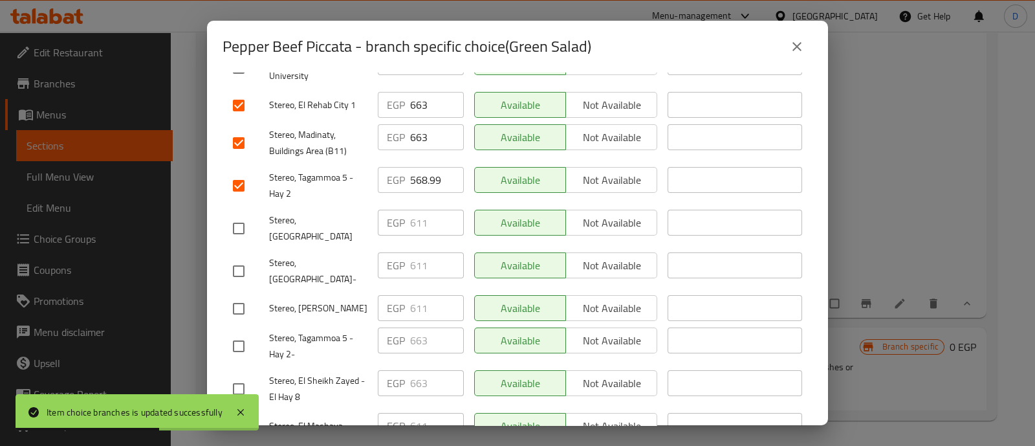
scroll to position [323, 0]
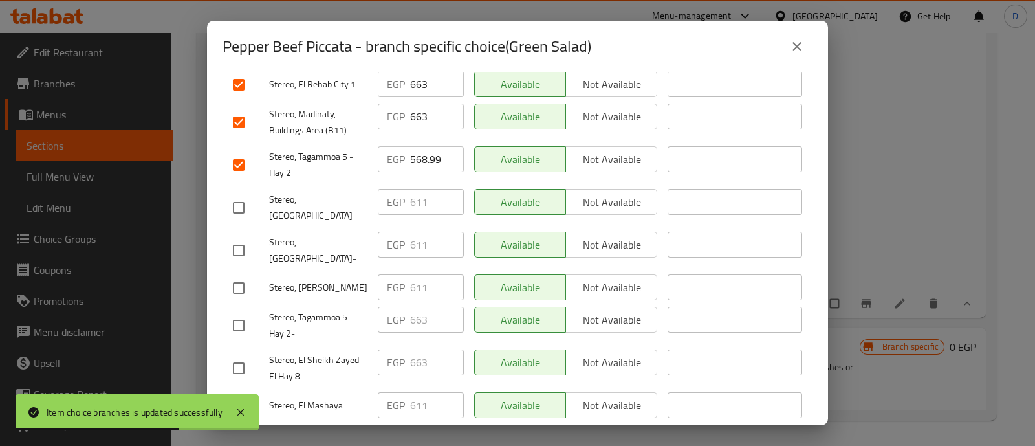
click at [243, 354] on input "checkbox" at bounding box center [238, 367] width 27 height 27
drag, startPoint x: 241, startPoint y: 292, endPoint x: 275, endPoint y: 290, distance: 34.3
click at [239, 312] on input "checkbox" at bounding box center [238, 325] width 27 height 27
click at [420, 349] on input "663" at bounding box center [437, 362] width 54 height 26
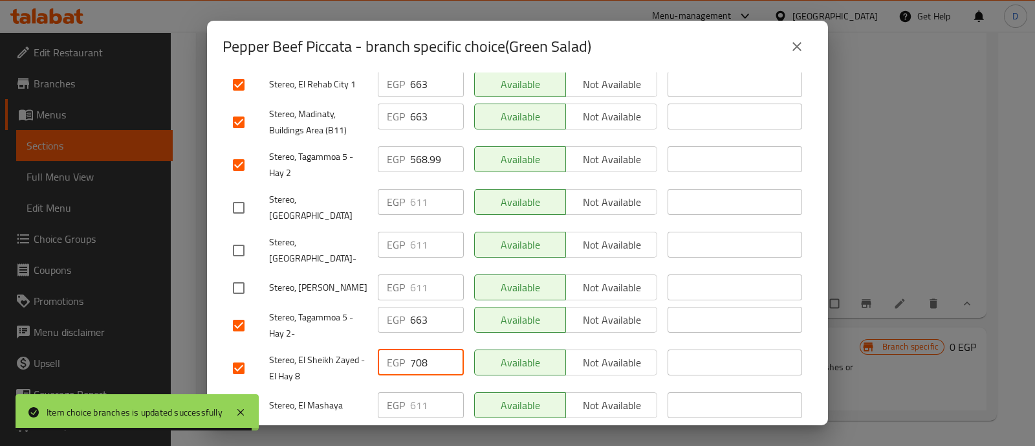
click at [413, 310] on div "EGP 663 ​" at bounding box center [420, 325] width 96 height 48
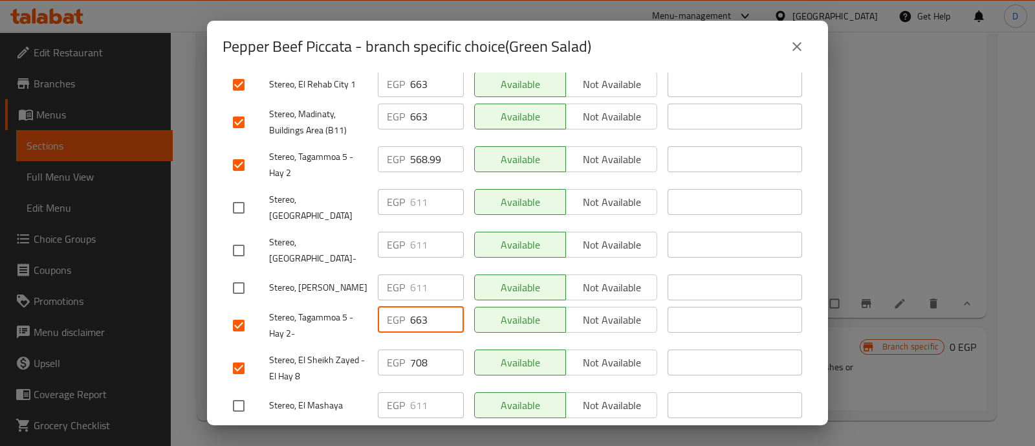
click at [413, 307] on input "663" at bounding box center [437, 320] width 54 height 26
click at [415, 149] on input "568.99" at bounding box center [437, 159] width 54 height 26
click at [415, 114] on input "663" at bounding box center [437, 116] width 54 height 26
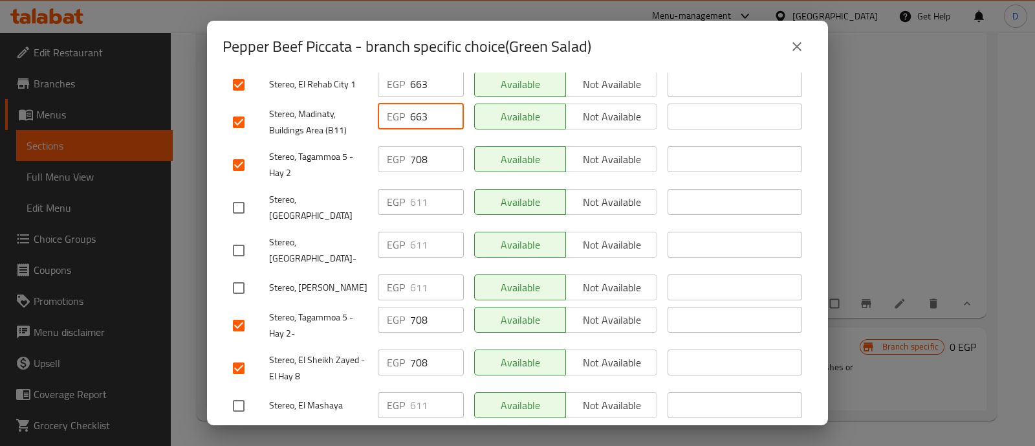
click at [415, 114] on input "663" at bounding box center [437, 116] width 54 height 26
click at [414, 72] on input "663" at bounding box center [437, 84] width 54 height 26
click at [435, 431] on span "Save" at bounding box center [517, 439] width 569 height 16
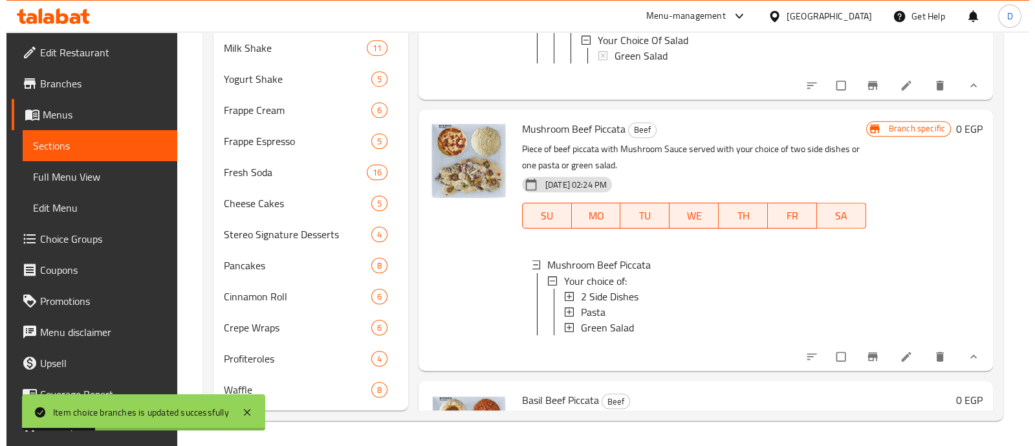
scroll to position [2706, 0]
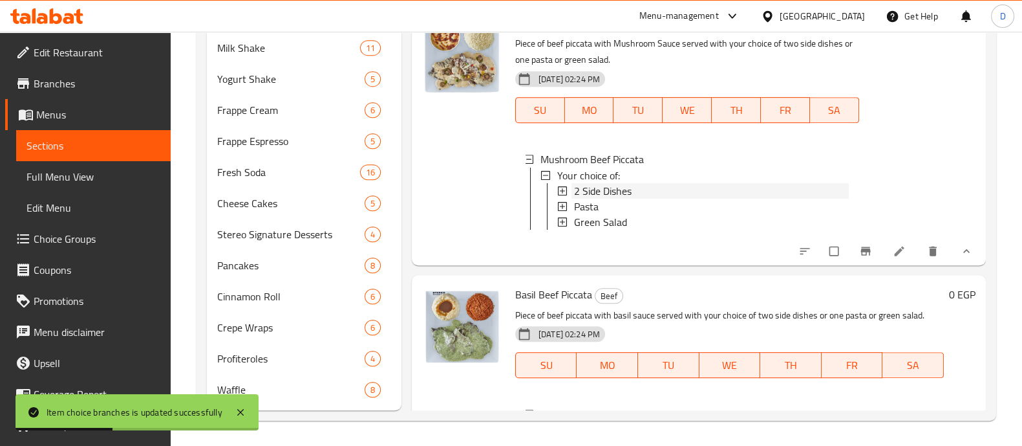
click at [609, 198] on span "2 Side Dishes" at bounding box center [603, 190] width 58 height 16
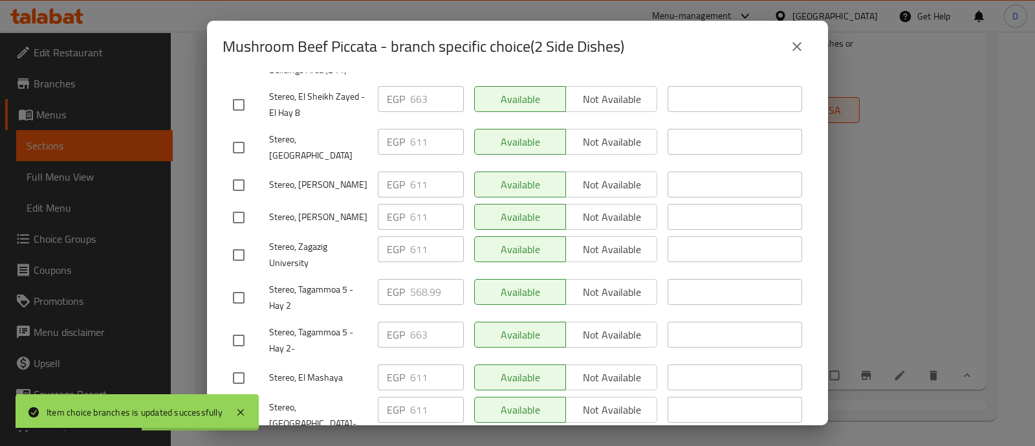
scroll to position [323, 0]
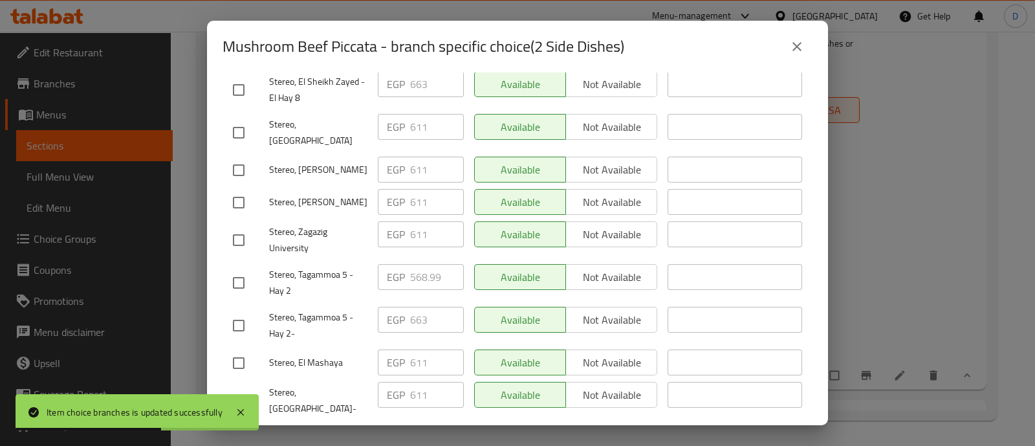
click at [236, 312] on input "checkbox" at bounding box center [238, 325] width 27 height 27
click at [239, 269] on input "checkbox" at bounding box center [238, 282] width 27 height 27
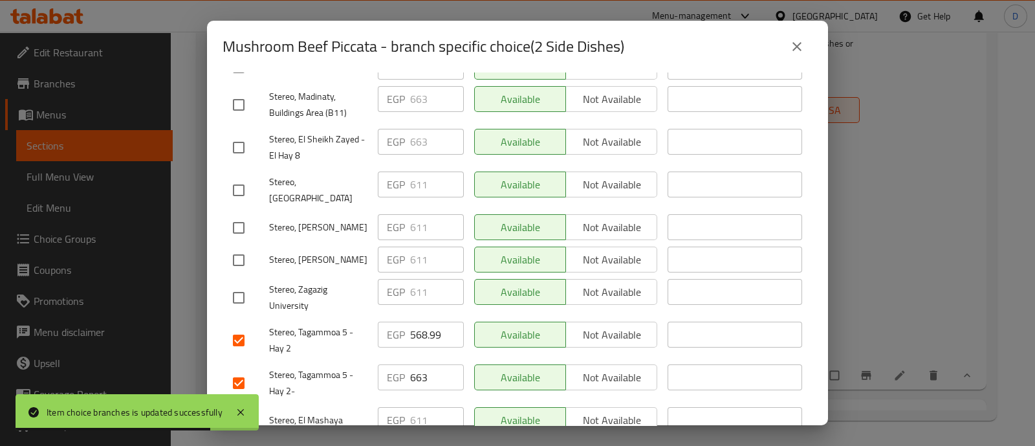
scroll to position [243, 0]
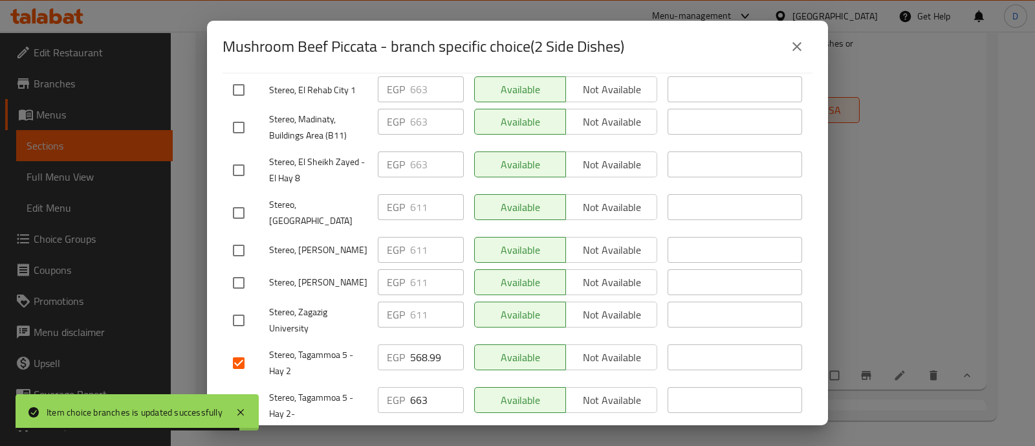
click at [244, 114] on input "checkbox" at bounding box center [238, 127] width 27 height 27
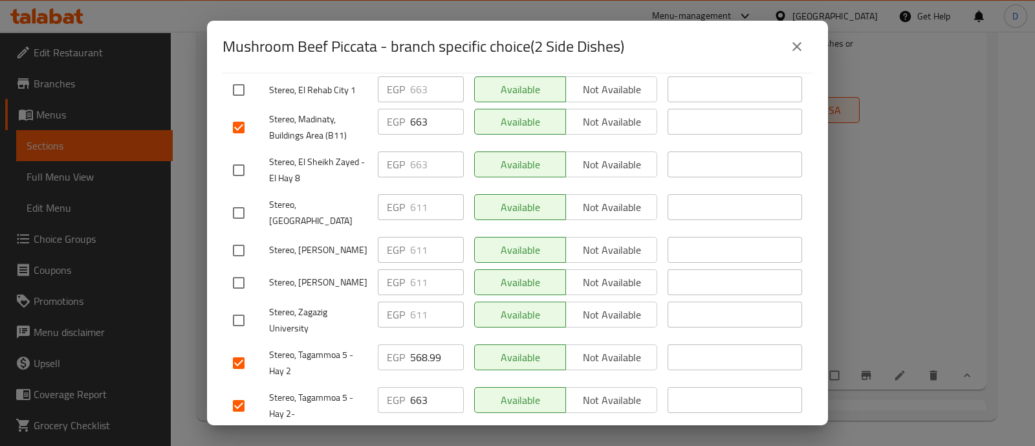
drag, startPoint x: 248, startPoint y: 77, endPoint x: 243, endPoint y: 83, distance: 8.7
click at [246, 76] on input "checkbox" at bounding box center [238, 89] width 27 height 27
click at [239, 156] on input "checkbox" at bounding box center [238, 169] width 27 height 27
click at [426, 152] on input "663" at bounding box center [437, 164] width 54 height 26
click at [427, 153] on input "663" at bounding box center [437, 164] width 54 height 26
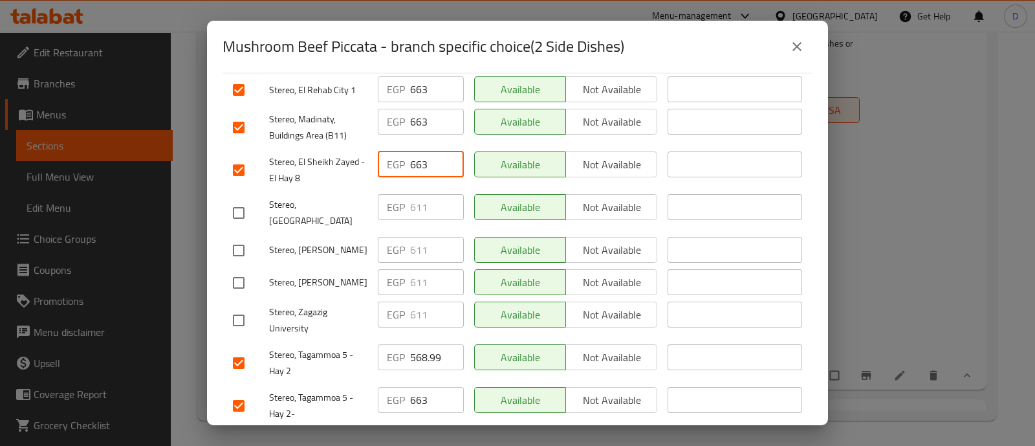
click at [427, 153] on input "663" at bounding box center [437, 164] width 54 height 26
click at [426, 151] on input "663708" at bounding box center [437, 164] width 54 height 26
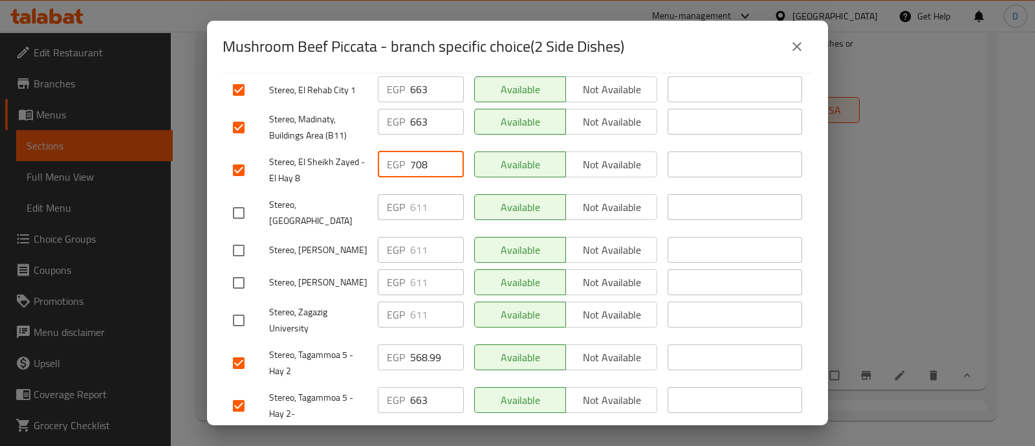
scroll to position [0, 0]
click at [417, 120] on input "663" at bounding box center [437, 122] width 54 height 26
click at [410, 81] on input "663" at bounding box center [437, 89] width 54 height 26
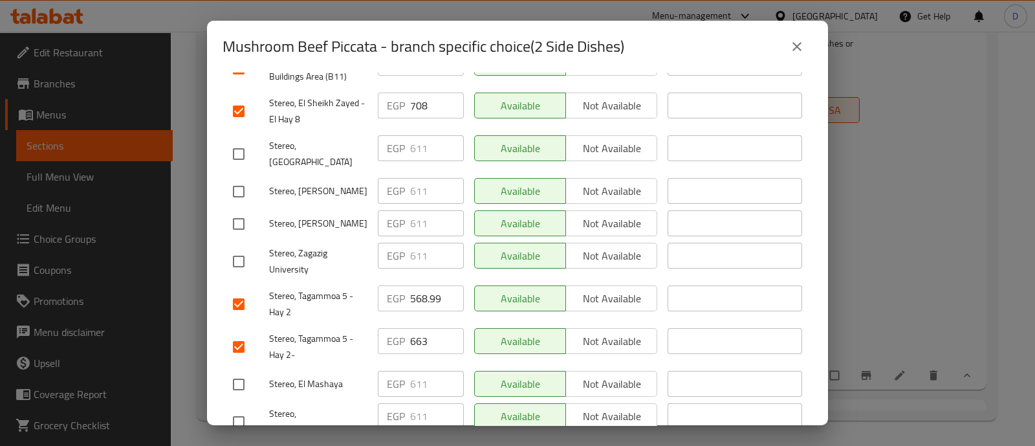
scroll to position [321, 0]
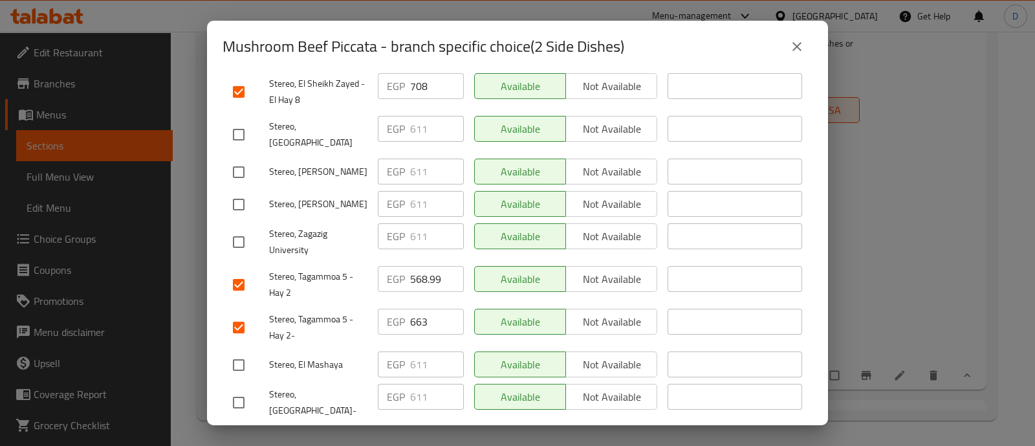
click at [413, 261] on div "EGP 568.99 ​" at bounding box center [420, 285] width 96 height 48
drag, startPoint x: 413, startPoint y: 244, endPoint x: 415, endPoint y: 250, distance: 7.0
click at [414, 261] on div "EGP 568.99 ​" at bounding box center [420, 285] width 96 height 48
click at [418, 266] on input "568.99" at bounding box center [437, 279] width 54 height 26
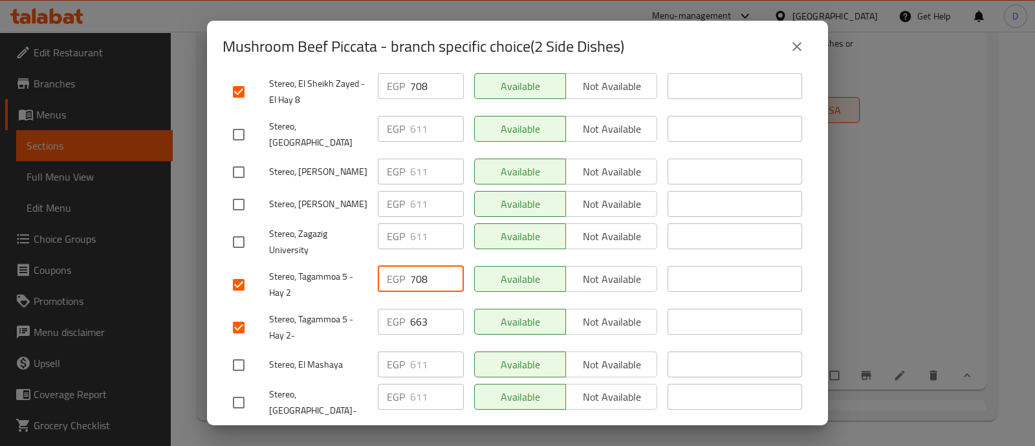
click at [415, 308] on input "663" at bounding box center [437, 321] width 54 height 26
click at [416, 308] on input "663" at bounding box center [437, 321] width 54 height 26
click at [431, 431] on span "Save" at bounding box center [517, 439] width 569 height 16
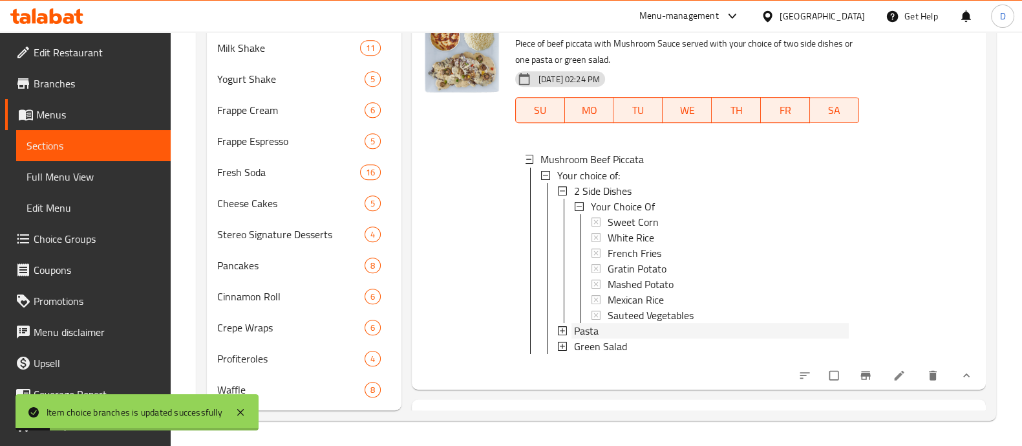
click at [605, 338] on div "Pasta" at bounding box center [711, 330] width 275 height 16
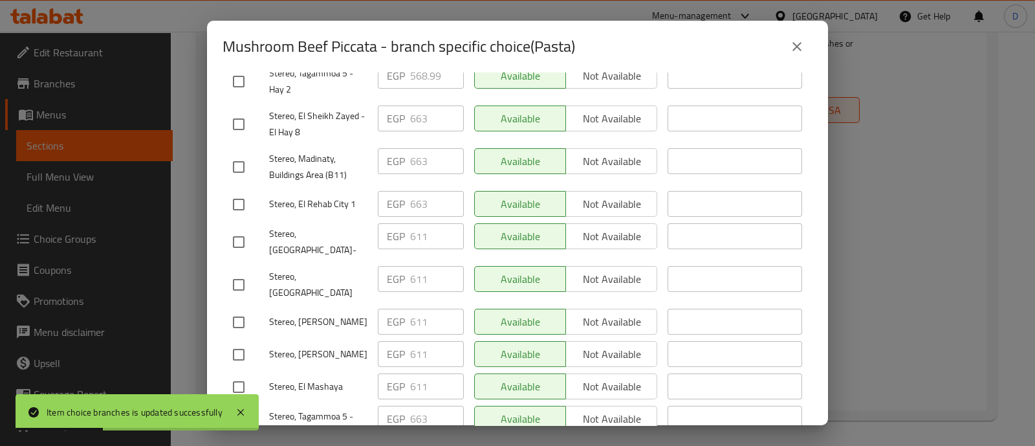
scroll to position [161, 0]
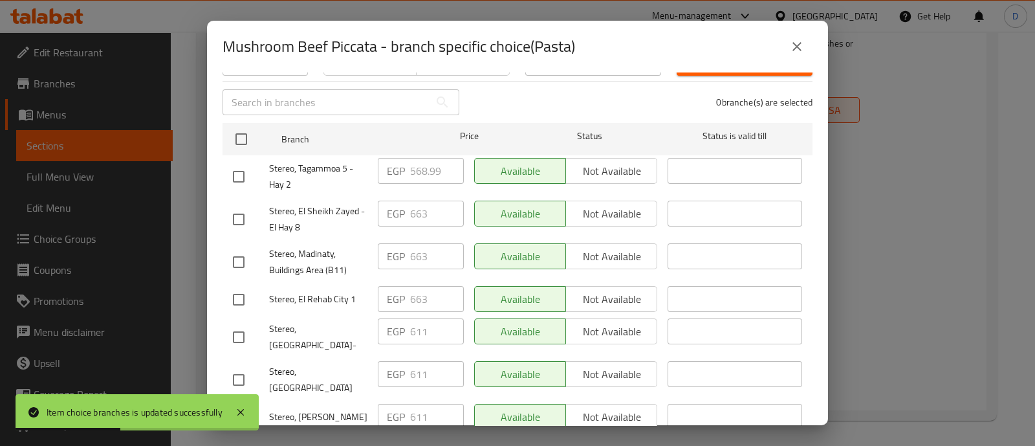
click at [237, 163] on input "checkbox" at bounding box center [238, 176] width 27 height 27
click at [239, 212] on input "checkbox" at bounding box center [238, 219] width 27 height 27
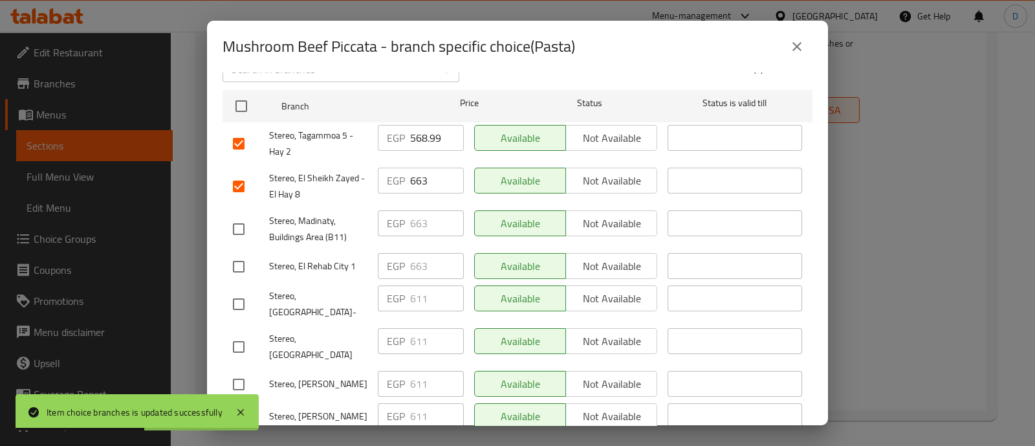
scroll to position [243, 0]
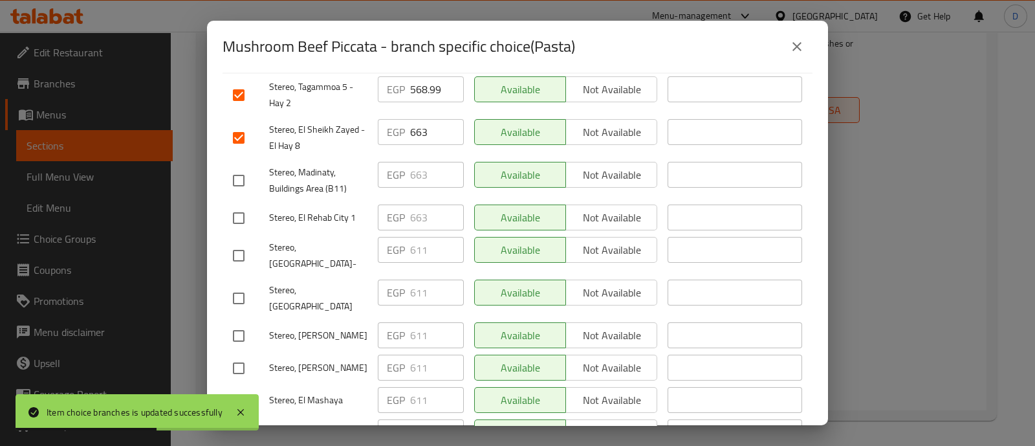
click at [243, 167] on input "checkbox" at bounding box center [238, 180] width 27 height 27
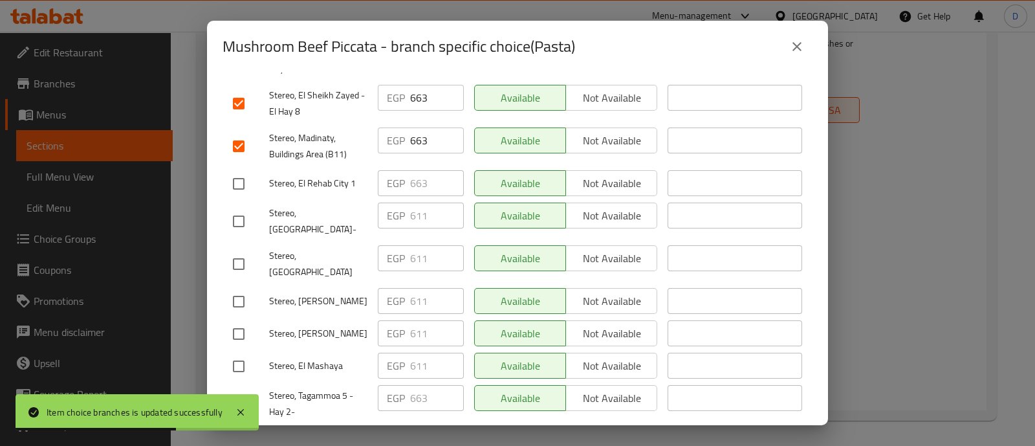
scroll to position [323, 0]
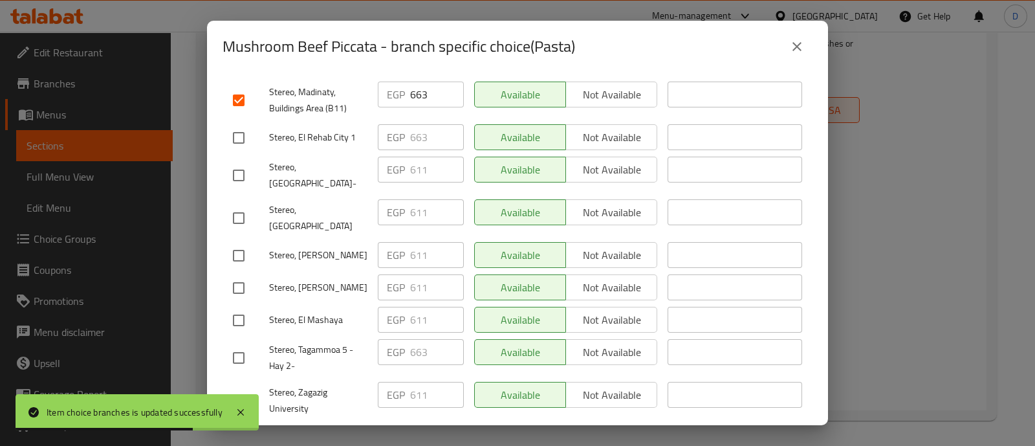
click at [239, 344] on input "checkbox" at bounding box center [238, 357] width 27 height 27
click at [246, 124] on input "checkbox" at bounding box center [238, 137] width 27 height 27
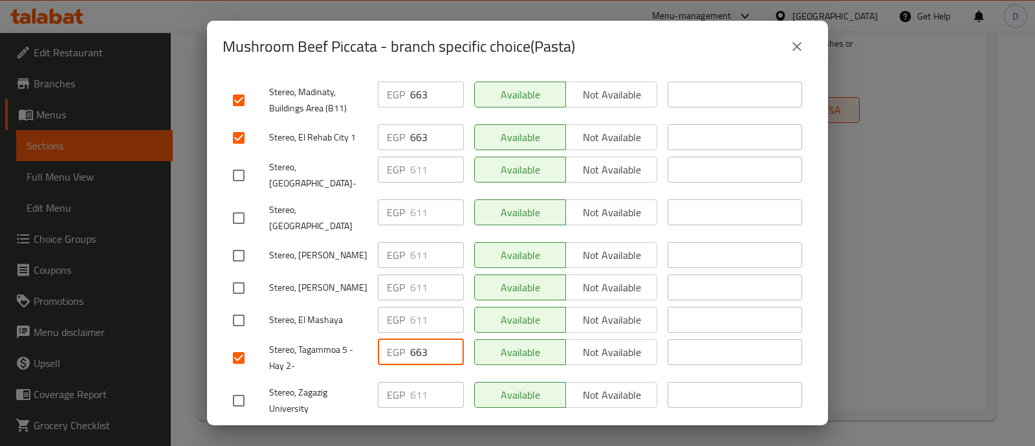
click at [410, 339] on input "663" at bounding box center [437, 352] width 54 height 26
click at [410, 126] on input "663" at bounding box center [437, 137] width 54 height 26
click at [413, 89] on input "663" at bounding box center [437, 94] width 54 height 26
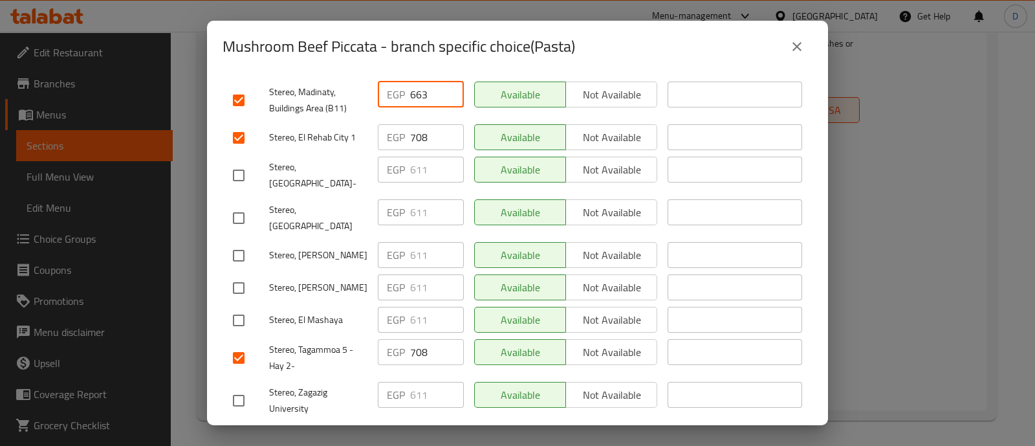
click at [413, 89] on input "663" at bounding box center [437, 94] width 54 height 26
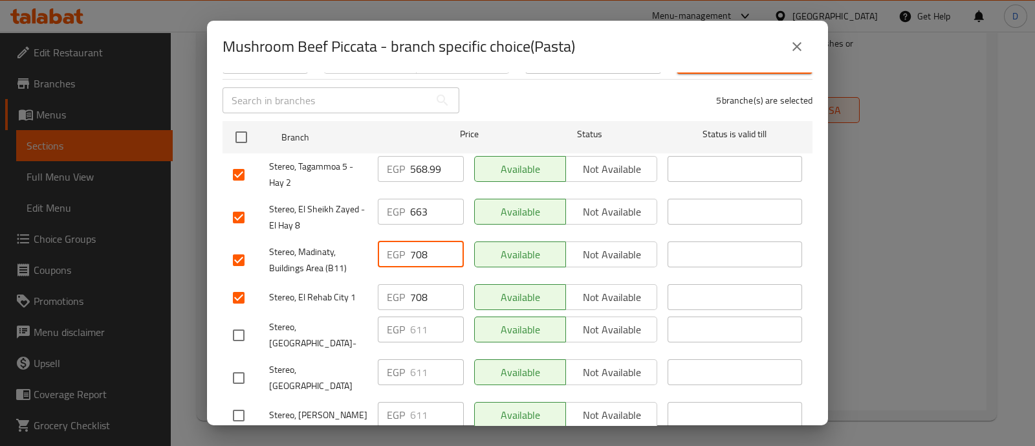
scroll to position [161, 0]
click at [415, 200] on input "663" at bounding box center [437, 213] width 54 height 26
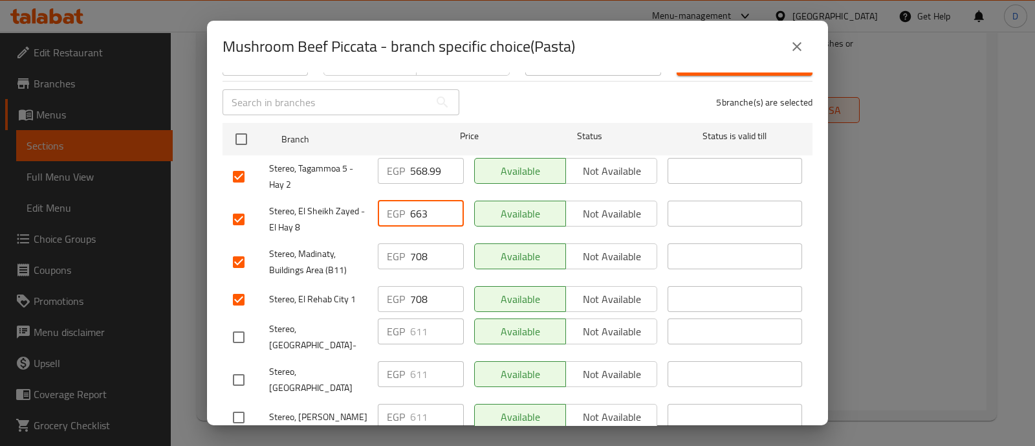
click at [415, 200] on input "663" at bounding box center [437, 213] width 54 height 26
click at [423, 161] on input "568.99" at bounding box center [437, 171] width 54 height 26
click at [423, 162] on input "568.99" at bounding box center [437, 171] width 54 height 26
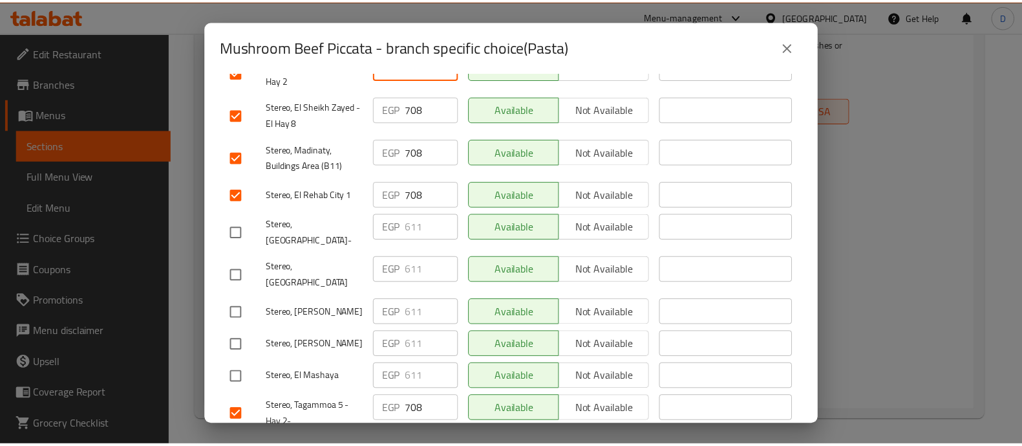
scroll to position [323, 0]
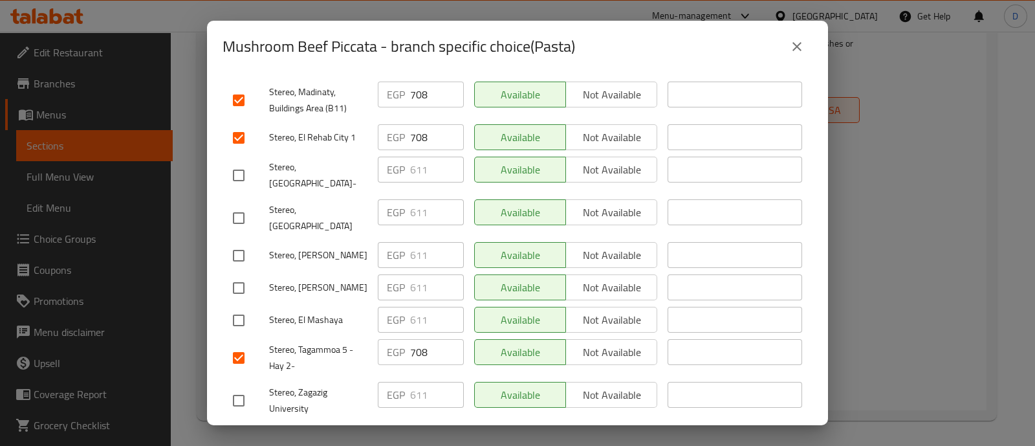
click at [459, 431] on span "Save" at bounding box center [517, 439] width 569 height 16
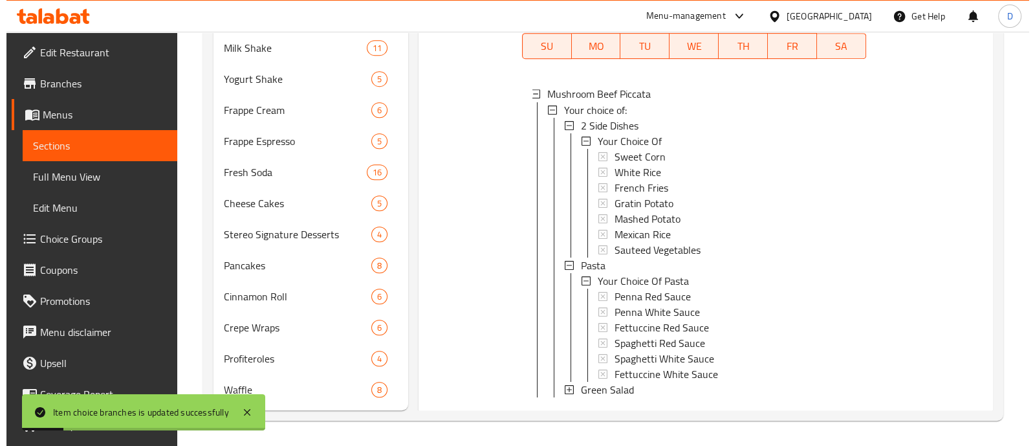
scroll to position [2931, 0]
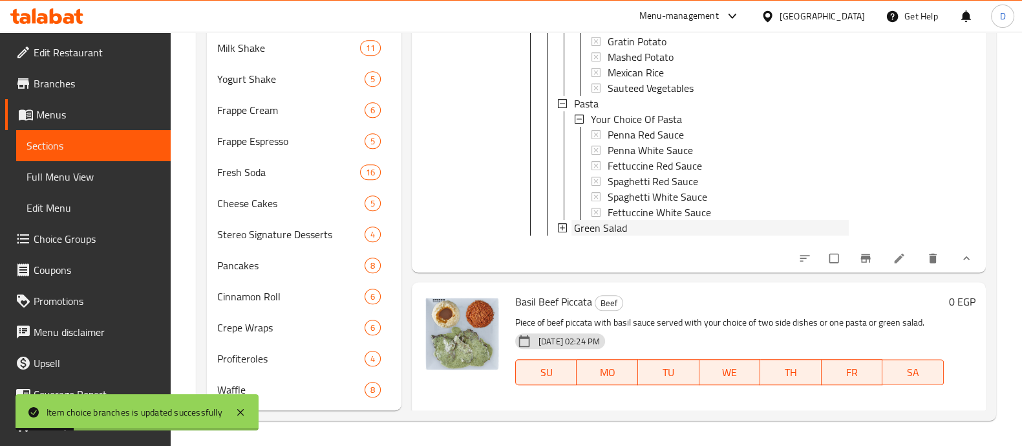
click at [592, 235] on span "Green Salad" at bounding box center [600, 227] width 53 height 16
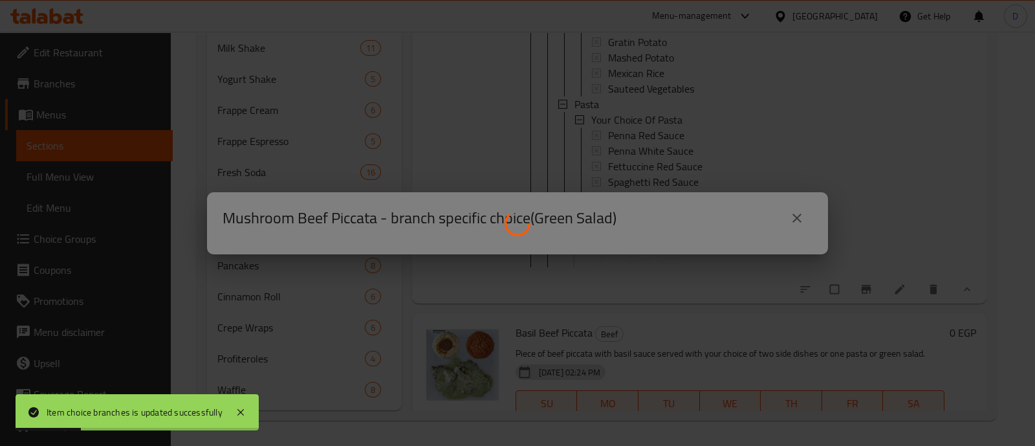
scroll to position [0, 0]
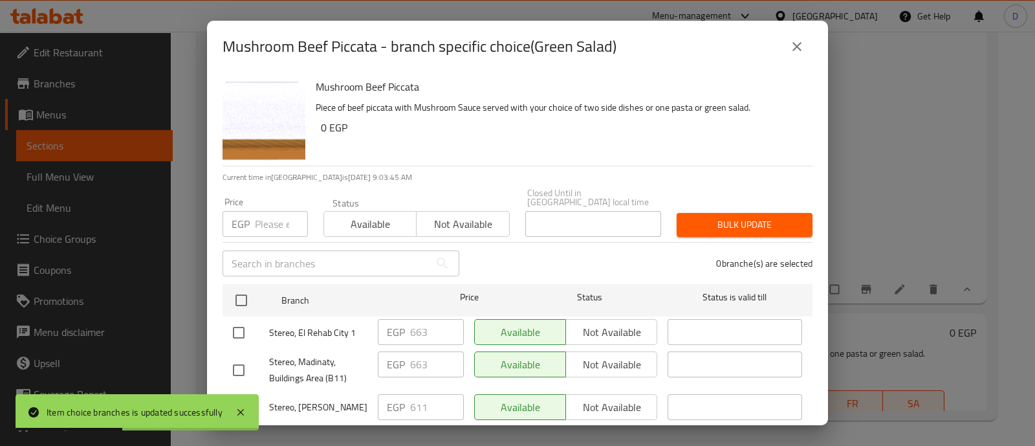
click at [235, 319] on input "checkbox" at bounding box center [238, 332] width 27 height 27
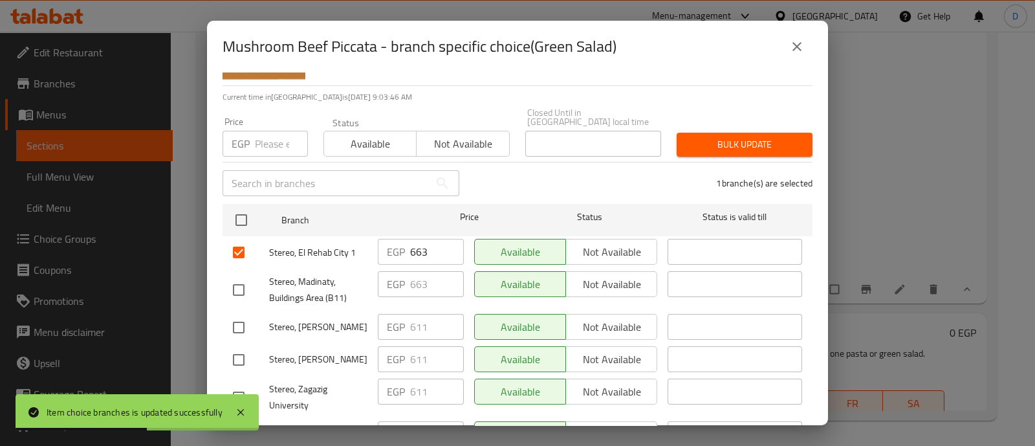
click at [239, 285] on input "checkbox" at bounding box center [238, 289] width 27 height 27
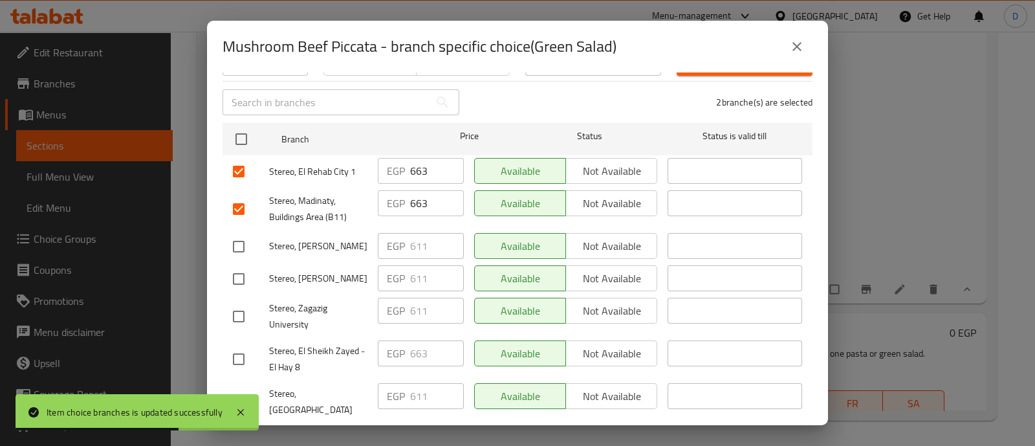
click at [249, 347] on input "checkbox" at bounding box center [238, 358] width 27 height 27
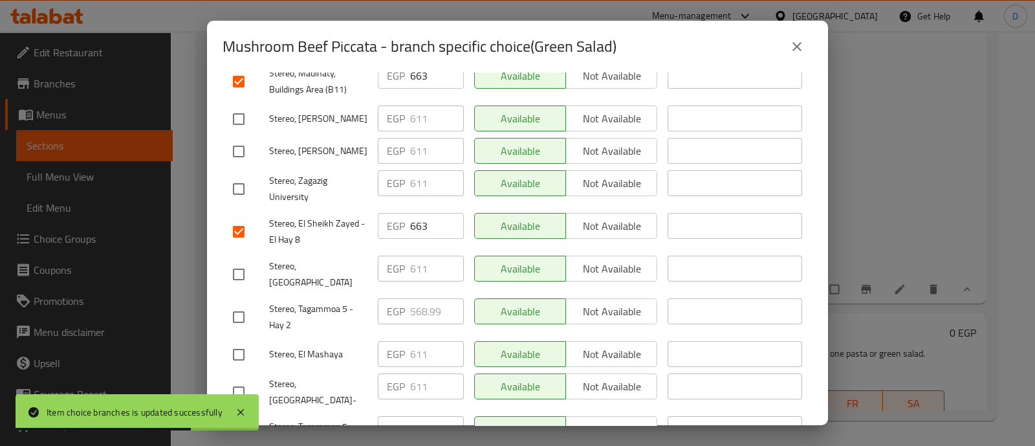
scroll to position [323, 0]
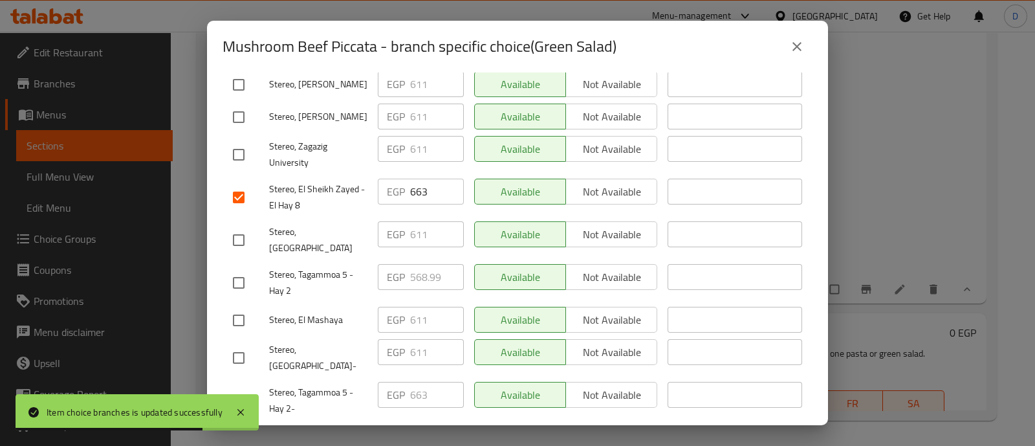
click at [250, 269] on input "checkbox" at bounding box center [238, 282] width 27 height 27
click at [239, 387] on input "checkbox" at bounding box center [238, 400] width 27 height 27
click at [410, 382] on input "663" at bounding box center [437, 395] width 54 height 26
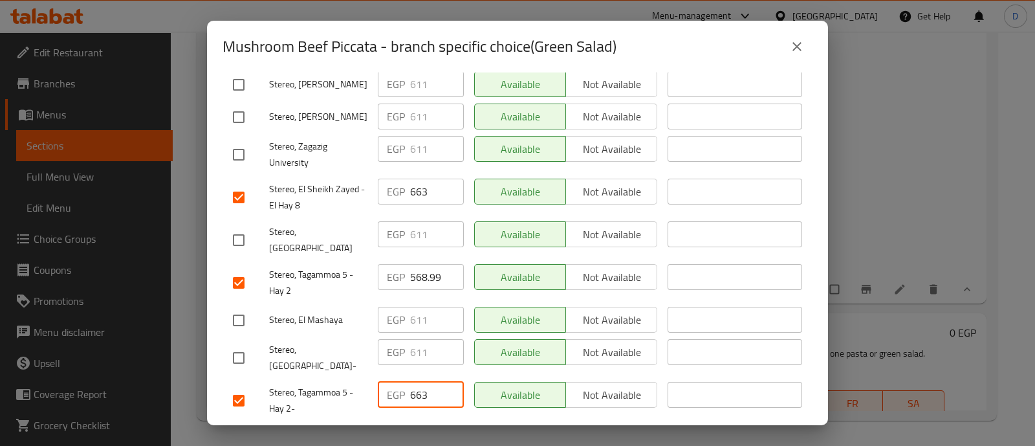
click at [416, 382] on input "663" at bounding box center [437, 395] width 54 height 26
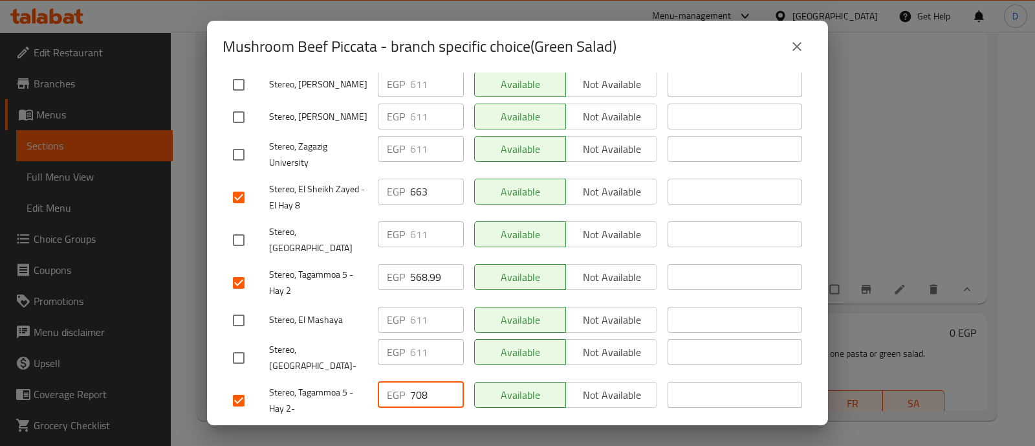
click at [414, 264] on input "568.99" at bounding box center [437, 277] width 54 height 26
click at [415, 264] on input "568.99" at bounding box center [437, 277] width 54 height 26
click at [414, 178] on input "663" at bounding box center [437, 191] width 54 height 26
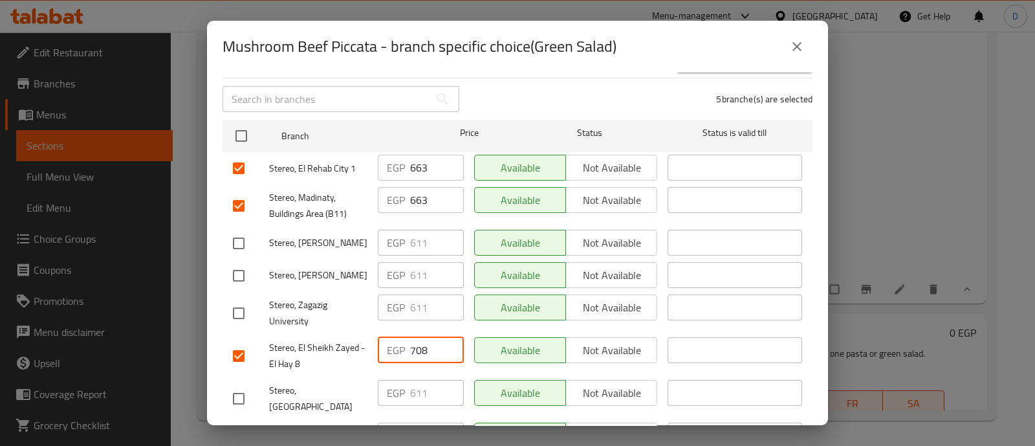
scroll to position [161, 0]
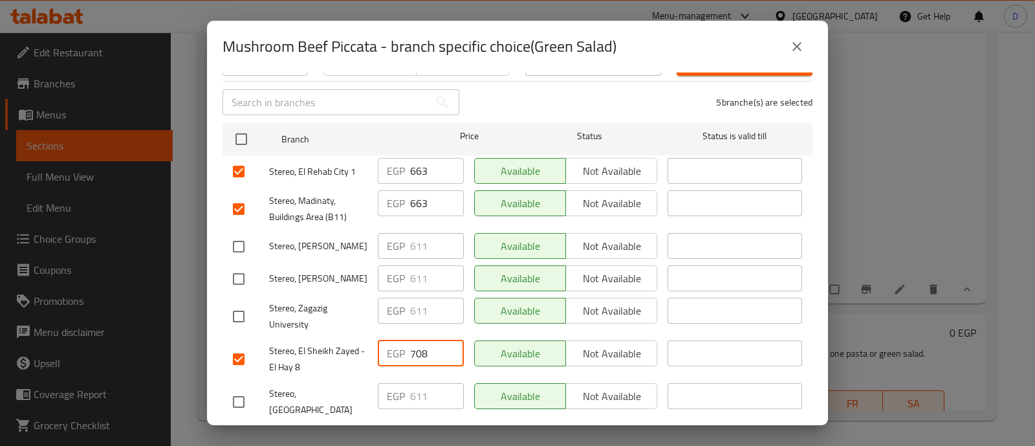
click at [422, 190] on input "663" at bounding box center [437, 203] width 54 height 26
click at [423, 190] on input "663" at bounding box center [437, 203] width 54 height 26
click at [418, 164] on input "663" at bounding box center [437, 171] width 54 height 26
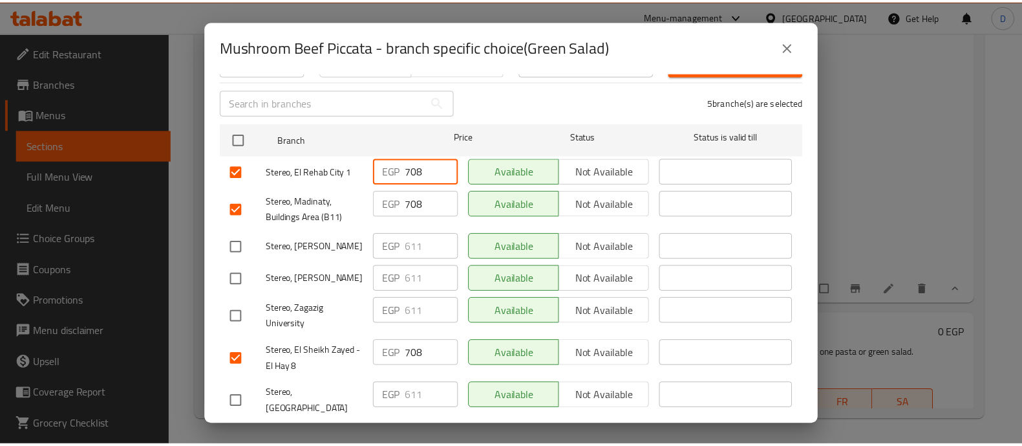
scroll to position [323, 0]
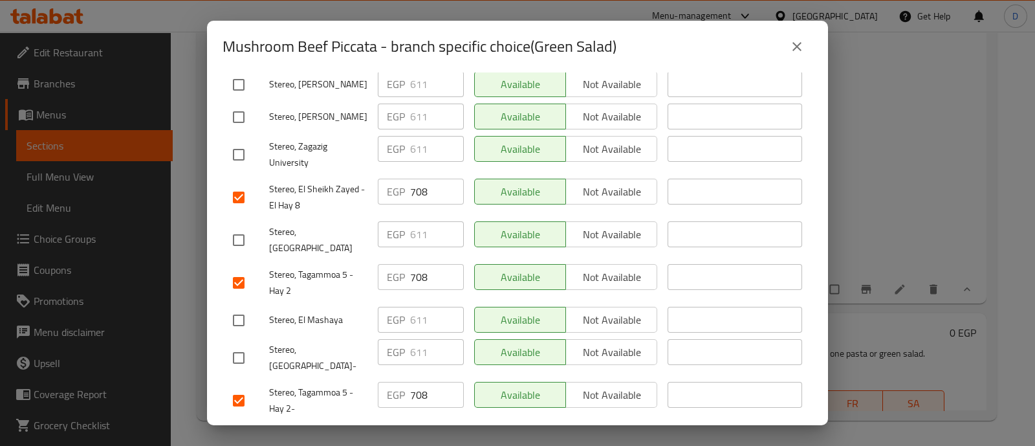
click at [465, 427] on button "Save" at bounding box center [517, 439] width 590 height 24
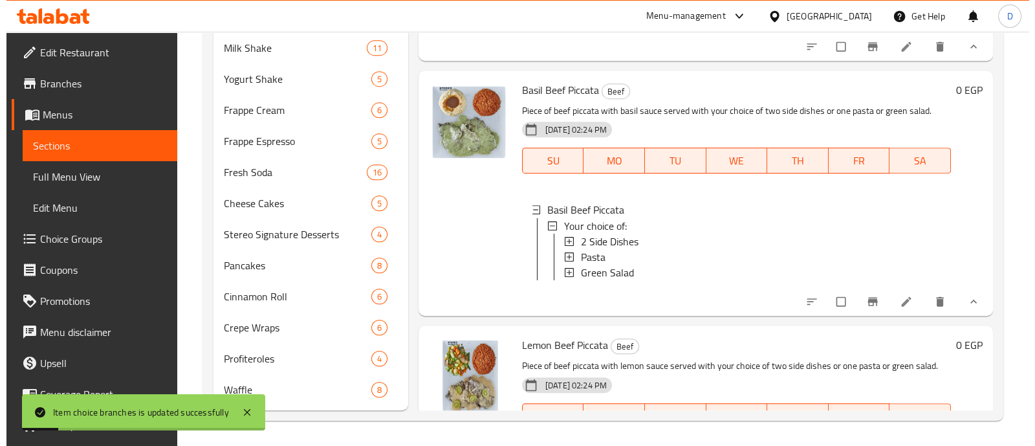
scroll to position [3336, 0]
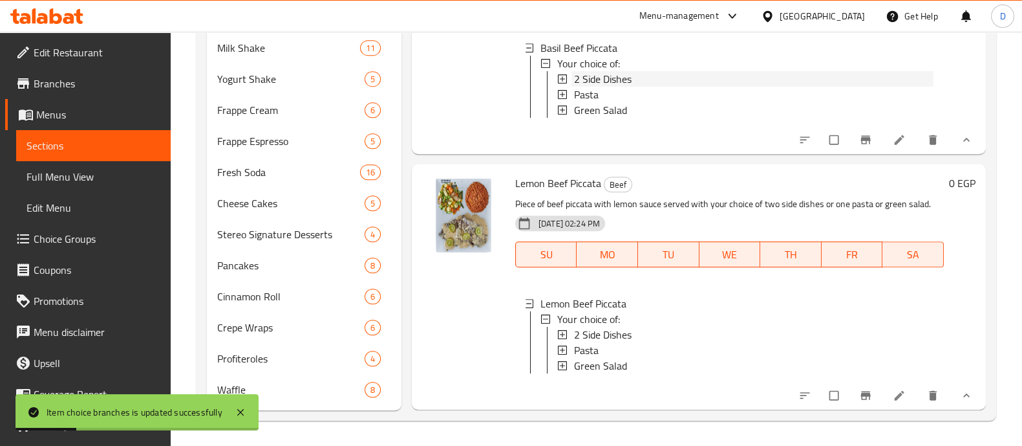
click at [603, 87] on span "2 Side Dishes" at bounding box center [603, 79] width 58 height 16
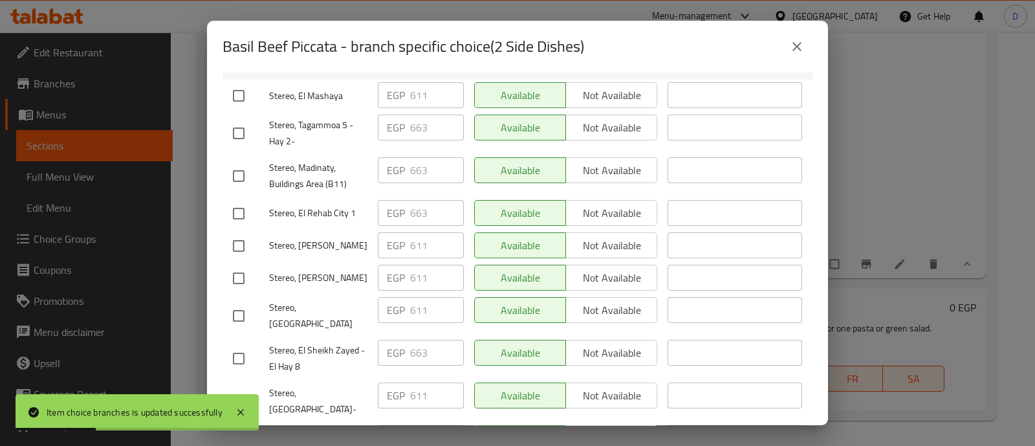
scroll to position [323, 0]
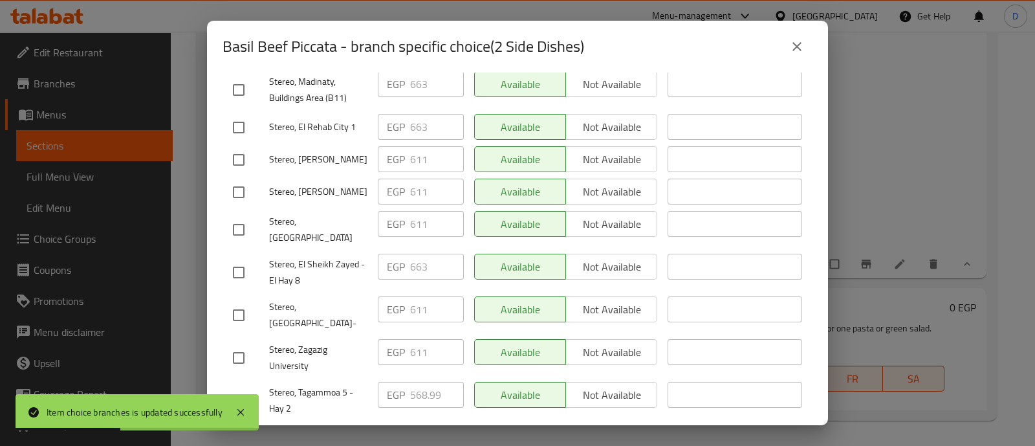
drag, startPoint x: 233, startPoint y: 366, endPoint x: 233, endPoint y: 354, distance: 12.3
click at [233, 387] on input "checkbox" at bounding box center [238, 400] width 27 height 27
click at [234, 259] on input "checkbox" at bounding box center [238, 272] width 27 height 27
click at [239, 114] on input "checkbox" at bounding box center [238, 127] width 27 height 27
click at [236, 80] on input "checkbox" at bounding box center [238, 89] width 27 height 27
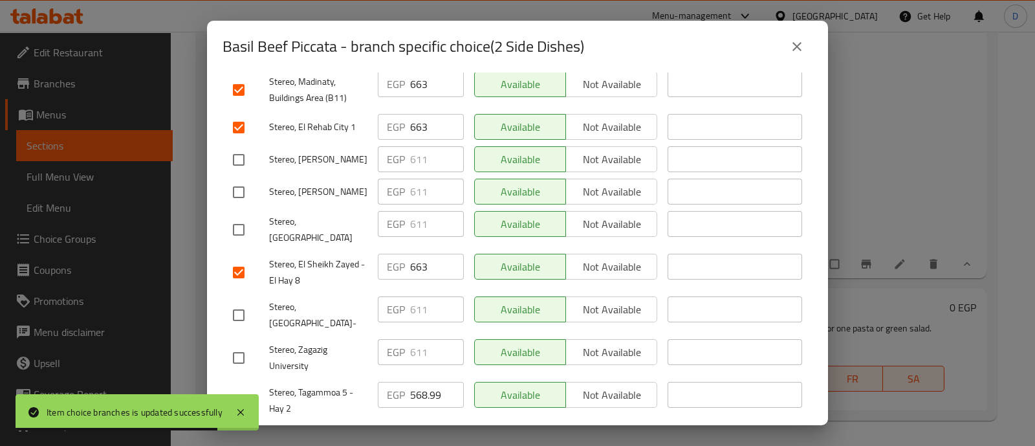
scroll to position [243, 0]
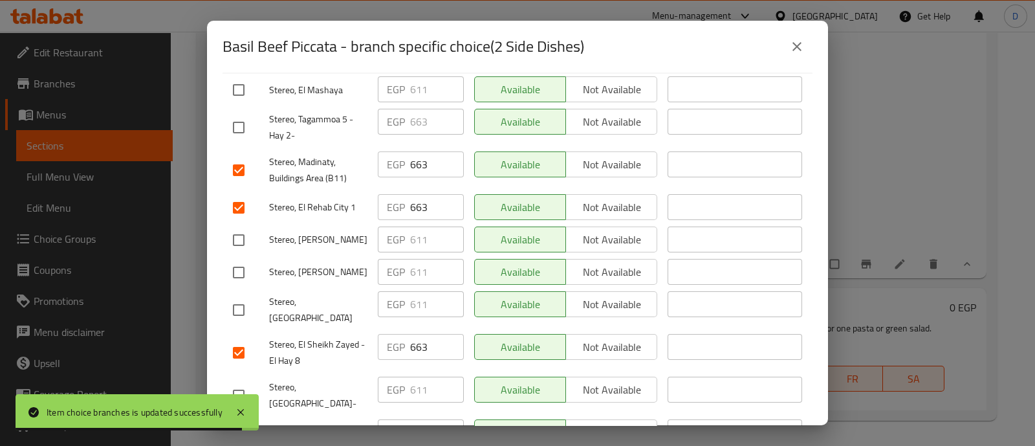
click at [242, 121] on input "checkbox" at bounding box center [238, 127] width 27 height 27
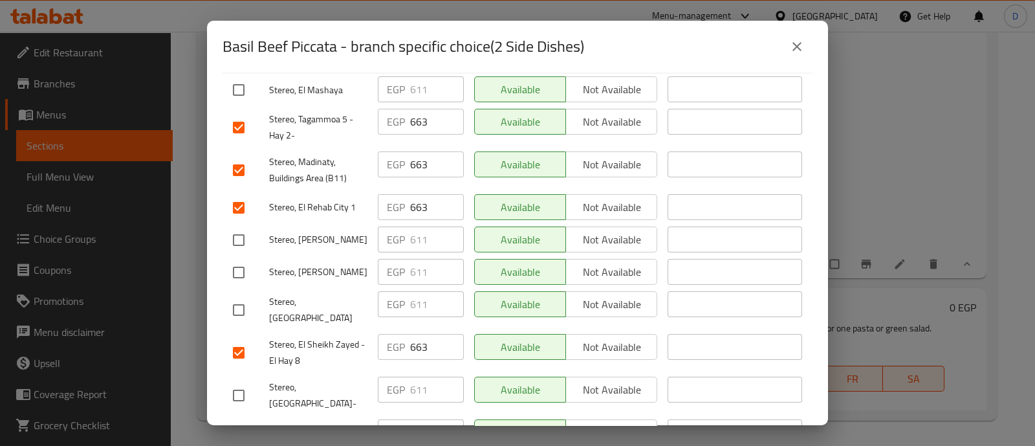
click at [413, 109] on input "663" at bounding box center [437, 122] width 54 height 26
click at [418, 155] on input "663" at bounding box center [437, 164] width 54 height 26
click at [418, 156] on input "663" at bounding box center [437, 164] width 54 height 26
click at [413, 199] on input "663" at bounding box center [437, 207] width 54 height 26
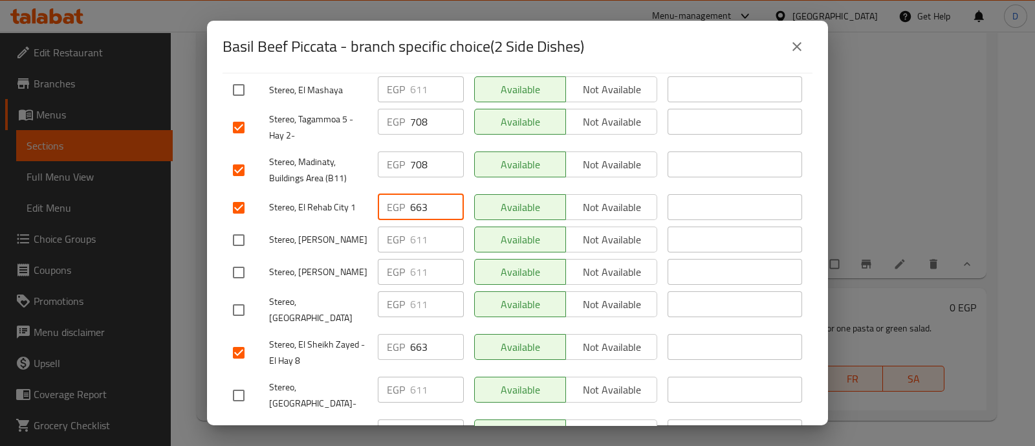
click at [413, 199] on input "663" at bounding box center [437, 207] width 54 height 26
click at [411, 340] on div "EGP 663 ​" at bounding box center [420, 353] width 96 height 48
click at [416, 334] on input "663" at bounding box center [437, 347] width 54 height 26
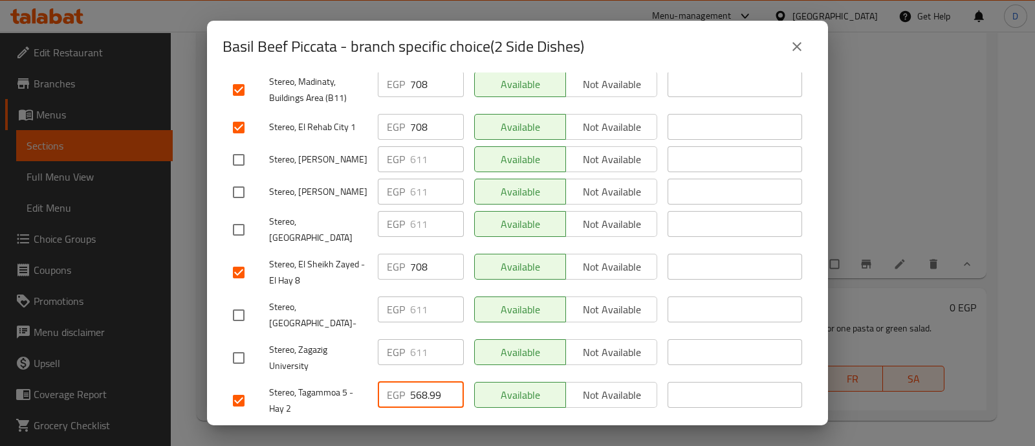
click at [412, 382] on input "568.99" at bounding box center [437, 395] width 54 height 26
click at [420, 431] on span "Save" at bounding box center [517, 439] width 569 height 16
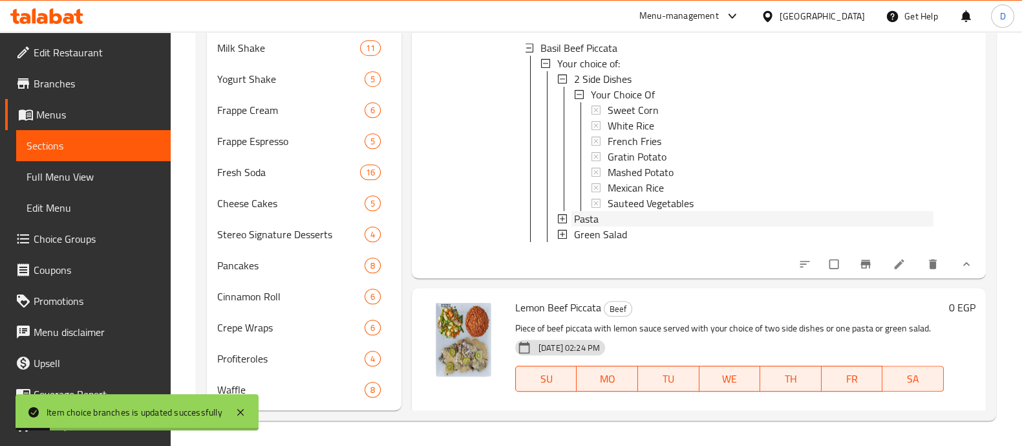
click at [585, 226] on span "Pasta" at bounding box center [586, 219] width 25 height 16
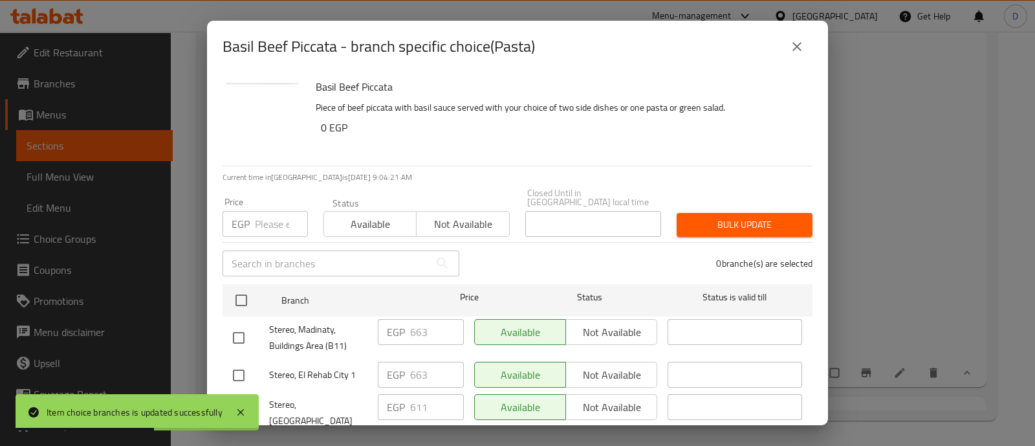
click at [248, 326] on input "checkbox" at bounding box center [238, 337] width 27 height 27
click at [243, 361] on input "checkbox" at bounding box center [238, 374] width 27 height 27
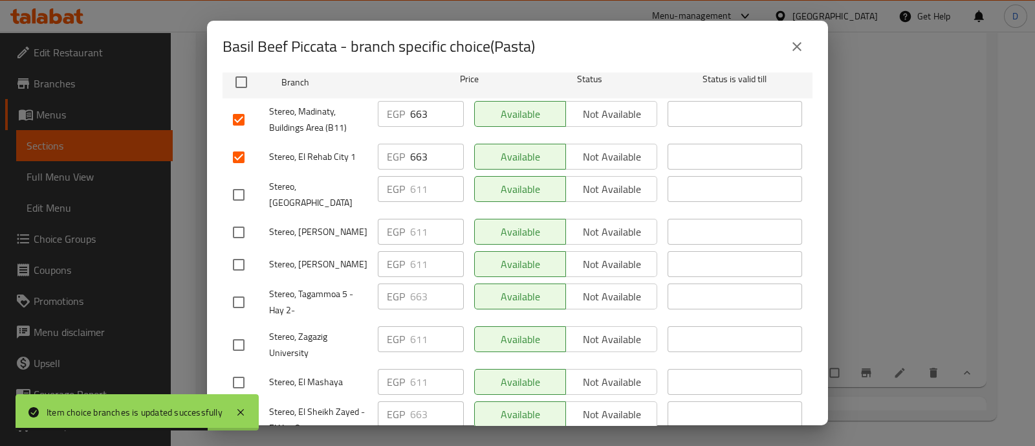
scroll to position [243, 0]
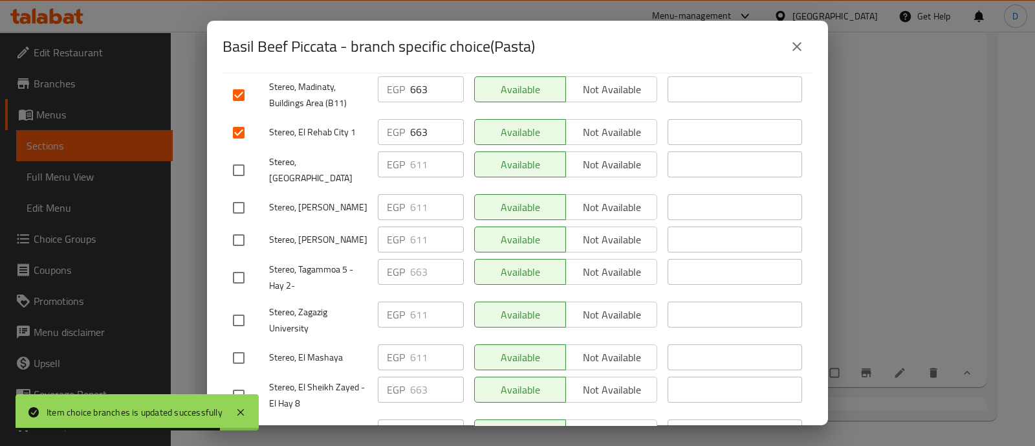
click at [237, 264] on input "checkbox" at bounding box center [238, 277] width 27 height 27
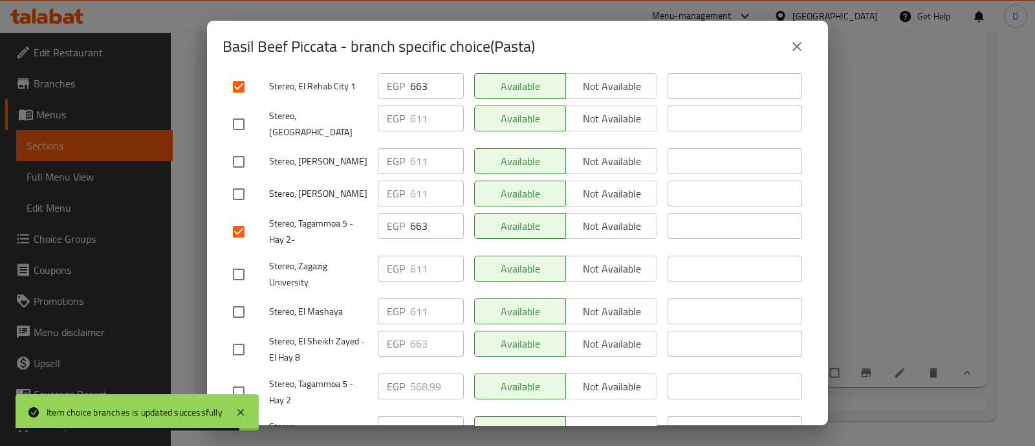
scroll to position [323, 0]
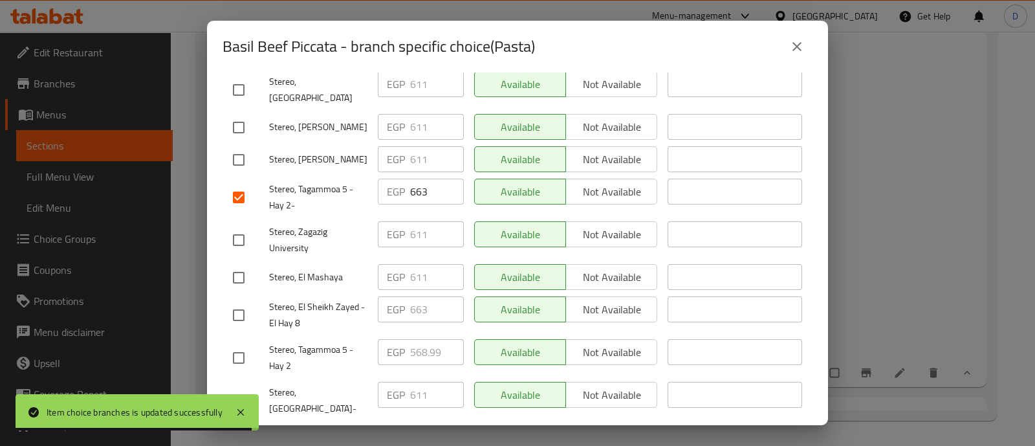
click at [239, 301] on input "checkbox" at bounding box center [238, 314] width 27 height 27
click at [243, 344] on input "checkbox" at bounding box center [238, 357] width 27 height 27
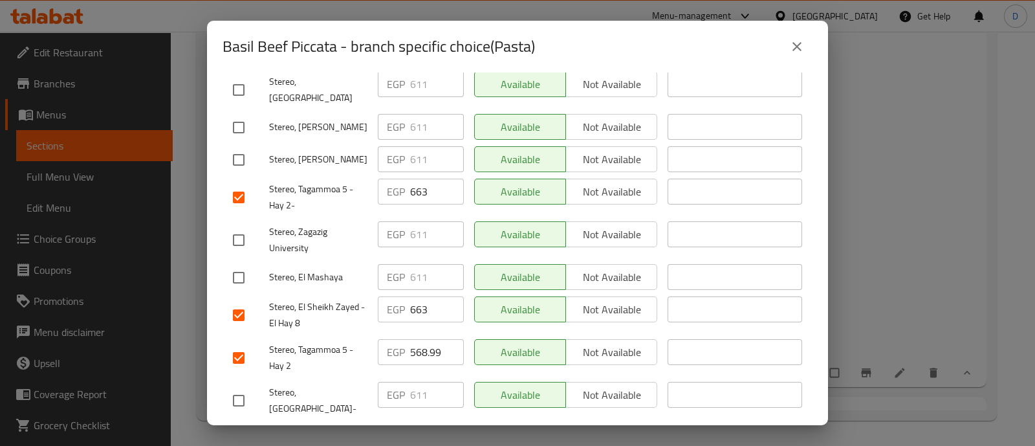
click at [430, 339] on input "568.99" at bounding box center [437, 352] width 54 height 26
click at [410, 296] on input "663" at bounding box center [437, 309] width 54 height 26
click at [410, 178] on input "663" at bounding box center [437, 191] width 54 height 26
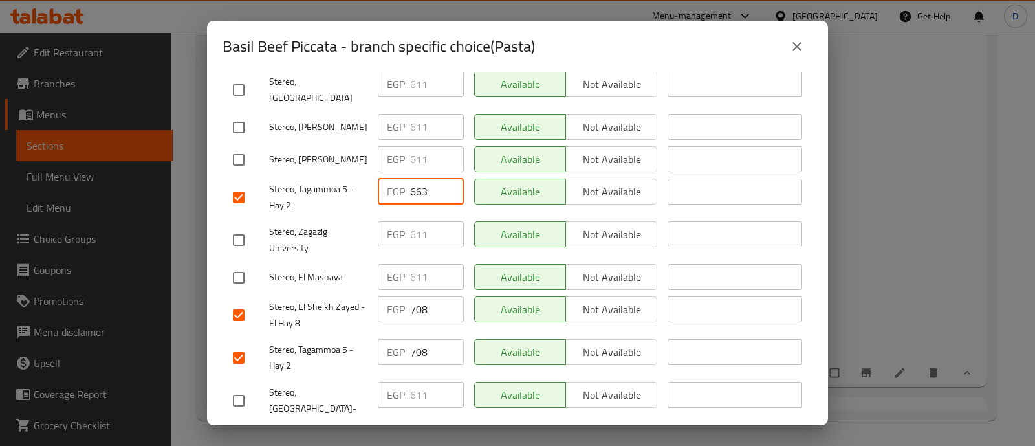
click at [410, 178] on input "663" at bounding box center [437, 191] width 54 height 26
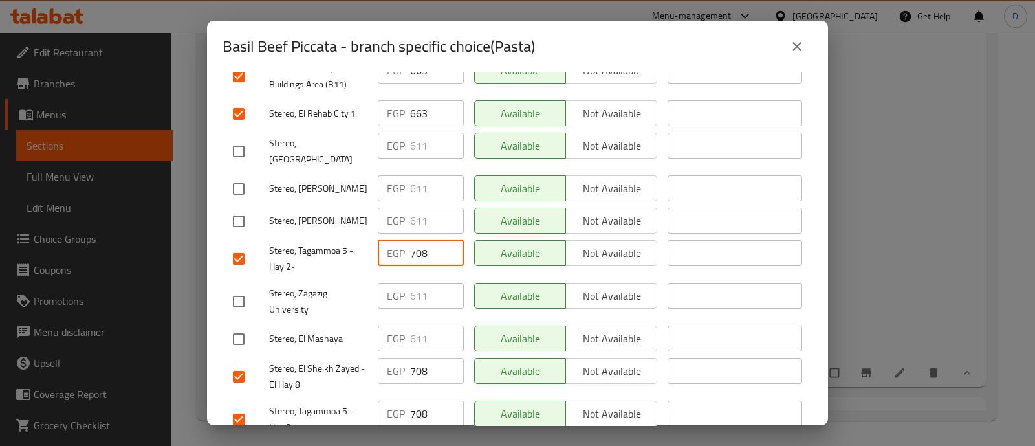
scroll to position [243, 0]
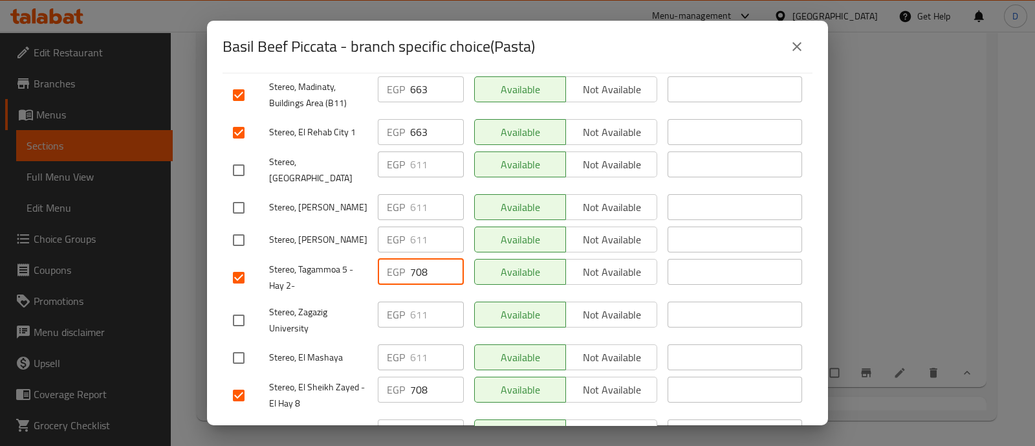
click at [422, 125] on input "663" at bounding box center [437, 132] width 54 height 26
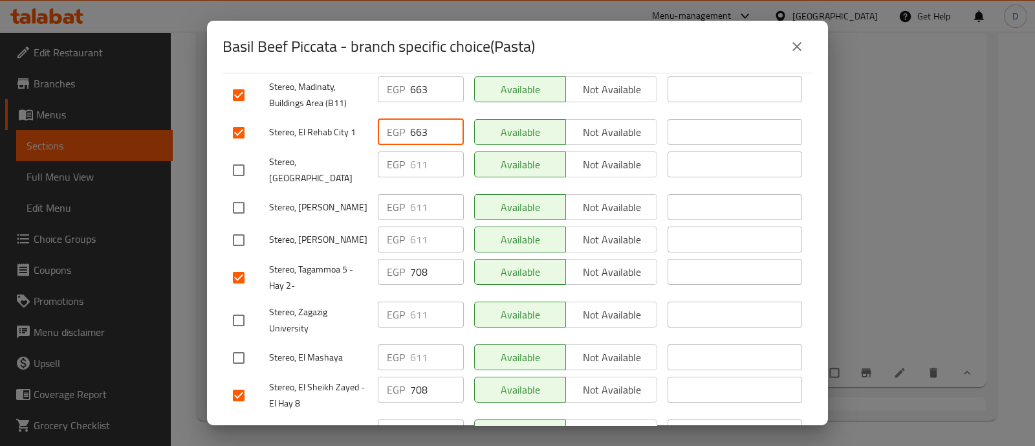
click at [422, 125] on input "663" at bounding box center [437, 132] width 54 height 26
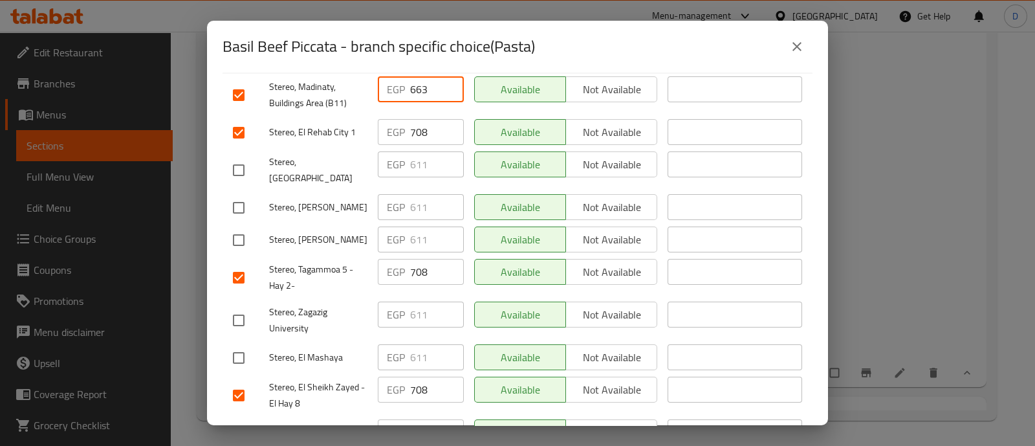
click at [417, 76] on input "663" at bounding box center [437, 89] width 54 height 26
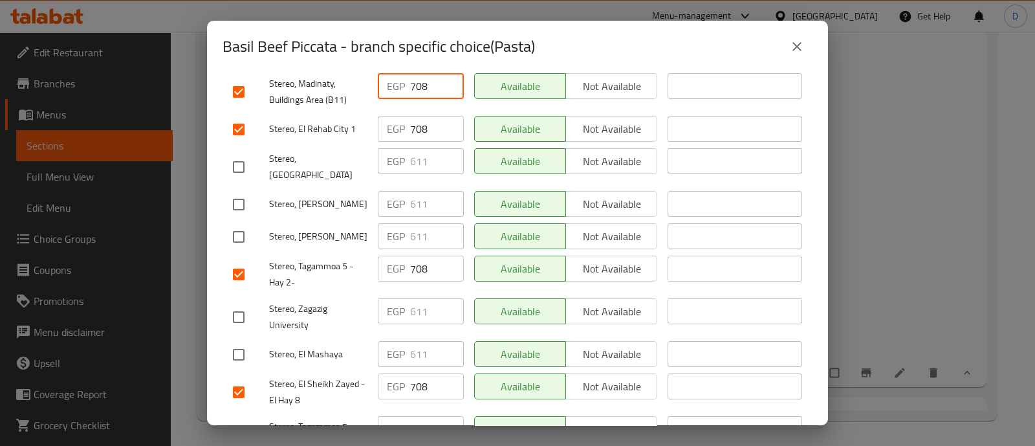
scroll to position [323, 0]
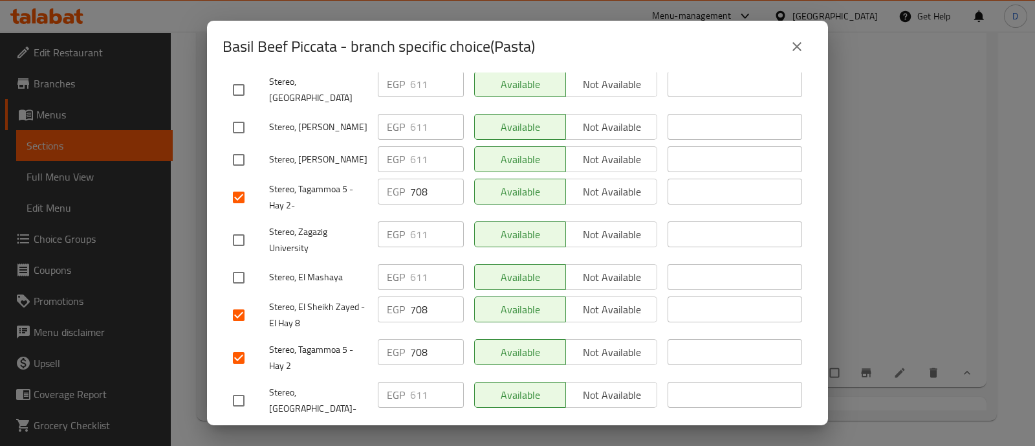
click at [464, 431] on span "Save" at bounding box center [517, 439] width 569 height 16
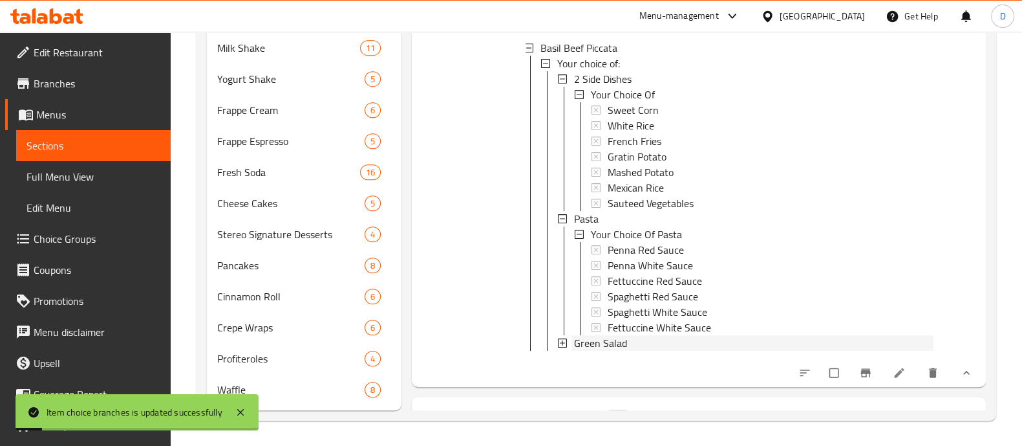
click at [627, 351] on div "Green Salad" at bounding box center [754, 343] width 360 height 16
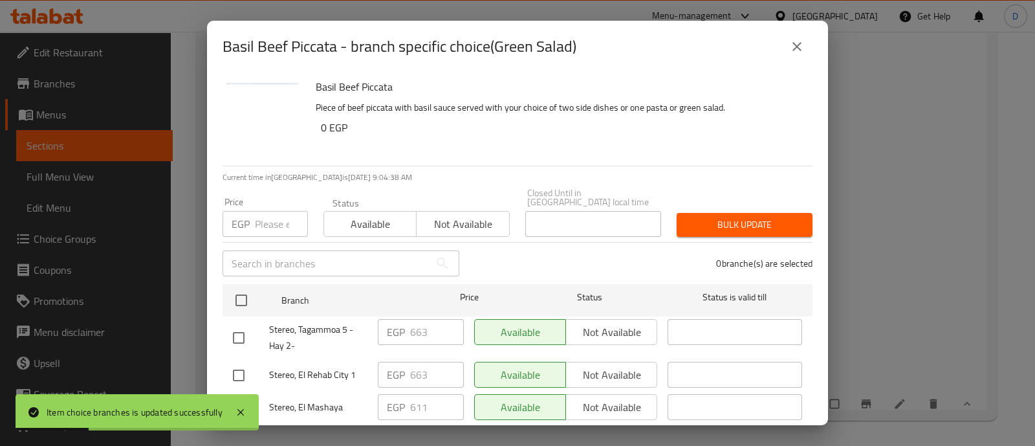
click at [241, 327] on input "checkbox" at bounding box center [238, 337] width 27 height 27
click at [240, 369] on input "checkbox" at bounding box center [238, 374] width 27 height 27
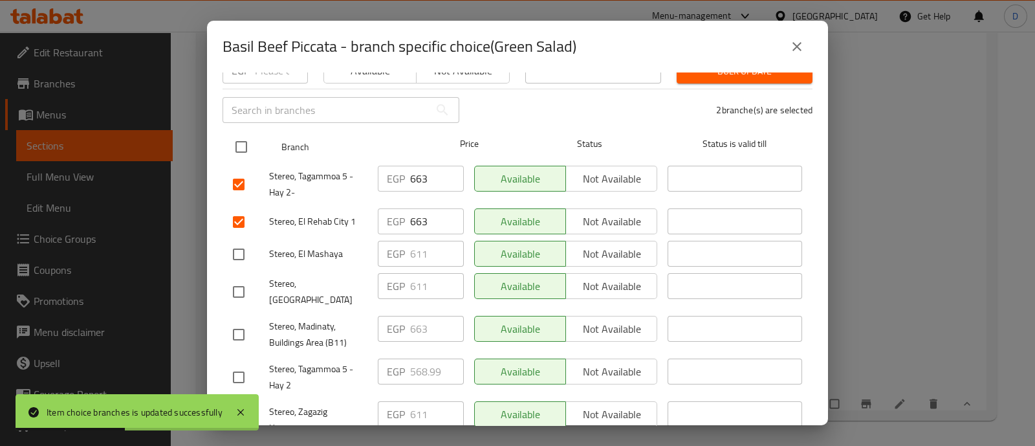
scroll to position [243, 0]
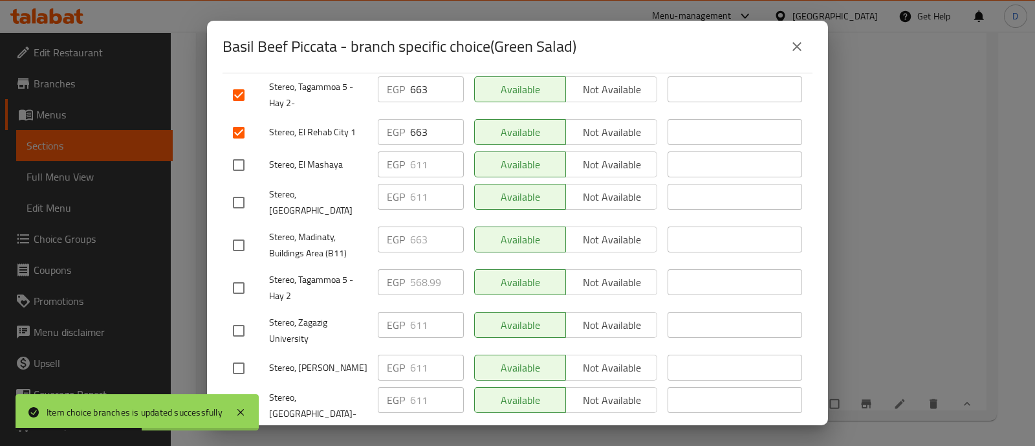
click at [240, 232] on input "checkbox" at bounding box center [238, 245] width 27 height 27
click at [239, 274] on input "checkbox" at bounding box center [238, 287] width 27 height 27
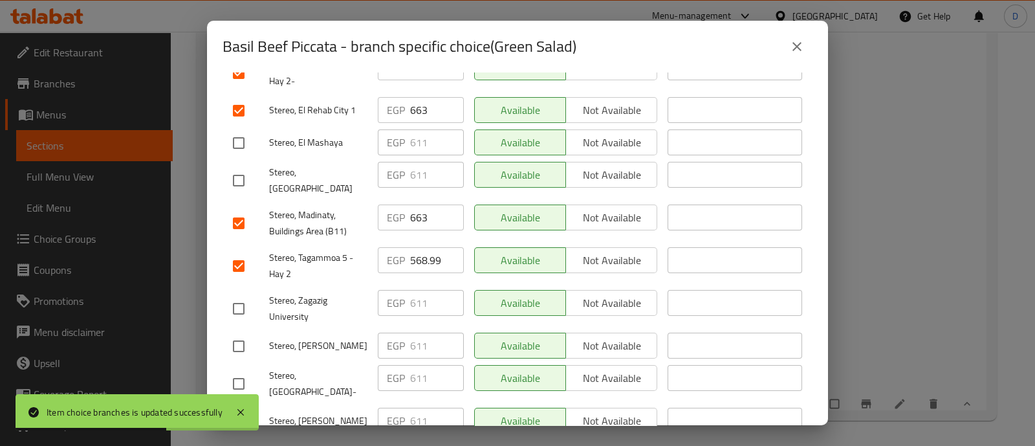
scroll to position [323, 0]
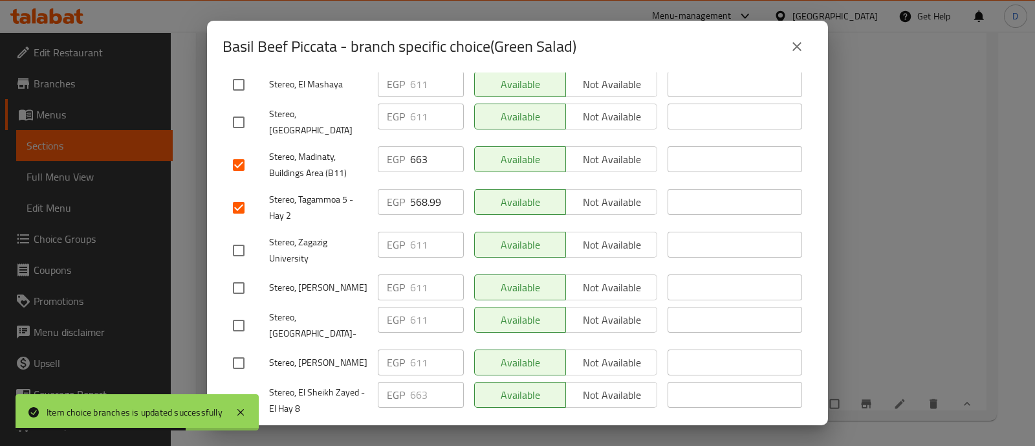
click at [245, 387] on input "checkbox" at bounding box center [238, 400] width 27 height 27
click at [415, 382] on input "663" at bounding box center [437, 395] width 54 height 26
click at [413, 189] on input "568.99" at bounding box center [437, 202] width 54 height 26
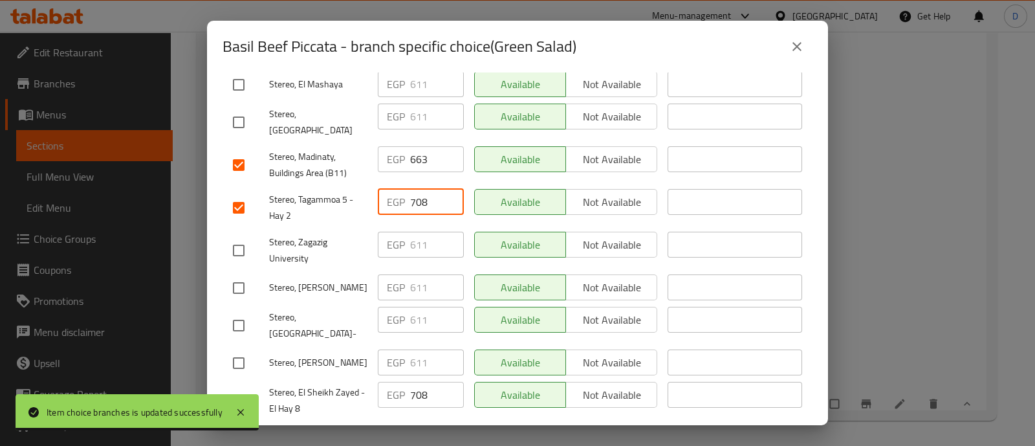
click at [413, 146] on input "663" at bounding box center [437, 159] width 54 height 26
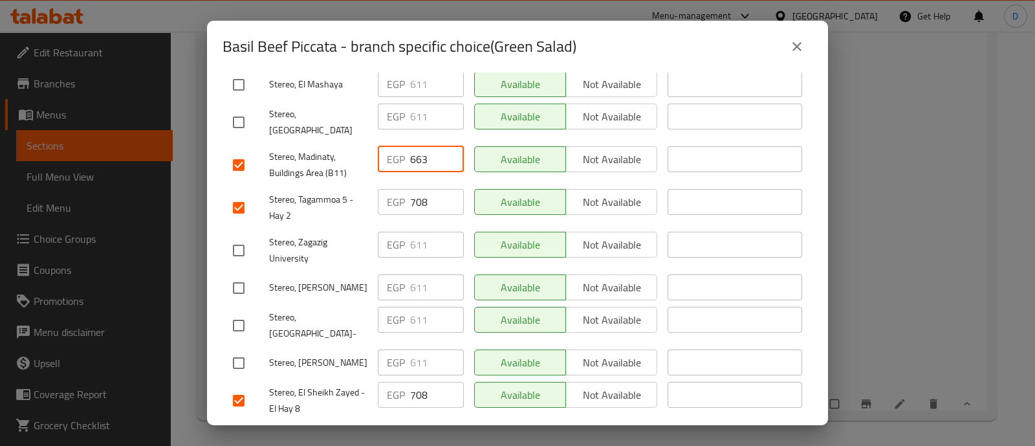
click at [413, 146] on input "663" at bounding box center [437, 159] width 54 height 26
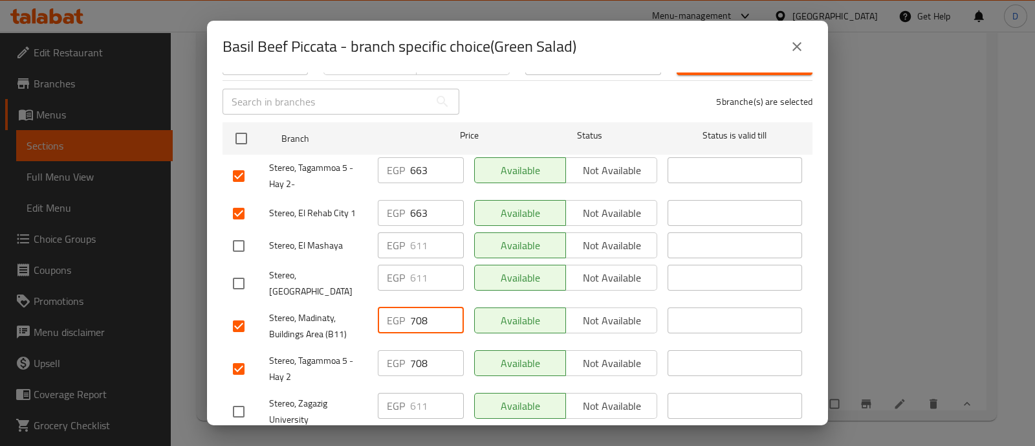
scroll to position [161, 0]
click at [426, 200] on input "663" at bounding box center [437, 213] width 54 height 26
click at [423, 159] on input "663" at bounding box center [437, 171] width 54 height 26
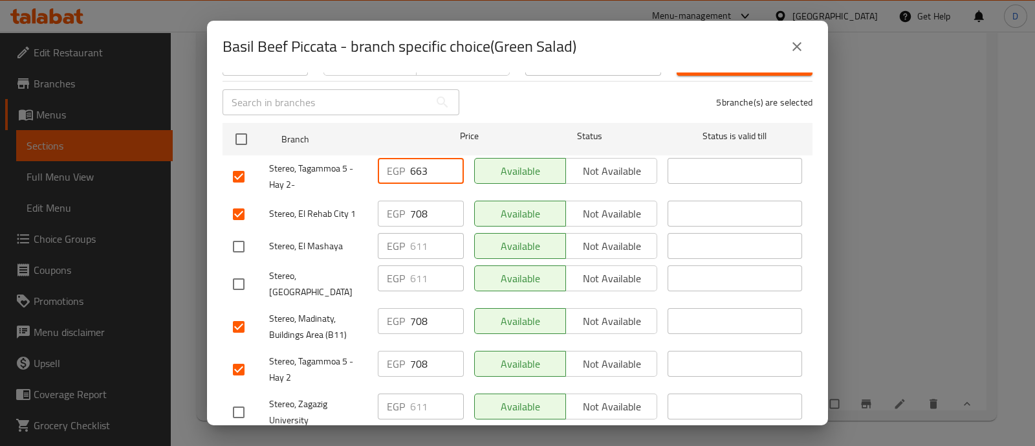
click at [423, 159] on input "663" at bounding box center [437, 171] width 54 height 26
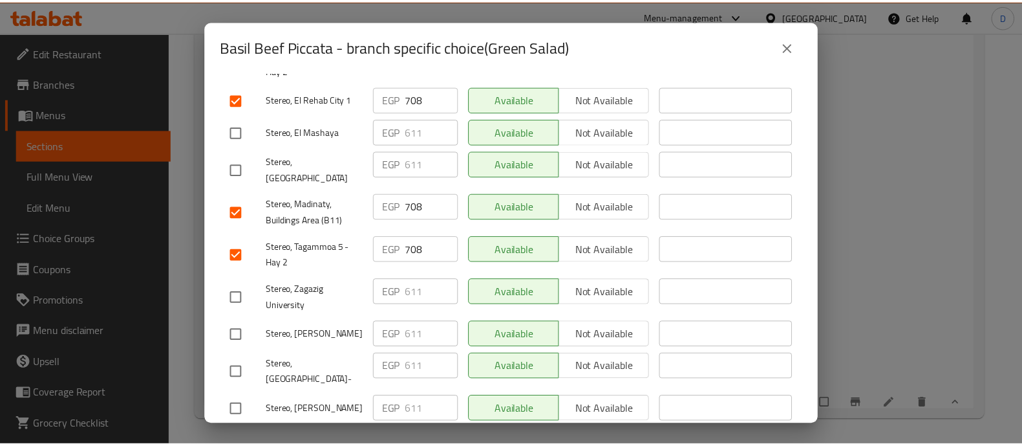
scroll to position [323, 0]
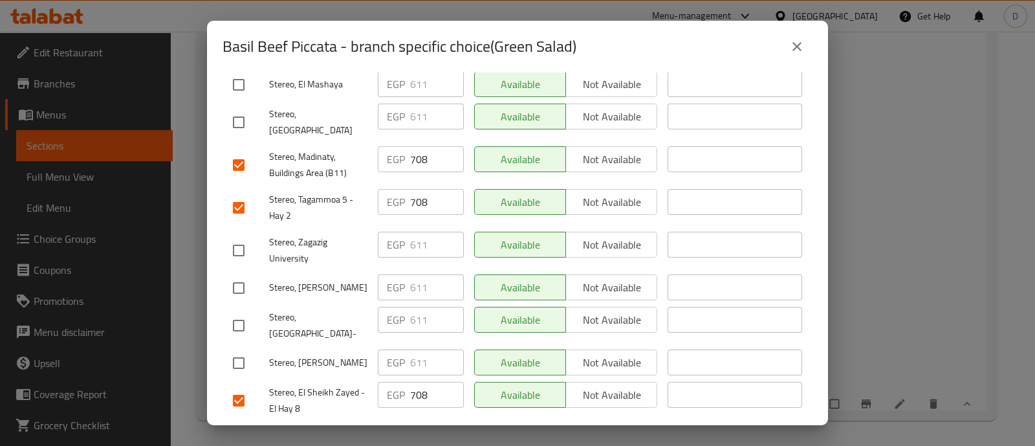
click at [432, 431] on span "Save" at bounding box center [517, 439] width 569 height 16
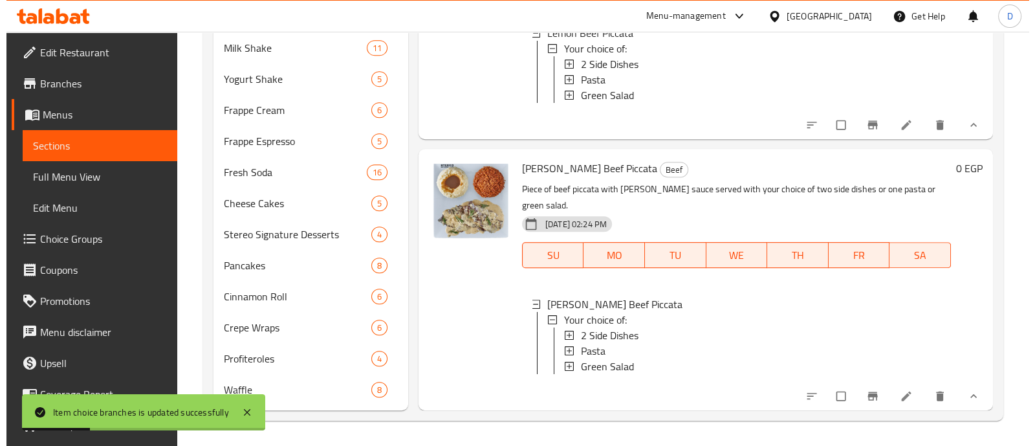
scroll to position [3913, 0]
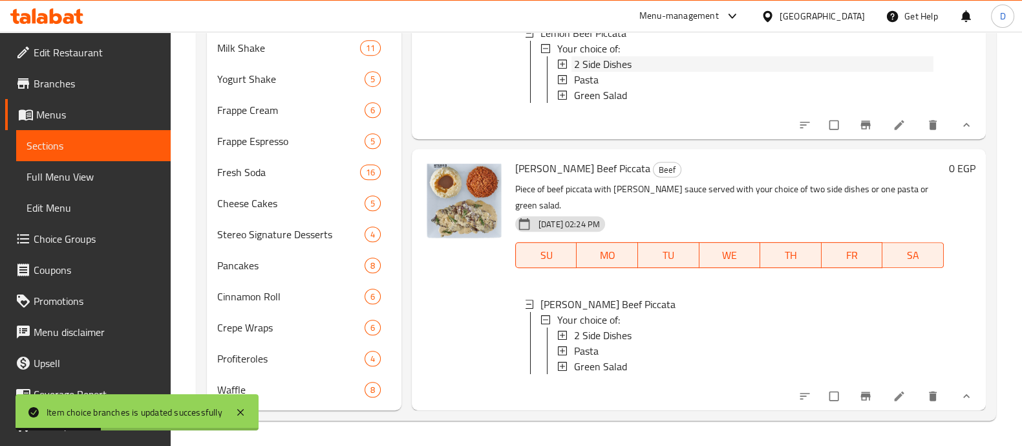
click at [601, 72] on span "2 Side Dishes" at bounding box center [603, 64] width 58 height 16
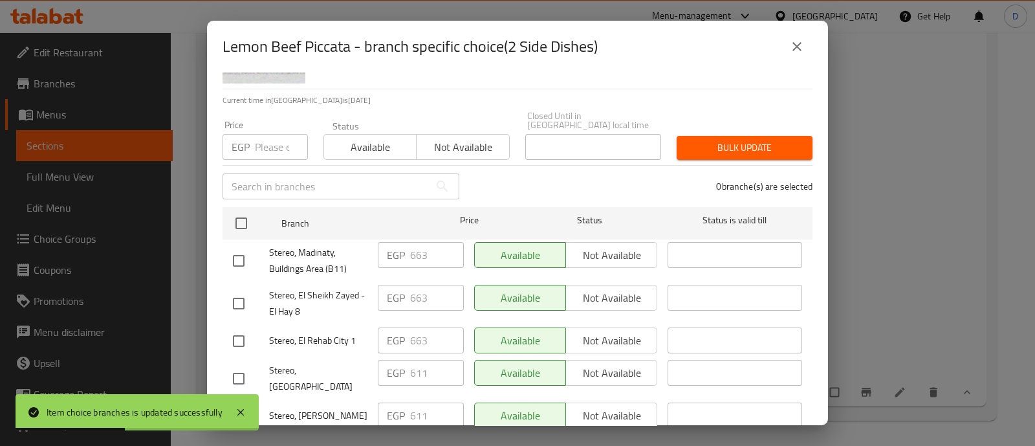
scroll to position [161, 0]
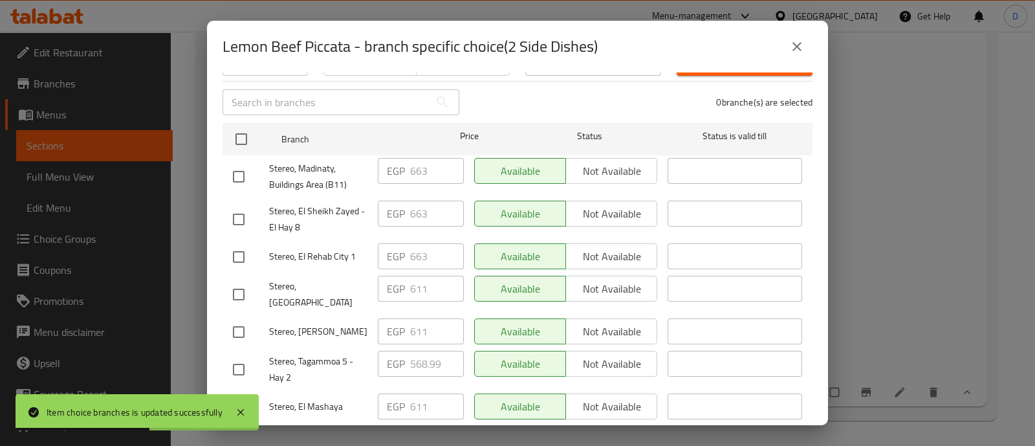
click at [244, 167] on input "checkbox" at bounding box center [238, 176] width 27 height 27
click at [246, 218] on input "checkbox" at bounding box center [238, 219] width 27 height 27
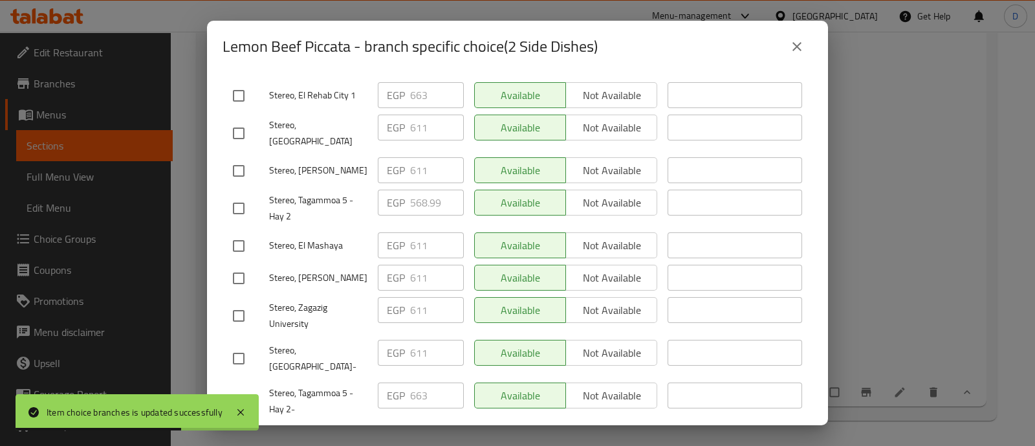
scroll to position [323, 0]
click at [243, 194] on input "checkbox" at bounding box center [238, 207] width 27 height 27
click at [247, 387] on input "checkbox" at bounding box center [238, 400] width 27 height 27
click at [429, 382] on input "663" at bounding box center [437, 395] width 54 height 26
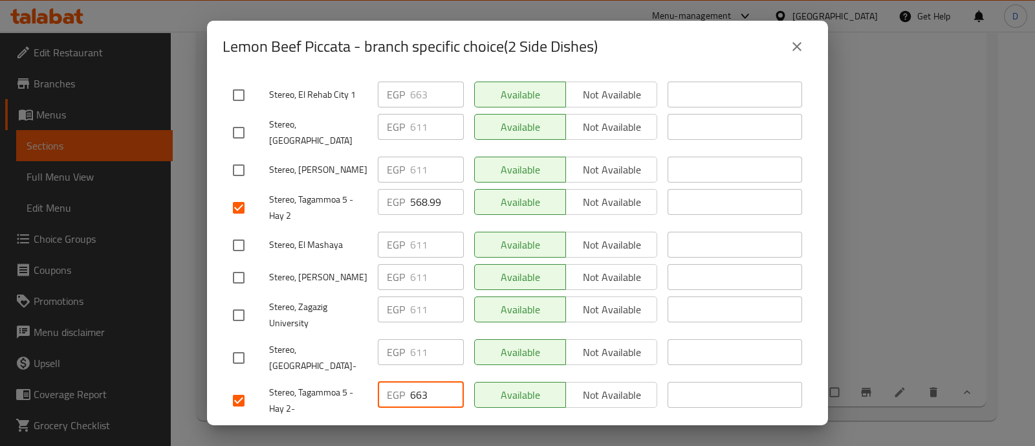
click at [429, 382] on input "663" at bounding box center [437, 395] width 54 height 26
click at [430, 189] on input "568.99" at bounding box center [437, 202] width 54 height 26
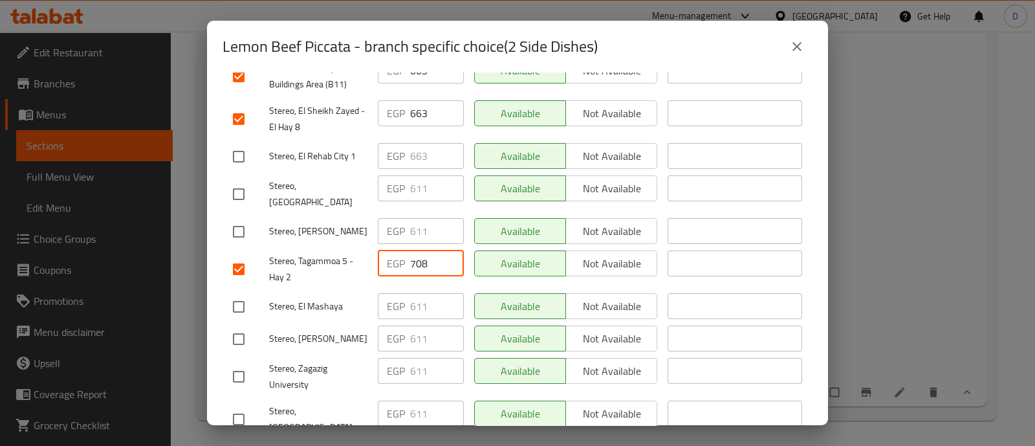
scroll to position [243, 0]
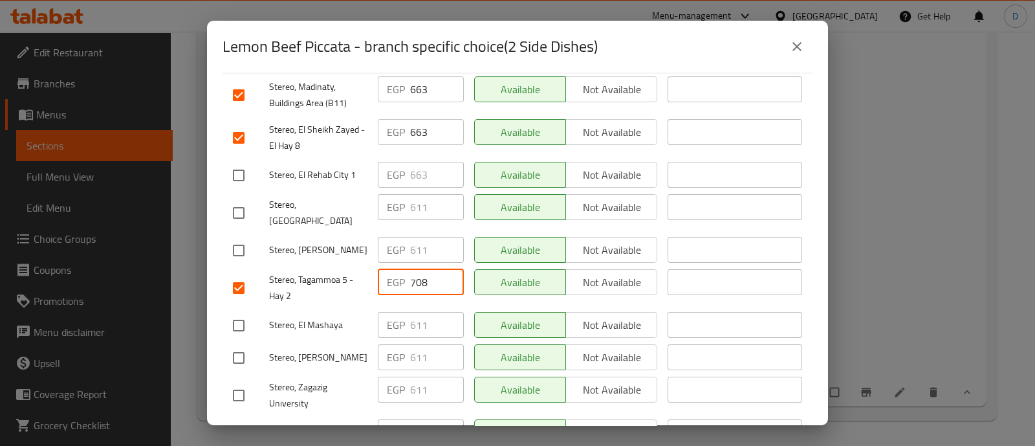
click at [420, 92] on input "663" at bounding box center [437, 89] width 54 height 26
click at [420, 124] on input "663" at bounding box center [437, 132] width 54 height 26
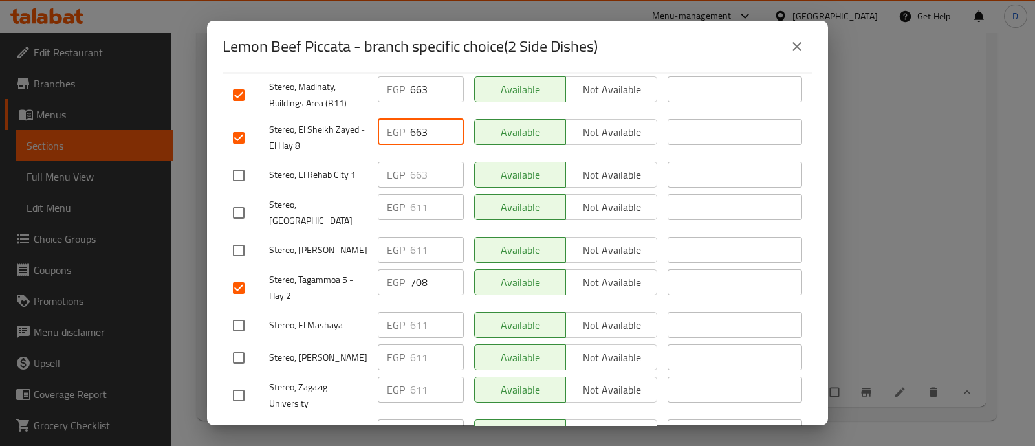
click at [420, 124] on input "663" at bounding box center [437, 132] width 54 height 26
click at [425, 85] on input "663" at bounding box center [437, 89] width 54 height 26
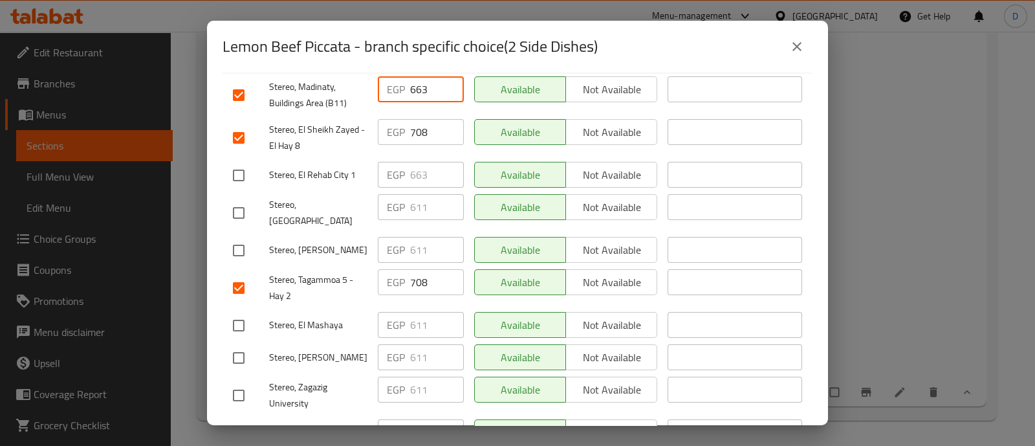
click at [425, 85] on input "663" at bounding box center [437, 89] width 54 height 26
click at [426, 85] on input "663" at bounding box center [437, 89] width 54 height 26
click at [427, 85] on input "663" at bounding box center [437, 89] width 54 height 26
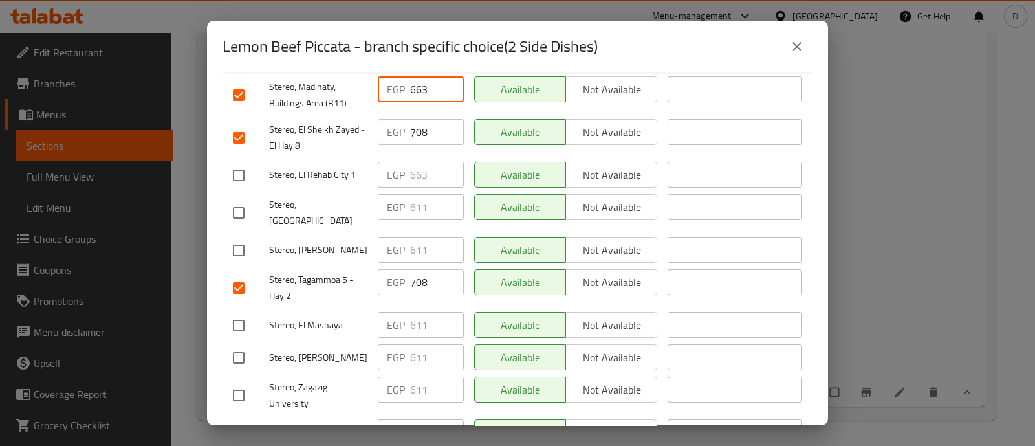
click at [427, 85] on input "663" at bounding box center [437, 89] width 54 height 26
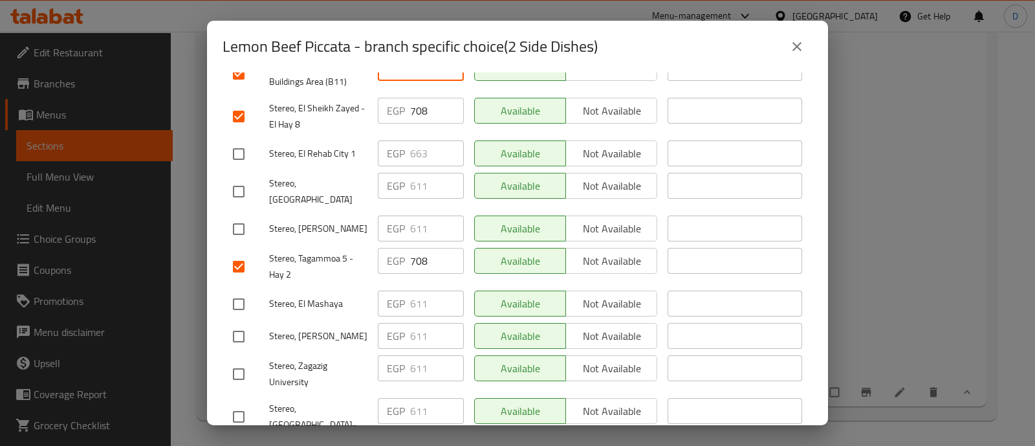
scroll to position [240, 0]
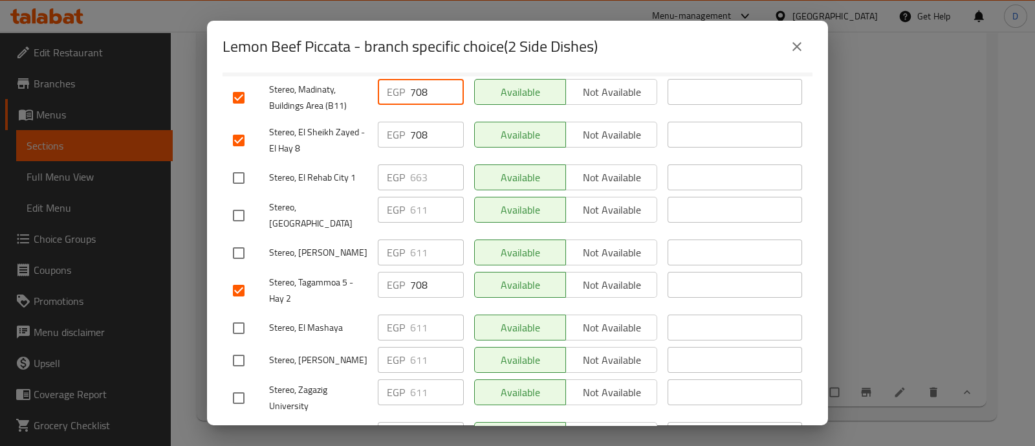
click at [248, 166] on input "checkbox" at bounding box center [238, 177] width 27 height 27
click at [416, 168] on input "663" at bounding box center [437, 177] width 54 height 26
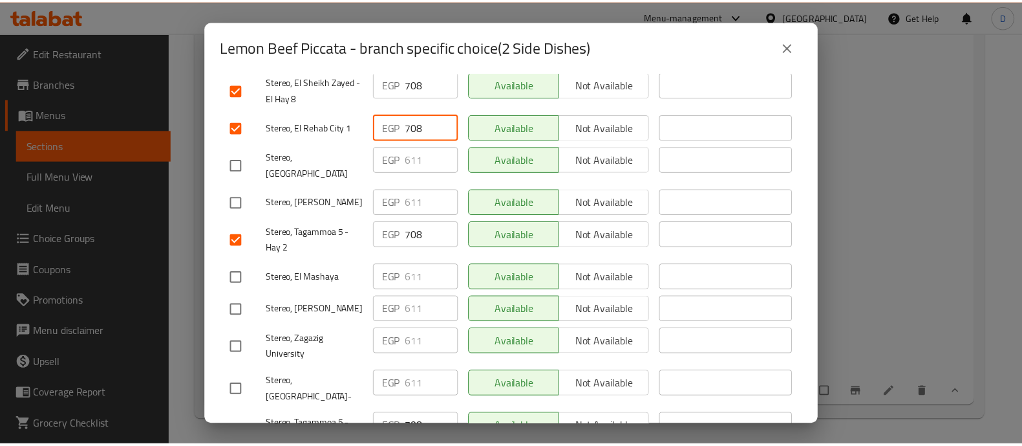
scroll to position [323, 0]
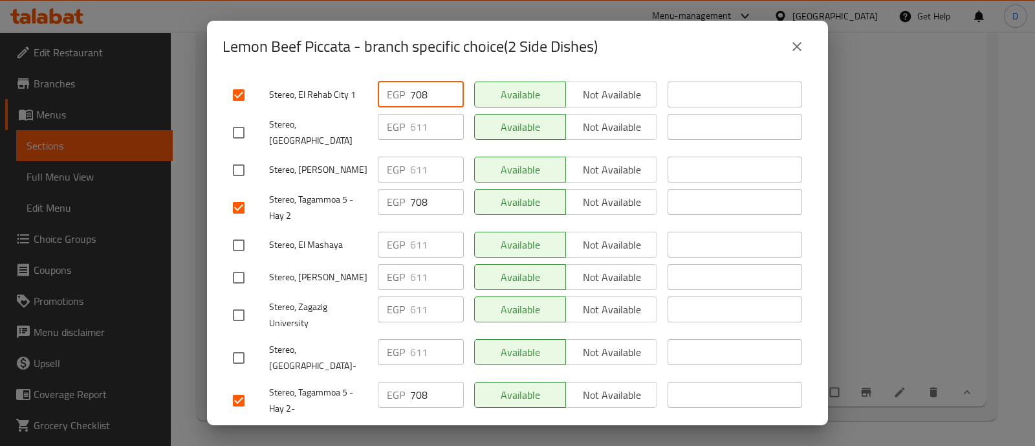
click at [451, 431] on span "Save" at bounding box center [517, 439] width 569 height 16
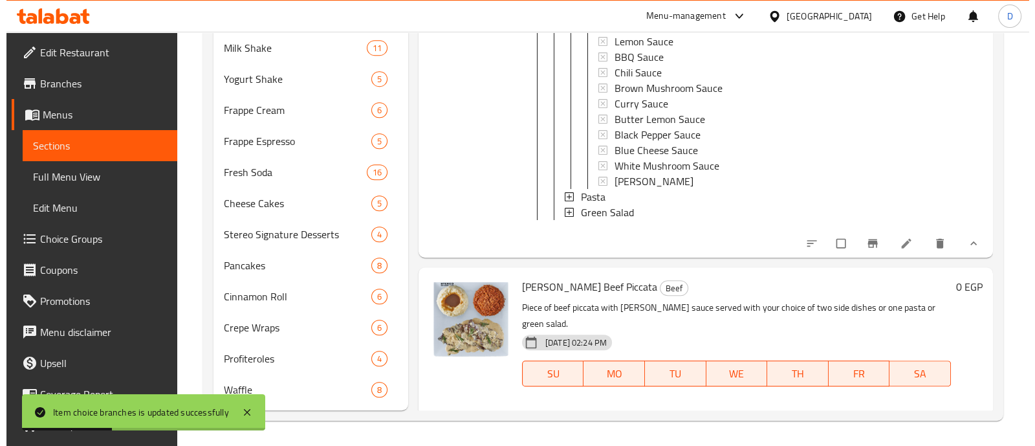
scroll to position [4075, 0]
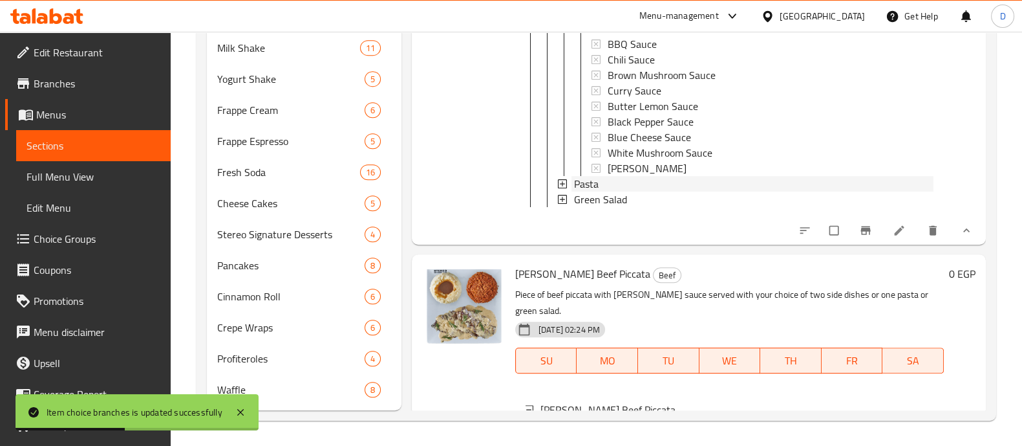
click at [621, 191] on div "Pasta" at bounding box center [754, 184] width 360 height 16
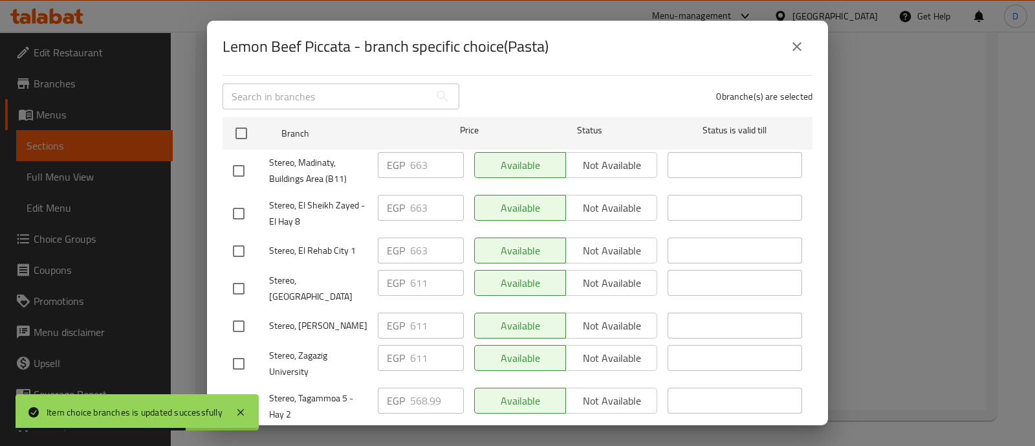
scroll to position [80, 0]
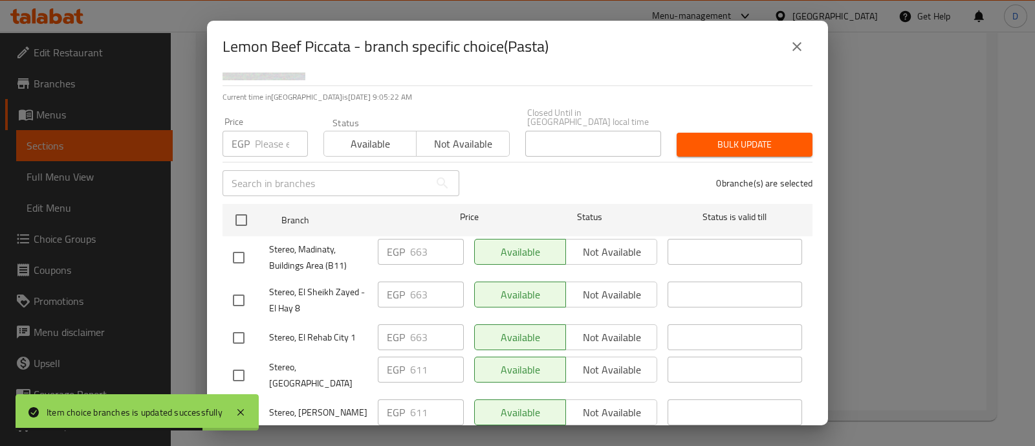
click at [248, 244] on input "checkbox" at bounding box center [238, 257] width 27 height 27
click at [248, 294] on input "checkbox" at bounding box center [238, 299] width 27 height 27
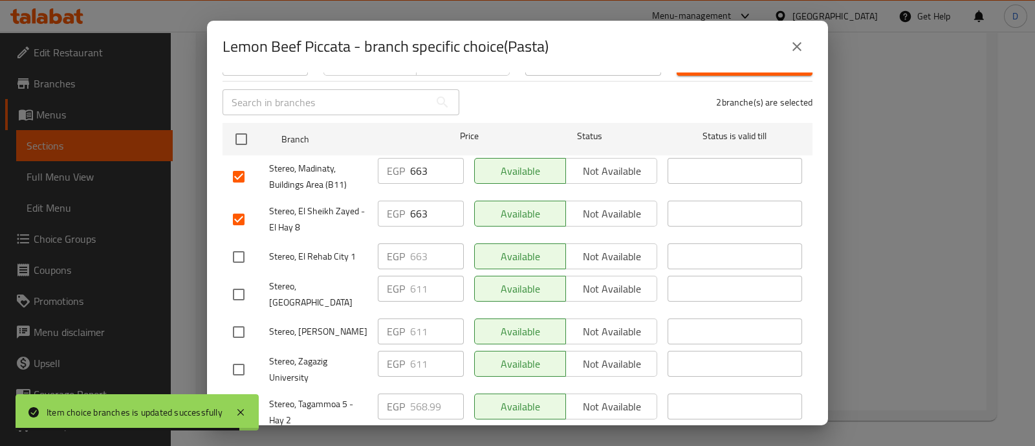
click at [246, 253] on input "checkbox" at bounding box center [238, 256] width 27 height 27
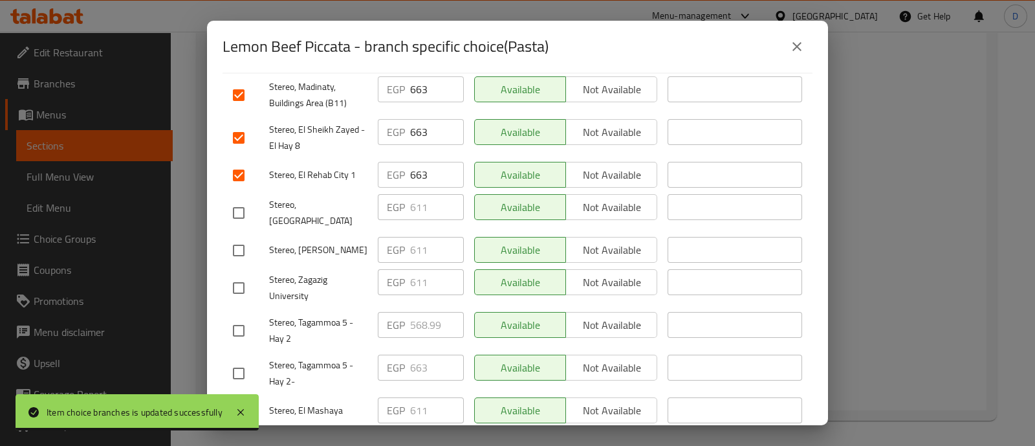
scroll to position [323, 0]
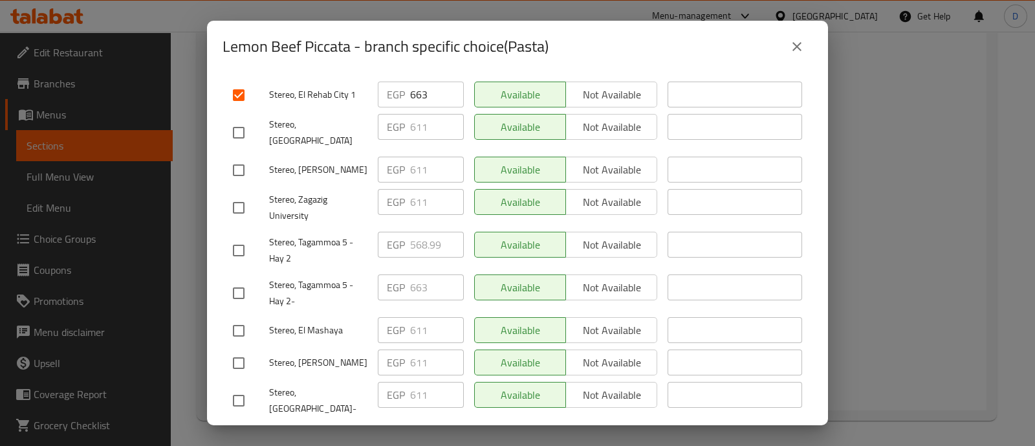
click at [244, 237] on input "checkbox" at bounding box center [238, 250] width 27 height 27
click at [244, 281] on input "checkbox" at bounding box center [238, 292] width 27 height 27
click at [433, 274] on input "663" at bounding box center [437, 287] width 54 height 26
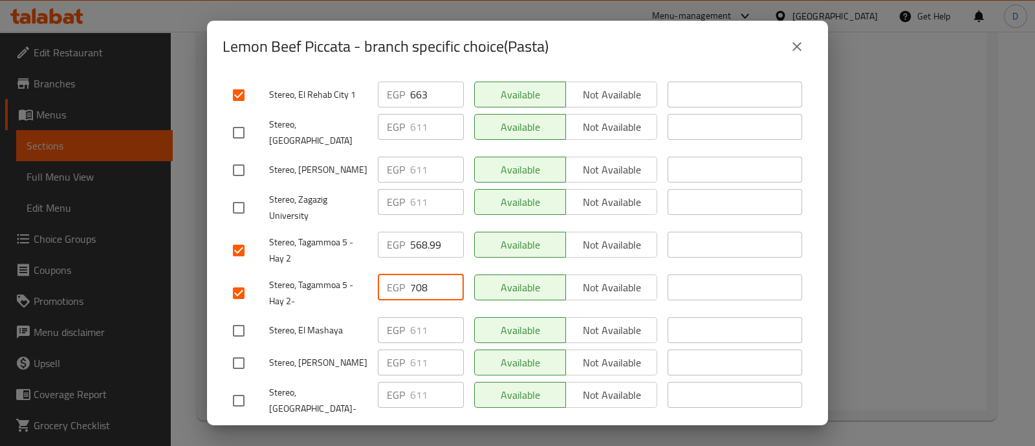
click at [433, 202] on div "EGP 611 ​" at bounding box center [420, 208] width 96 height 48
click at [426, 232] on input "568.99" at bounding box center [437, 245] width 54 height 26
click at [423, 85] on input "663" at bounding box center [437, 94] width 54 height 26
click at [424, 85] on input "663" at bounding box center [437, 94] width 54 height 26
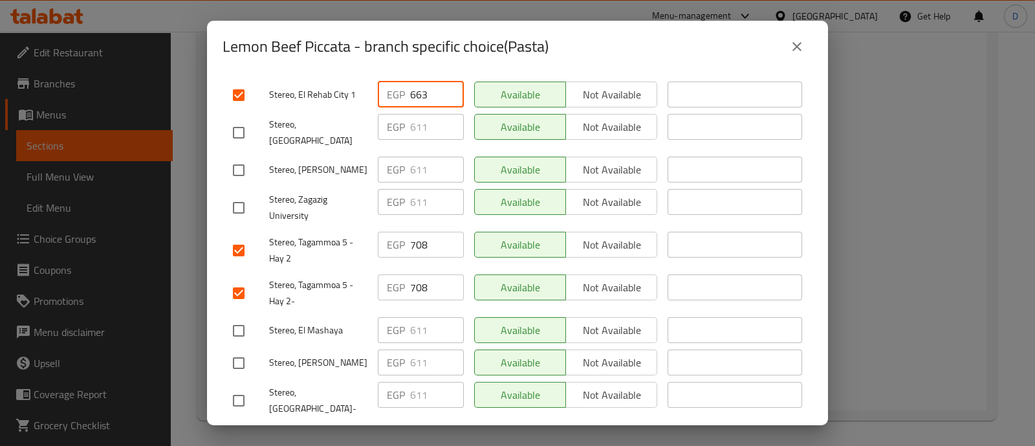
click at [422, 85] on input "663" at bounding box center [437, 94] width 54 height 26
click at [423, 85] on input "663" at bounding box center [437, 94] width 54 height 26
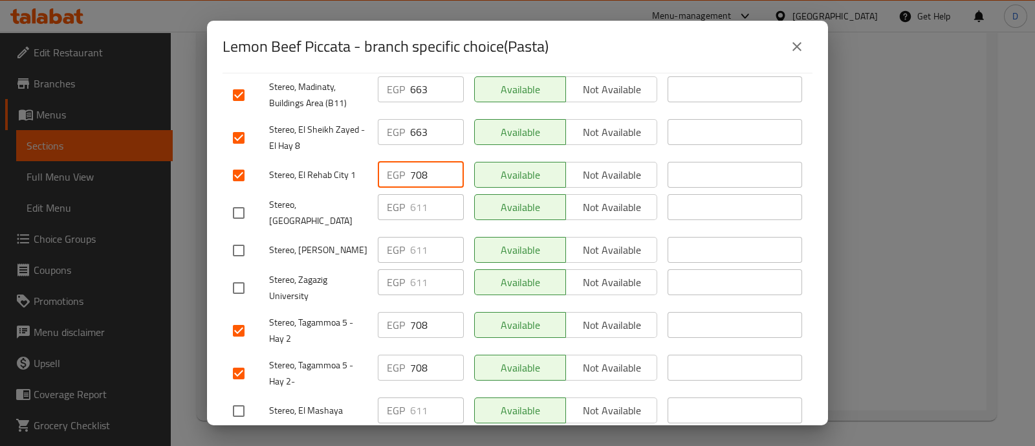
click at [423, 122] on input "663" at bounding box center [437, 132] width 54 height 26
click at [425, 124] on input "663" at bounding box center [437, 132] width 54 height 26
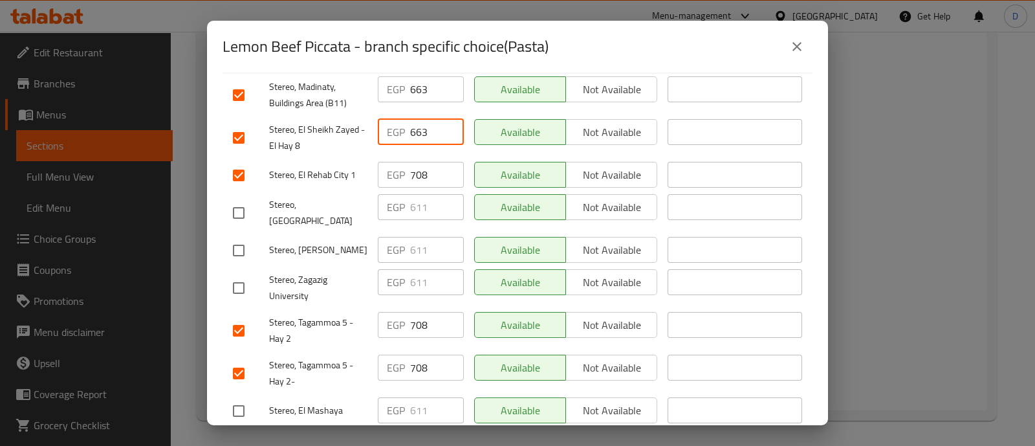
click at [425, 124] on input "663" at bounding box center [437, 132] width 54 height 26
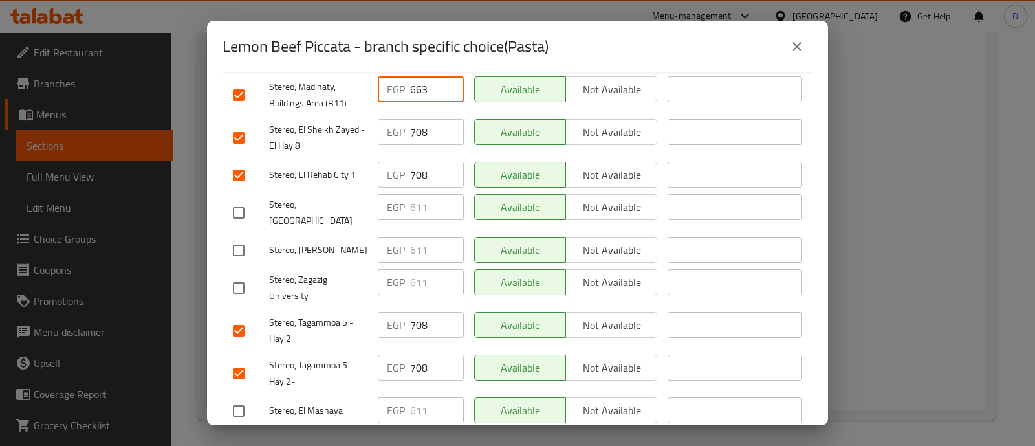
click at [411, 86] on input "663" at bounding box center [437, 89] width 54 height 26
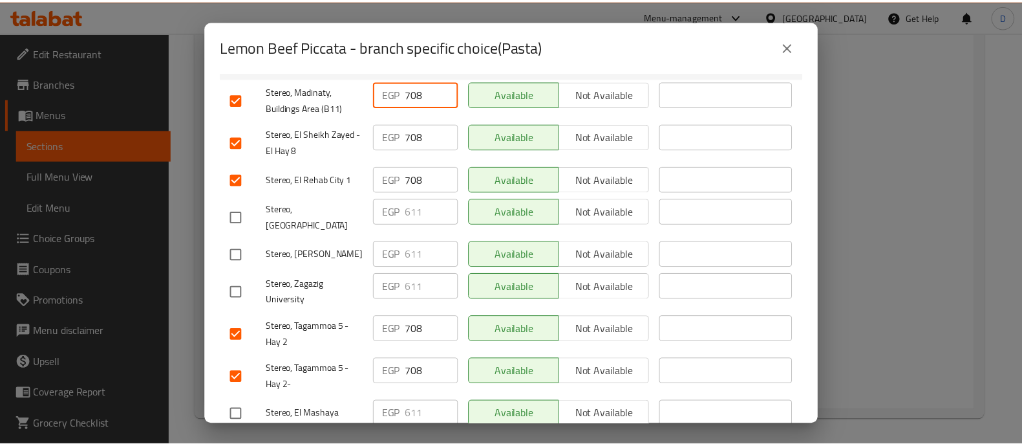
scroll to position [323, 0]
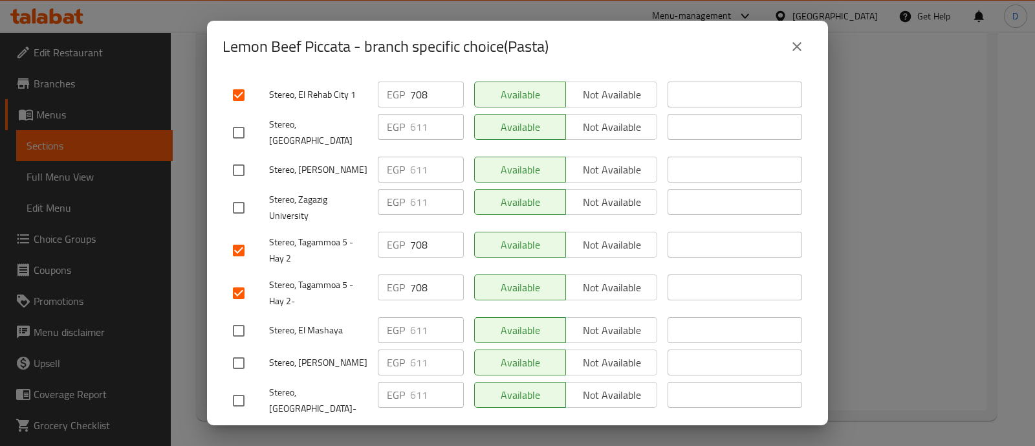
click at [450, 431] on span "Save" at bounding box center [517, 439] width 569 height 16
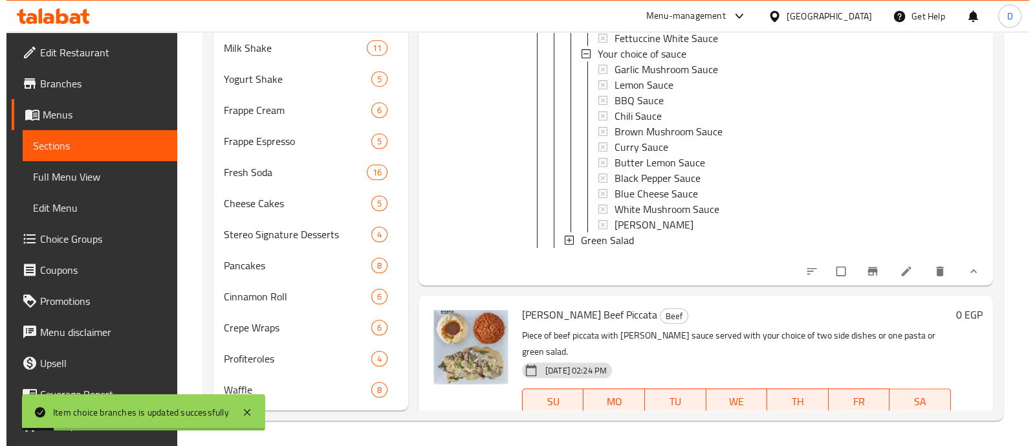
scroll to position [4364, 0]
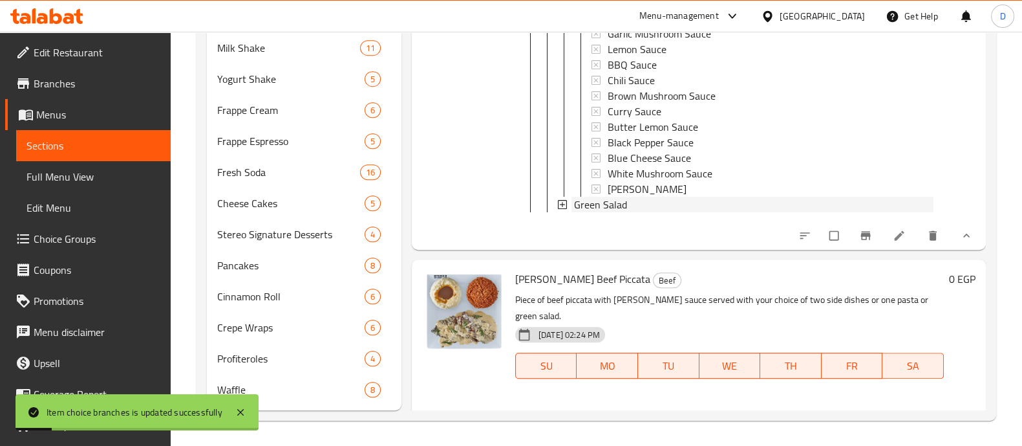
click at [619, 212] on span "Green Salad" at bounding box center [600, 205] width 53 height 16
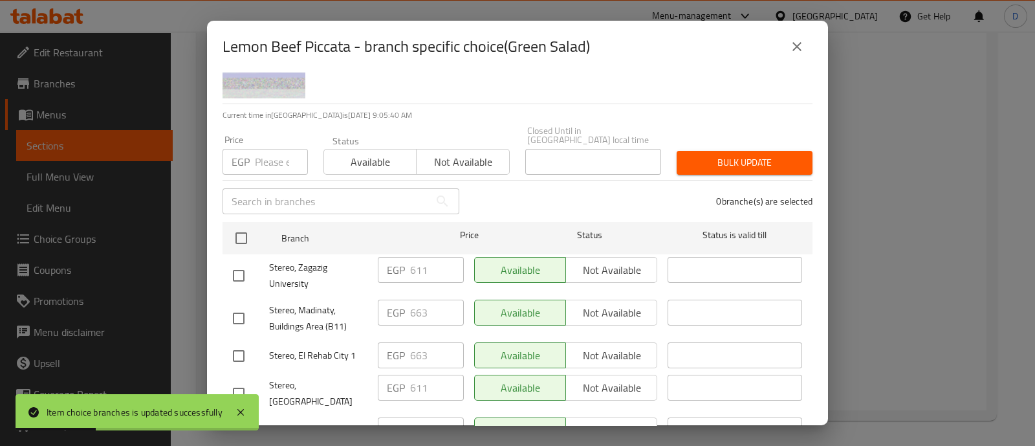
scroll to position [161, 0]
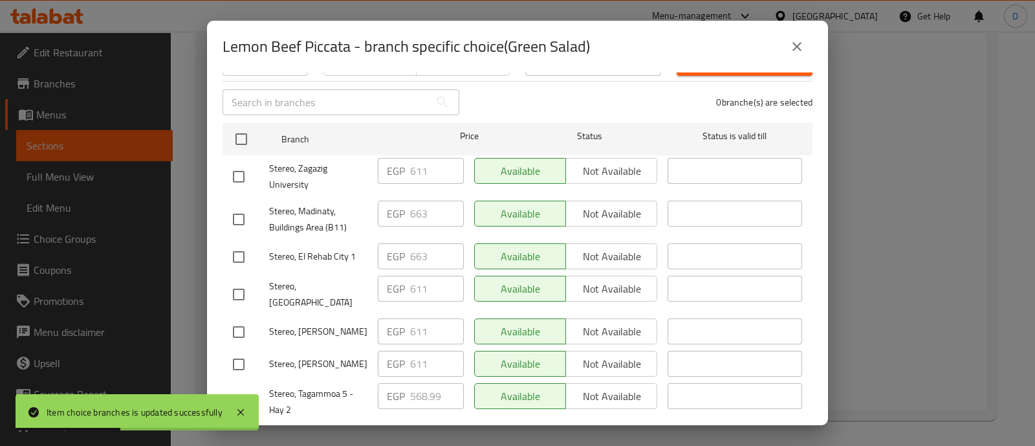
click at [233, 206] on input "checkbox" at bounding box center [238, 219] width 27 height 27
click at [236, 270] on div "Stereo, [GEOGRAPHIC_DATA]" at bounding box center [300, 294] width 145 height 48
click at [239, 251] on input "checkbox" at bounding box center [238, 256] width 27 height 27
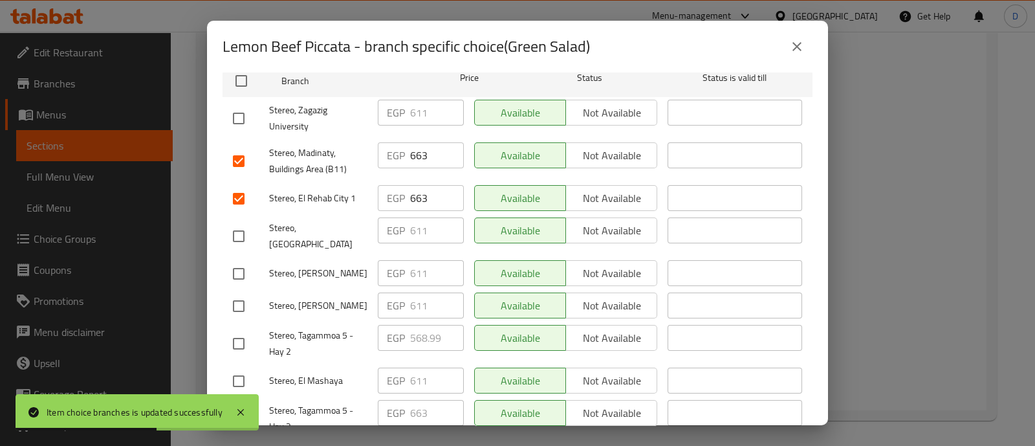
scroll to position [243, 0]
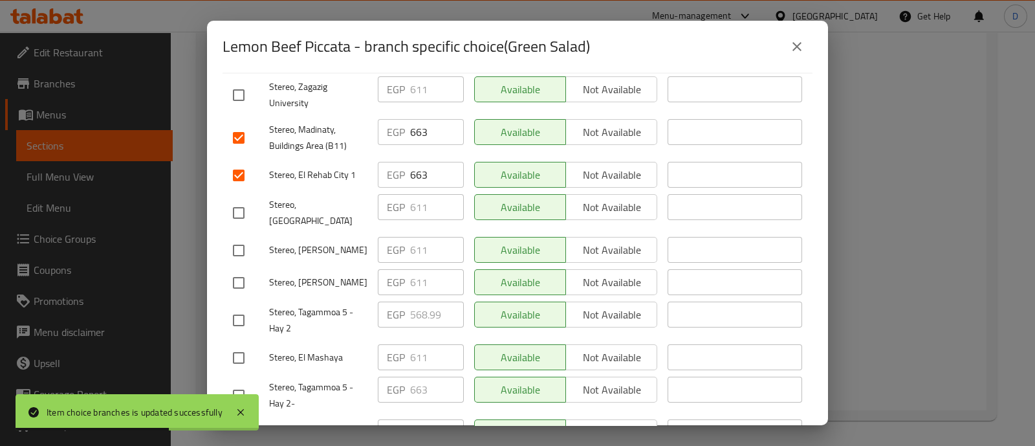
click at [248, 307] on input "checkbox" at bounding box center [238, 320] width 27 height 27
click at [246, 382] on input "checkbox" at bounding box center [238, 395] width 27 height 27
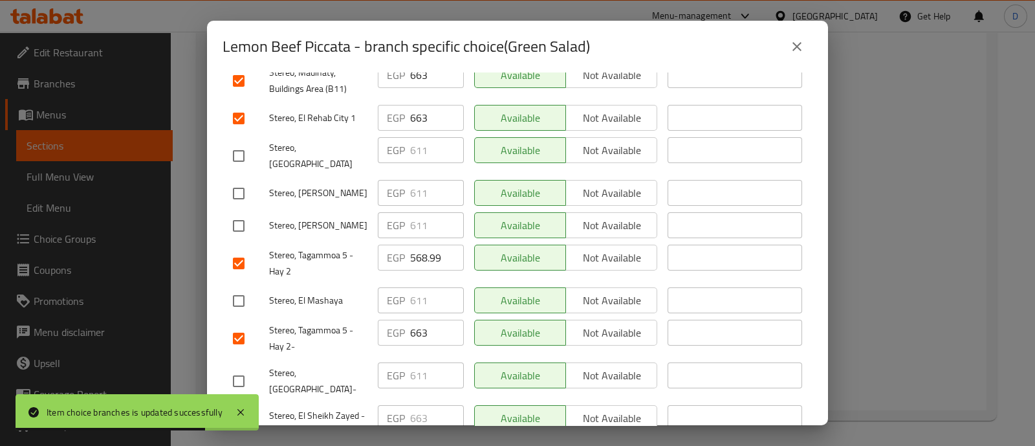
scroll to position [323, 0]
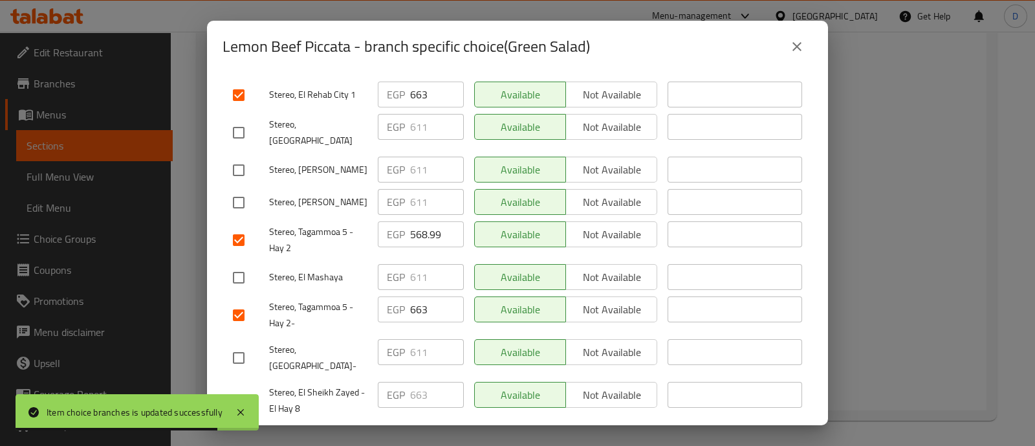
click at [248, 387] on input "checkbox" at bounding box center [238, 400] width 27 height 27
click at [418, 382] on input "663" at bounding box center [437, 395] width 54 height 26
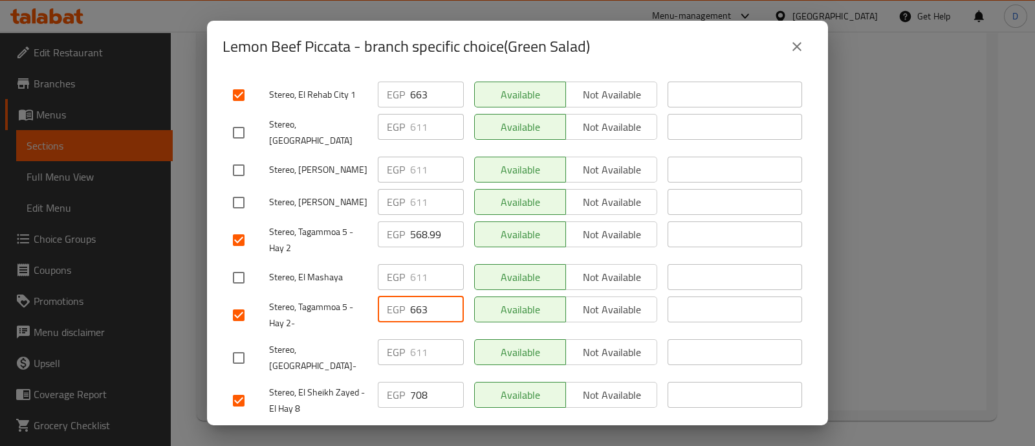
click at [413, 296] on input "663" at bounding box center [437, 309] width 54 height 26
click at [411, 221] on input "568.99" at bounding box center [437, 234] width 54 height 26
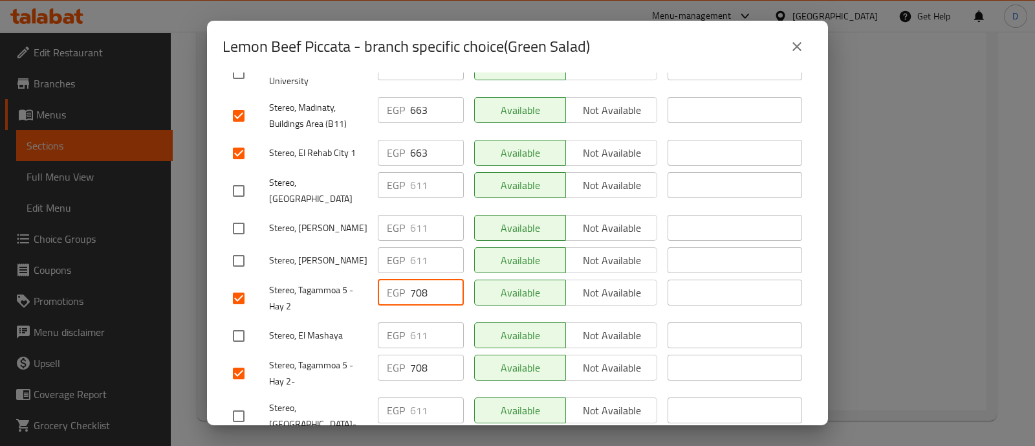
scroll to position [243, 0]
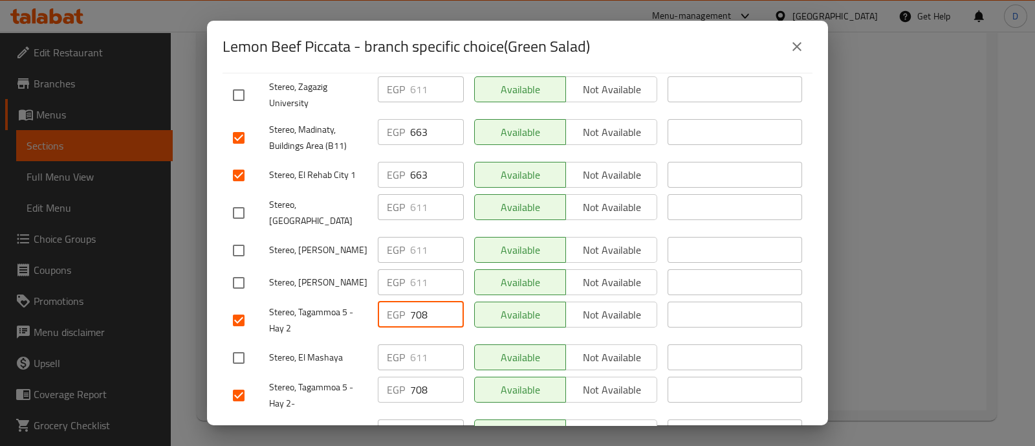
click at [416, 166] on input "663" at bounding box center [437, 175] width 54 height 26
click at [416, 127] on input "663" at bounding box center [437, 132] width 54 height 26
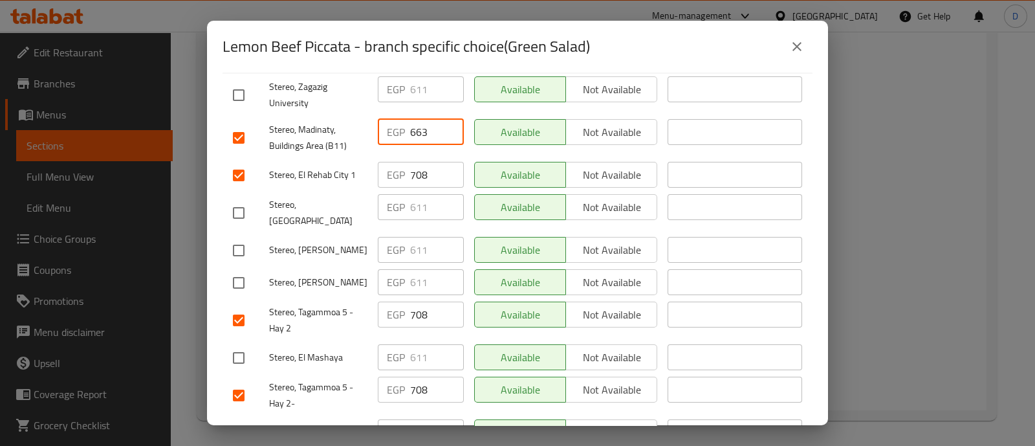
click at [416, 127] on input "663" at bounding box center [437, 132] width 54 height 26
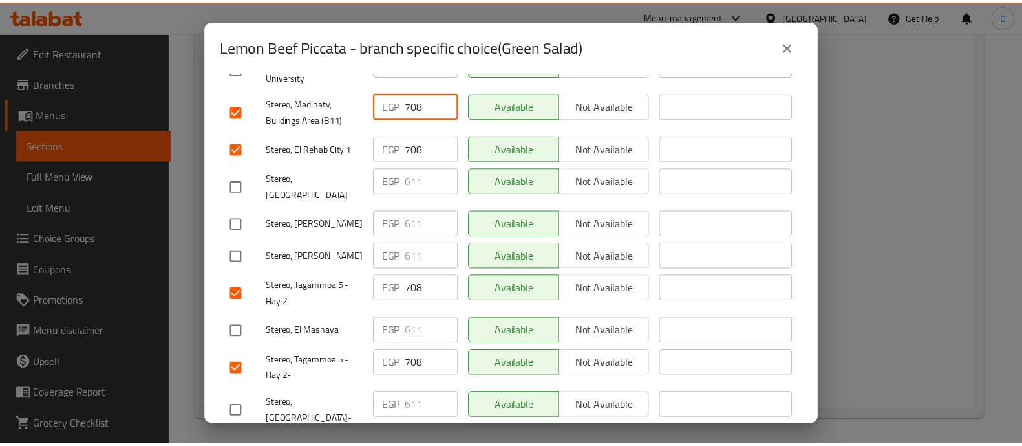
scroll to position [323, 0]
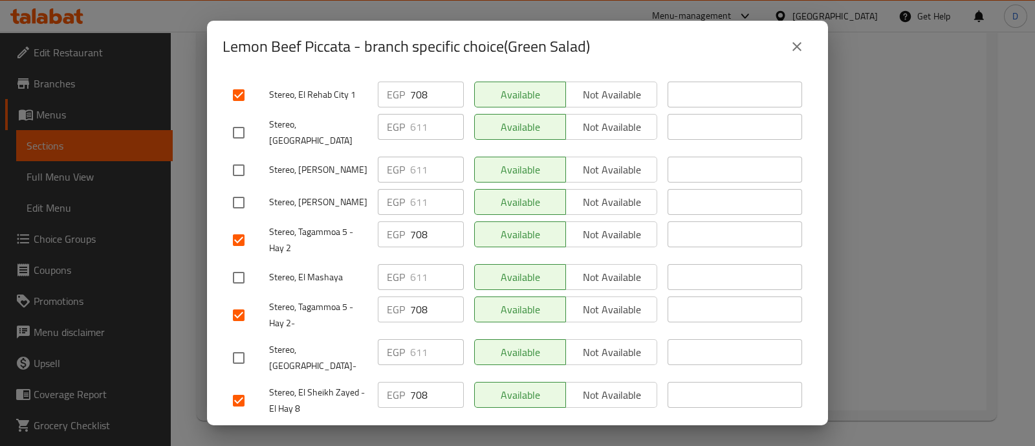
click at [479, 431] on span "Save" at bounding box center [517, 439] width 569 height 16
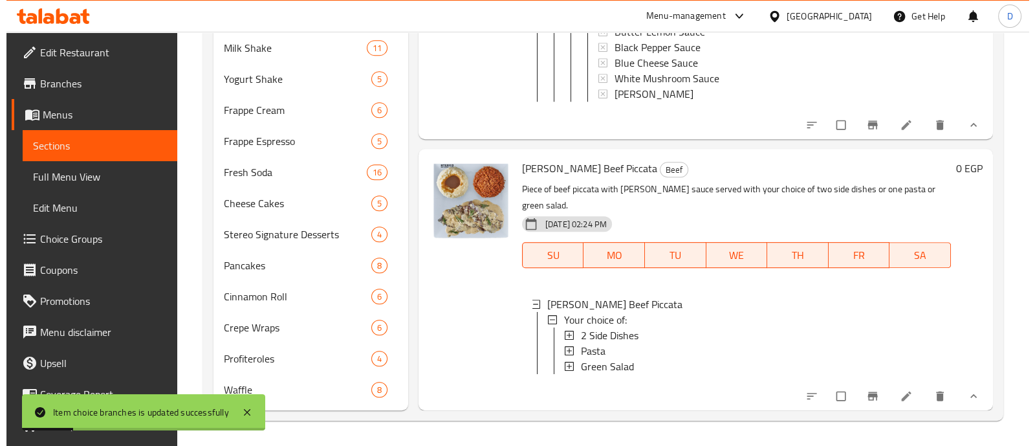
scroll to position [4769, 0]
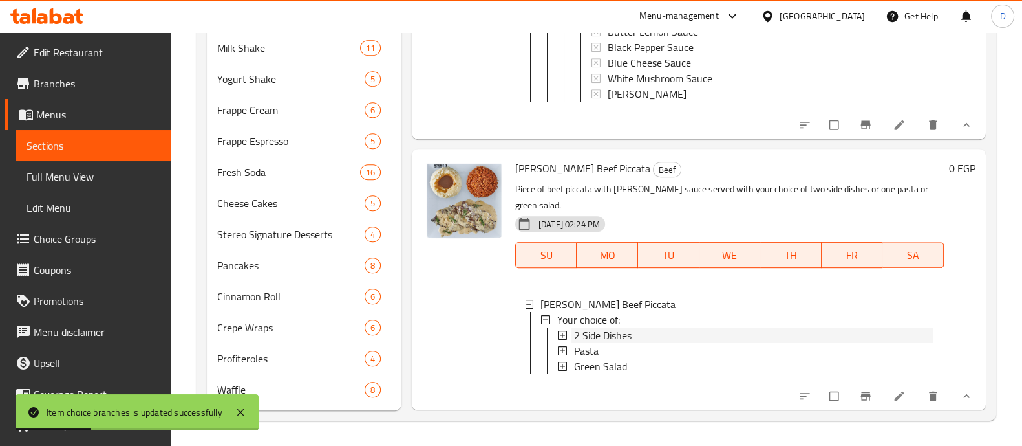
click at [601, 327] on span "2 Side Dishes" at bounding box center [603, 335] width 58 height 16
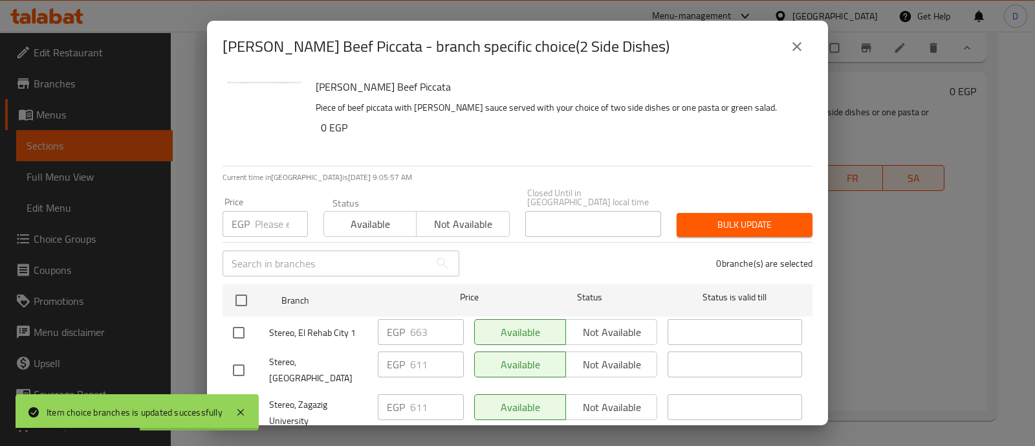
scroll to position [80, 0]
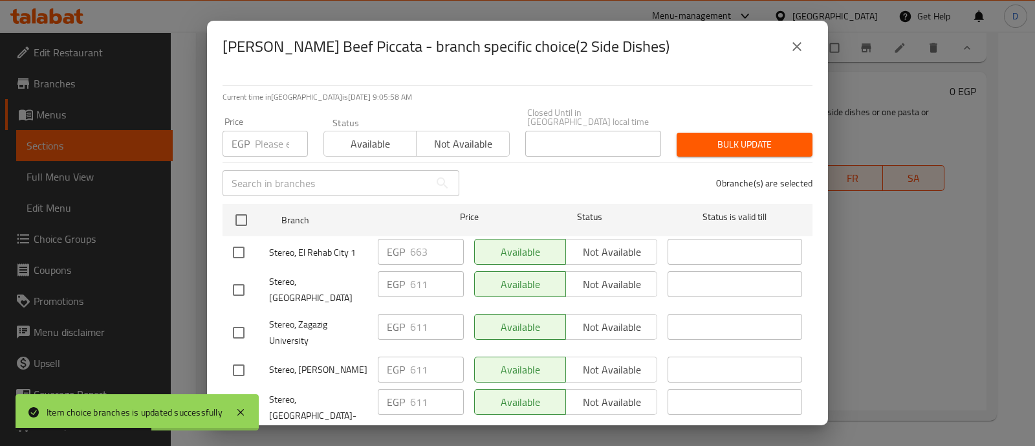
click at [243, 243] on input "checkbox" at bounding box center [238, 252] width 27 height 27
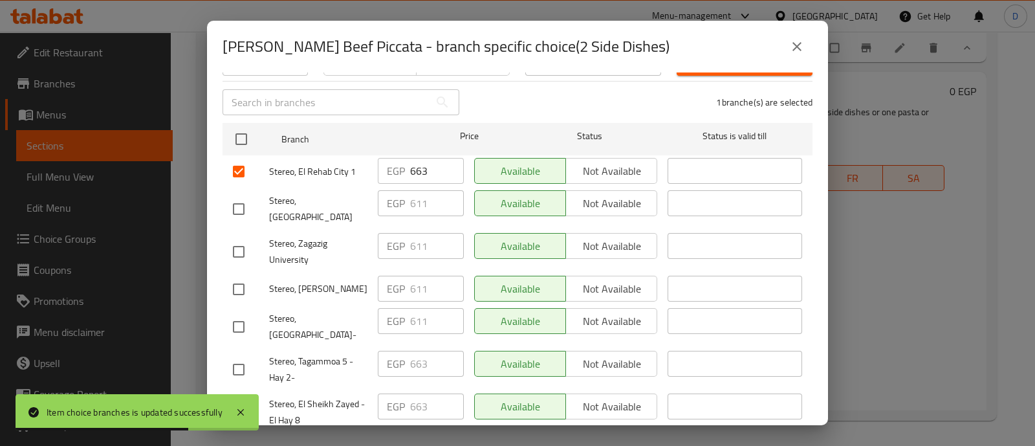
click at [247, 356] on input "checkbox" at bounding box center [238, 369] width 27 height 27
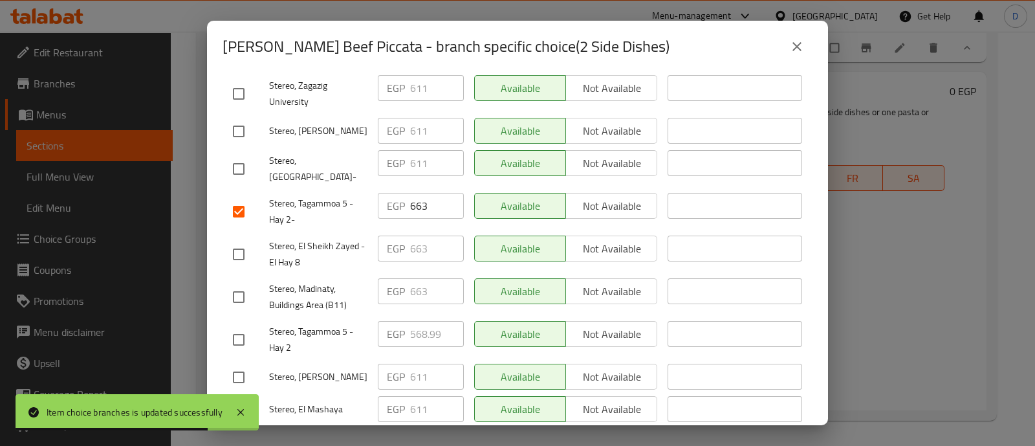
scroll to position [323, 0]
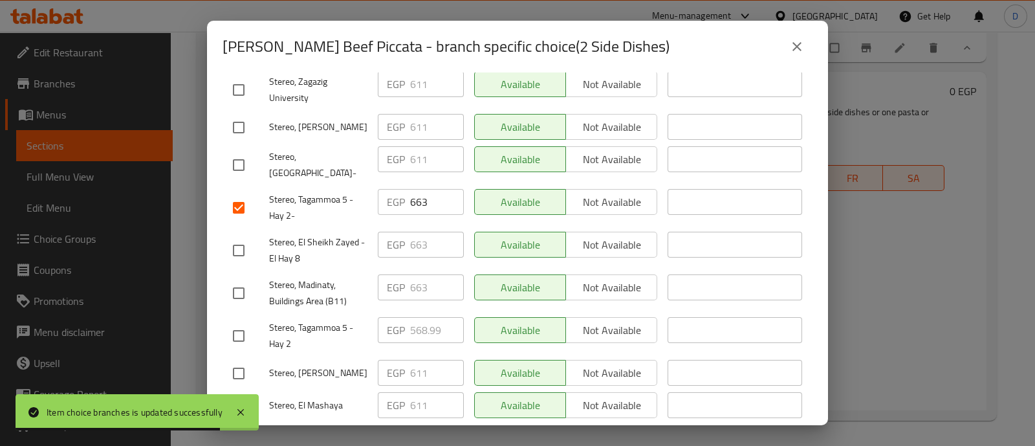
click at [240, 237] on input "checkbox" at bounding box center [238, 250] width 27 height 27
click at [238, 279] on input "checkbox" at bounding box center [238, 292] width 27 height 27
drag, startPoint x: 242, startPoint y: 296, endPoint x: 321, endPoint y: 299, distance: 79.0
click at [242, 322] on input "checkbox" at bounding box center [238, 335] width 27 height 27
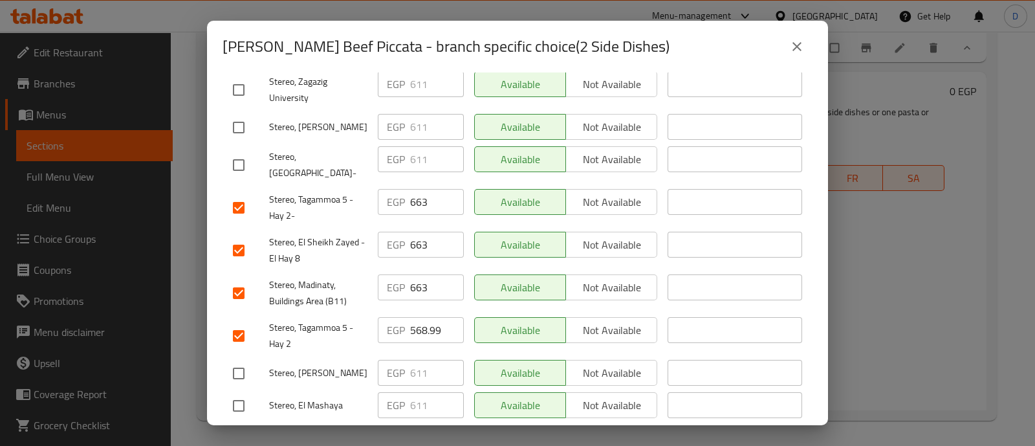
click at [425, 317] on input "568.99" at bounding box center [437, 330] width 54 height 26
click at [424, 274] on input "663" at bounding box center [437, 287] width 54 height 26
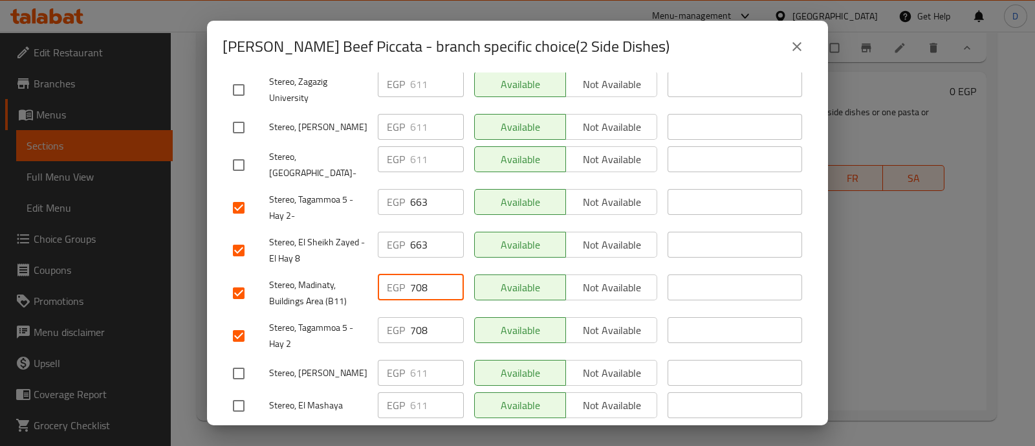
click at [415, 232] on input "663" at bounding box center [437, 245] width 54 height 26
click at [410, 189] on input "663" at bounding box center [437, 202] width 54 height 26
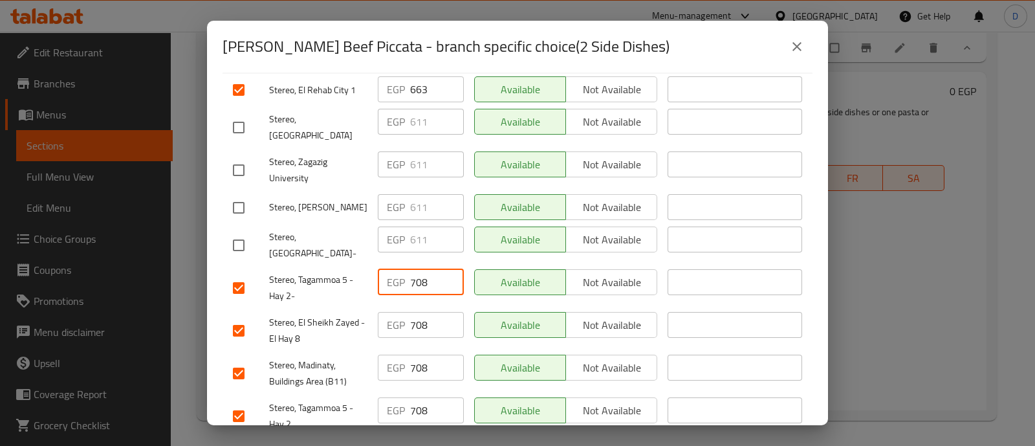
scroll to position [161, 0]
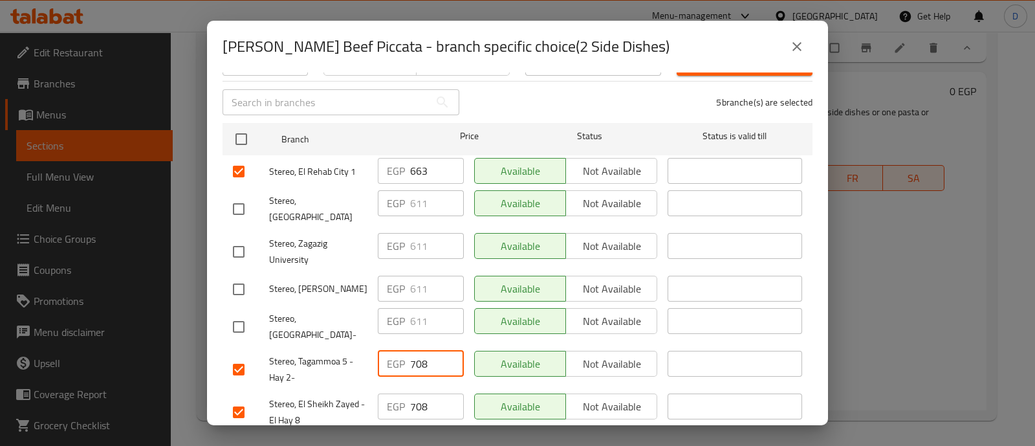
click at [415, 162] on input "663" at bounding box center [437, 171] width 54 height 26
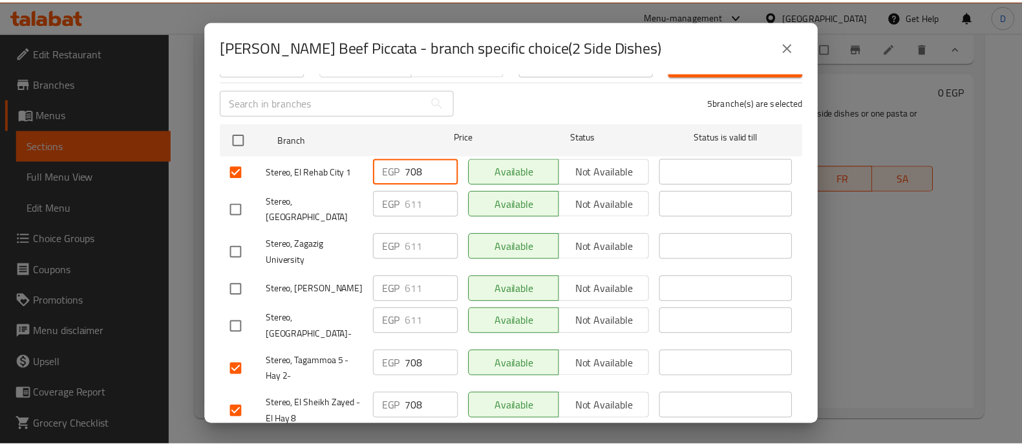
scroll to position [323, 0]
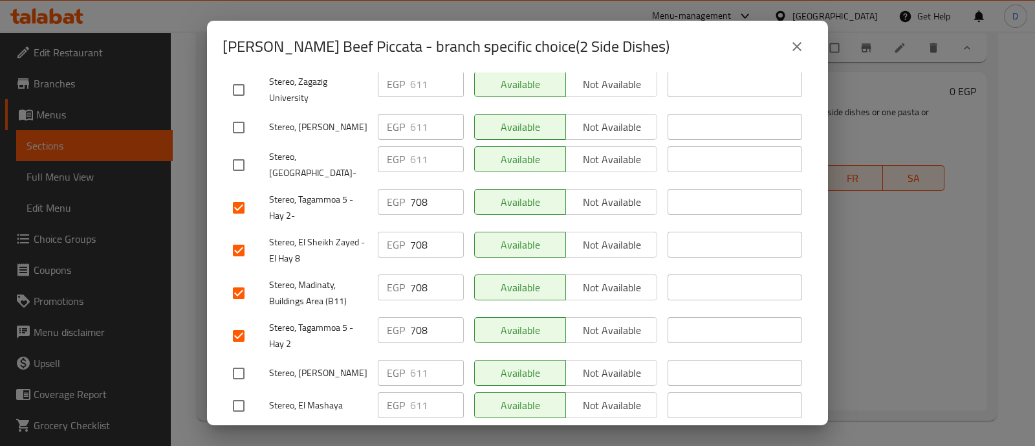
click at [433, 431] on span "Save" at bounding box center [517, 439] width 569 height 16
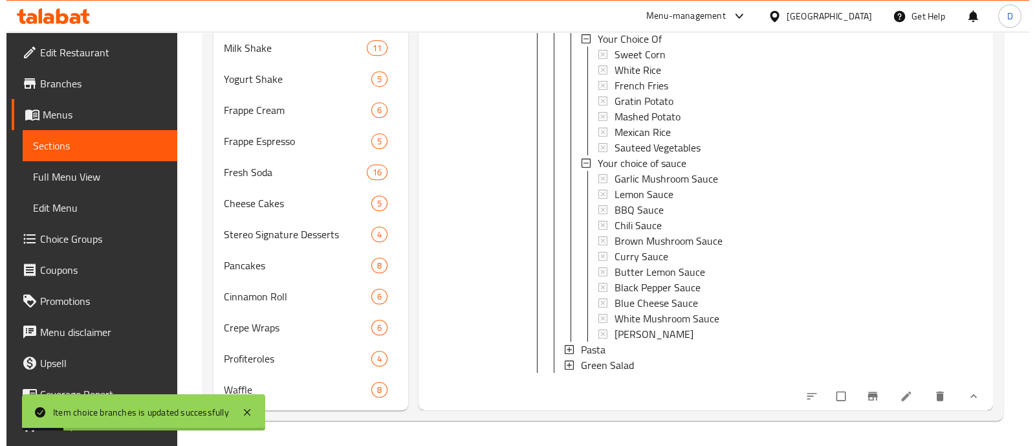
scroll to position [5080, 0]
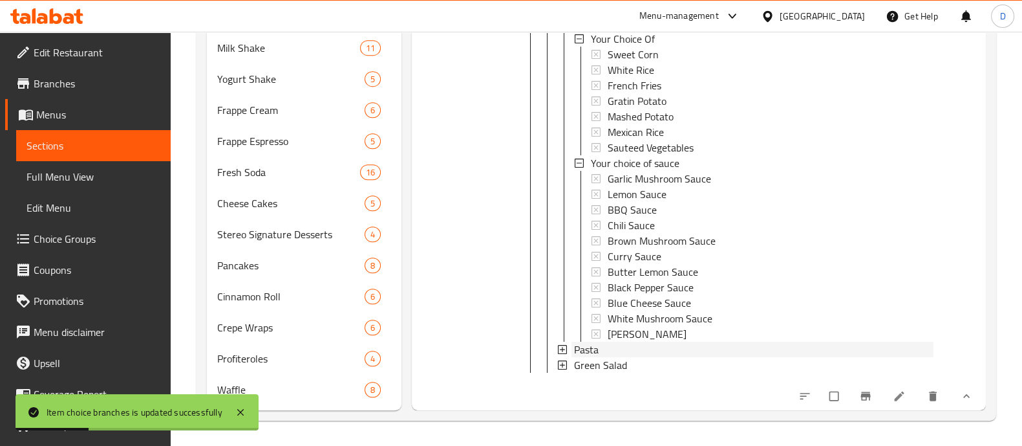
click at [632, 341] on div "Pasta" at bounding box center [754, 349] width 360 height 16
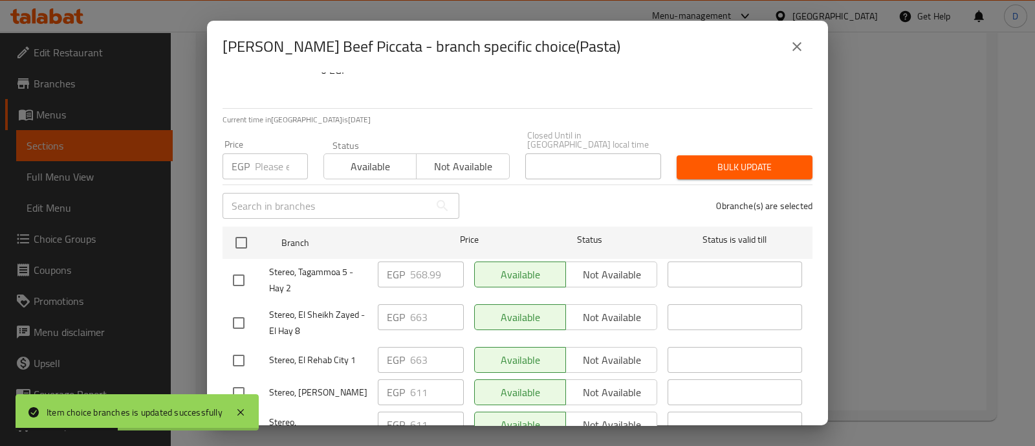
scroll to position [80, 0]
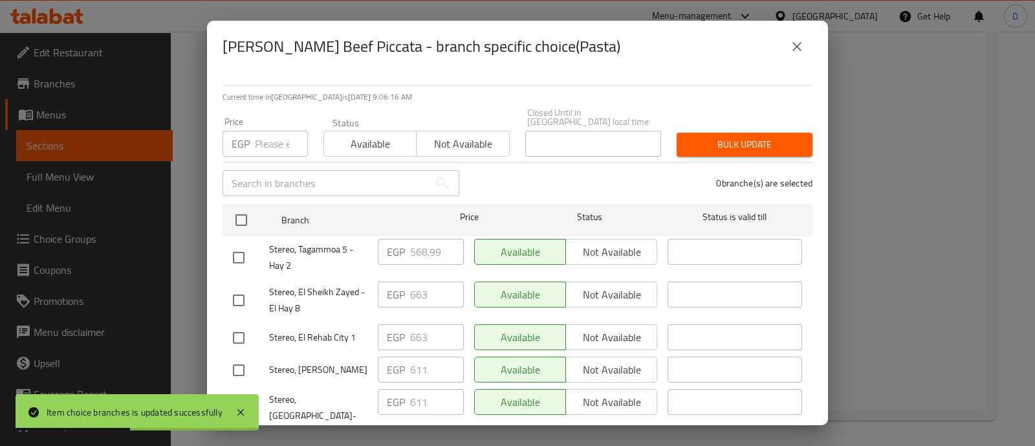
click at [247, 244] on input "checkbox" at bounding box center [238, 257] width 27 height 27
click at [250, 292] on input "checkbox" at bounding box center [238, 299] width 27 height 27
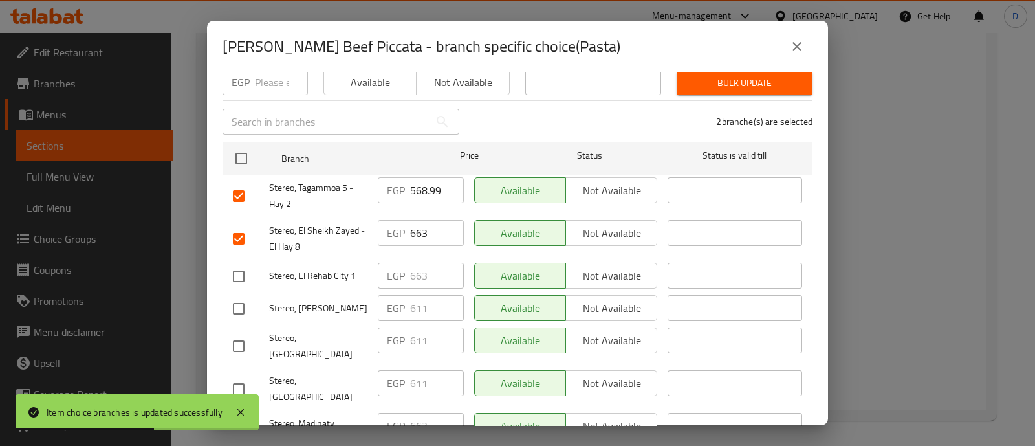
scroll to position [161, 0]
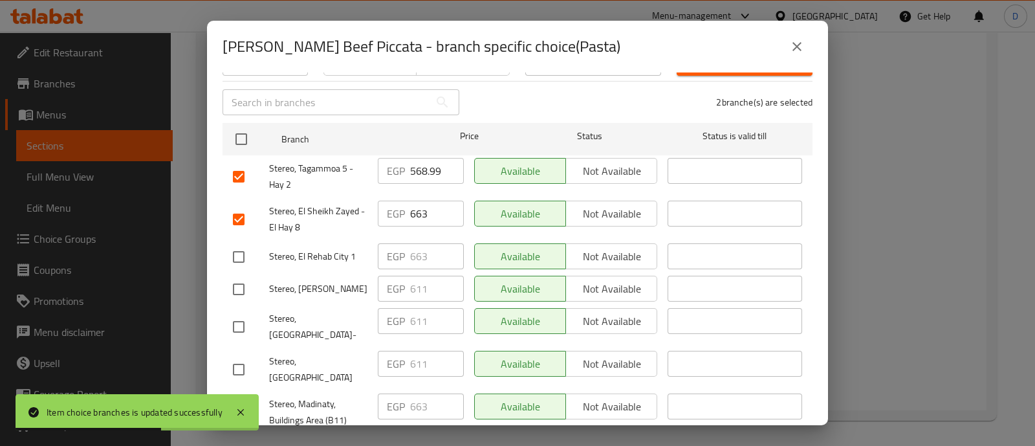
click at [246, 243] on input "checkbox" at bounding box center [238, 256] width 27 height 27
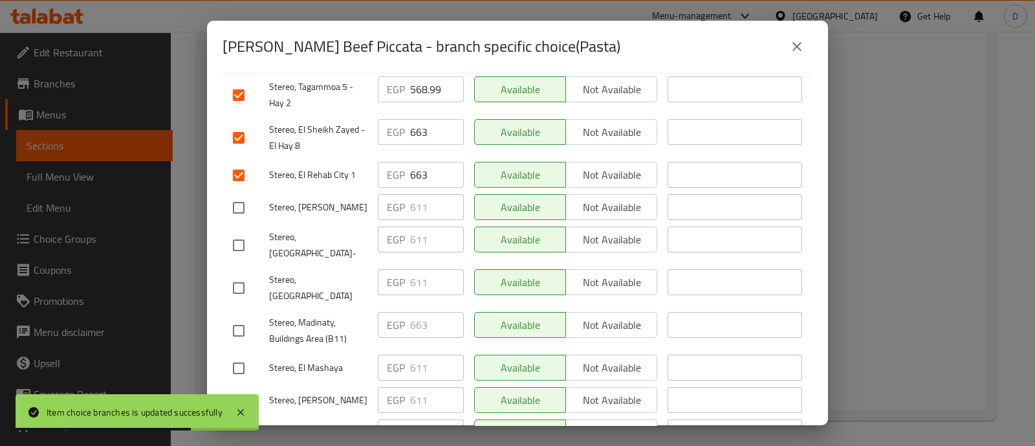
click at [246, 317] on input "checkbox" at bounding box center [238, 330] width 27 height 27
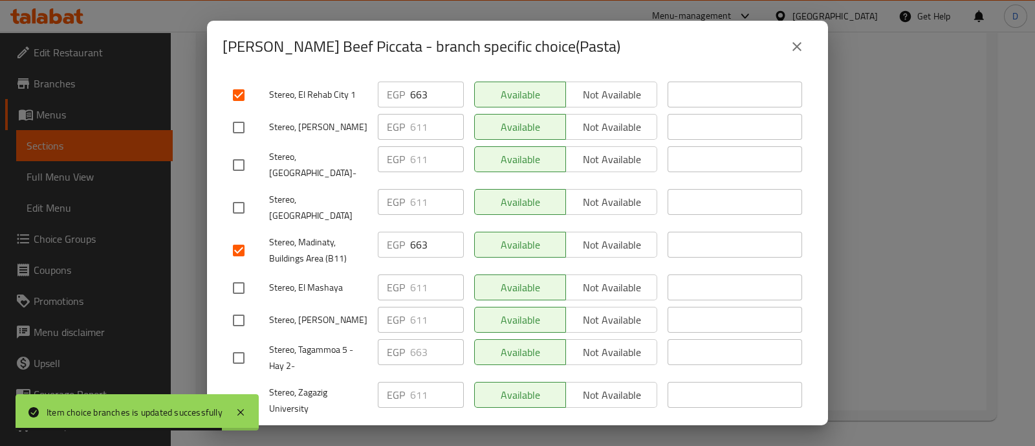
click at [246, 344] on input "checkbox" at bounding box center [238, 357] width 27 height 27
click at [417, 339] on input "663" at bounding box center [437, 352] width 54 height 26
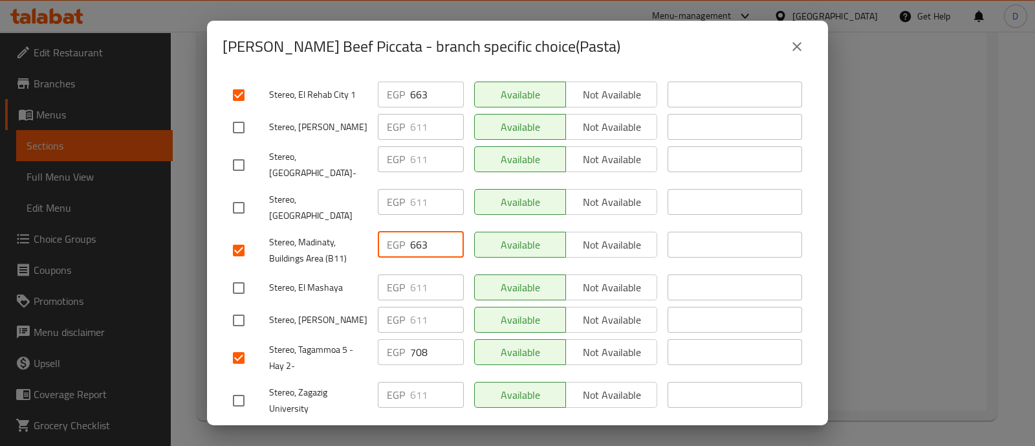
click at [414, 232] on input "663" at bounding box center [437, 245] width 54 height 26
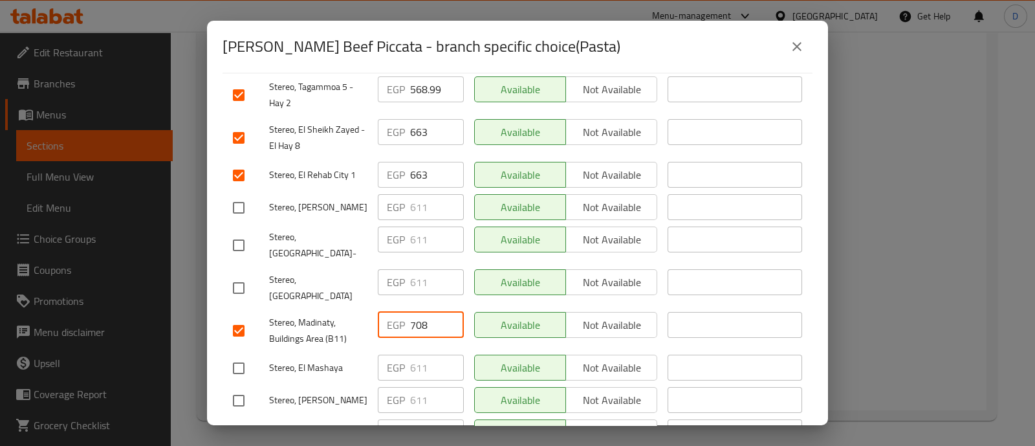
click at [411, 167] on input "663" at bounding box center [437, 175] width 54 height 26
click at [412, 167] on input "663" at bounding box center [437, 175] width 54 height 26
click at [417, 133] on input "663" at bounding box center [437, 132] width 54 height 26
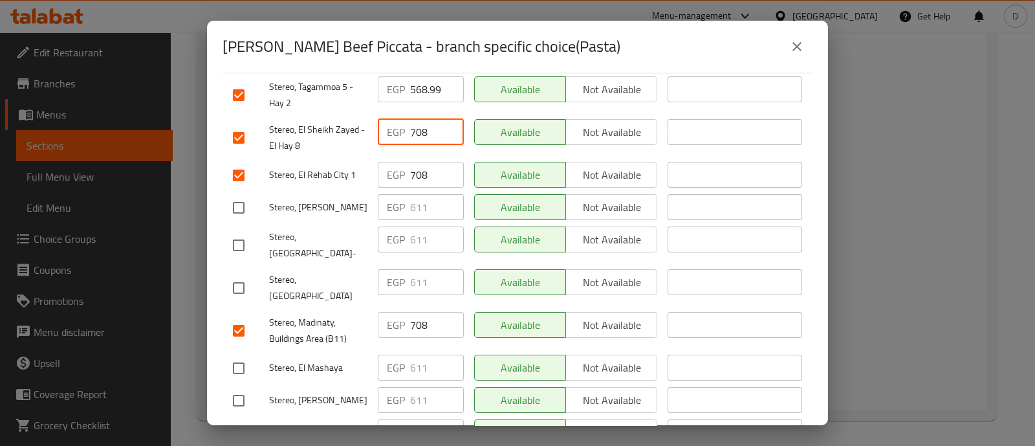
click at [419, 76] on input "568.99" at bounding box center [437, 89] width 54 height 26
click at [419, 77] on input "568.99" at bounding box center [437, 89] width 54 height 26
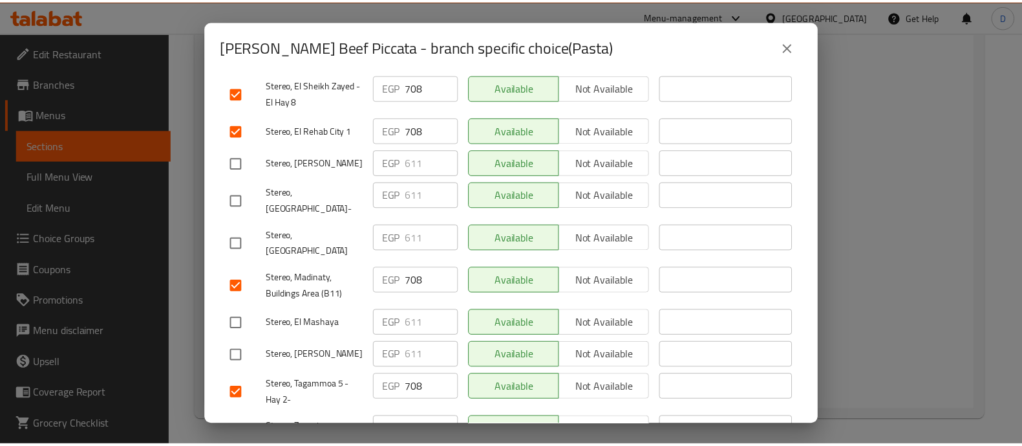
scroll to position [323, 0]
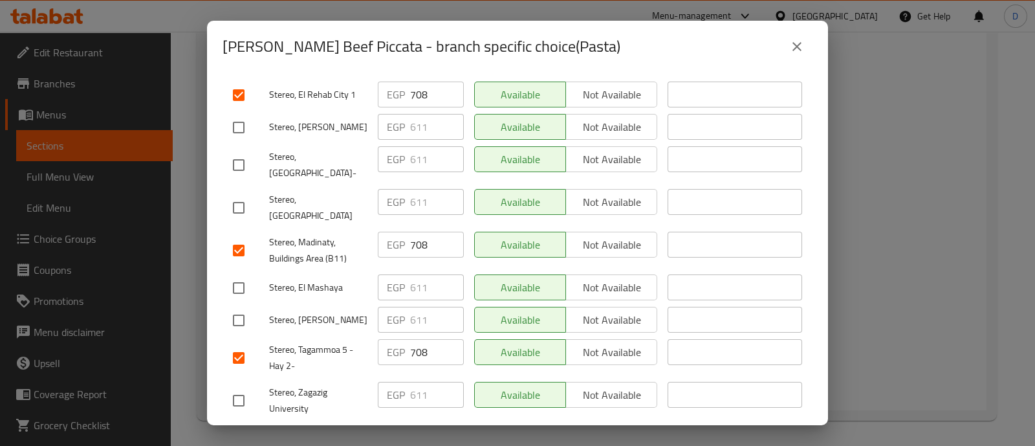
click at [453, 424] on div "[PERSON_NAME] Beef Piccata Piece of beef piccata with [PERSON_NAME] sauce serve…" at bounding box center [517, 248] width 621 height 352
click at [468, 427] on button "Save" at bounding box center [517, 439] width 590 height 24
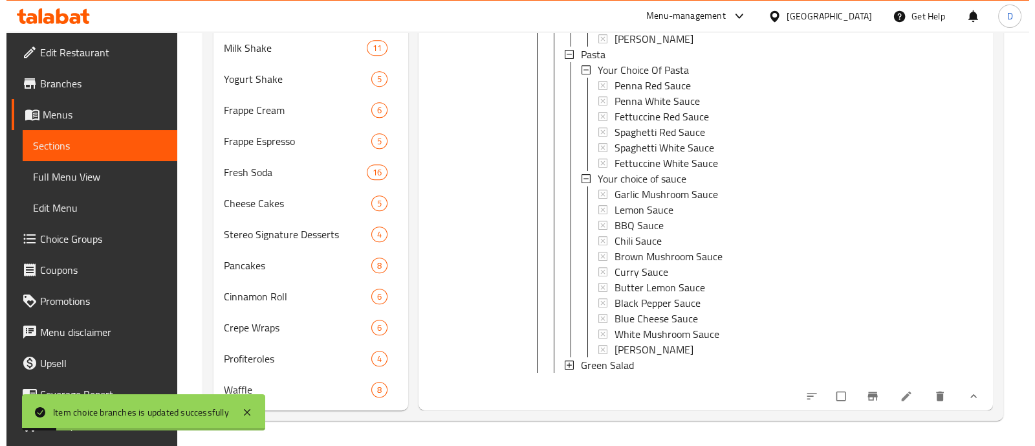
scroll to position [5375, 0]
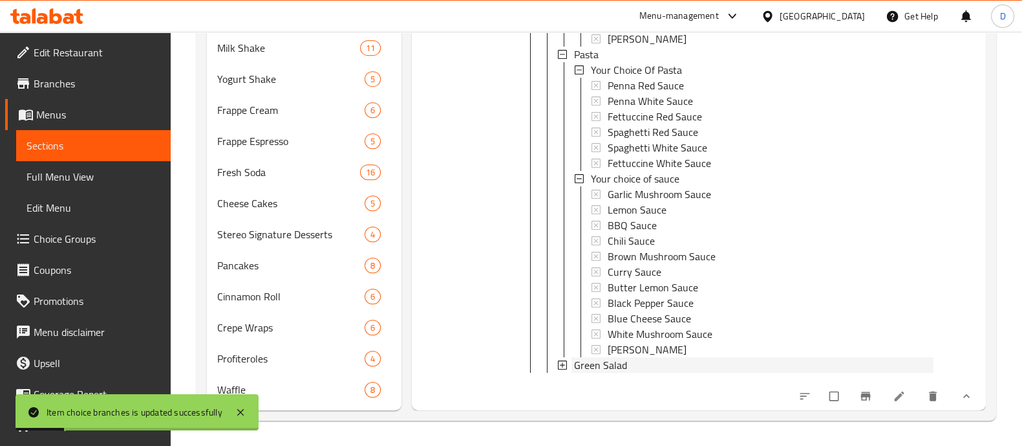
click at [629, 357] on div "Green Salad" at bounding box center [754, 365] width 360 height 16
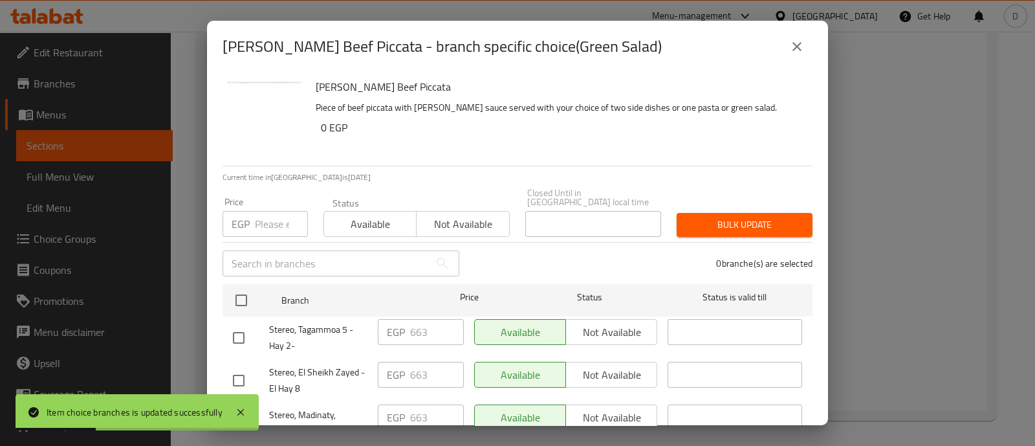
scroll to position [80, 0]
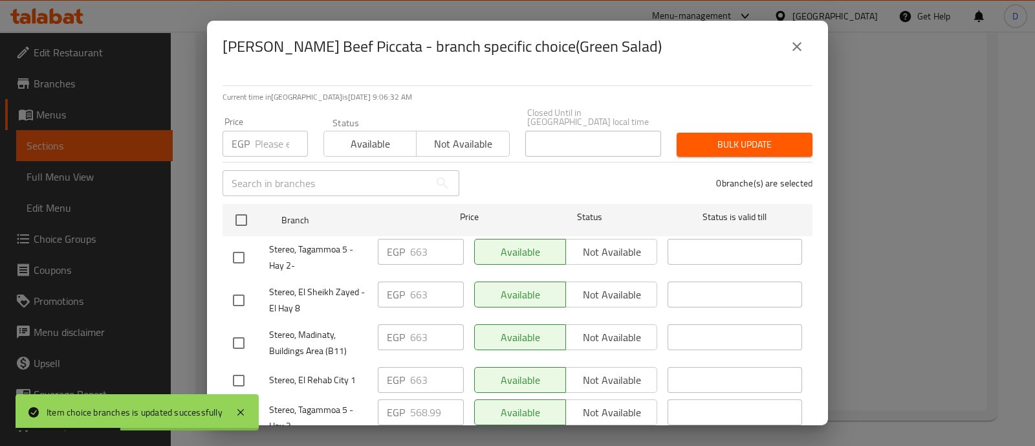
click at [241, 245] on input "checkbox" at bounding box center [238, 257] width 27 height 27
click at [243, 290] on input "checkbox" at bounding box center [238, 299] width 27 height 27
click at [246, 329] on input "checkbox" at bounding box center [238, 342] width 27 height 27
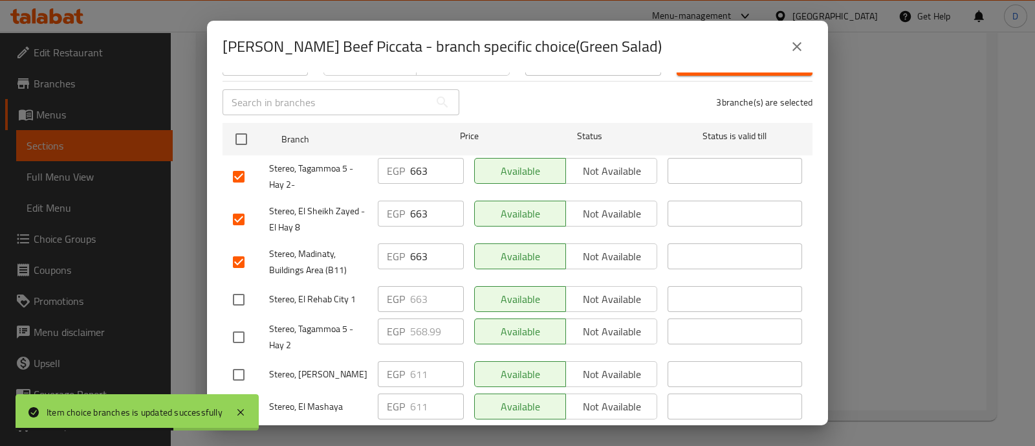
click at [244, 299] on input "checkbox" at bounding box center [238, 299] width 27 height 27
click at [244, 323] on input "checkbox" at bounding box center [238, 336] width 27 height 27
click at [425, 321] on input "568.99" at bounding box center [437, 331] width 54 height 26
click at [422, 318] on input "568.99" at bounding box center [437, 331] width 54 height 26
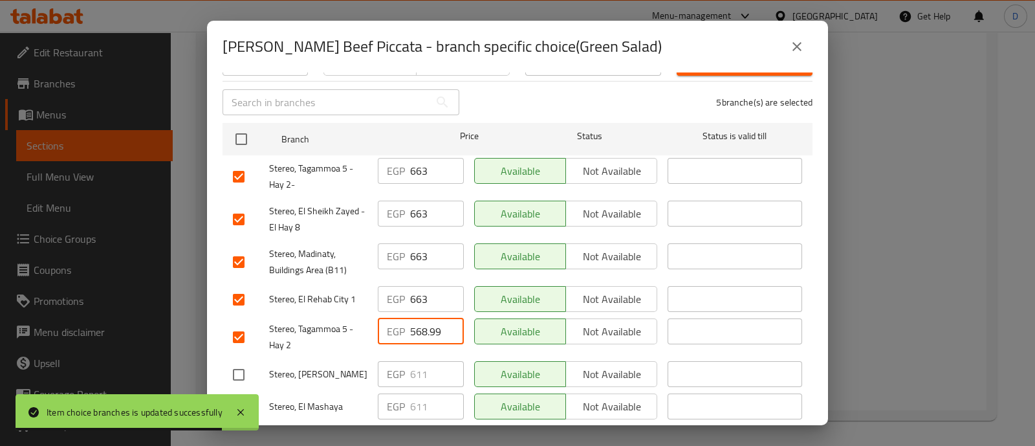
click at [422, 318] on input "568.99" at bounding box center [437, 331] width 54 height 26
click at [417, 296] on input "663" at bounding box center [437, 299] width 54 height 26
click at [413, 243] on input "663" at bounding box center [437, 256] width 54 height 26
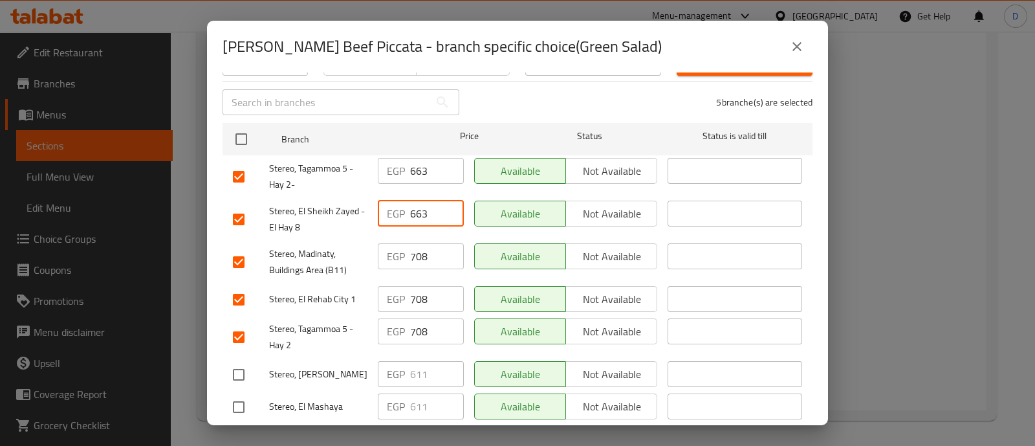
click at [411, 212] on input "663" at bounding box center [437, 213] width 54 height 26
click at [410, 212] on input "663" at bounding box center [437, 213] width 54 height 26
click at [411, 162] on input "663" at bounding box center [437, 171] width 54 height 26
click at [411, 163] on input "663" at bounding box center [437, 171] width 54 height 26
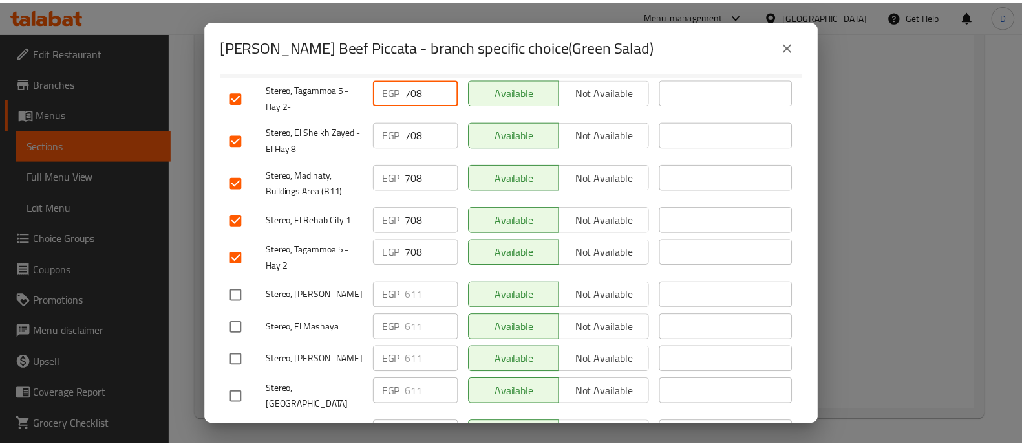
scroll to position [323, 0]
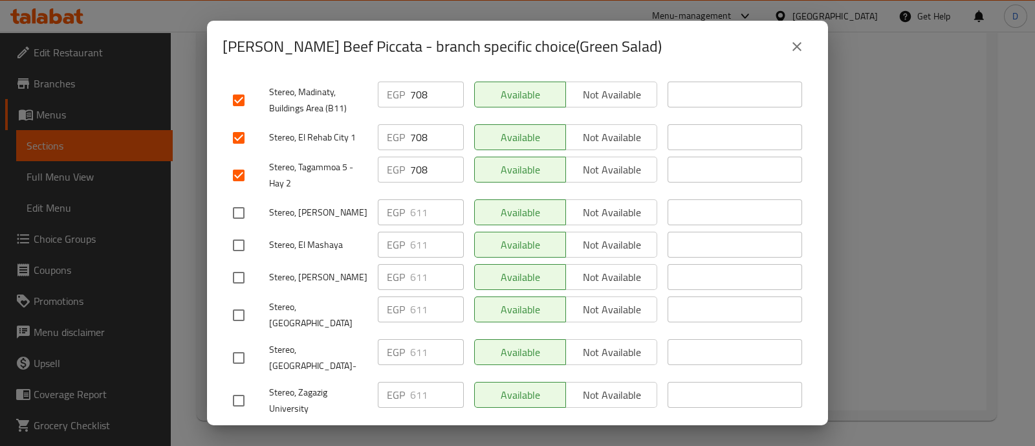
click at [462, 392] on div "EGP 611 ​" at bounding box center [420, 400] width 96 height 48
click at [466, 431] on span "Save" at bounding box center [517, 439] width 569 height 16
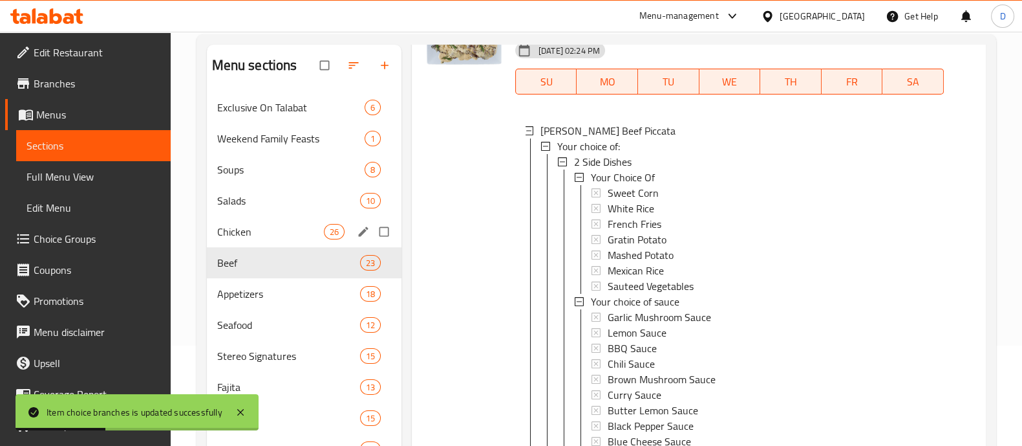
scroll to position [161, 0]
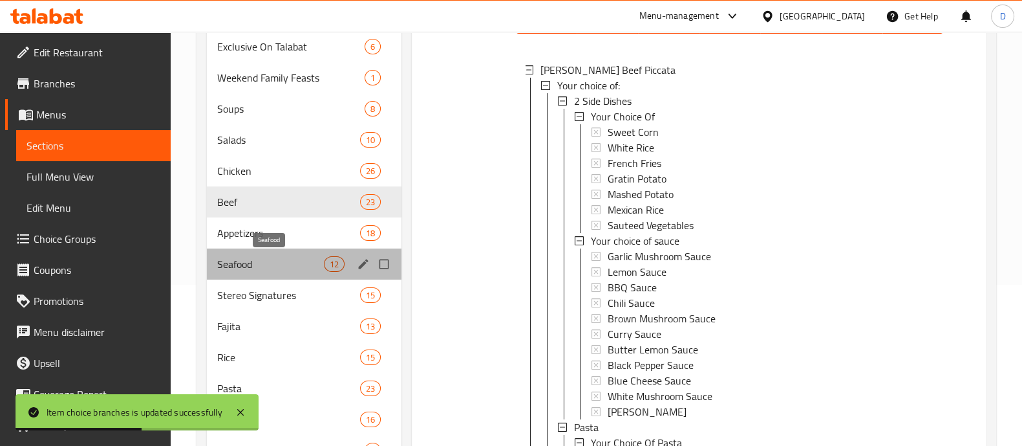
drag, startPoint x: 278, startPoint y: 257, endPoint x: 297, endPoint y: 211, distance: 50.4
click at [278, 258] on span "Seafood" at bounding box center [270, 264] width 107 height 16
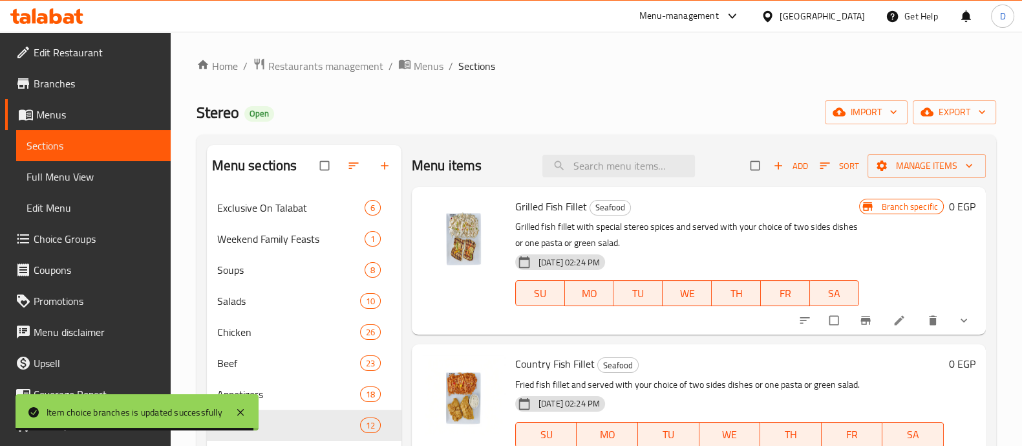
click at [958, 314] on icon "show more" at bounding box center [964, 320] width 13 height 13
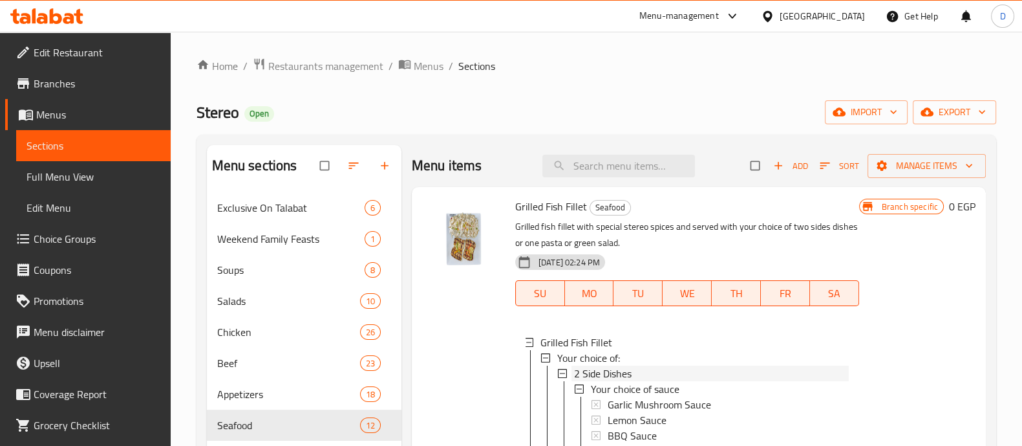
click at [603, 370] on span "2 Side Dishes" at bounding box center [603, 373] width 58 height 16
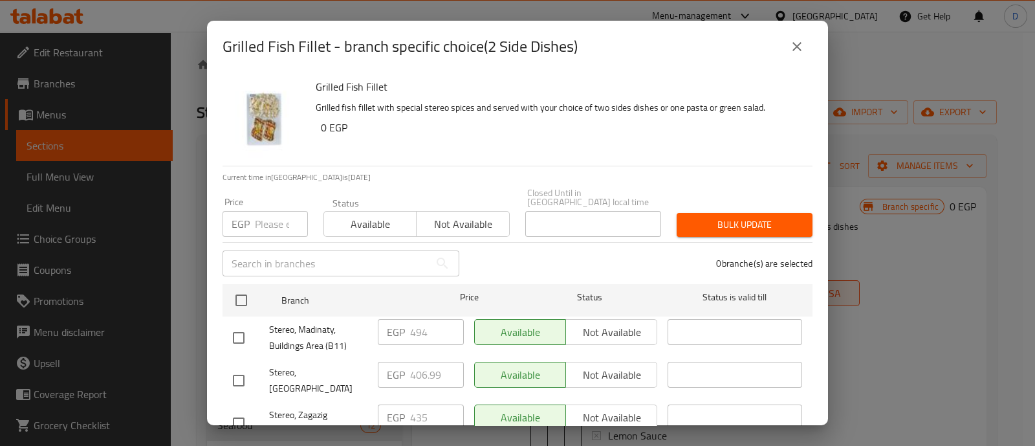
scroll to position [161, 0]
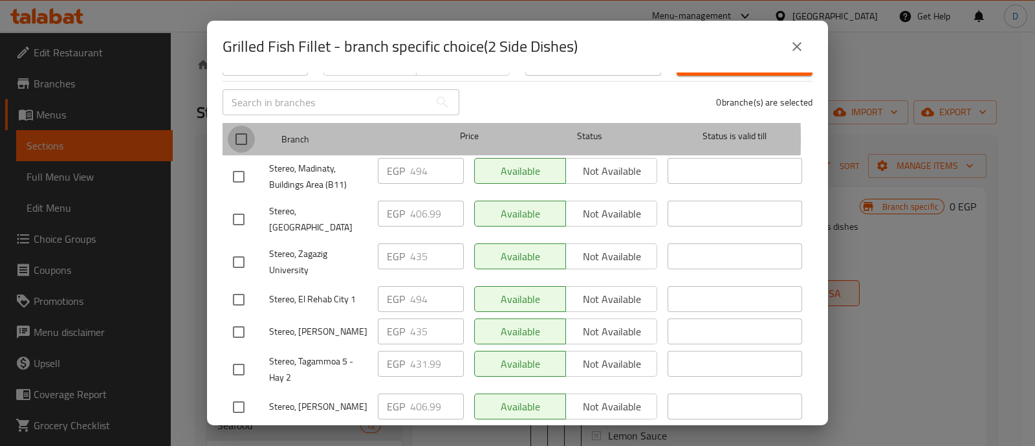
click at [247, 129] on input "checkbox" at bounding box center [241, 138] width 27 height 27
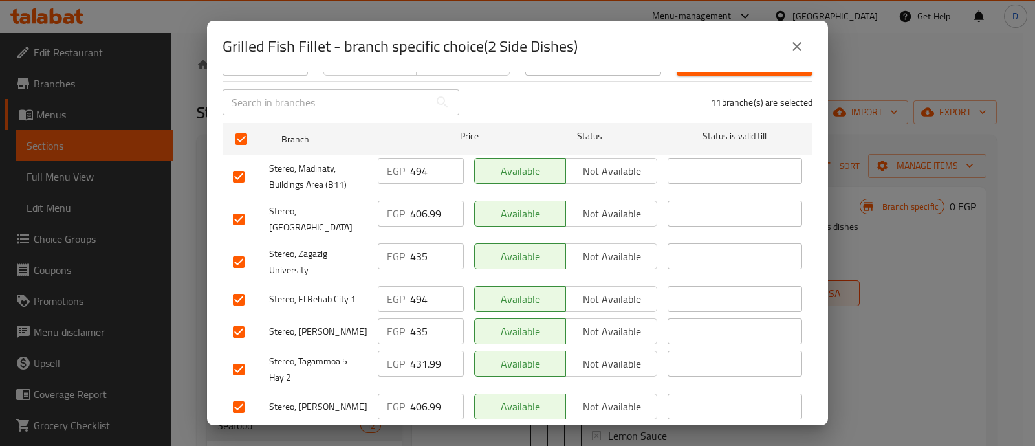
click at [239, 167] on input "checkbox" at bounding box center [238, 176] width 27 height 27
click at [247, 286] on input "checkbox" at bounding box center [238, 299] width 27 height 27
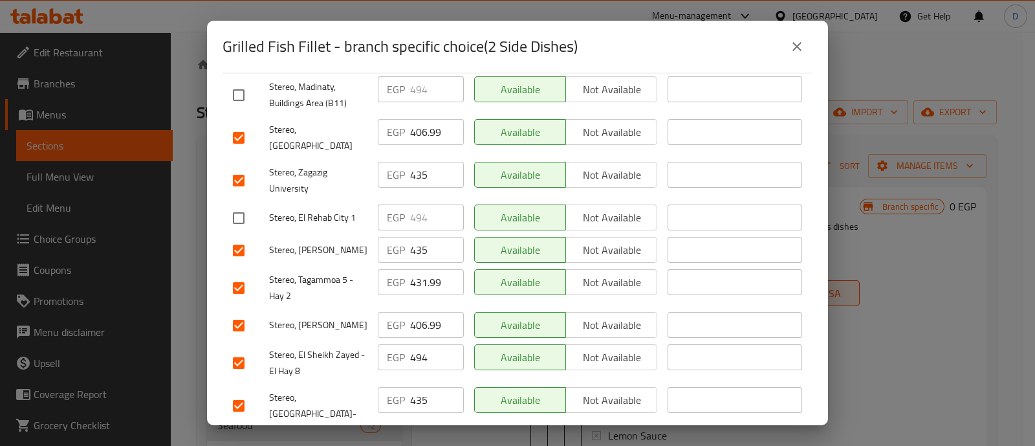
click at [244, 274] on input "checkbox" at bounding box center [238, 287] width 27 height 27
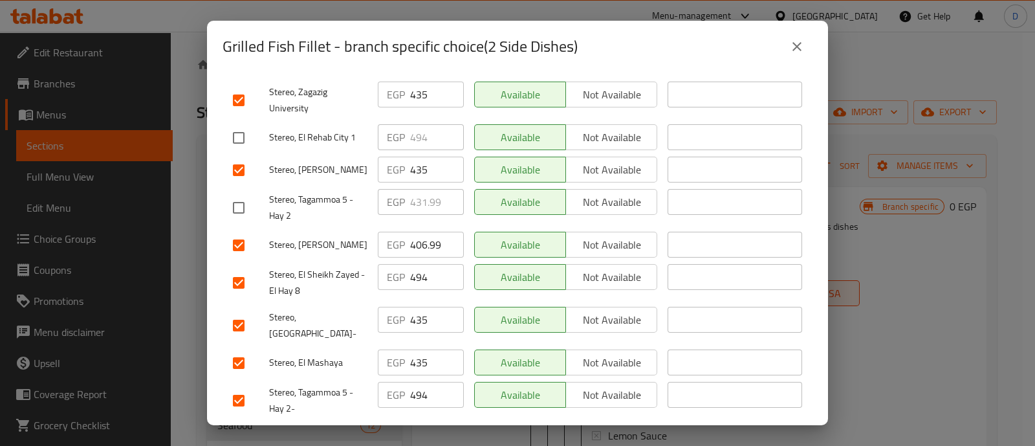
click at [243, 269] on input "checkbox" at bounding box center [238, 282] width 27 height 27
click at [243, 387] on input "checkbox" at bounding box center [238, 400] width 27 height 27
click at [424, 349] on input "435" at bounding box center [437, 362] width 54 height 26
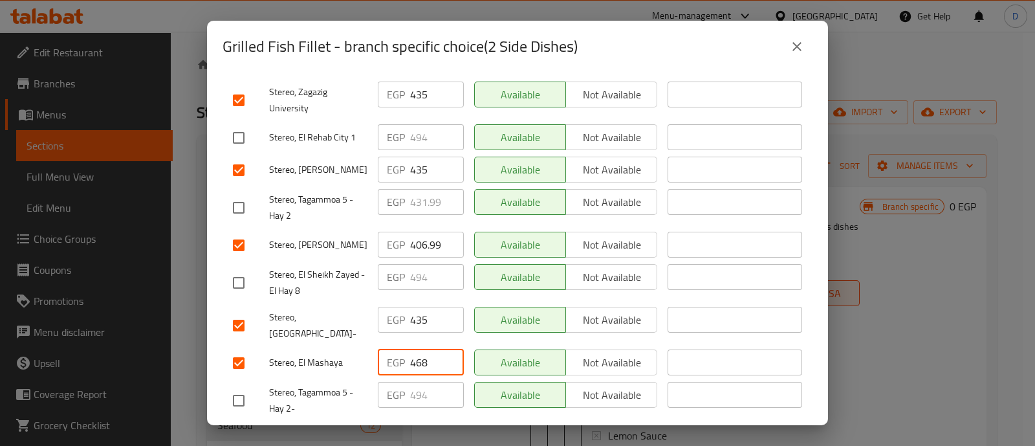
click at [415, 307] on input "435" at bounding box center [437, 320] width 54 height 26
click at [415, 232] on input "406.99" at bounding box center [437, 245] width 54 height 26
click at [419, 156] on input "435" at bounding box center [437, 169] width 54 height 26
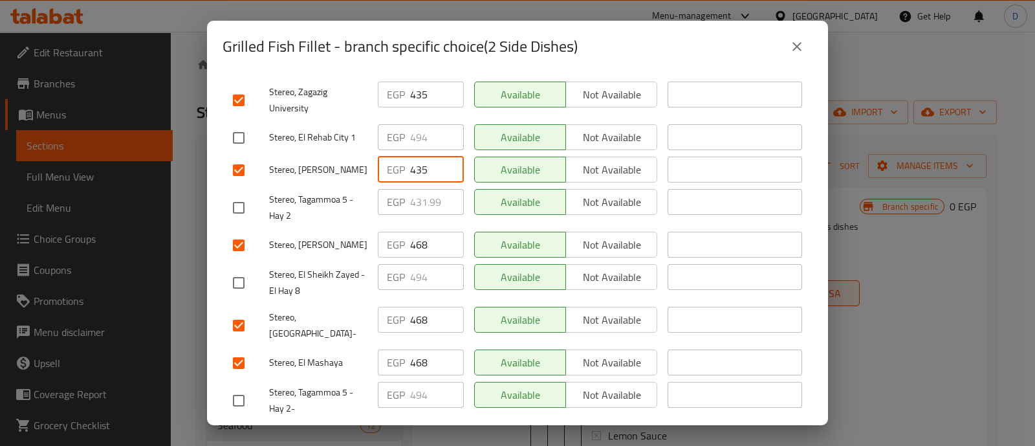
click at [419, 156] on input "435" at bounding box center [437, 169] width 54 height 26
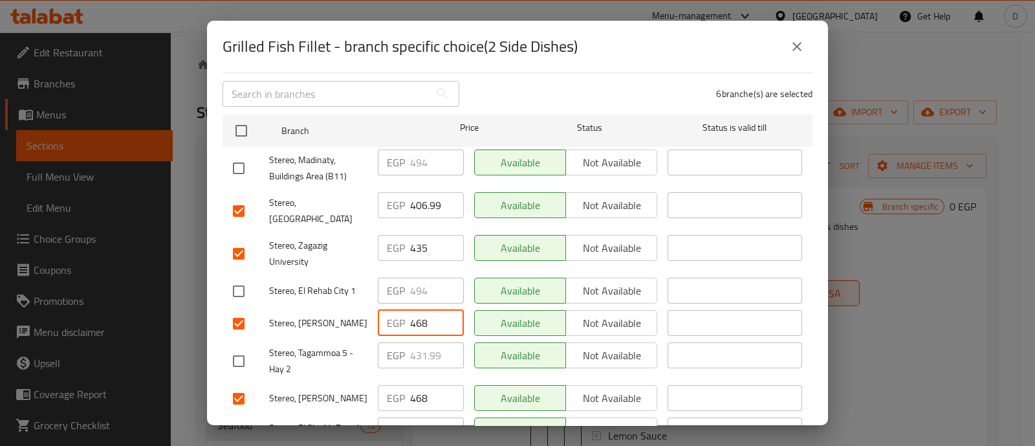
scroll to position [161, 0]
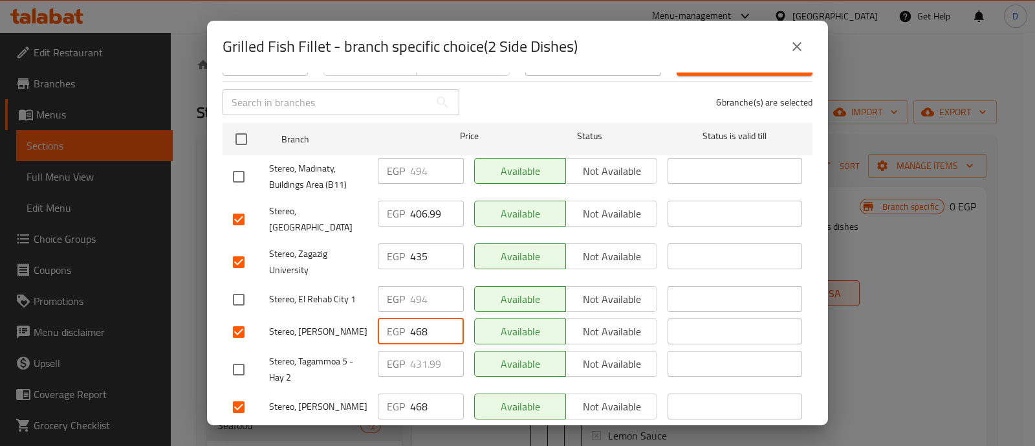
click at [417, 243] on input "435" at bounding box center [437, 256] width 54 height 26
click at [424, 200] on input "406.99" at bounding box center [437, 213] width 54 height 26
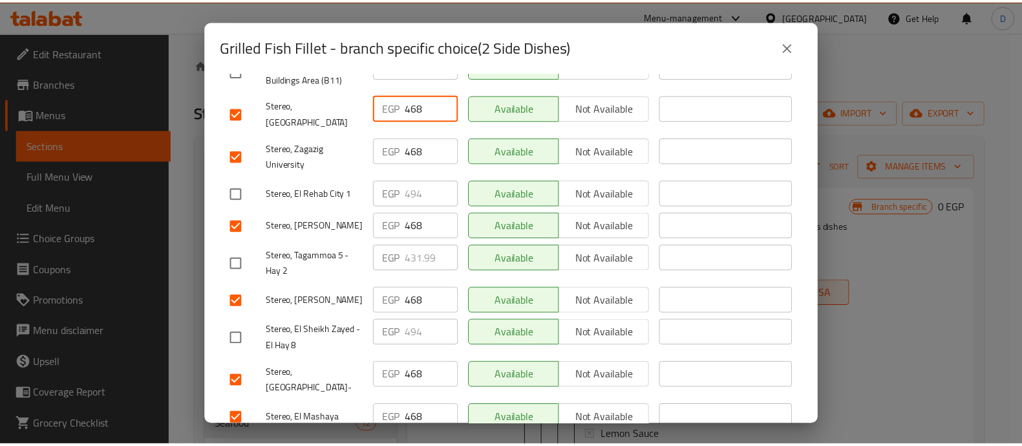
scroll to position [323, 0]
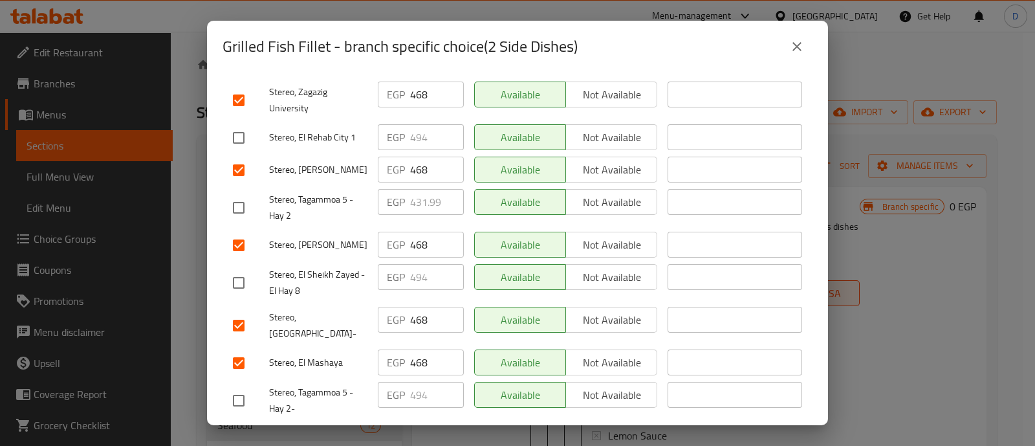
click at [448, 431] on span "Save" at bounding box center [517, 439] width 569 height 16
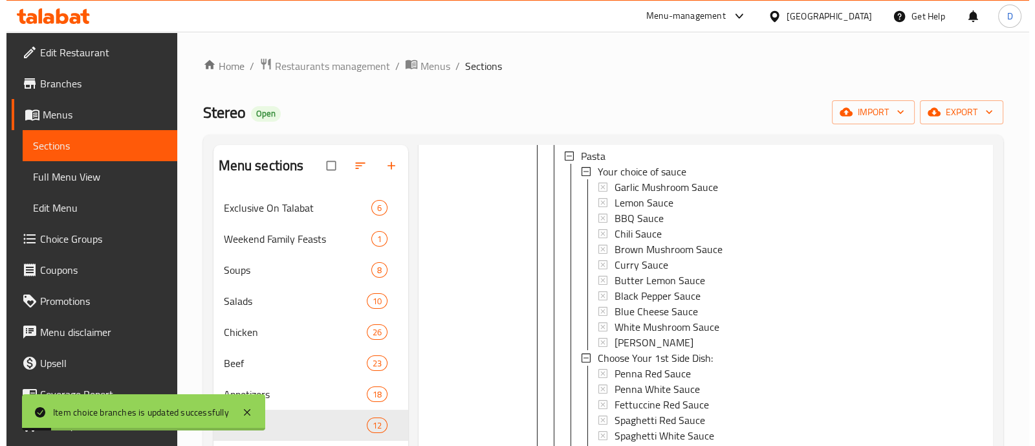
scroll to position [243, 0]
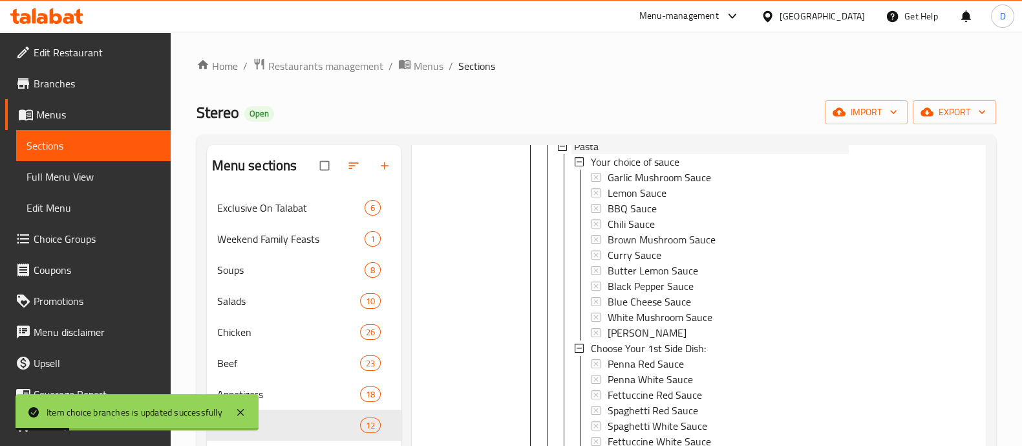
click at [650, 146] on div "Pasta" at bounding box center [711, 146] width 275 height 16
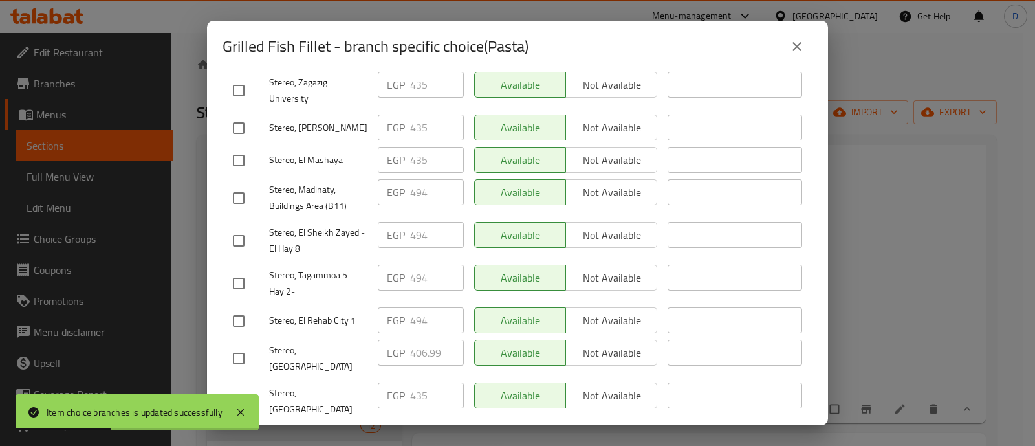
scroll to position [323, 0]
click at [249, 231] on input "checkbox" at bounding box center [238, 239] width 27 height 27
click at [247, 173] on div "Stereo, Madinaty, Buildings Area (B11)" at bounding box center [300, 197] width 145 height 48
click at [243, 192] on input "checkbox" at bounding box center [238, 197] width 27 height 27
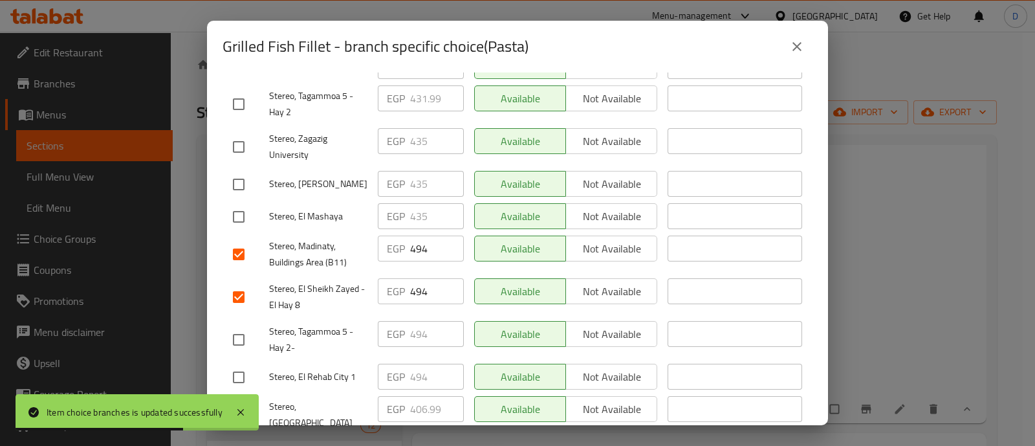
scroll to position [243, 0]
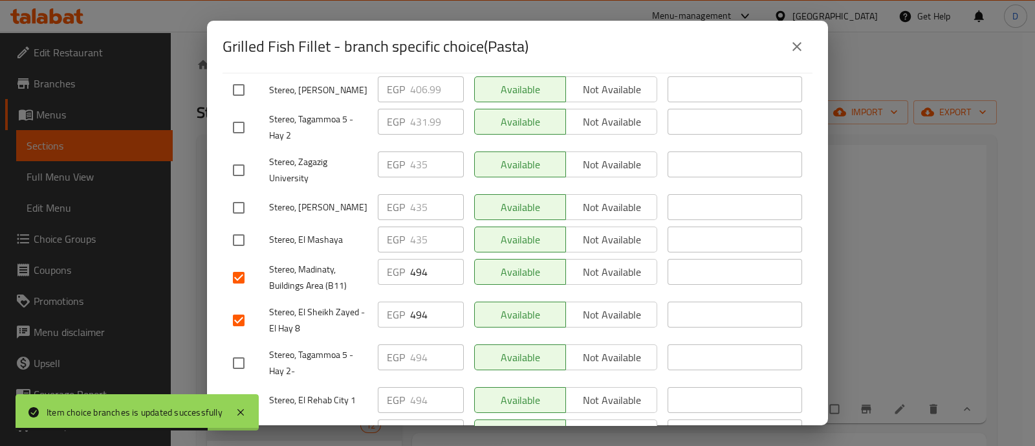
click at [237, 114] on input "checkbox" at bounding box center [238, 127] width 27 height 27
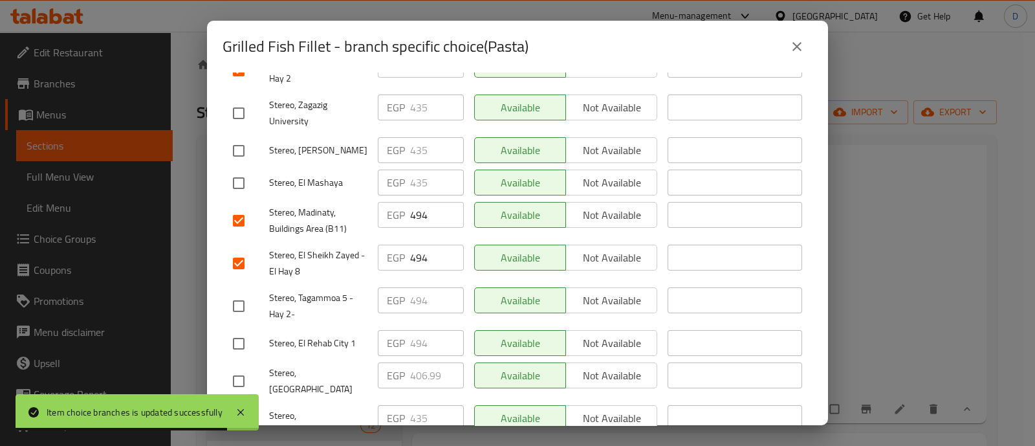
scroll to position [323, 0]
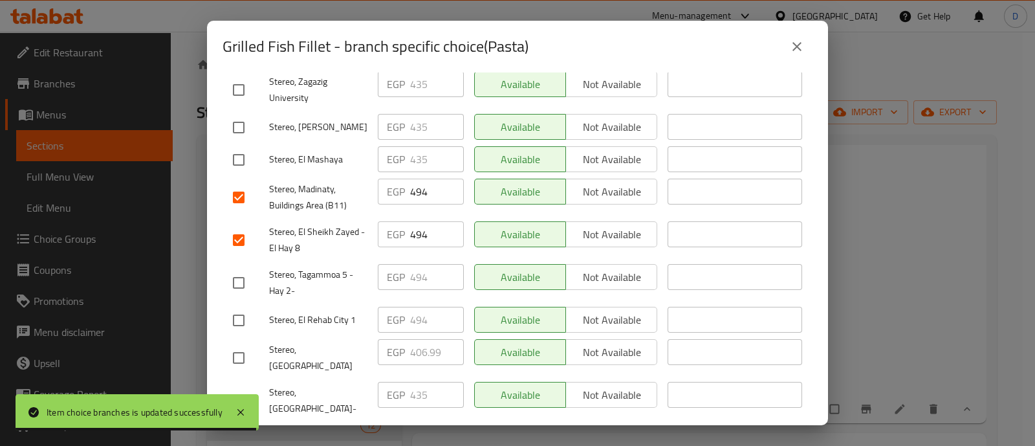
click at [248, 269] on input "checkbox" at bounding box center [238, 282] width 27 height 27
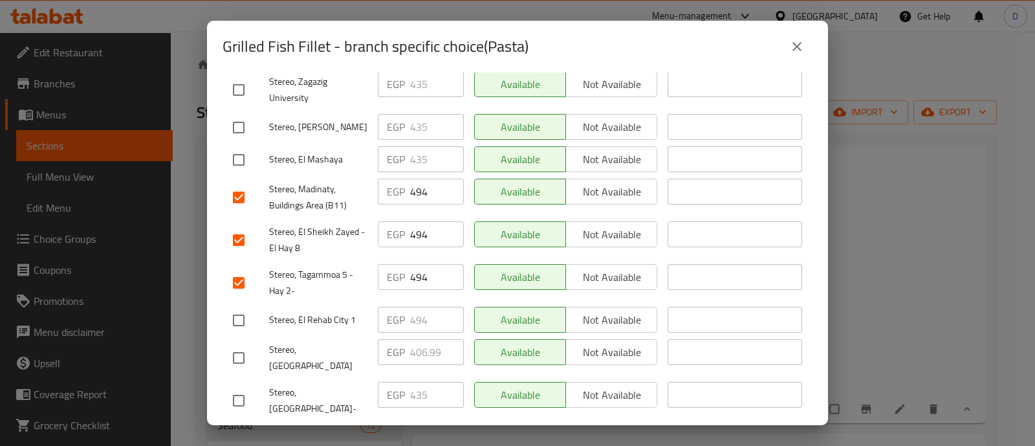
click at [245, 315] on input "checkbox" at bounding box center [238, 320] width 27 height 27
click at [428, 307] on input "494" at bounding box center [437, 320] width 54 height 26
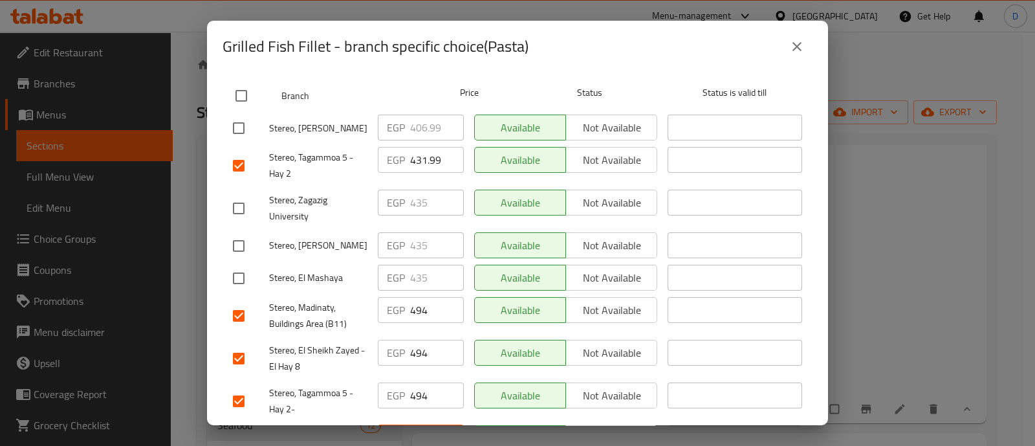
scroll to position [80, 0]
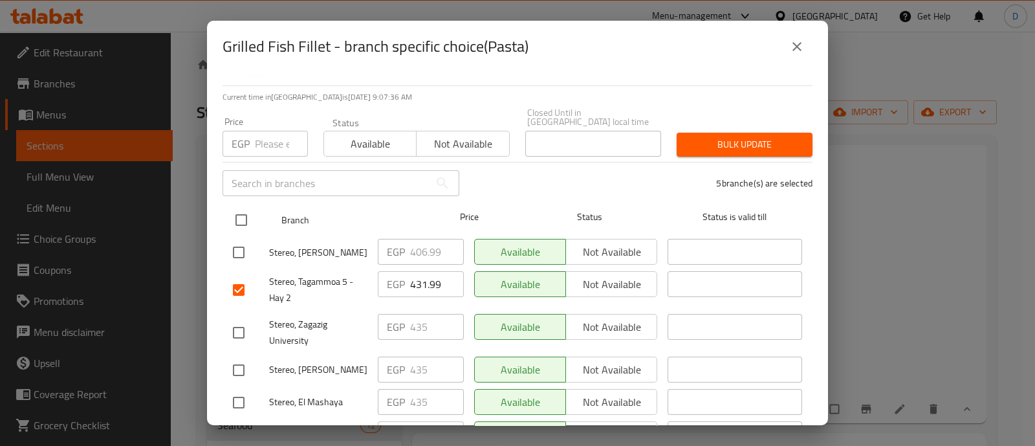
click at [252, 206] on input "checkbox" at bounding box center [241, 219] width 27 height 27
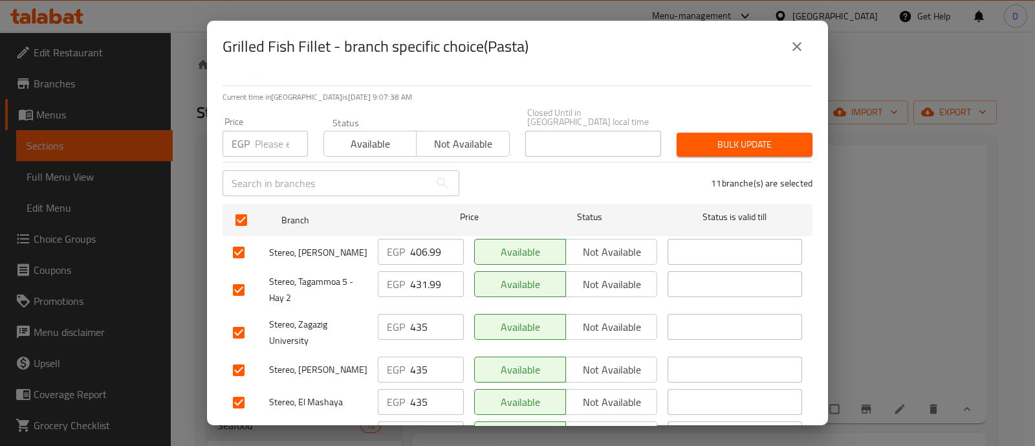
scroll to position [161, 0]
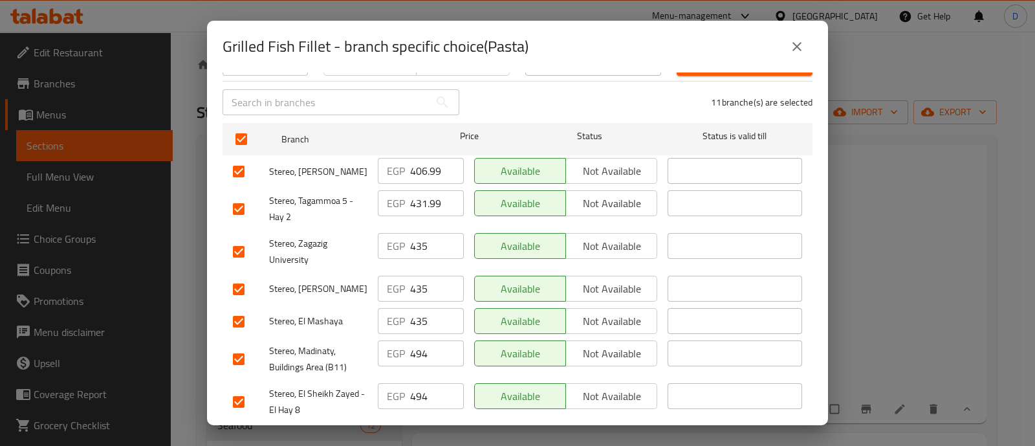
click at [237, 205] on input "checkbox" at bounding box center [238, 208] width 27 height 27
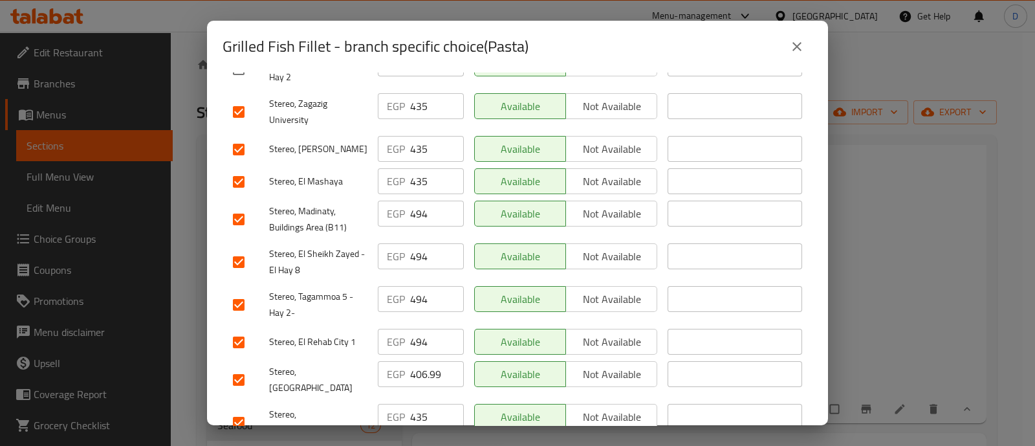
scroll to position [323, 0]
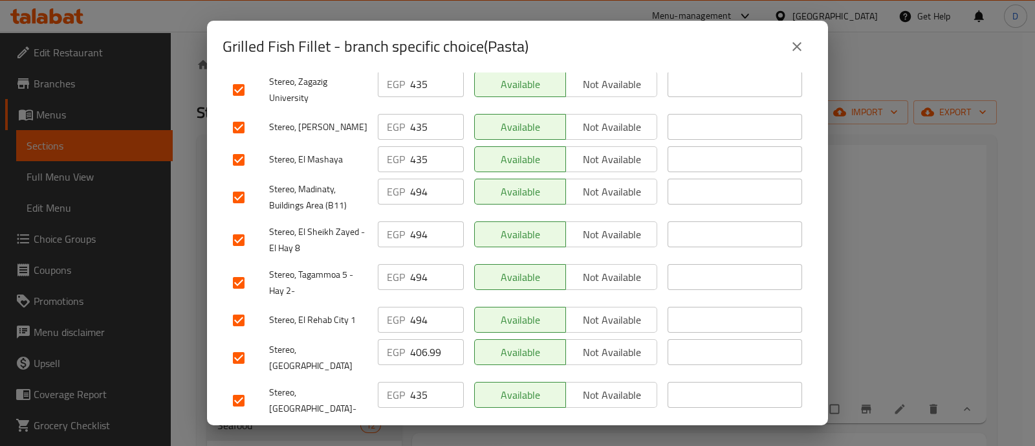
click at [244, 192] on input "checkbox" at bounding box center [238, 197] width 27 height 27
click at [244, 270] on input "checkbox" at bounding box center [238, 282] width 27 height 27
click at [244, 308] on input "checkbox" at bounding box center [238, 320] width 27 height 27
click at [426, 382] on input "435" at bounding box center [437, 395] width 54 height 26
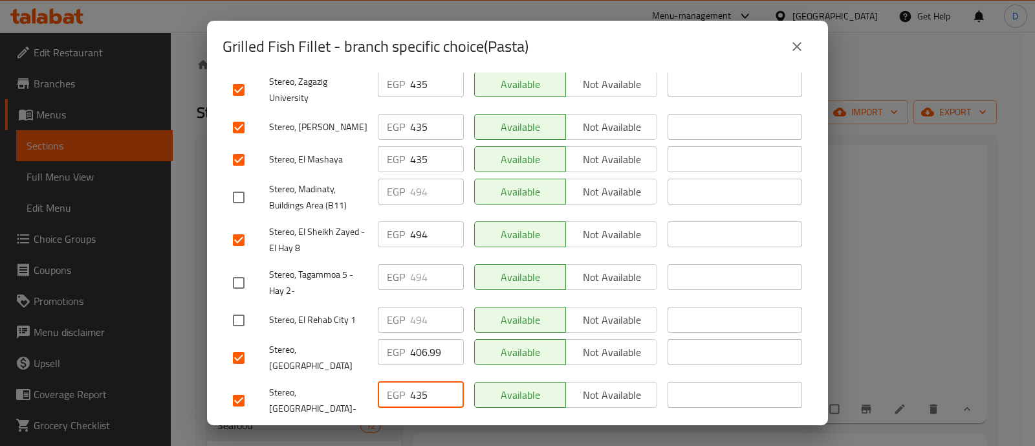
click at [426, 382] on input "435" at bounding box center [437, 395] width 54 height 26
click at [427, 340] on input "406.99" at bounding box center [437, 352] width 54 height 26
click at [422, 224] on input "494" at bounding box center [437, 234] width 54 height 26
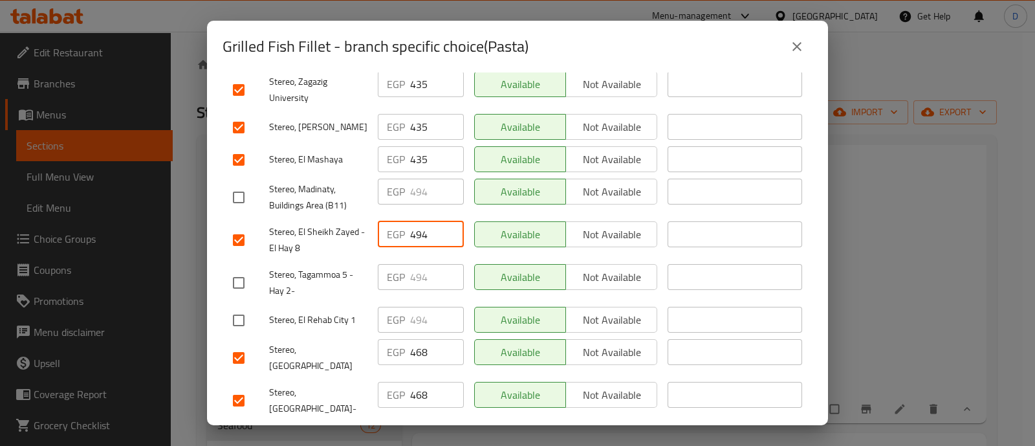
click at [422, 224] on input "494" at bounding box center [437, 234] width 54 height 26
click at [244, 231] on input "checkbox" at bounding box center [238, 239] width 27 height 27
click at [427, 149] on input "435" at bounding box center [437, 159] width 54 height 26
click at [427, 148] on input "435" at bounding box center [437, 159] width 54 height 26
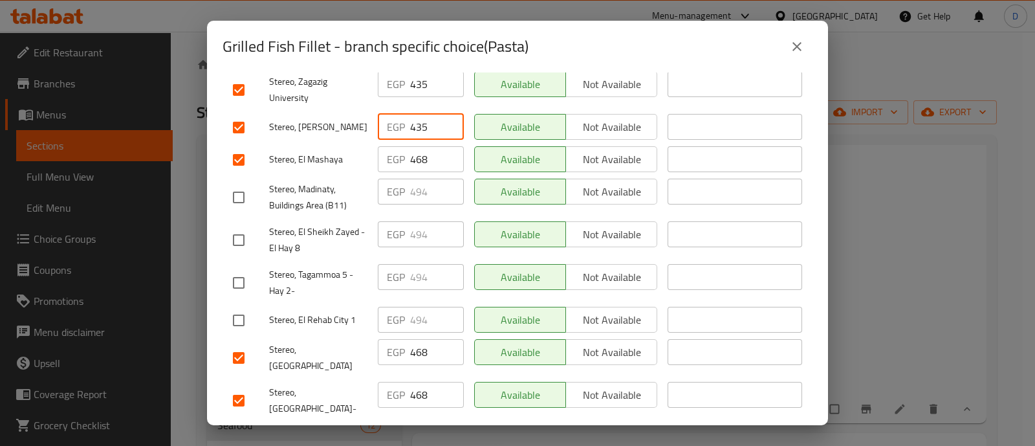
click at [424, 118] on input "435" at bounding box center [437, 127] width 54 height 26
click at [424, 76] on input "435" at bounding box center [437, 84] width 54 height 26
click at [424, 77] on input "435" at bounding box center [437, 84] width 54 height 26
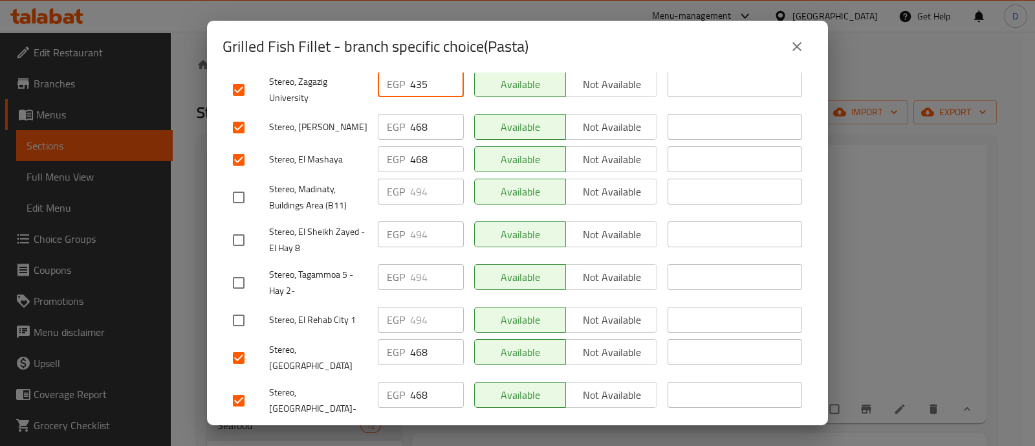
click at [424, 76] on input "435" at bounding box center [437, 84] width 54 height 26
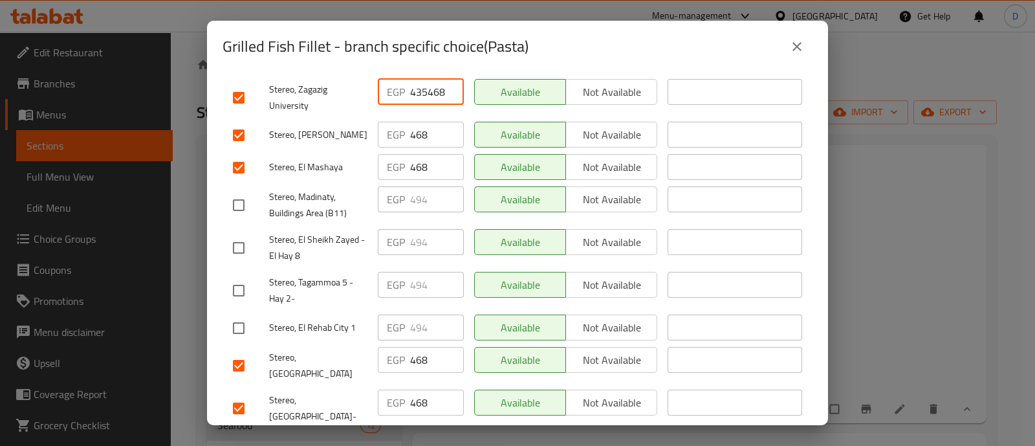
click at [422, 83] on input "435468" at bounding box center [437, 92] width 54 height 26
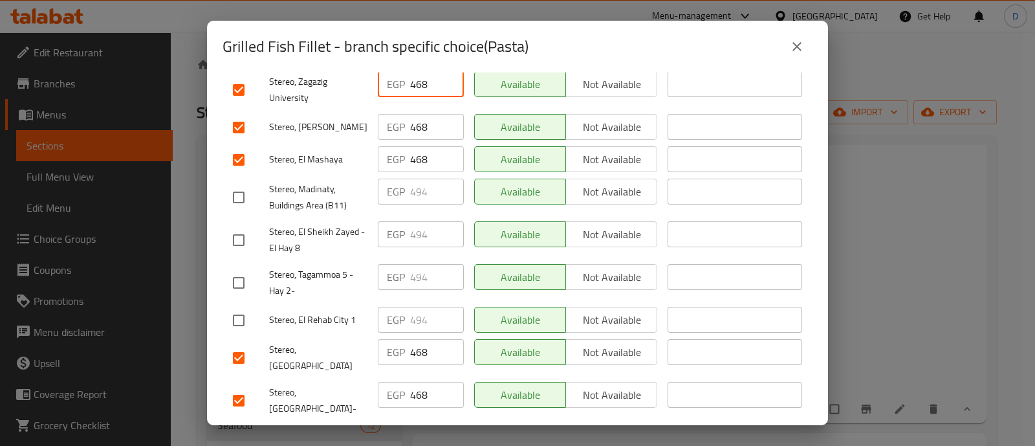
scroll to position [0, 0]
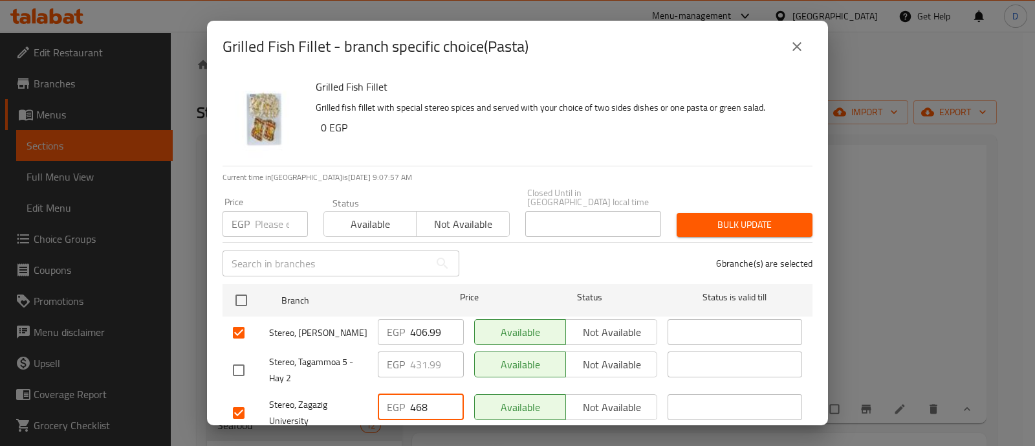
click at [417, 319] on input "406.99" at bounding box center [437, 332] width 54 height 26
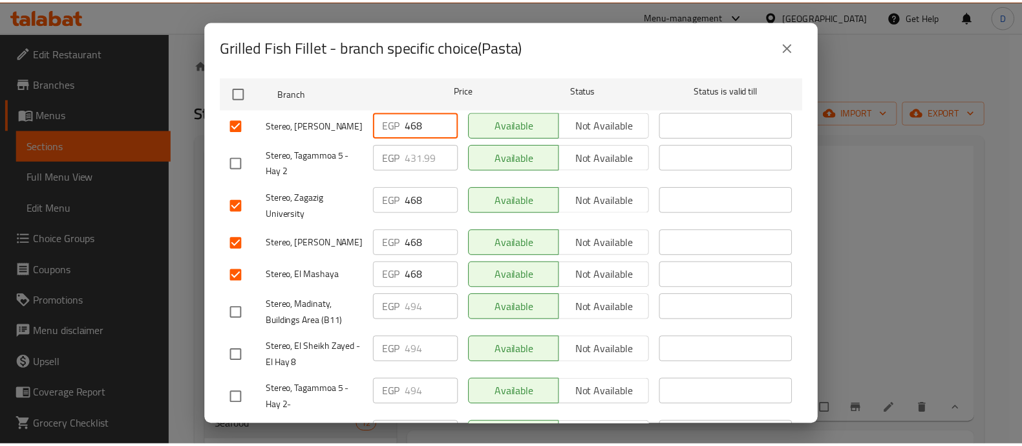
scroll to position [323, 0]
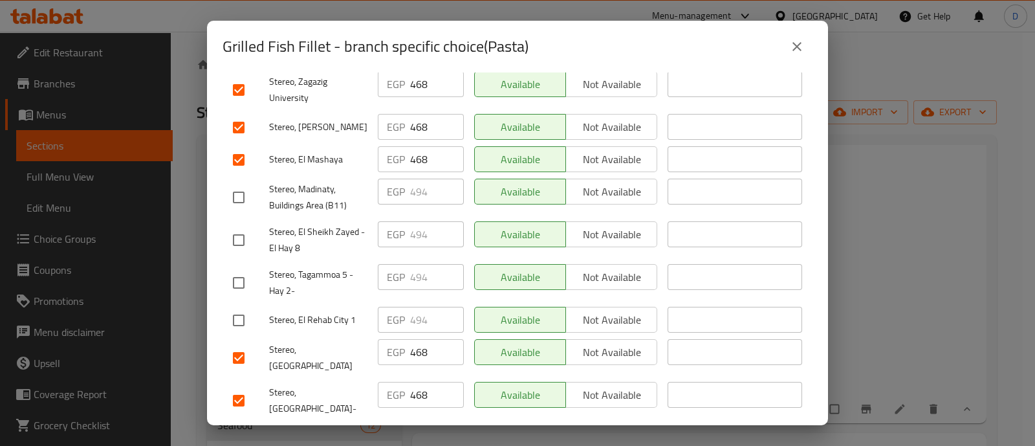
click at [445, 431] on span "Save" at bounding box center [517, 439] width 569 height 16
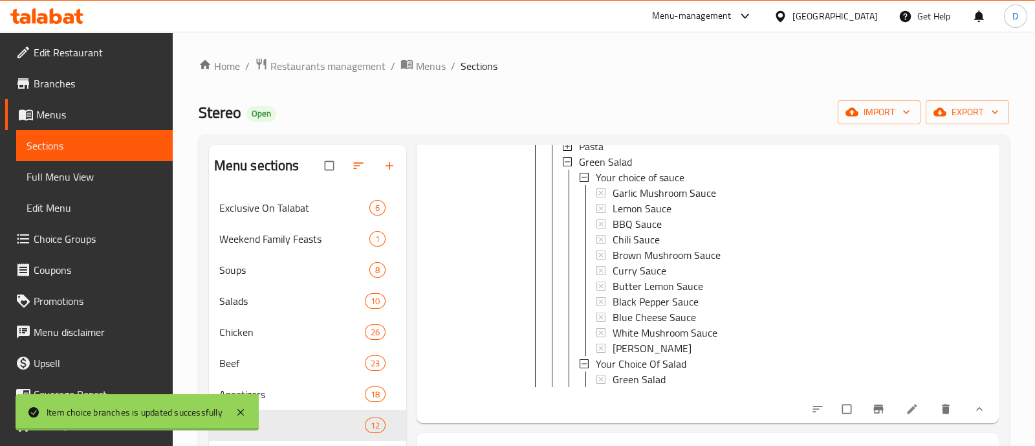
scroll to position [236, 0]
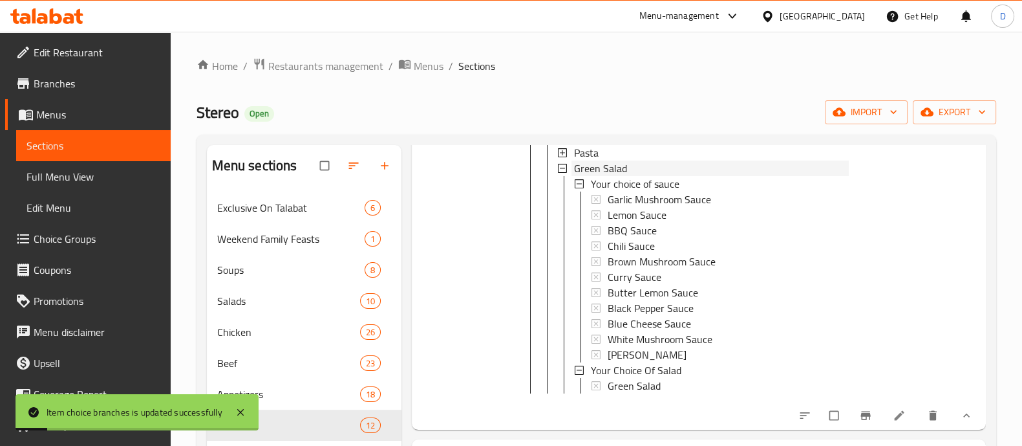
click at [624, 166] on span "Green Salad" at bounding box center [600, 168] width 53 height 16
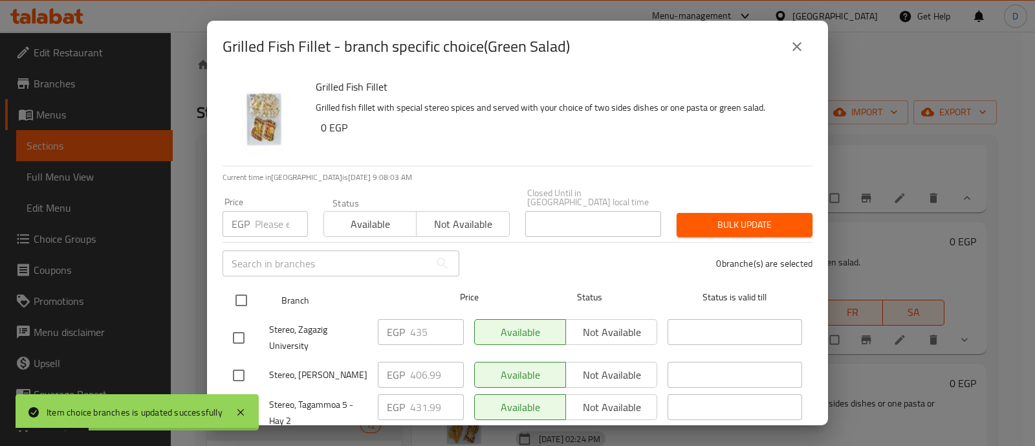
click at [246, 286] on input "checkbox" at bounding box center [241, 299] width 27 height 27
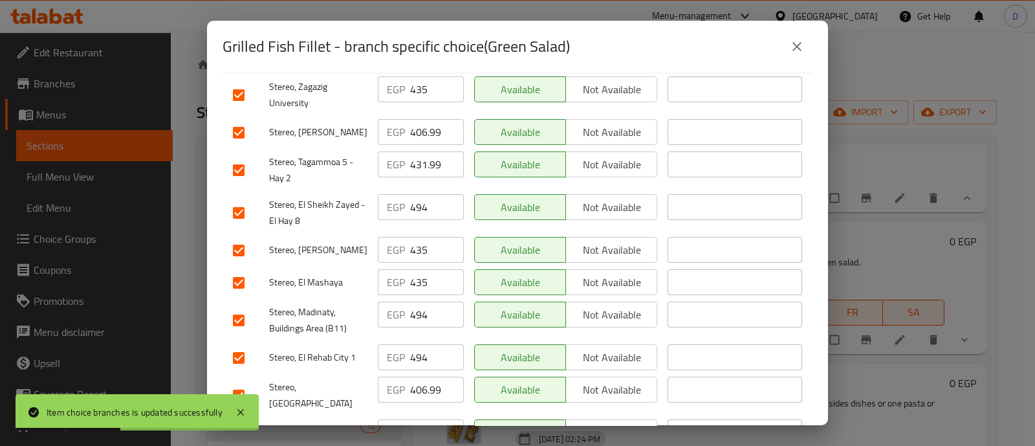
scroll to position [323, 0]
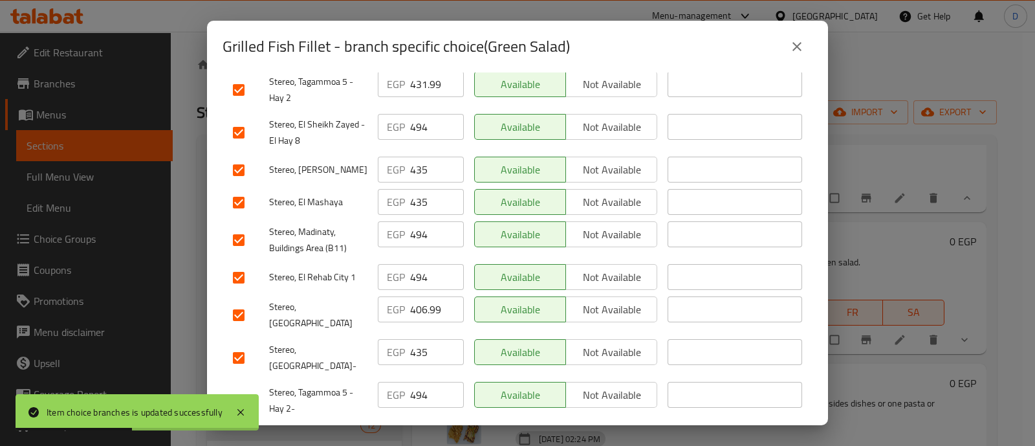
click at [235, 264] on input "checkbox" at bounding box center [238, 277] width 27 height 27
click at [237, 226] on input "checkbox" at bounding box center [238, 239] width 27 height 27
click at [232, 387] on input "checkbox" at bounding box center [238, 400] width 27 height 27
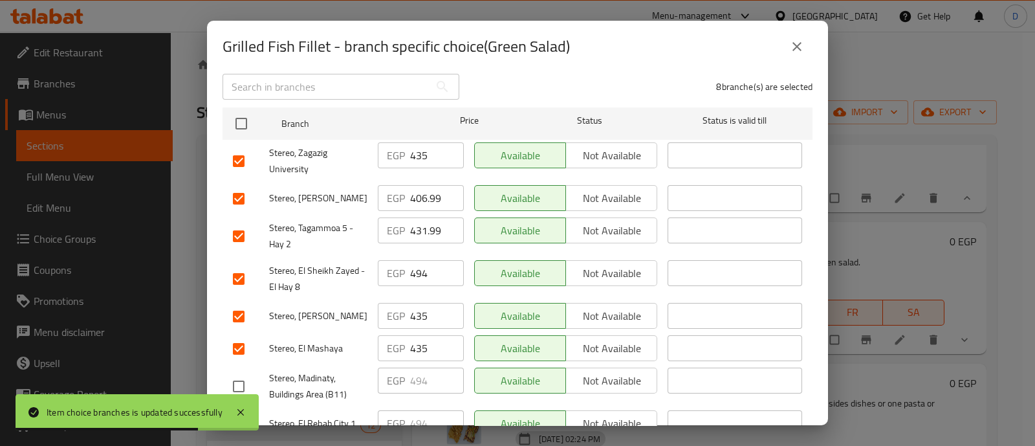
scroll to position [161, 0]
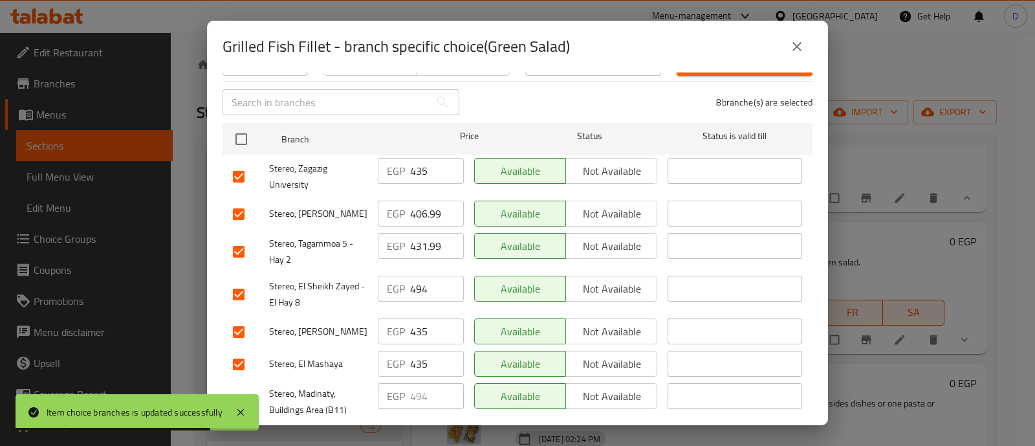
click at [239, 296] on input "checkbox" at bounding box center [238, 294] width 27 height 27
click at [238, 244] on input "checkbox" at bounding box center [238, 251] width 27 height 27
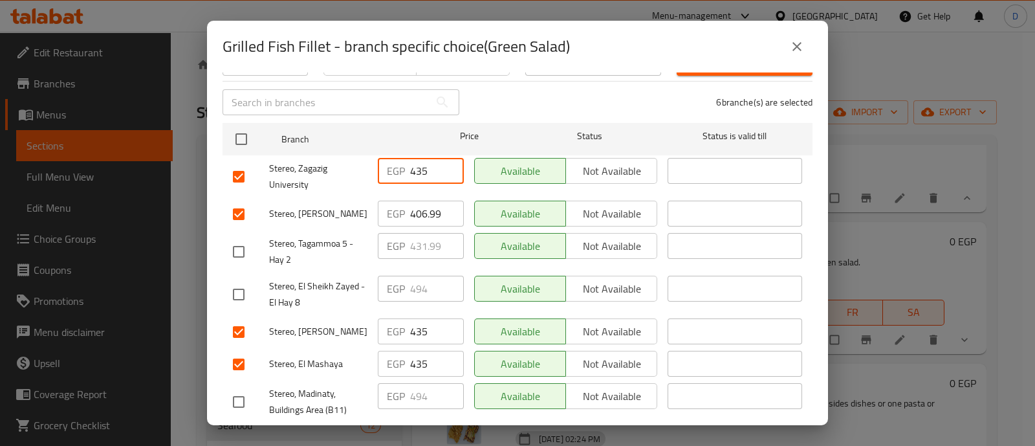
click at [411, 158] on input "435" at bounding box center [437, 171] width 54 height 26
click at [424, 211] on input "406.99" at bounding box center [437, 213] width 54 height 26
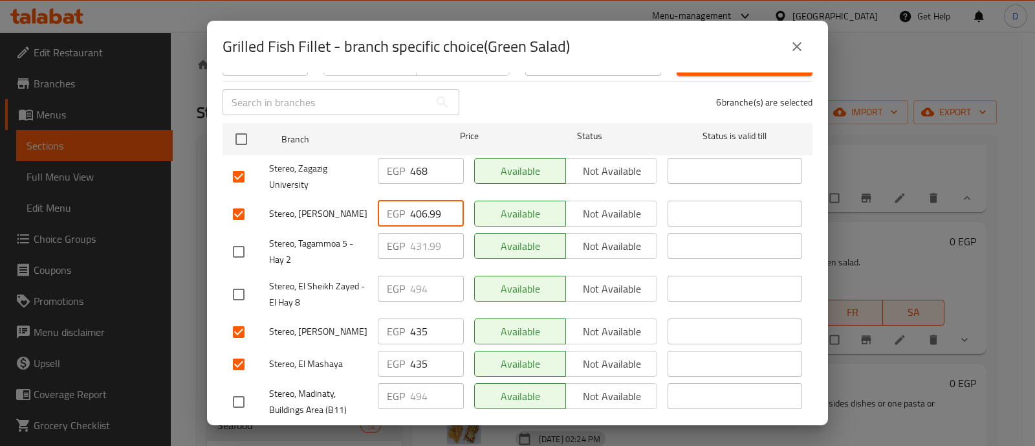
click at [424, 211] on input "406.99" at bounding box center [437, 213] width 54 height 26
click at [418, 202] on input "406468.99" at bounding box center [437, 213] width 54 height 26
click at [418, 201] on input "406468.99" at bounding box center [437, 213] width 54 height 26
click
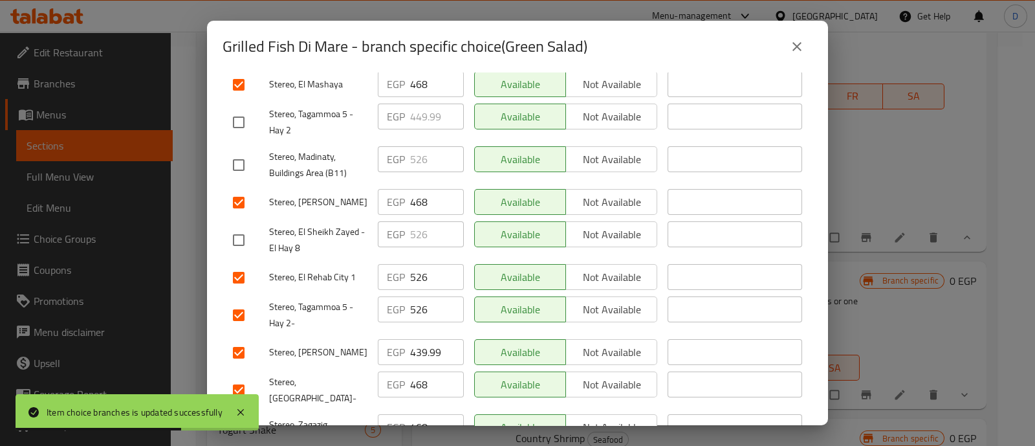
scroll to position [323, 0]
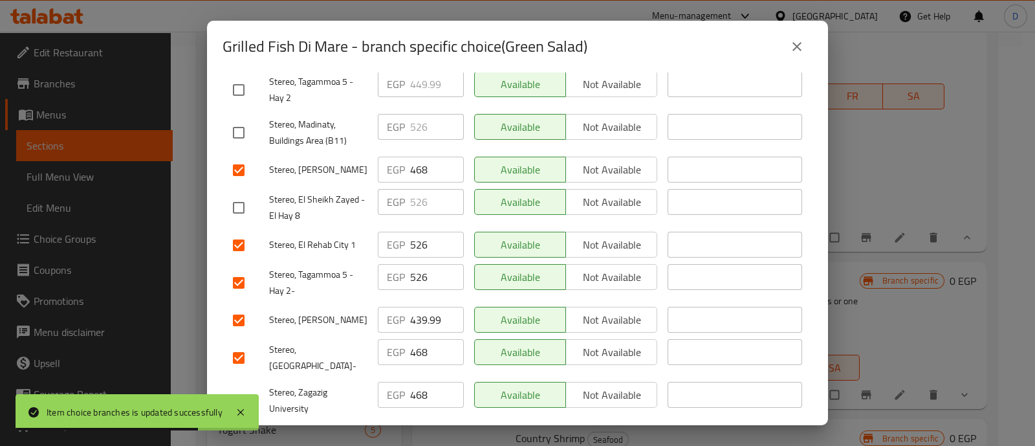
drag, startPoint x: 246, startPoint y: 232, endPoint x: 244, endPoint y: 243, distance: 10.5
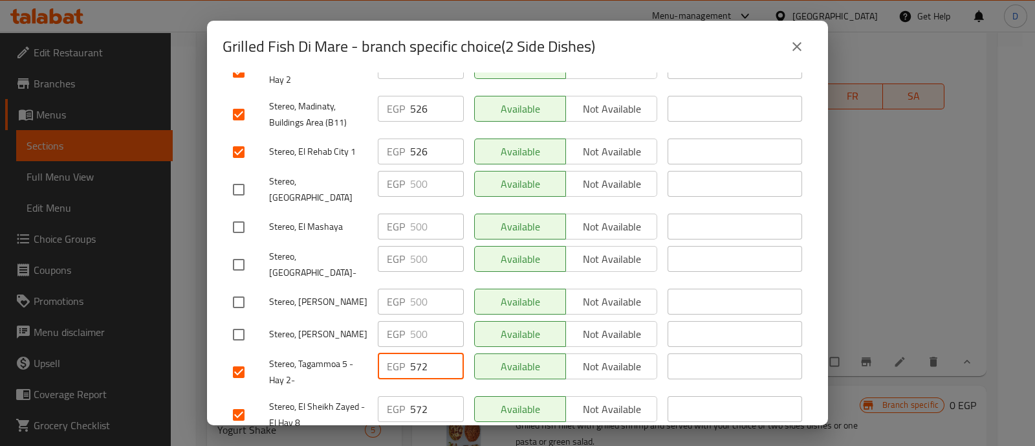
scroll to position [243, 0]
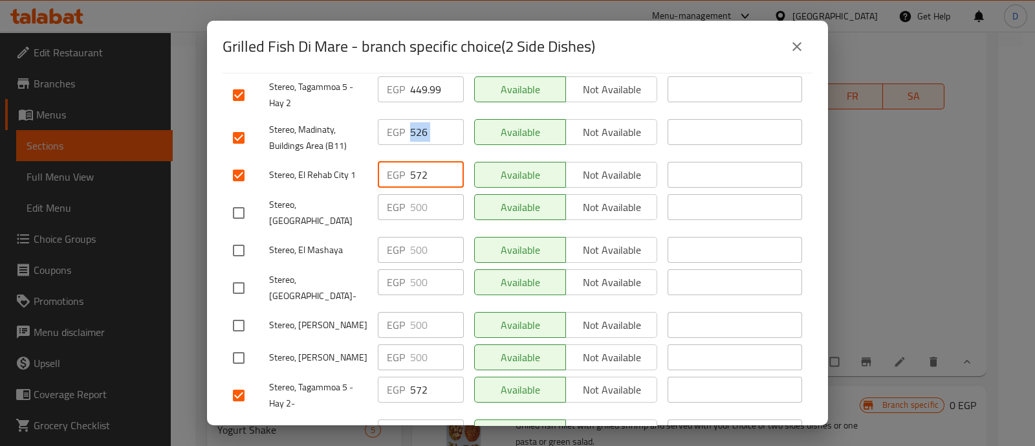
drag, startPoint x: 420, startPoint y: 138, endPoint x: 420, endPoint y: 127, distance: 10.3
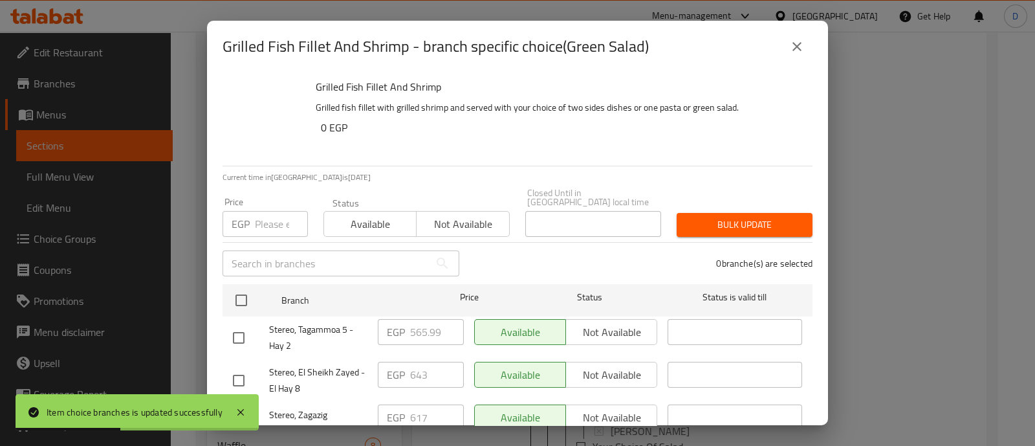
scroll to position [0, 0]
drag, startPoint x: 249, startPoint y: 322, endPoint x: 237, endPoint y: 328, distance: 13.0
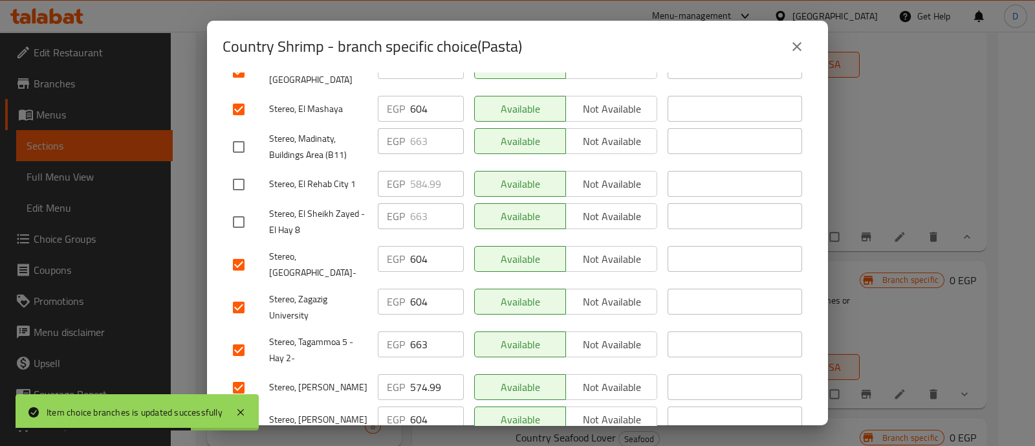
scroll to position [323, 0]
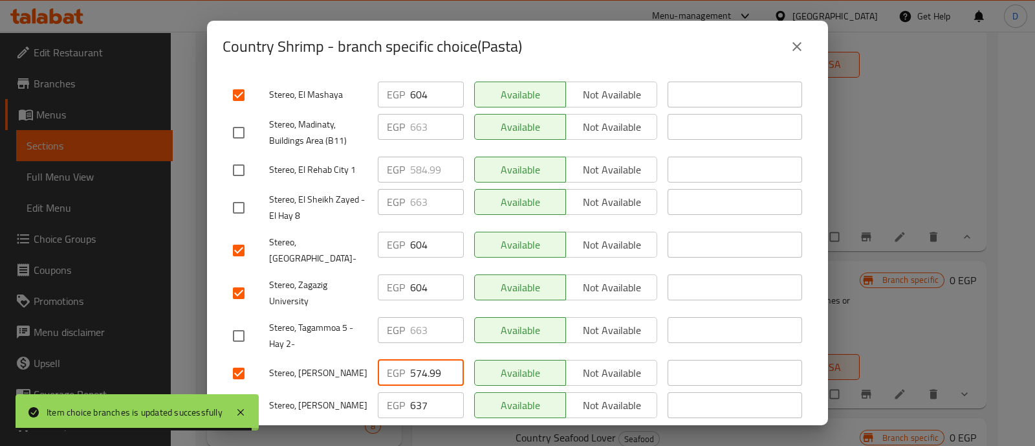
drag, startPoint x: 417, startPoint y: 347, endPoint x: 420, endPoint y: 321, distance: 26.1
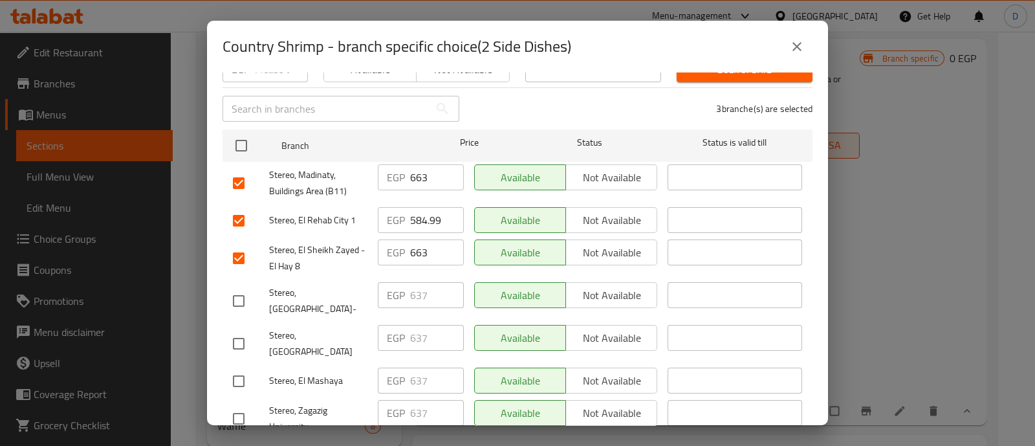
scroll to position [243, 0]
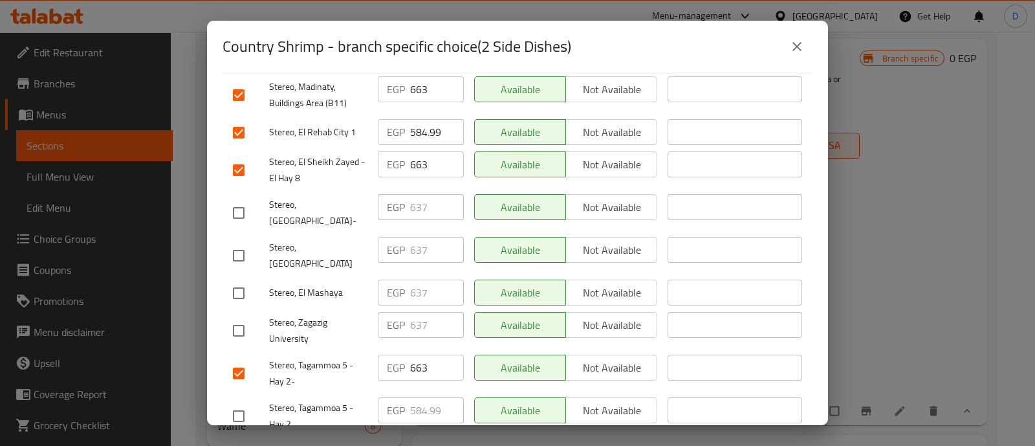
drag, startPoint x: 243, startPoint y: 369, endPoint x: 243, endPoint y: 383, distance: 14.2
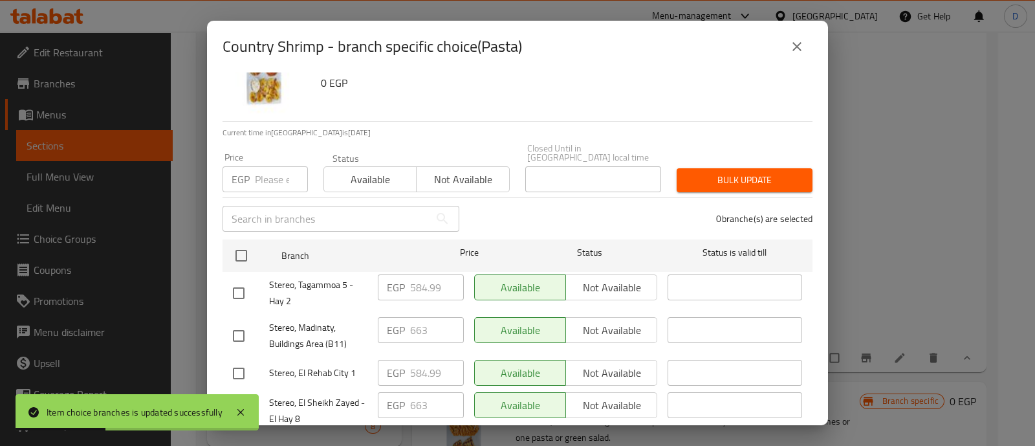
scroll to position [80, 0]
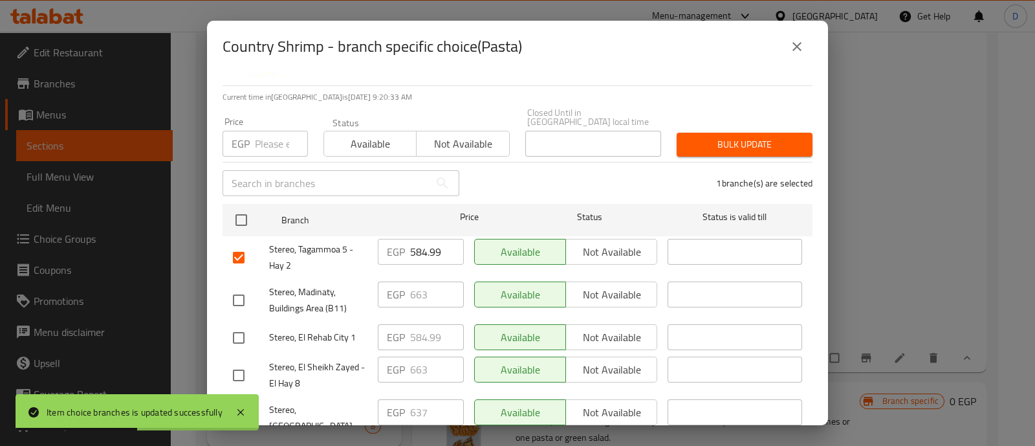
drag, startPoint x: 236, startPoint y: 288, endPoint x: 239, endPoint y: 304, distance: 15.7
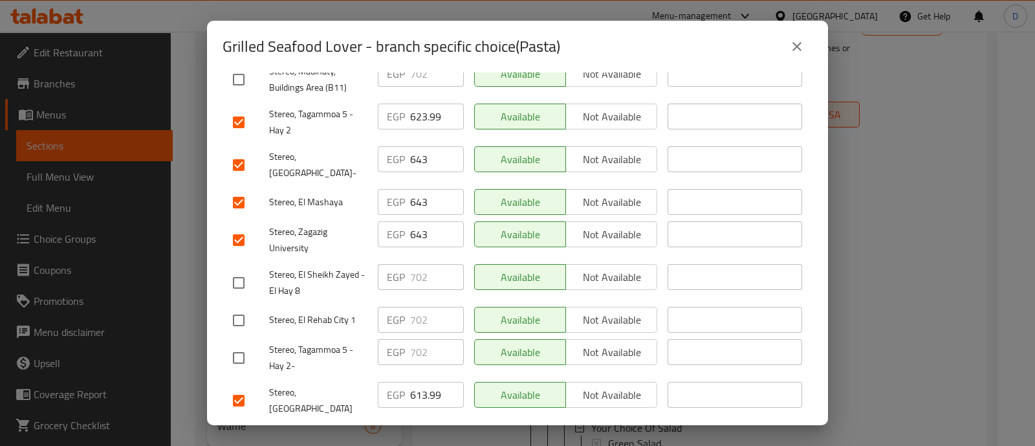
scroll to position [243, 0]
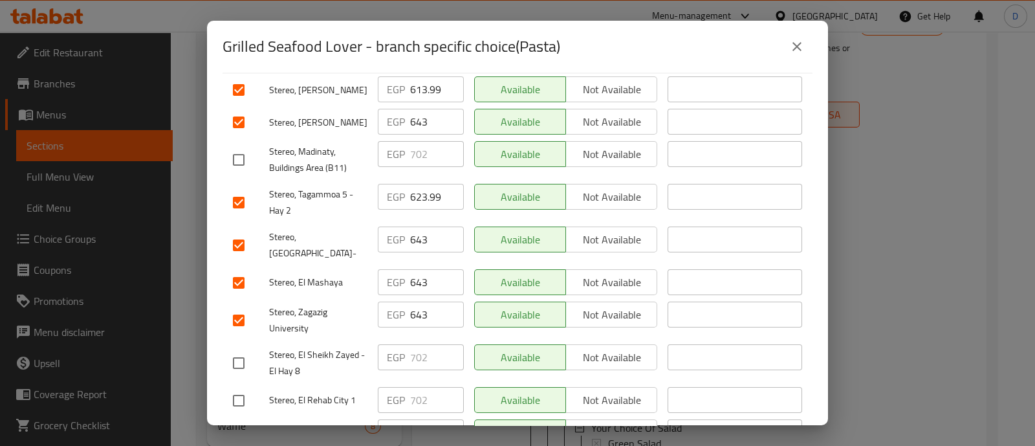
drag, startPoint x: 243, startPoint y: 186, endPoint x: 265, endPoint y: 192, distance: 22.9
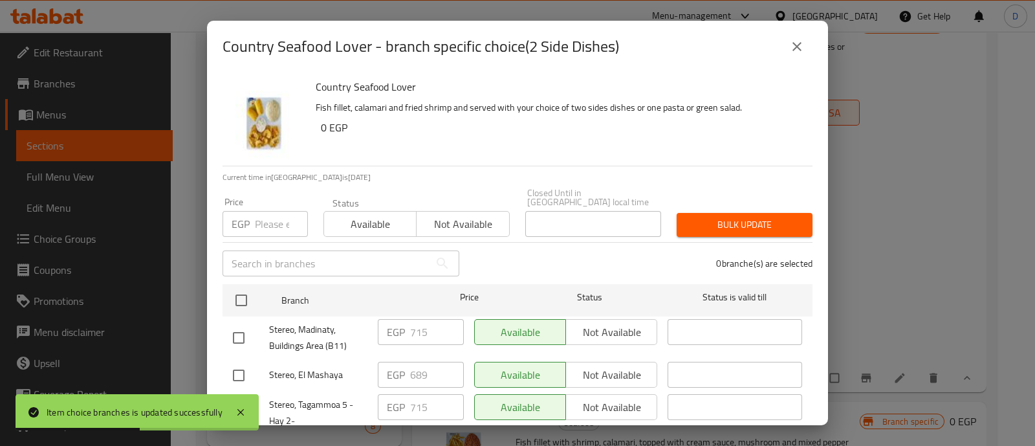
scroll to position [161, 0]
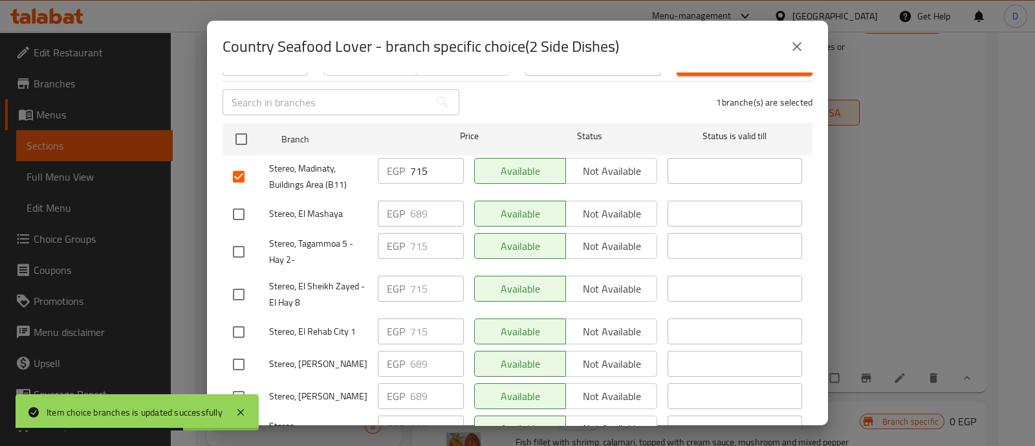
drag, startPoint x: 240, startPoint y: 224, endPoint x: 240, endPoint y: 237, distance: 12.9
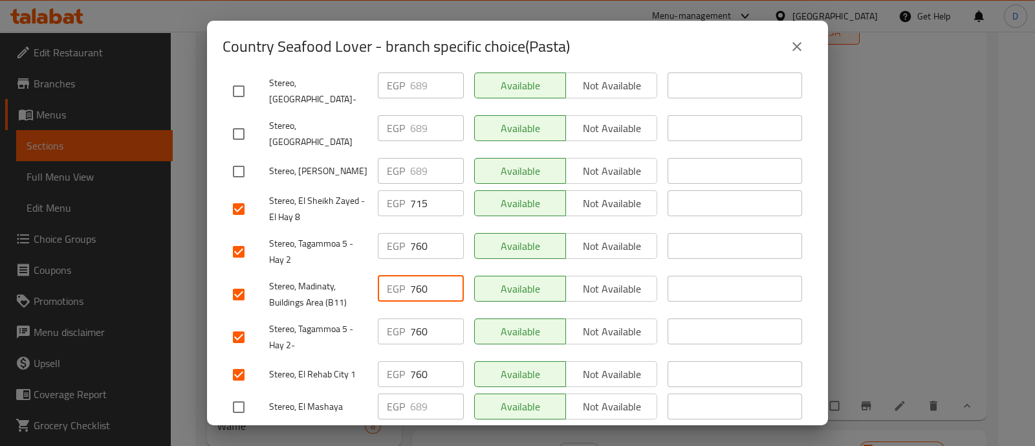
scroll to position [323, 0]
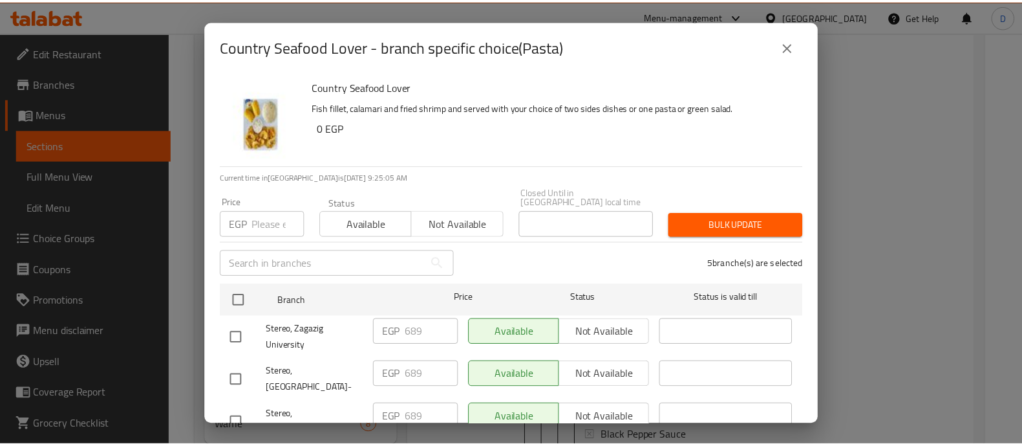
scroll to position [323, 0]
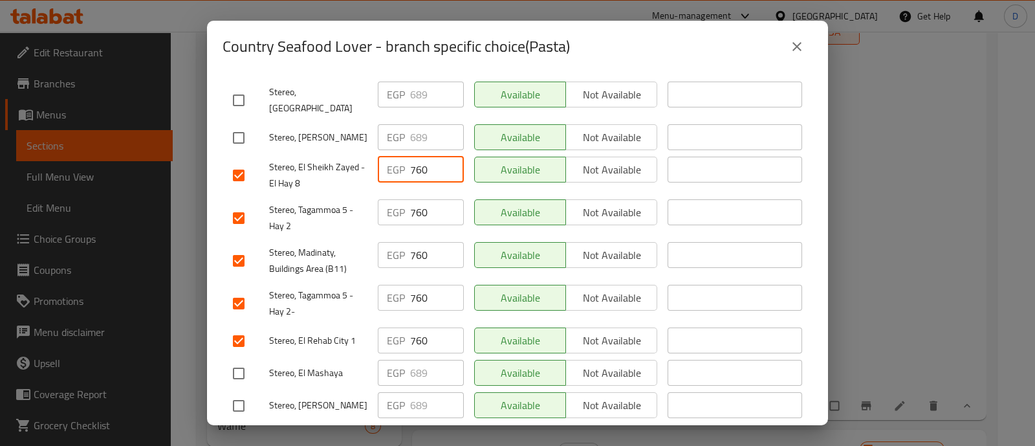
type input "760"
click at [476, 431] on span "Save" at bounding box center [517, 439] width 569 height 16
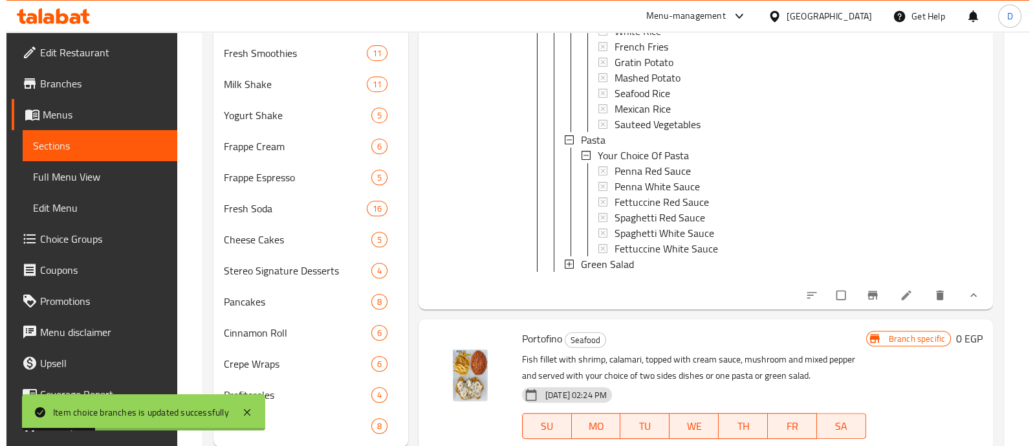
scroll to position [5029, 0]
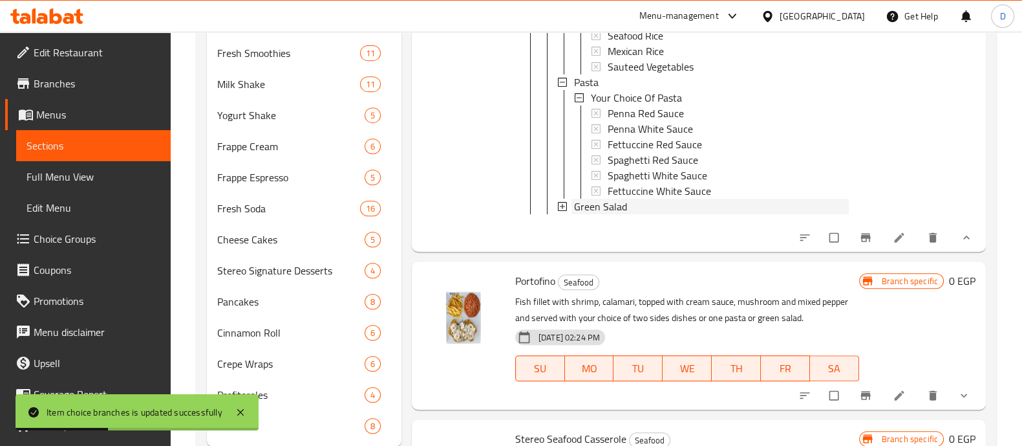
click at [621, 214] on span "Green Salad" at bounding box center [600, 207] width 53 height 16
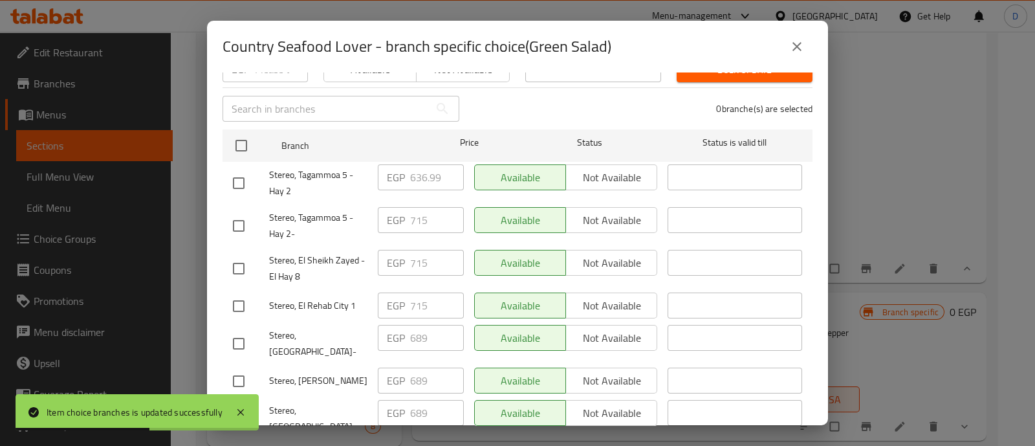
scroll to position [161, 0]
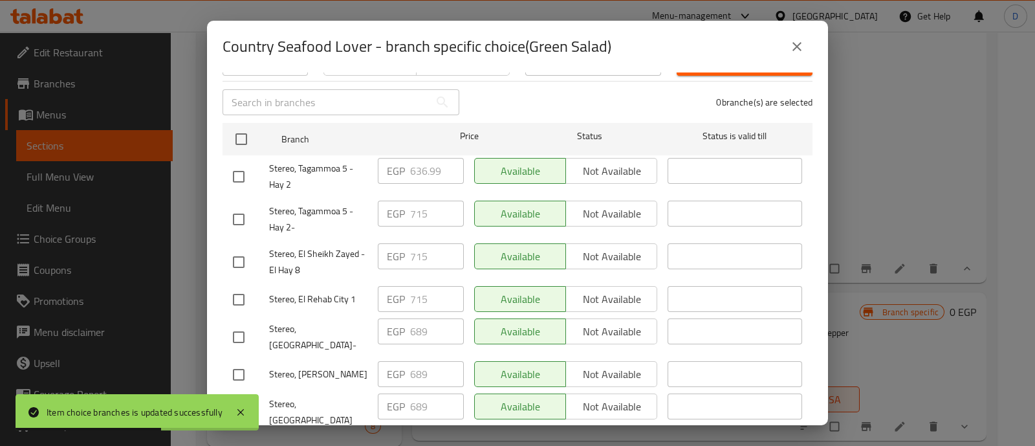
click at [235, 167] on input "checkbox" at bounding box center [238, 176] width 27 height 27
checkbox input "true"
click at [236, 208] on input "checkbox" at bounding box center [238, 219] width 27 height 27
checkbox input "true"
click at [239, 248] on input "checkbox" at bounding box center [238, 261] width 27 height 27
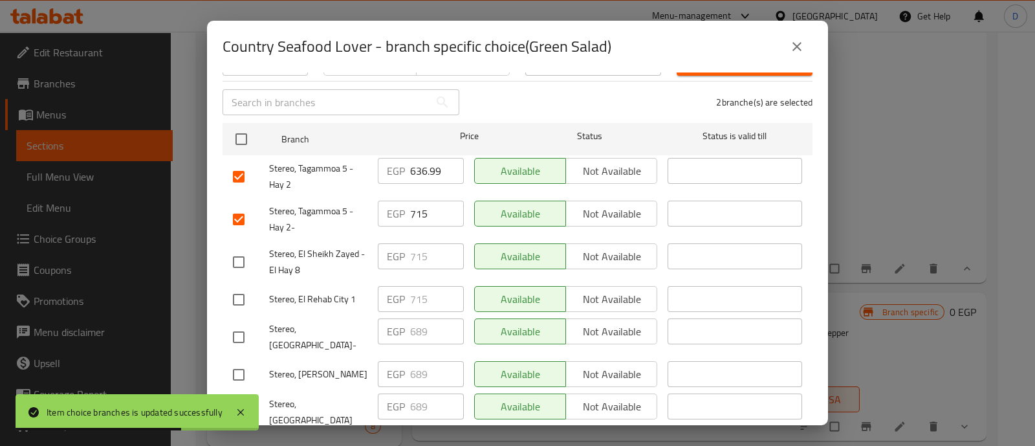
checkbox input "true"
click at [242, 286] on input "checkbox" at bounding box center [238, 299] width 27 height 27
checkbox input "true"
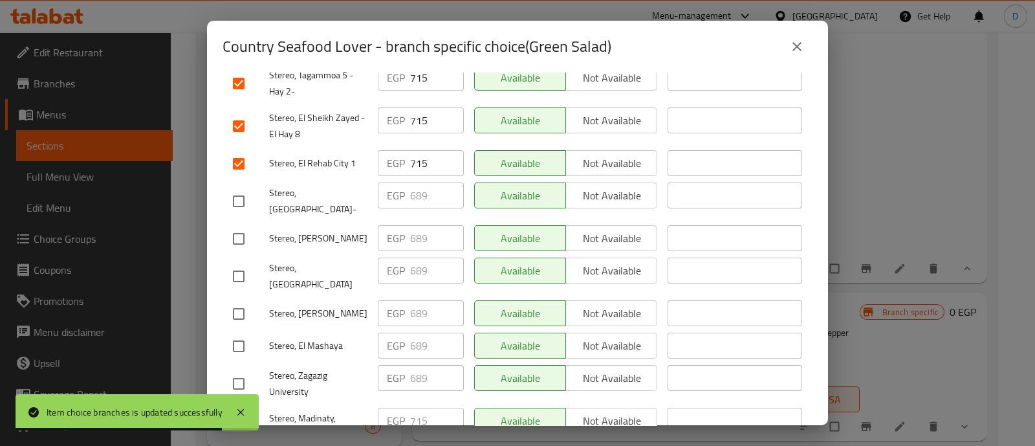
scroll to position [323, 0]
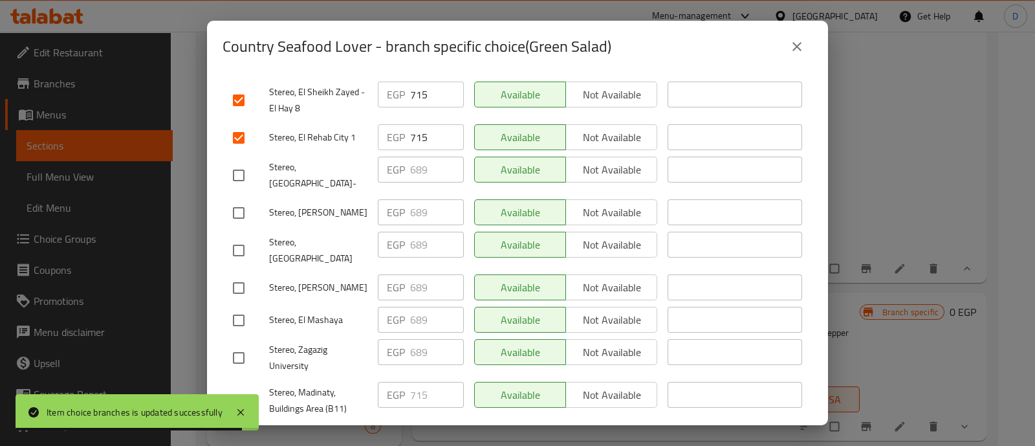
click at [235, 387] on input "checkbox" at bounding box center [238, 400] width 27 height 27
checkbox input "true"
click at [411, 382] on input "715" at bounding box center [437, 395] width 54 height 26
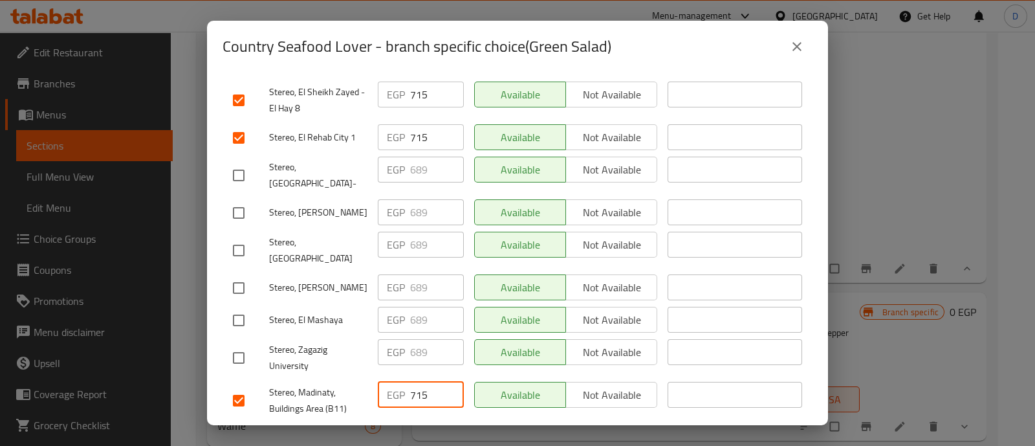
click at [411, 382] on input "715" at bounding box center [437, 395] width 54 height 26
paste input "60"
type input "760"
click at [410, 124] on input "715" at bounding box center [437, 137] width 54 height 26
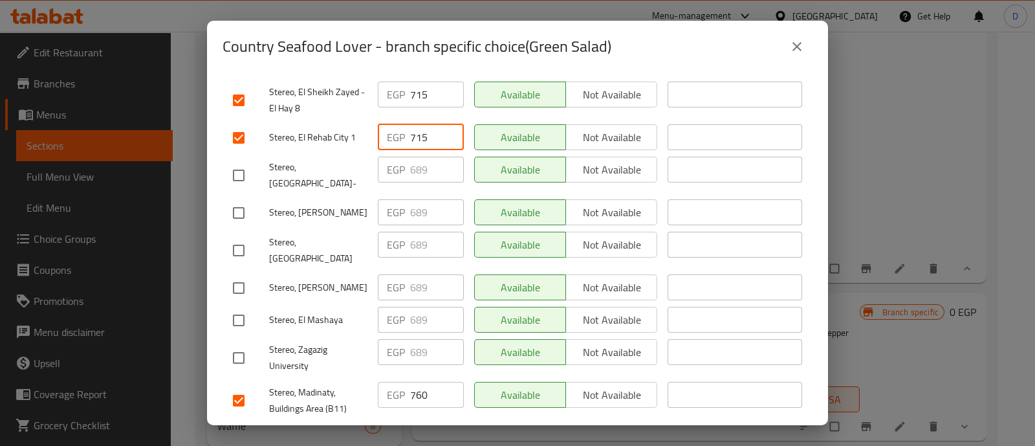
paste input "60"
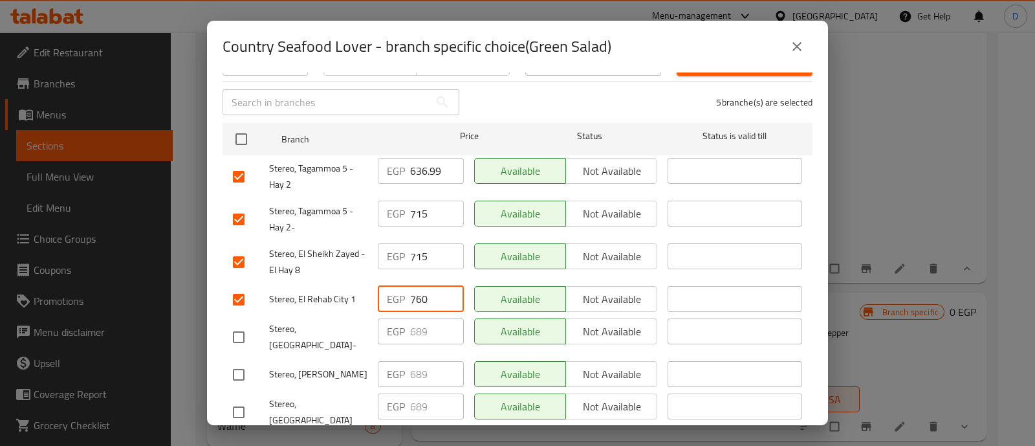
type input "760"
click at [418, 243] on input "715" at bounding box center [437, 256] width 54 height 26
paste input "60"
type input "760"
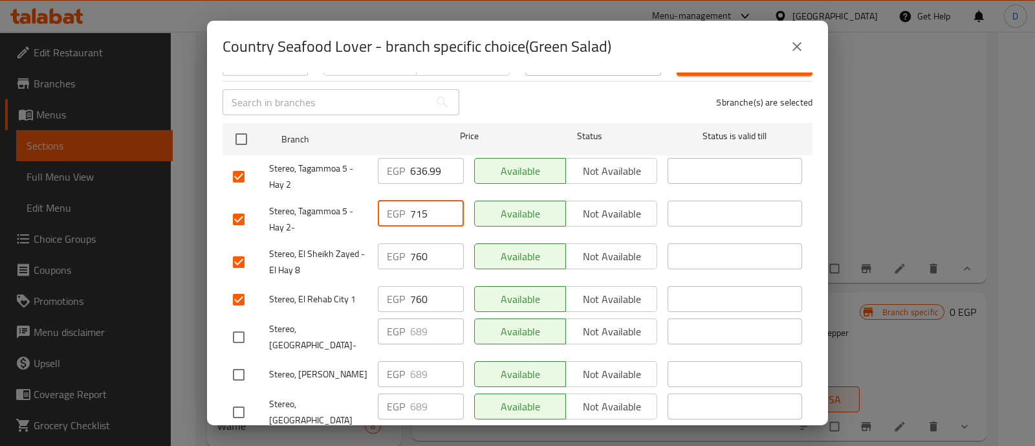
click at [418, 213] on input "715" at bounding box center [437, 213] width 54 height 26
paste input "60"
type input "760"
click at [421, 164] on input "636.99" at bounding box center [437, 171] width 54 height 26
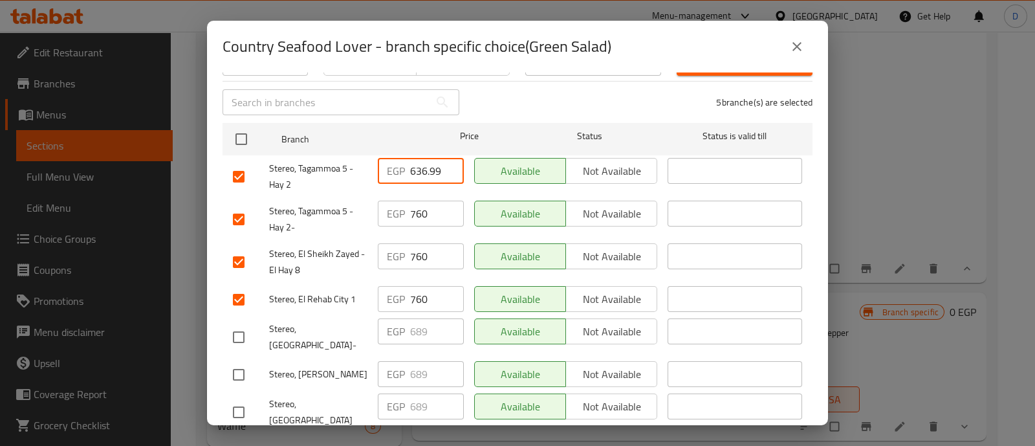
click at [421, 164] on input "636.99" at bounding box center [437, 171] width 54 height 26
paste input "760"
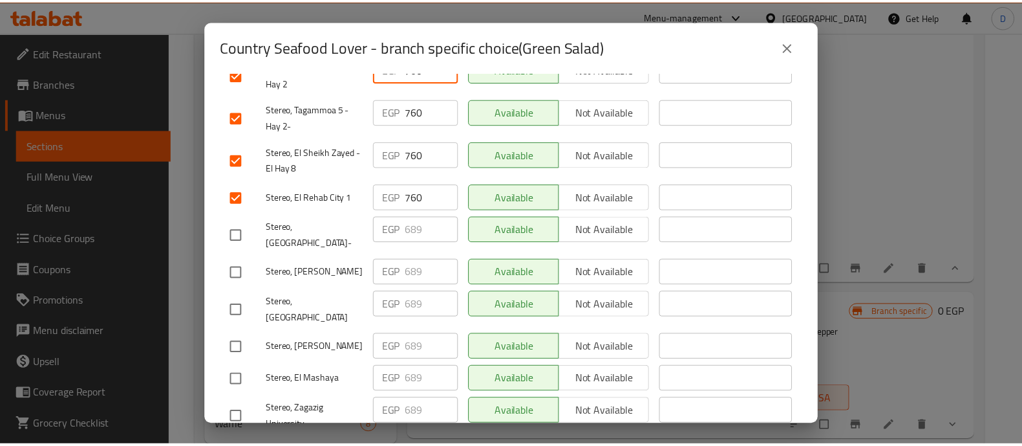
scroll to position [323, 0]
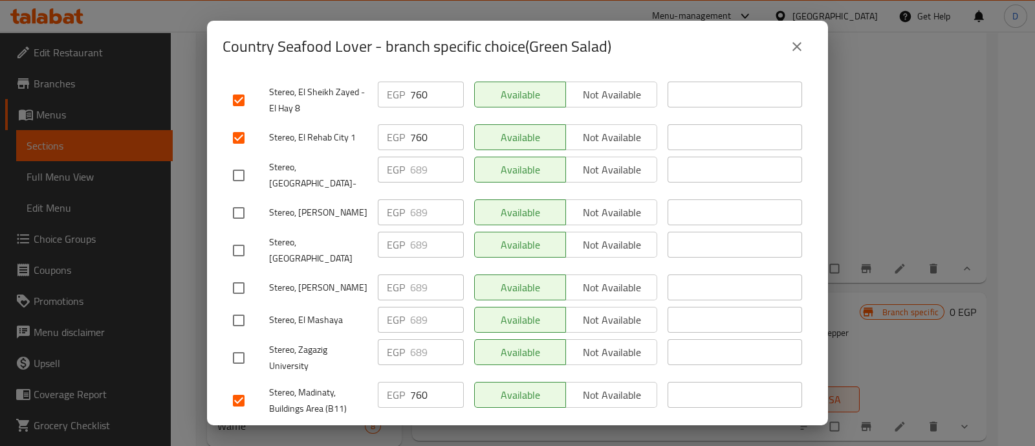
type input "760"
click at [473, 431] on span "Save" at bounding box center [517, 439] width 569 height 16
